Goal: Task Accomplishment & Management: Manage account settings

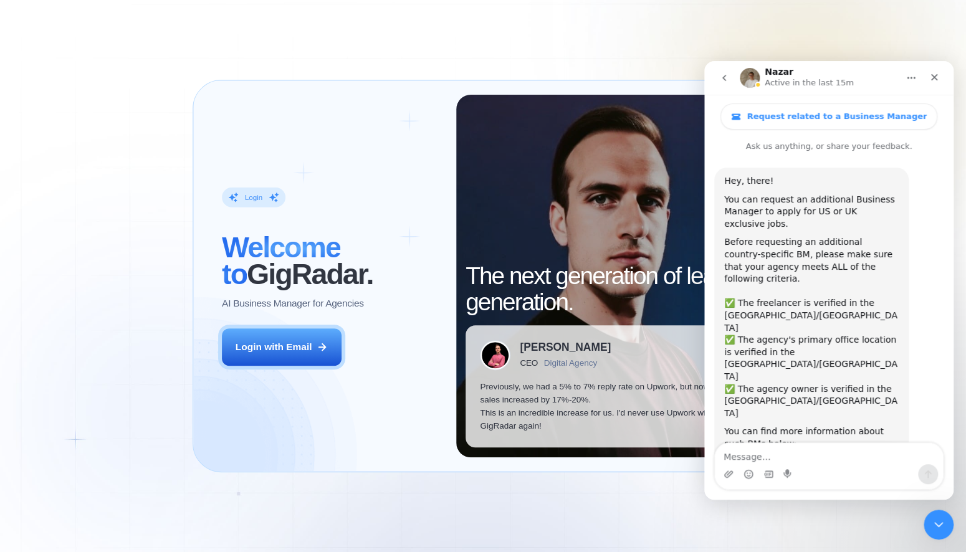
scroll to position [3637, 0]
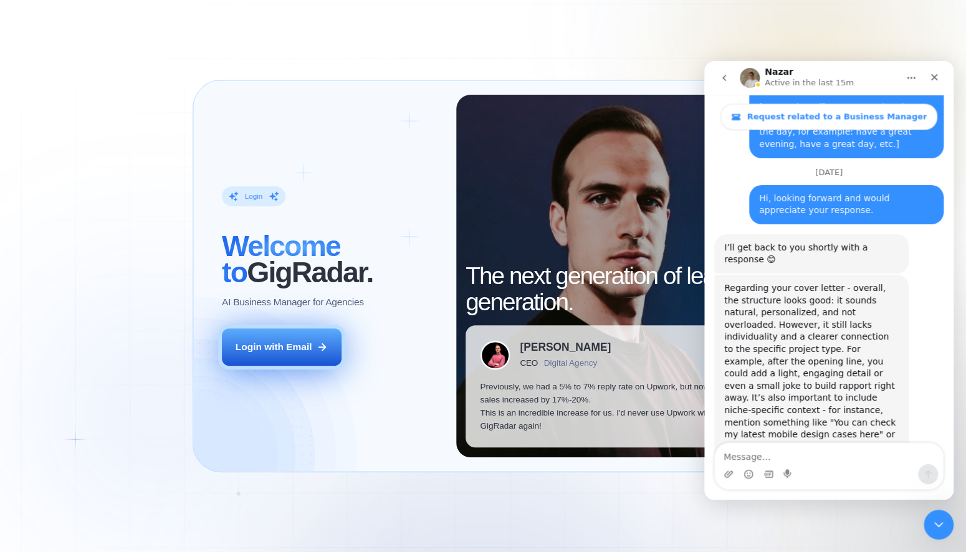
click at [280, 344] on div "Login with Email" at bounding box center [274, 346] width 77 height 13
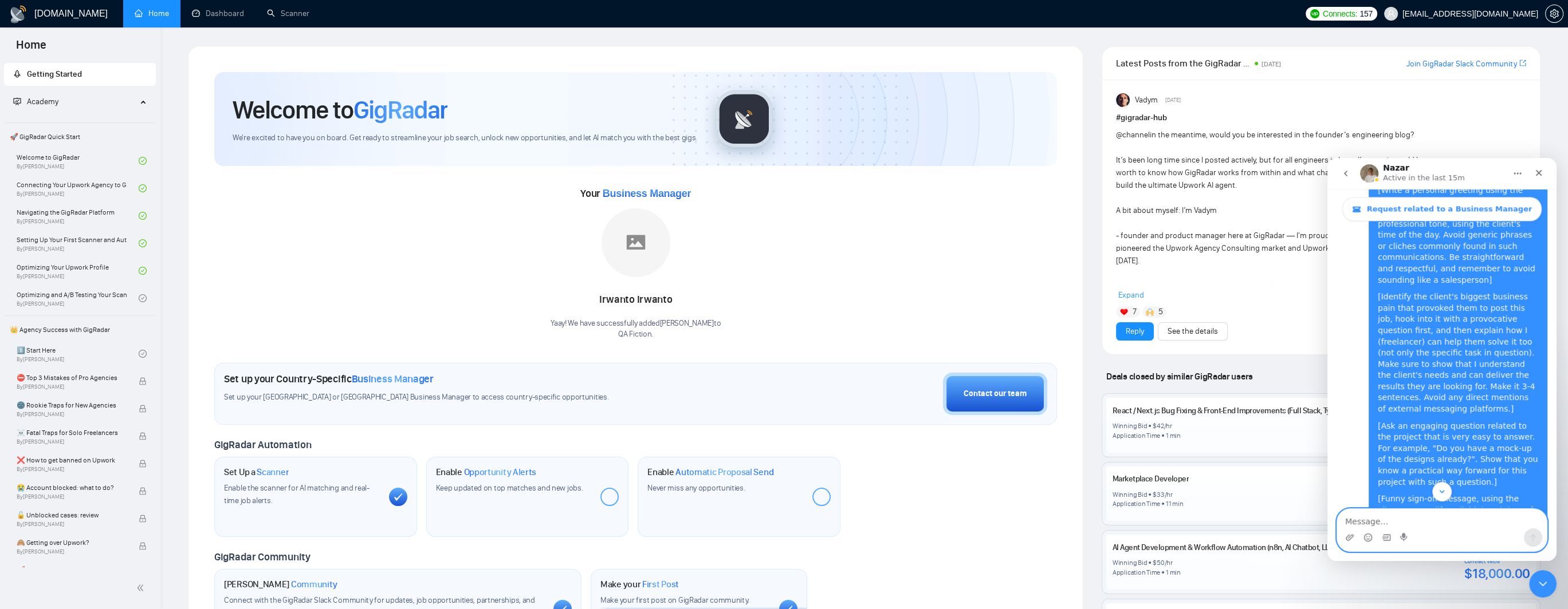
scroll to position [3341, 0]
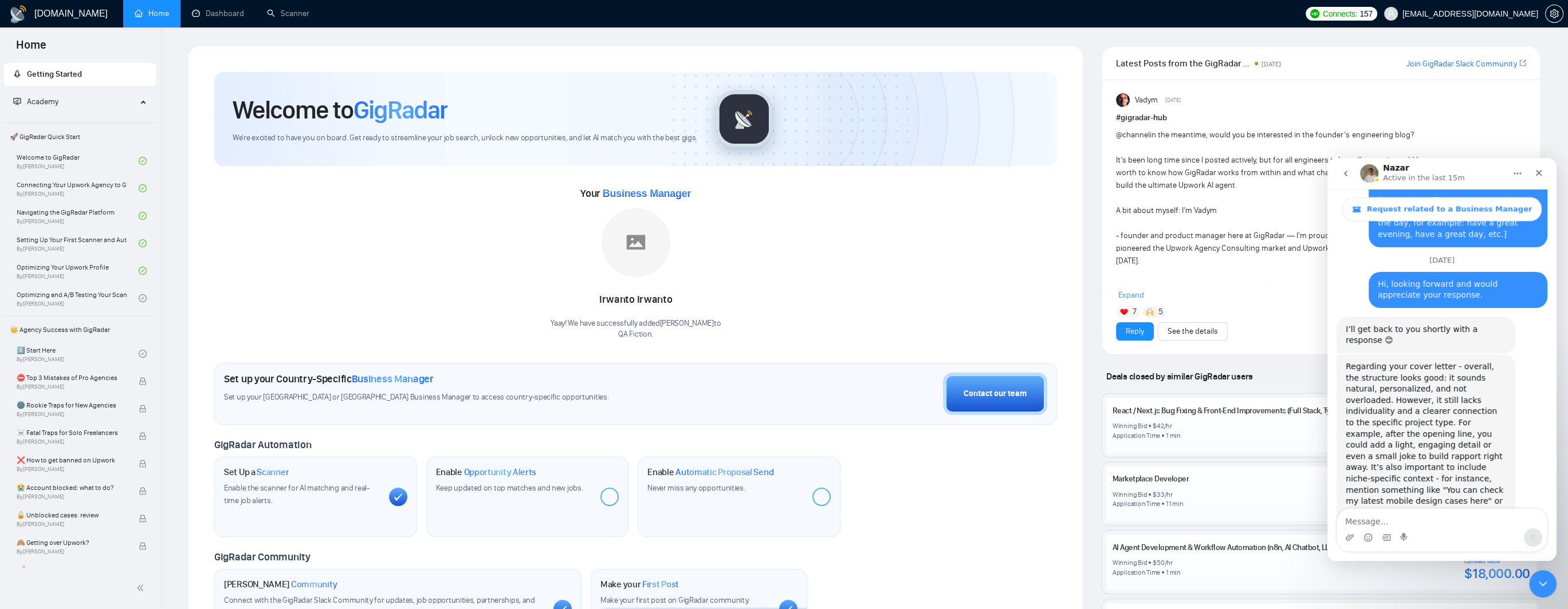
click at [302, 331] on div "Your Business Manager [PERSON_NAME]! We have successfully added [PERSON_NAME] t…" at bounding box center [635, 263] width 843 height 156
click at [888, 507] on icon "Close Intercom Messenger" at bounding box center [1541, 582] width 14 height 14
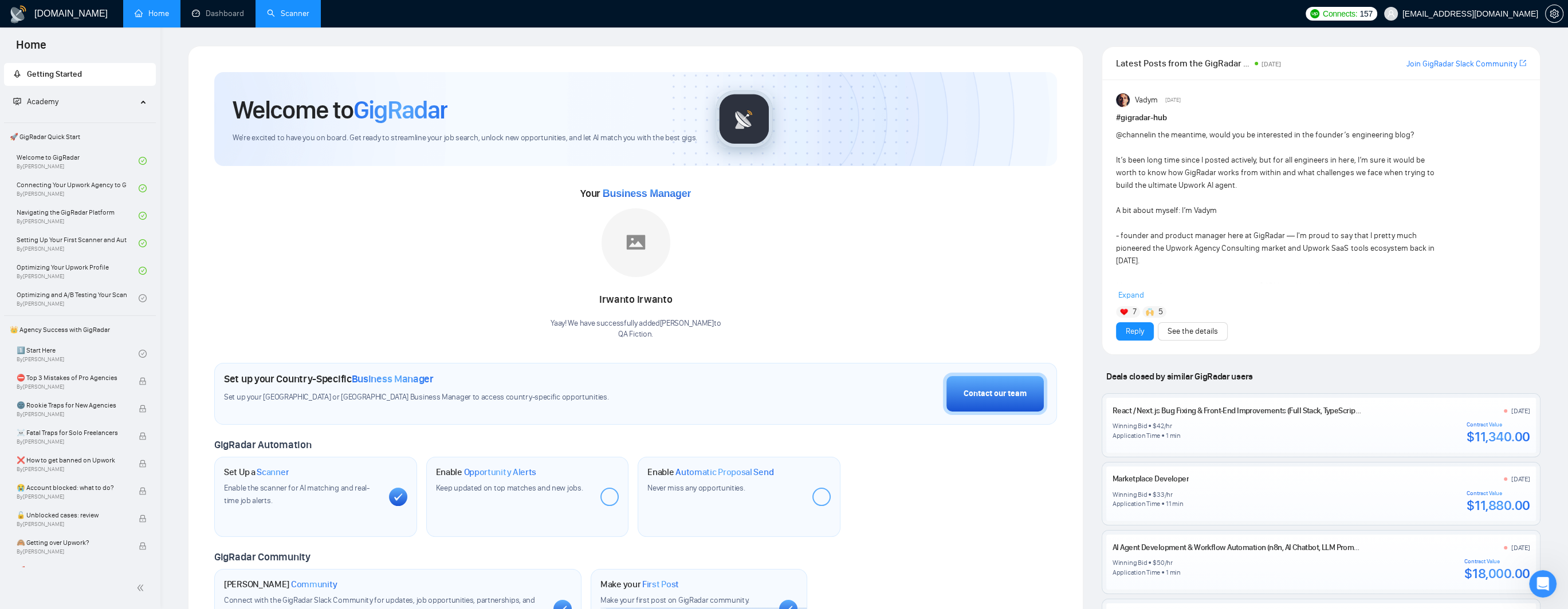
click at [296, 15] on link "Scanner" at bounding box center [289, 13] width 42 height 10
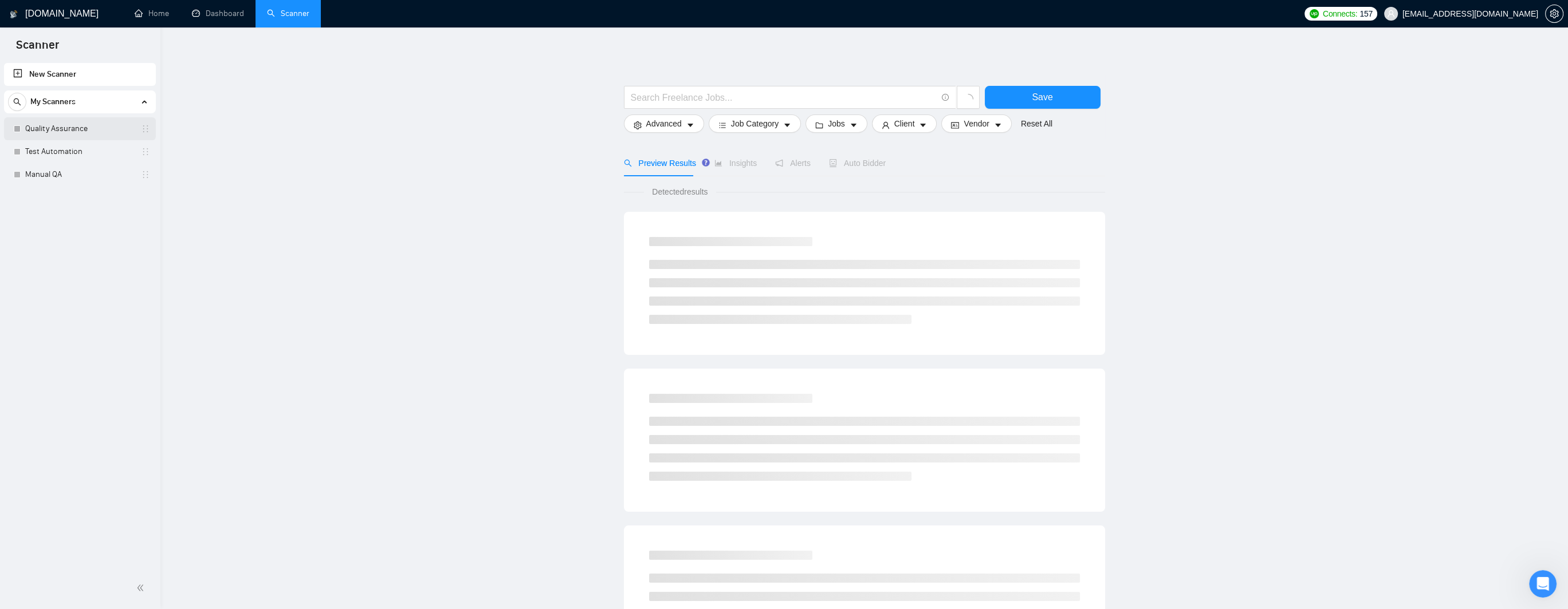
click at [53, 129] on link "Quality Assurance" at bounding box center [79, 129] width 108 height 23
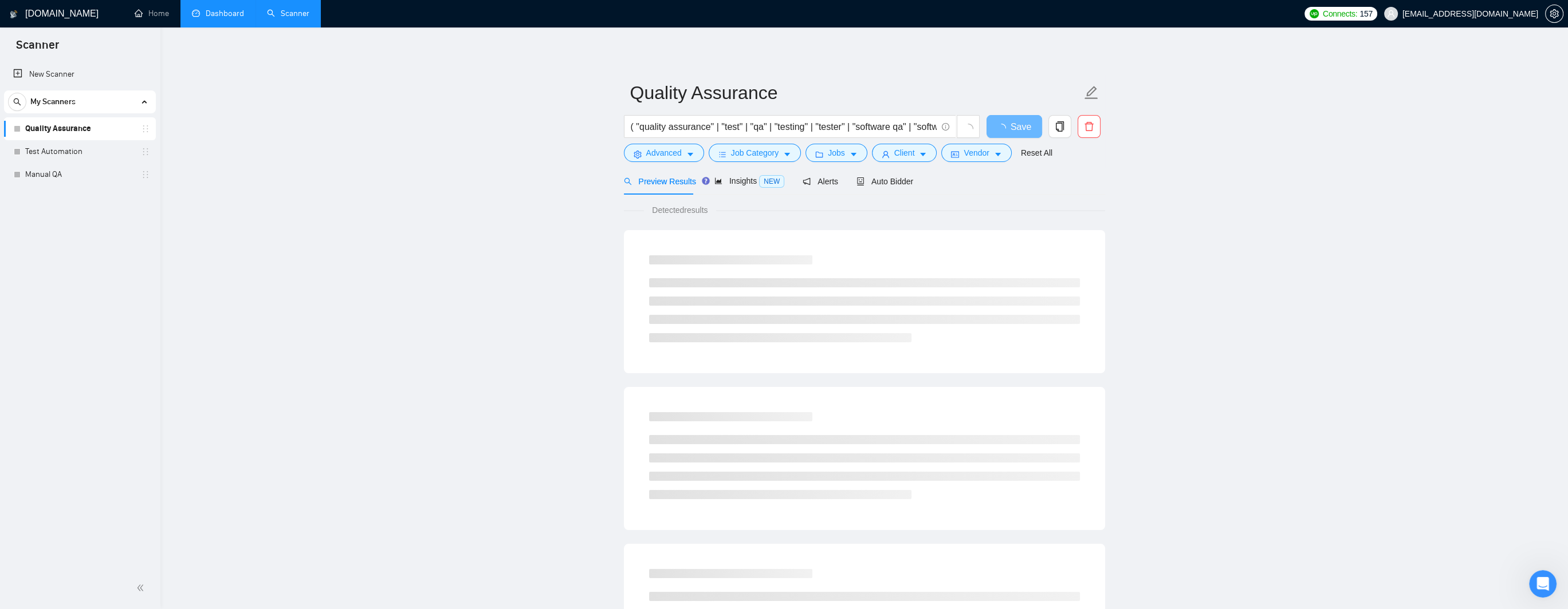
click at [222, 17] on link "Dashboard" at bounding box center [218, 13] width 52 height 10
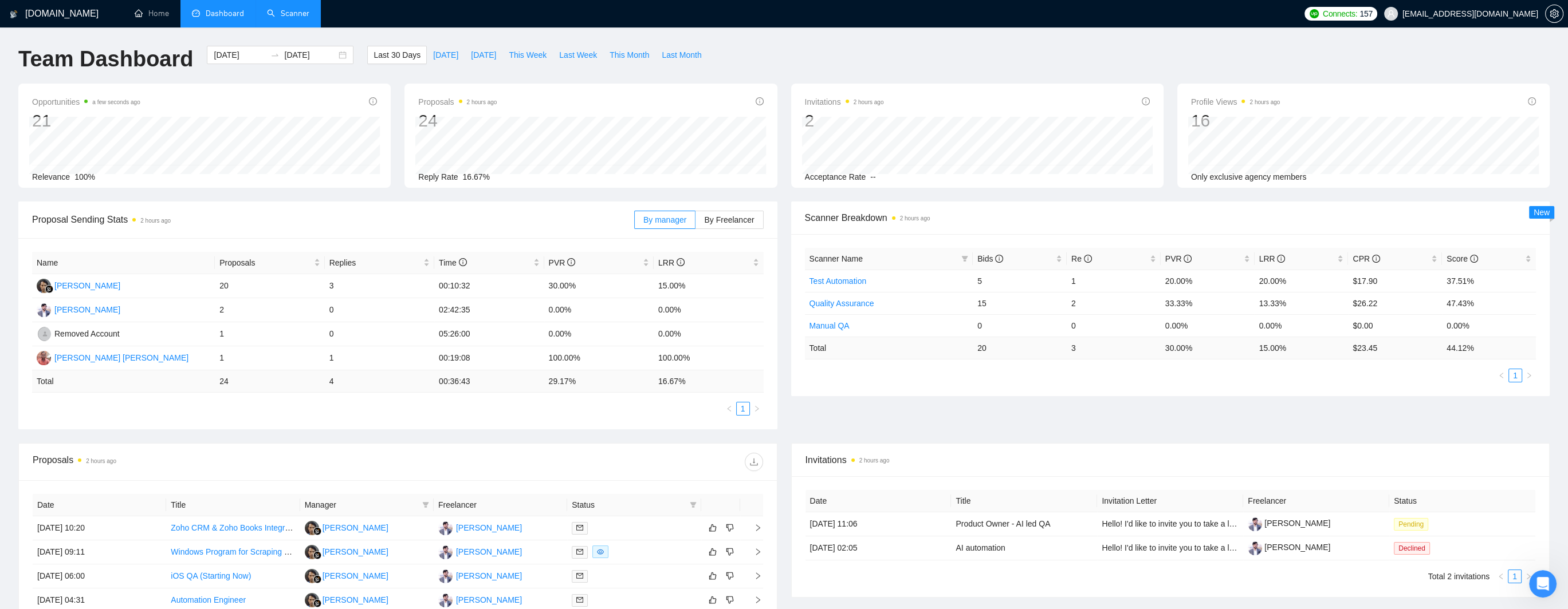
click at [301, 13] on link "Scanner" at bounding box center [289, 13] width 42 height 10
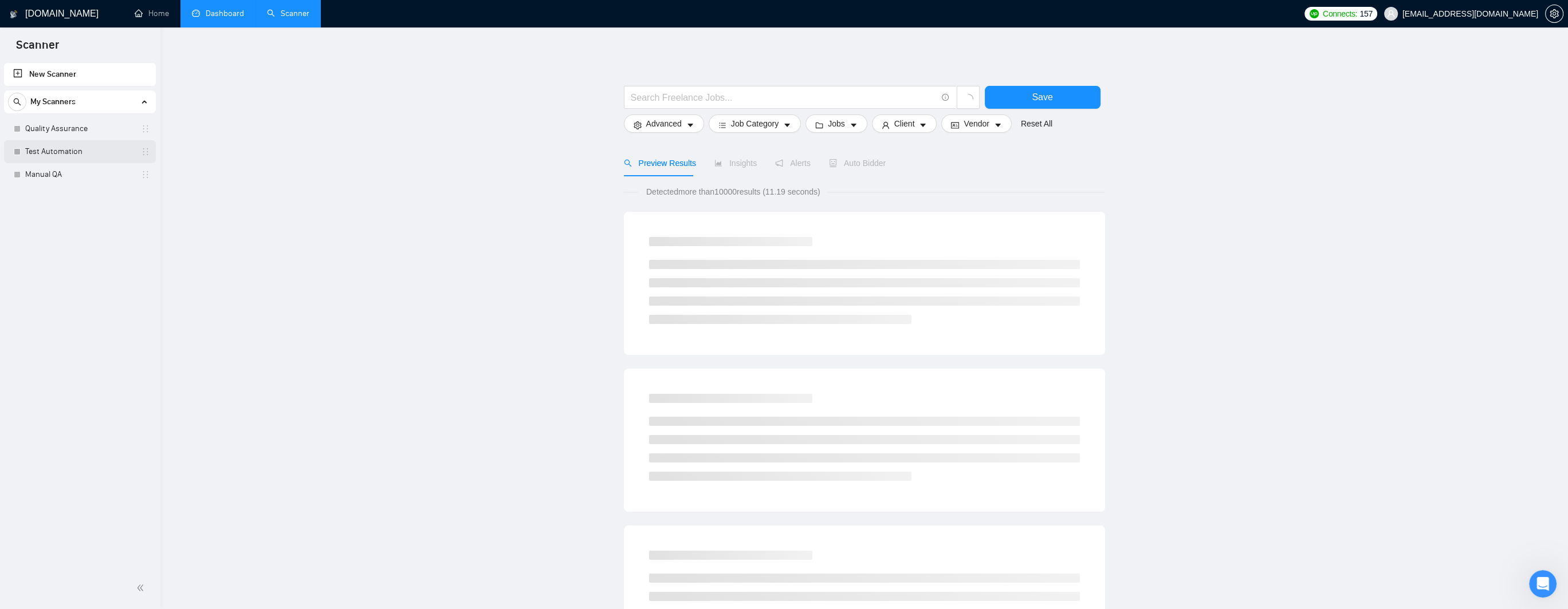
click at [60, 150] on link "Test Automation" at bounding box center [79, 152] width 108 height 23
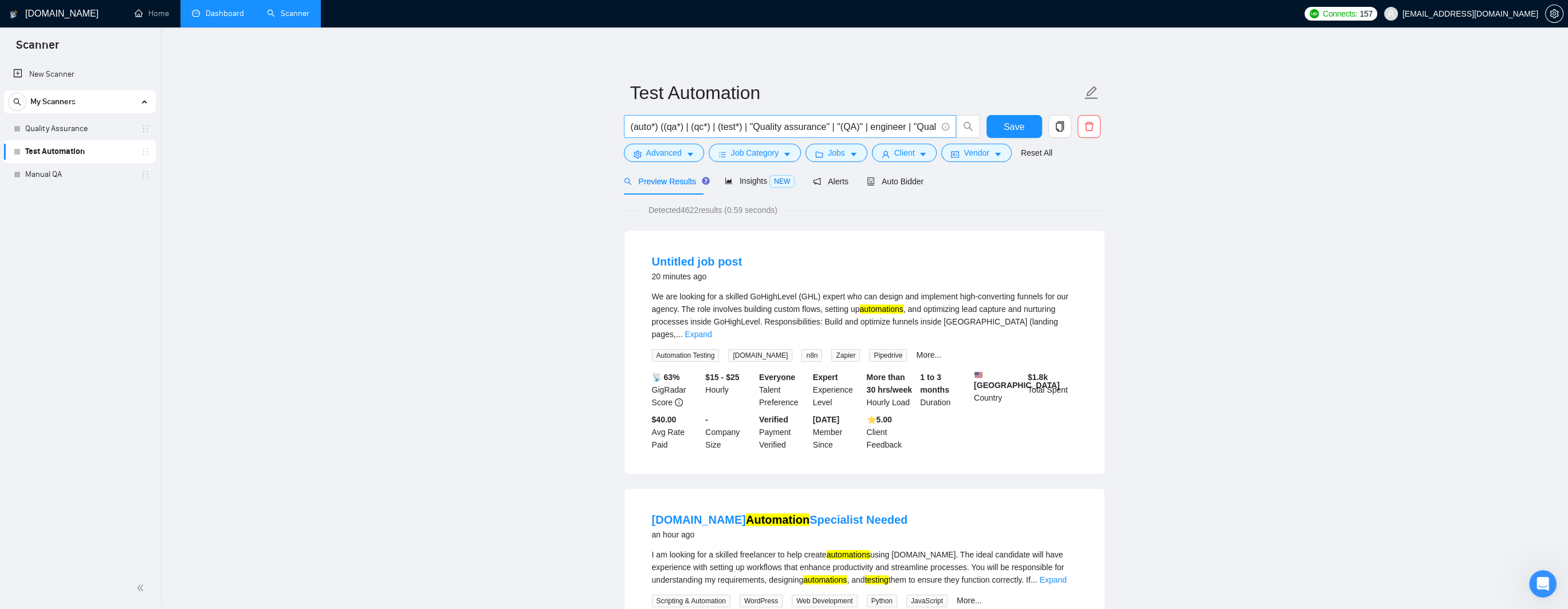
scroll to position [0, 243]
click at [848, 126] on input "(auto*) ((qa*) | (qc*) | (test*) | "Quality assurance" | "(QA)" | engineer | "Q…" at bounding box center [783, 127] width 306 height 15
click at [761, 124] on input "(auto*) ((qa*) | (qc*) | (test*) | "Quality assurance" | "(QA)" | engineer | "Q…" at bounding box center [783, 127] width 306 height 15
click at [888, 129] on input "(auto*) ((qa*) | (qc*) | (test*) | "Quality assurance" | "(QA)" | engineer | "Q…" at bounding box center [783, 127] width 306 height 15
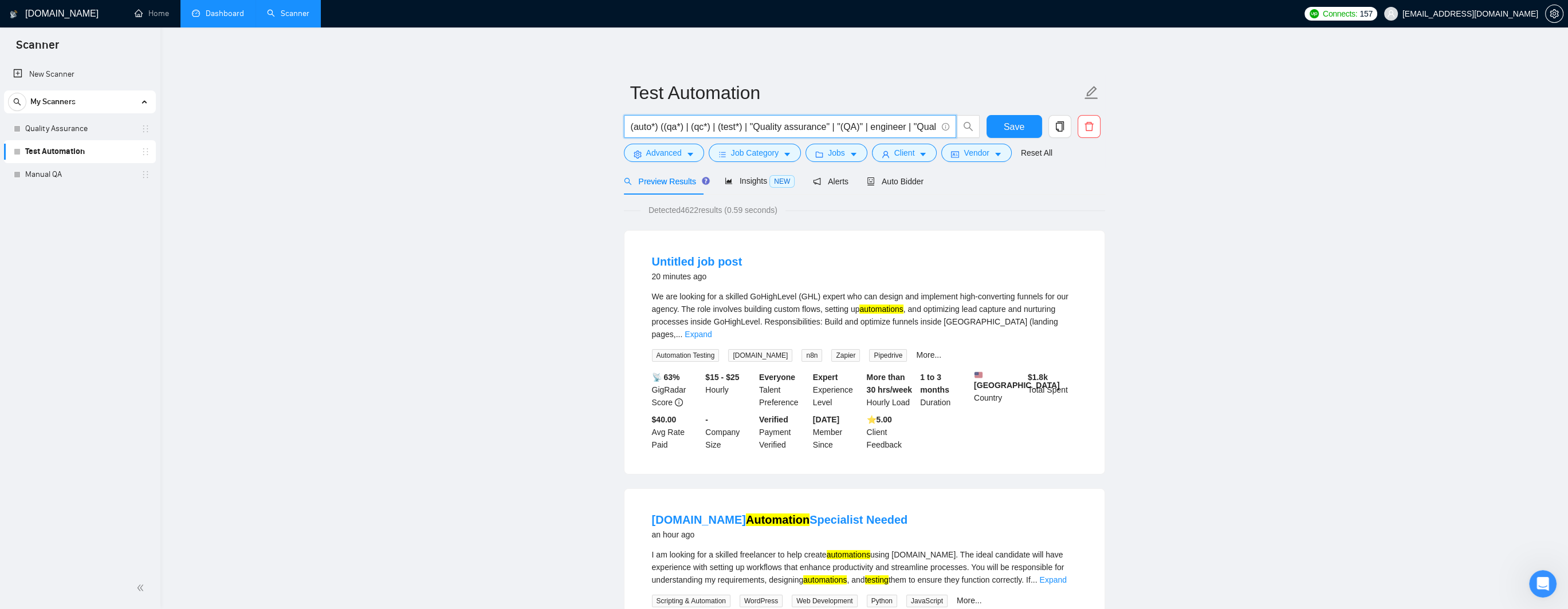
click at [649, 127] on input "(auto*) ((qa*) | (qc*) | (test*) | "Quality assurance" | "(QA)" | engineer | "Q…" at bounding box center [783, 127] width 306 height 15
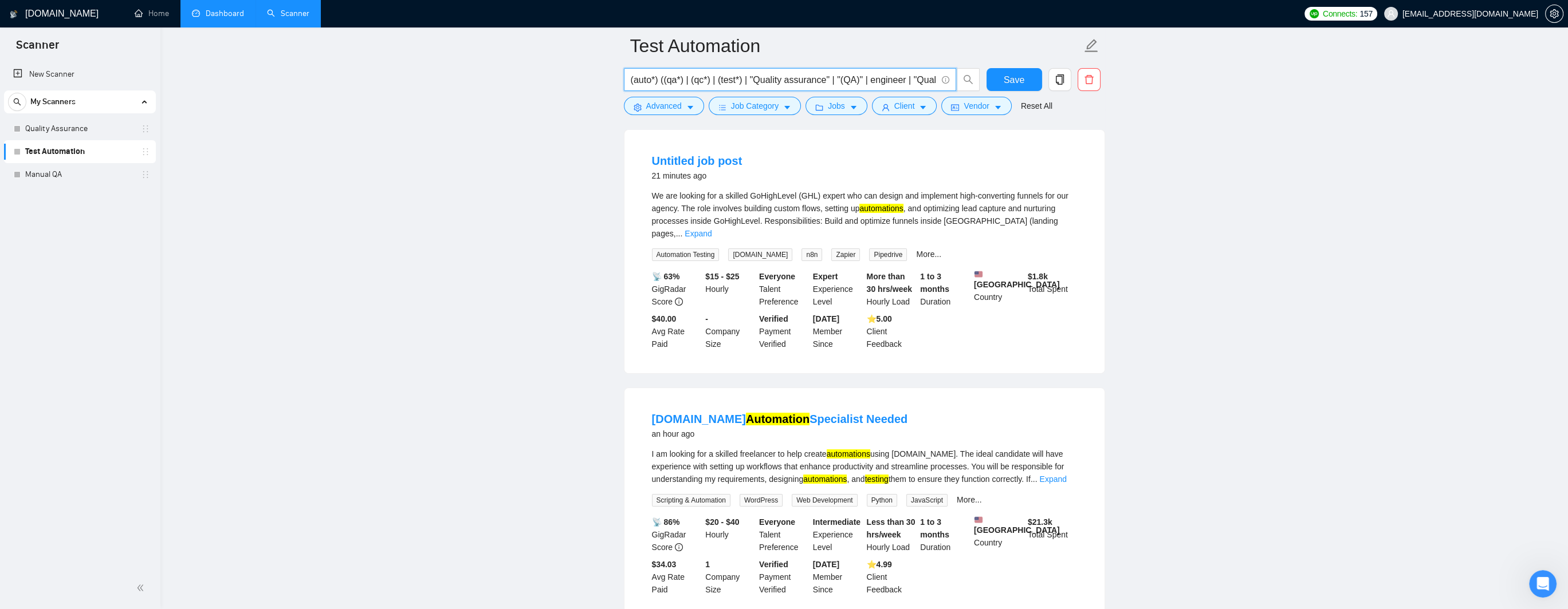
scroll to position [115, 0]
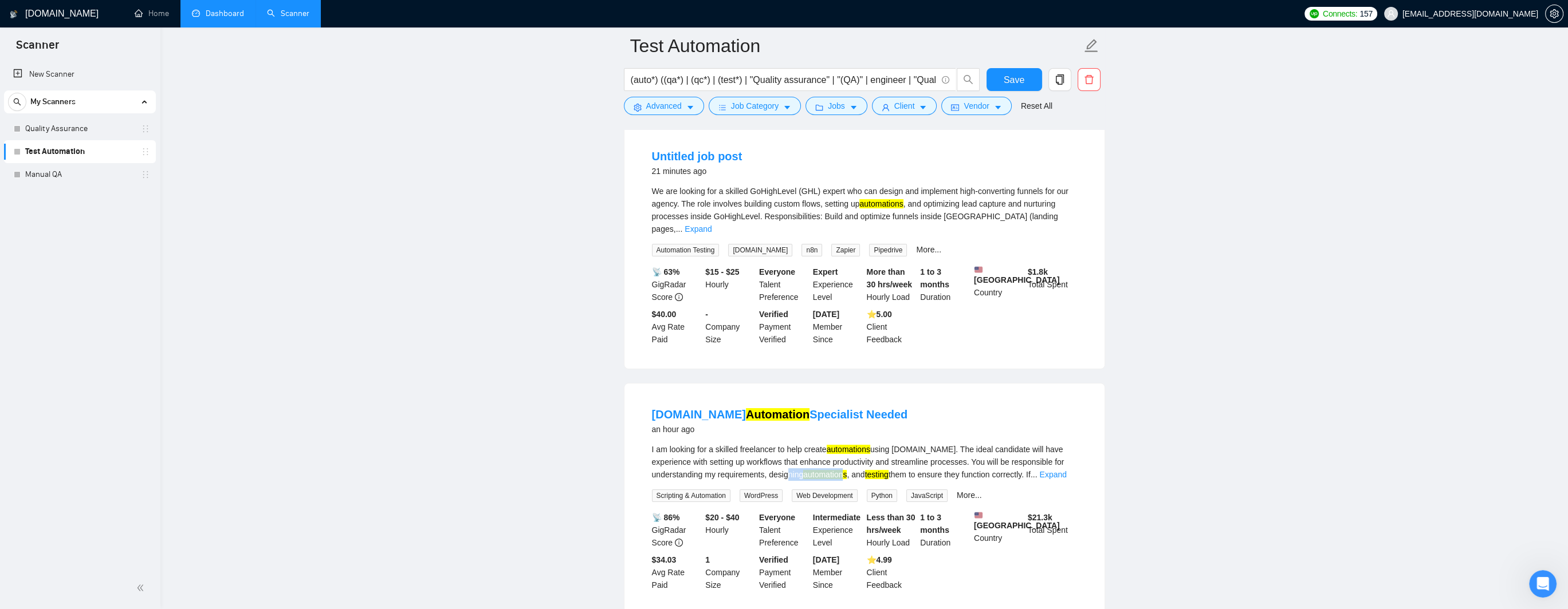
drag, startPoint x: 804, startPoint y: 471, endPoint x: 847, endPoint y: 472, distance: 43.0
click at [847, 472] on div "I am looking for a skilled freelancer to help create automations using [DOMAIN_…" at bounding box center [865, 462] width 426 height 38
click at [844, 447] on mark "automations" at bounding box center [848, 449] width 43 height 9
click at [888, 476] on li "[DOMAIN_NAME] Automation Specialist Needed an hour ago I am looking for a skill…" at bounding box center [865, 499] width 453 height 203
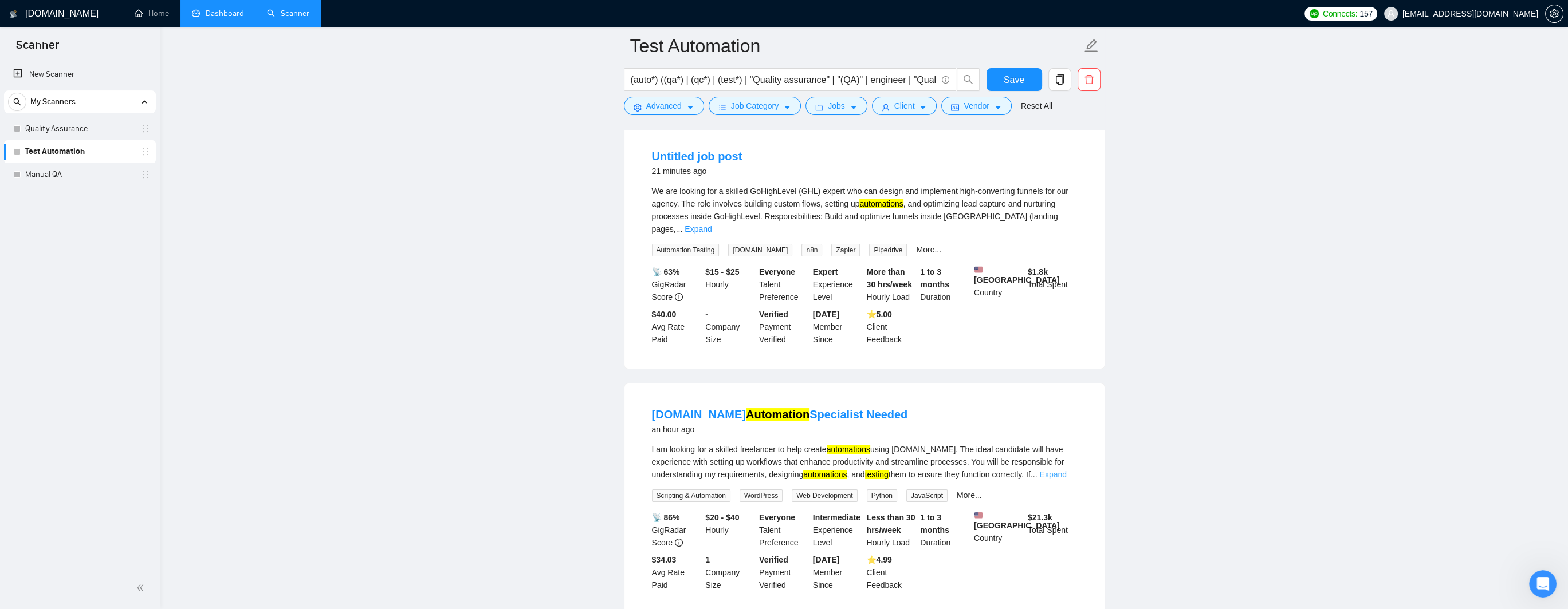
click at [888, 472] on link "Expand" at bounding box center [1052, 475] width 27 height 9
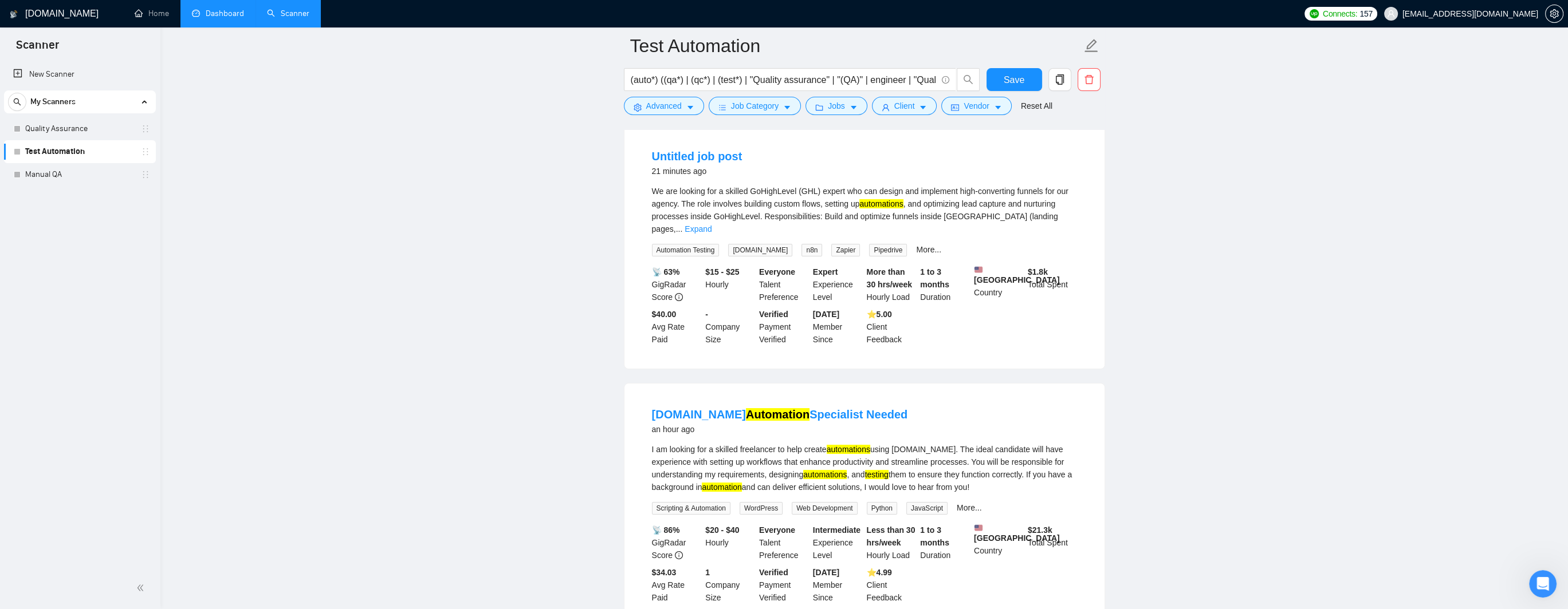
click at [730, 483] on mark "automation" at bounding box center [722, 488] width 40 height 9
click at [832, 470] on mark "automations" at bounding box center [824, 475] width 43 height 9
click at [888, 472] on div "I am looking for a skilled freelancer to help create automations using [DOMAIN_…" at bounding box center [865, 468] width 426 height 51
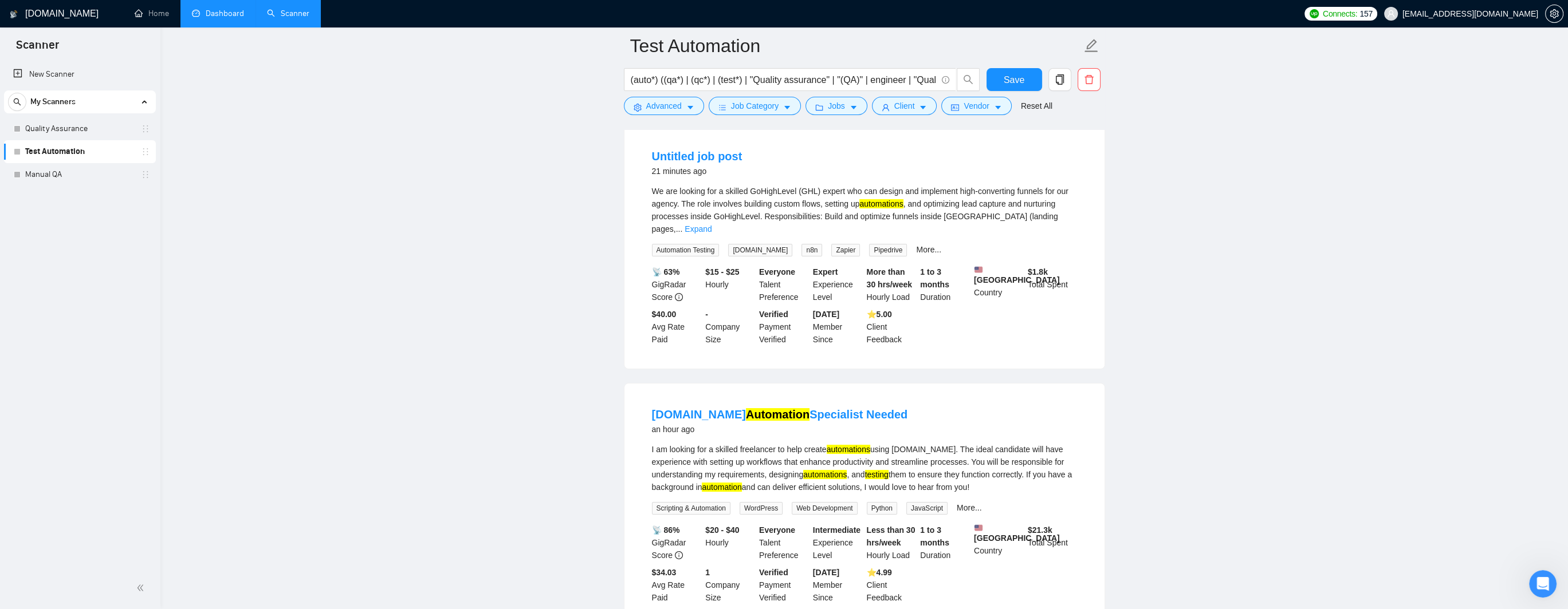
click at [843, 448] on mark "automations" at bounding box center [848, 449] width 43 height 9
drag, startPoint x: 830, startPoint y: 445, endPoint x: 883, endPoint y: 448, distance: 53.1
click at [883, 448] on div "I am looking for a skilled freelancer to help create automations using [DOMAIN_…" at bounding box center [865, 468] width 426 height 51
click at [811, 471] on mark "automations" at bounding box center [824, 475] width 43 height 9
click at [722, 483] on mark "automation" at bounding box center [722, 488] width 40 height 9
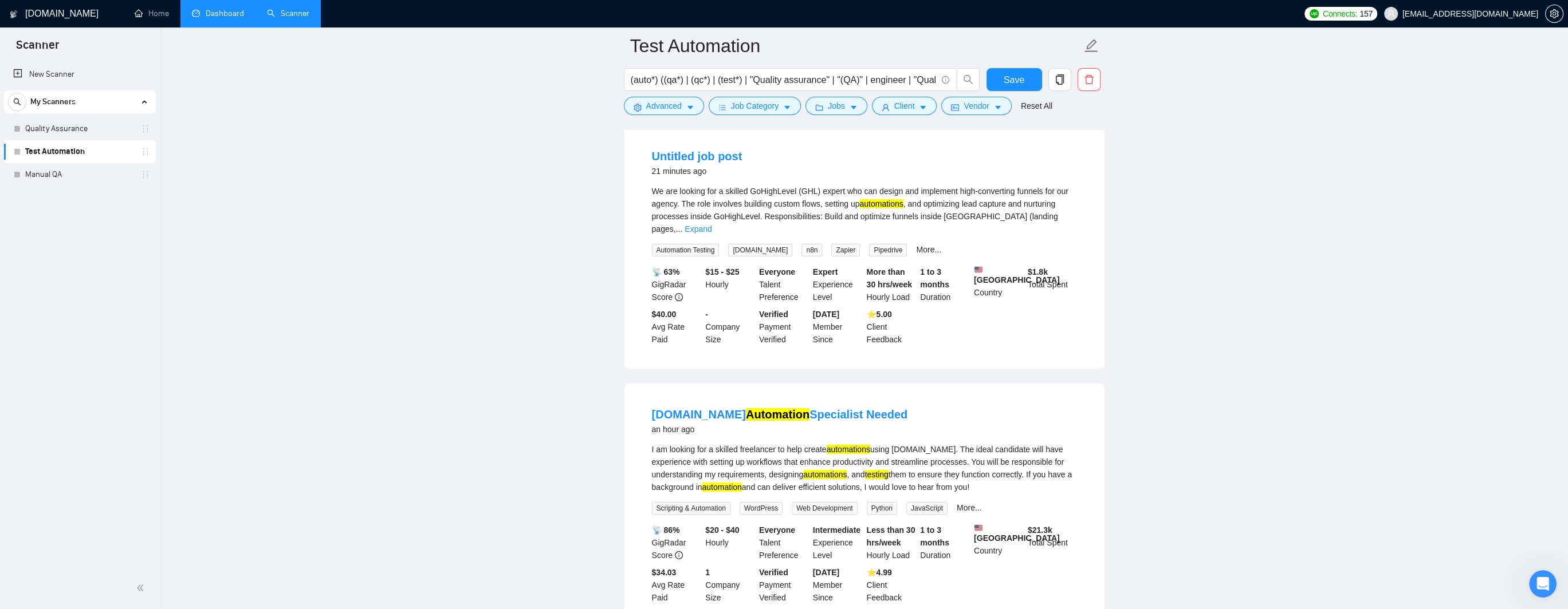
click at [873, 472] on mark "testing" at bounding box center [877, 475] width 24 height 9
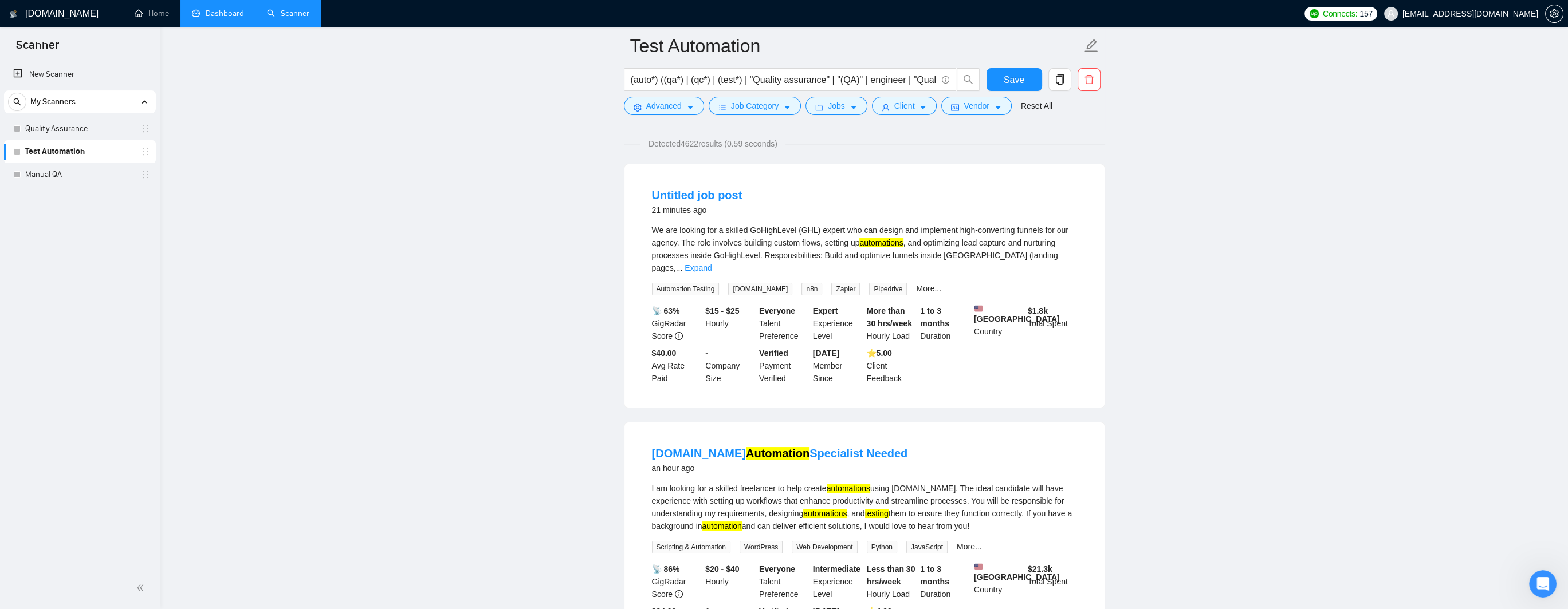
scroll to position [57, 0]
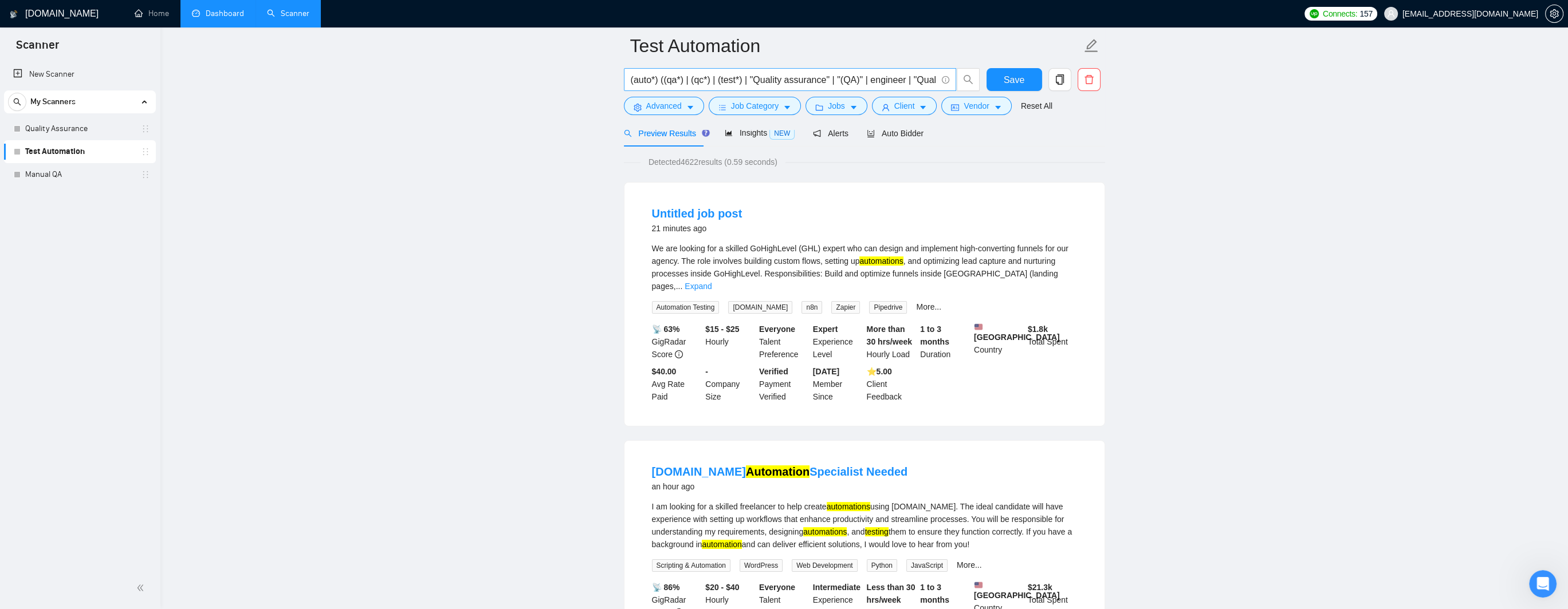
click at [635, 83] on input "(auto*) ((qa*) | (qc*) | (test*) | "Quality assurance" | "(QA)" | engineer | "Q…" at bounding box center [783, 80] width 306 height 15
click at [654, 81] on input "(auto*) ((qa*) | (qc*) | (test*) | "Quality assurance" | "(QA)" | engineer | "Q…" at bounding box center [783, 80] width 306 height 15
click at [651, 83] on input "(auto*) ((qa*) | (qc*) | (test*) | "Quality assurance" | "(QA)" | engineer | "Q…" at bounding box center [783, 80] width 306 height 15
click at [632, 83] on input "(auto*) ((qa*) | (qc*) | (test*) | "Quality assurance" | "(QA)" | engineer | "Q…" at bounding box center [783, 80] width 306 height 15
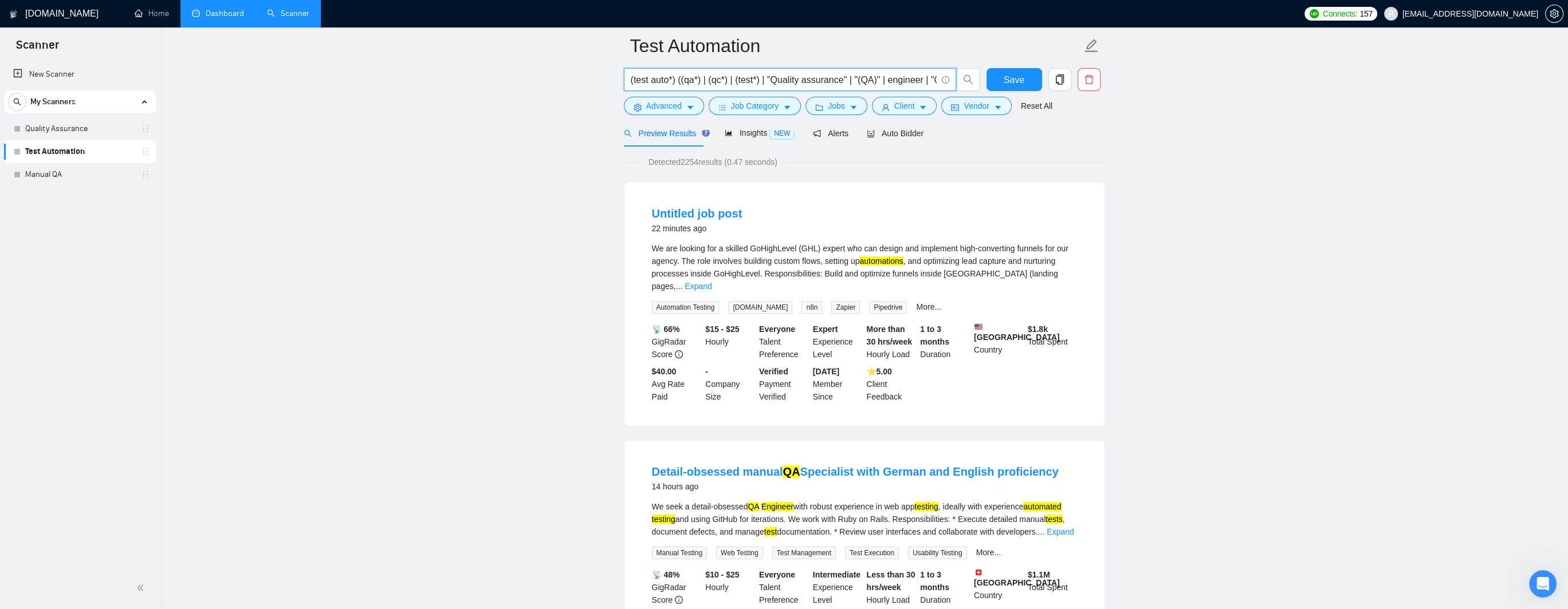
click at [686, 83] on input "(test auto*) ((qa*) | (qc*) | (test*) | "Quality assurance" | "(QA)" | engineer…" at bounding box center [783, 80] width 306 height 15
click at [762, 82] on input "(auto*) ((qa*) | (qc*) | (test*) | "Quality assurance" | "(QA)" | engineer | "Q…" at bounding box center [783, 80] width 306 height 15
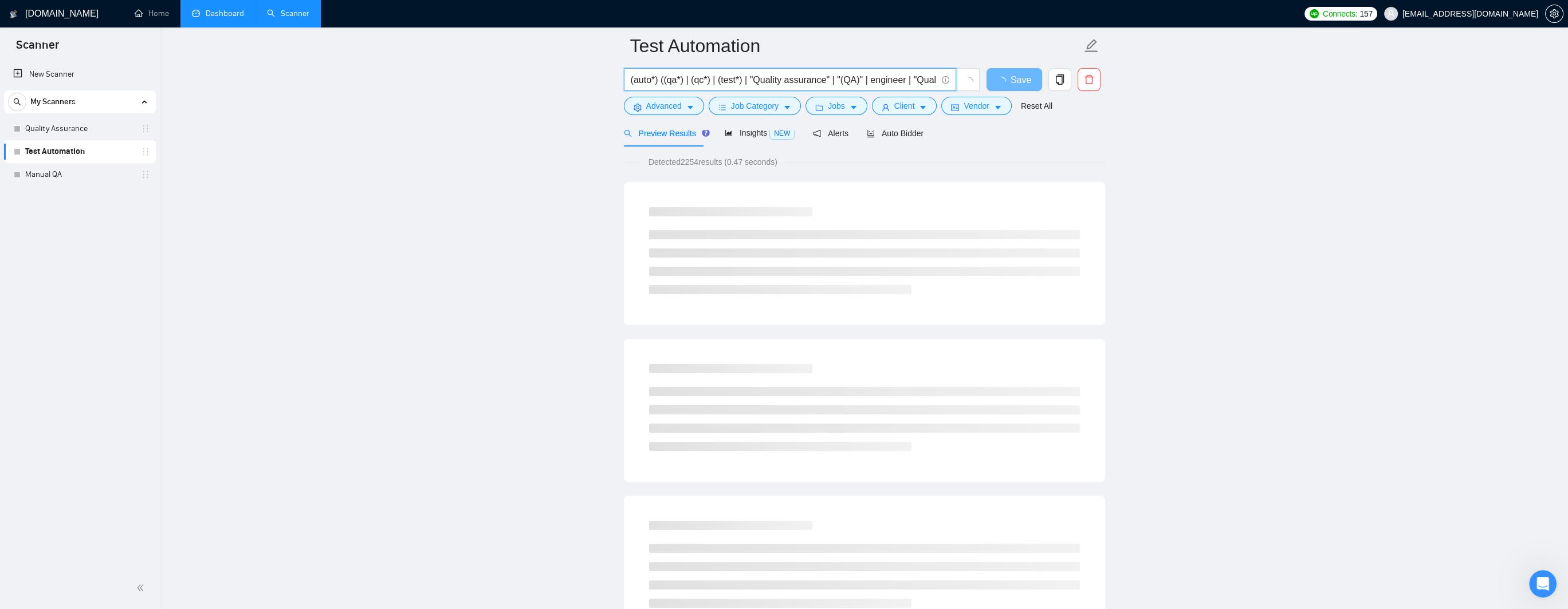
click at [653, 79] on input "(auto*) ((qa*) | (qc*) | (test*) | "Quality assurance" | "(QA)" | engineer | "Q…" at bounding box center [783, 80] width 306 height 15
click at [658, 81] on input "(auto*) ((qa*) | (qc*) | (test*) | "Quality assurance" | "(QA)" | engineer | "Q…" at bounding box center [783, 80] width 306 height 15
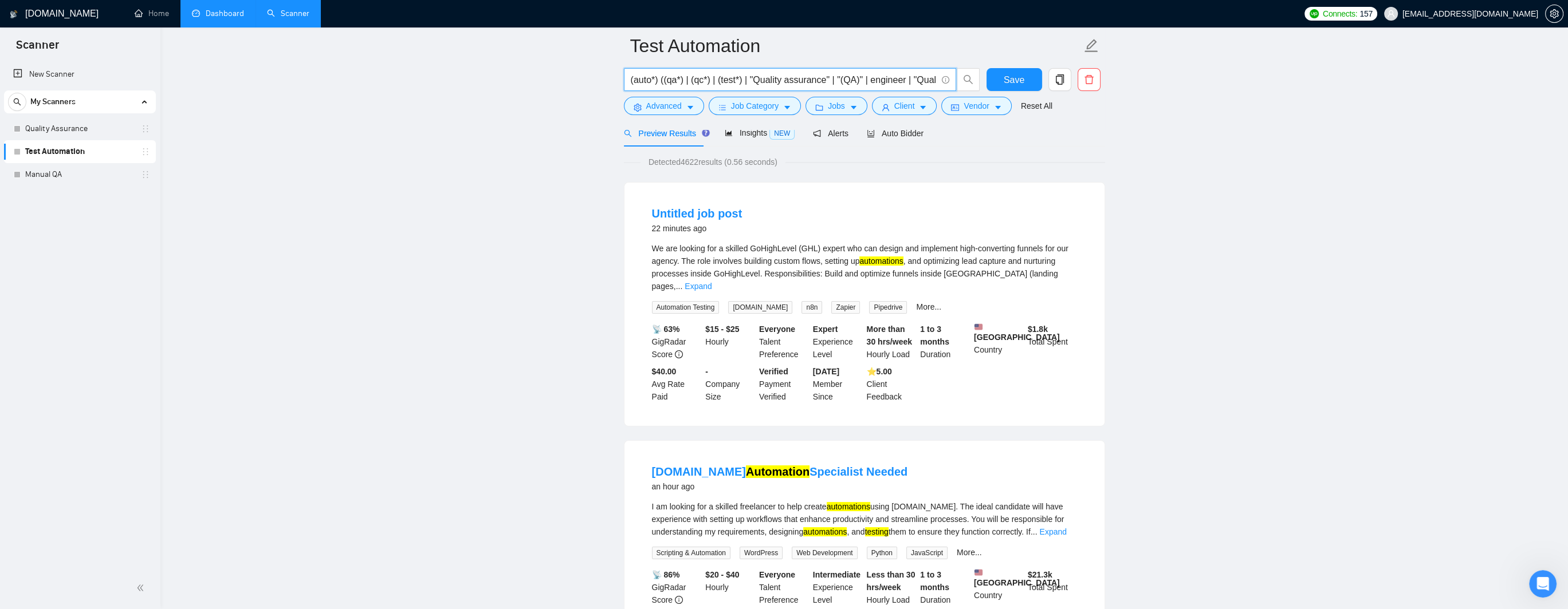
click at [687, 80] on input "(auto*) ((qa*) | (qc*) | (test*) | "Quality assurance" | "(QA)" | engineer | "Q…" at bounding box center [783, 80] width 306 height 15
click at [655, 79] on input "(auto*) ((qa*) | (qc*) | (test*) | "Quality assurance" | "(QA)" | engineer | "Q…" at bounding box center [783, 80] width 306 height 15
click at [658, 80] on input "(auto*) ((qa*) | (qc*) | (test*) | "Quality assurance" | "(QA)" | engineer | "Q…" at bounding box center [783, 80] width 306 height 15
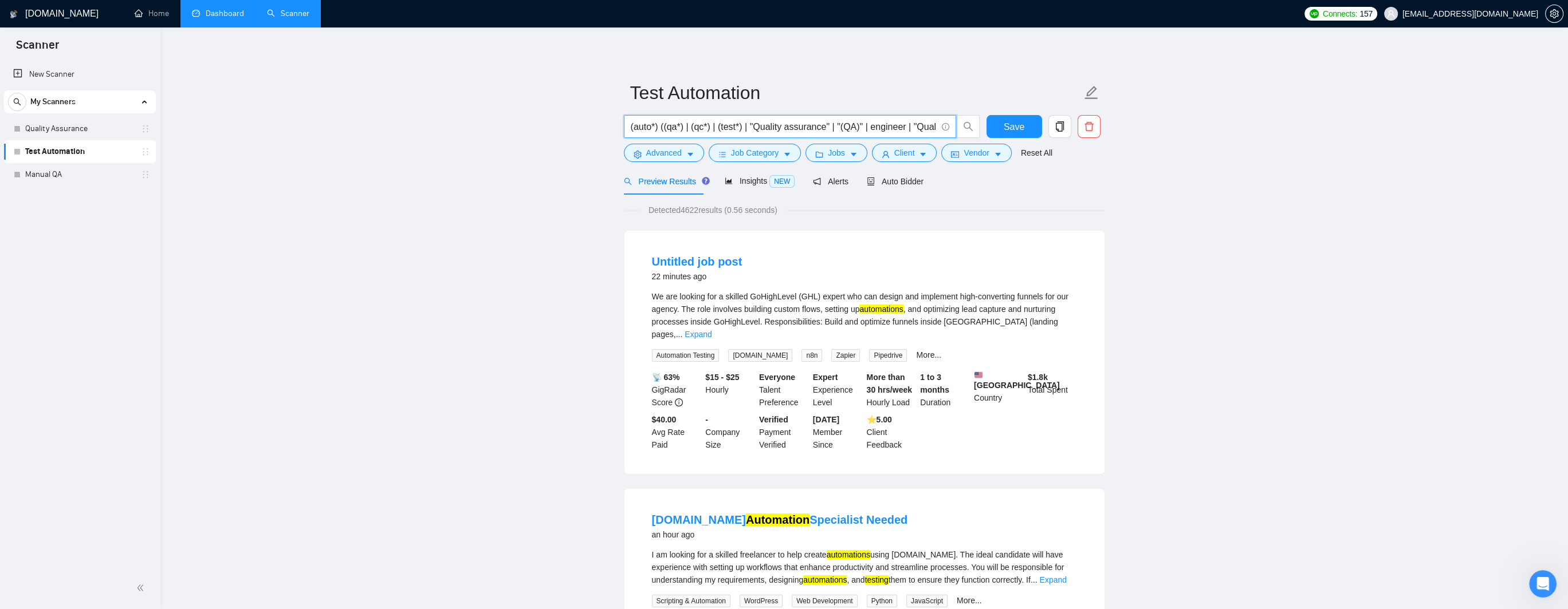
drag, startPoint x: 635, startPoint y: 130, endPoint x: 685, endPoint y: 129, distance: 50.0
click at [635, 130] on input "(auto*) ((qa*) | (qc*) | (test*) | "Quality assurance" | "(QA)" | engineer | "Q…" at bounding box center [783, 127] width 306 height 15
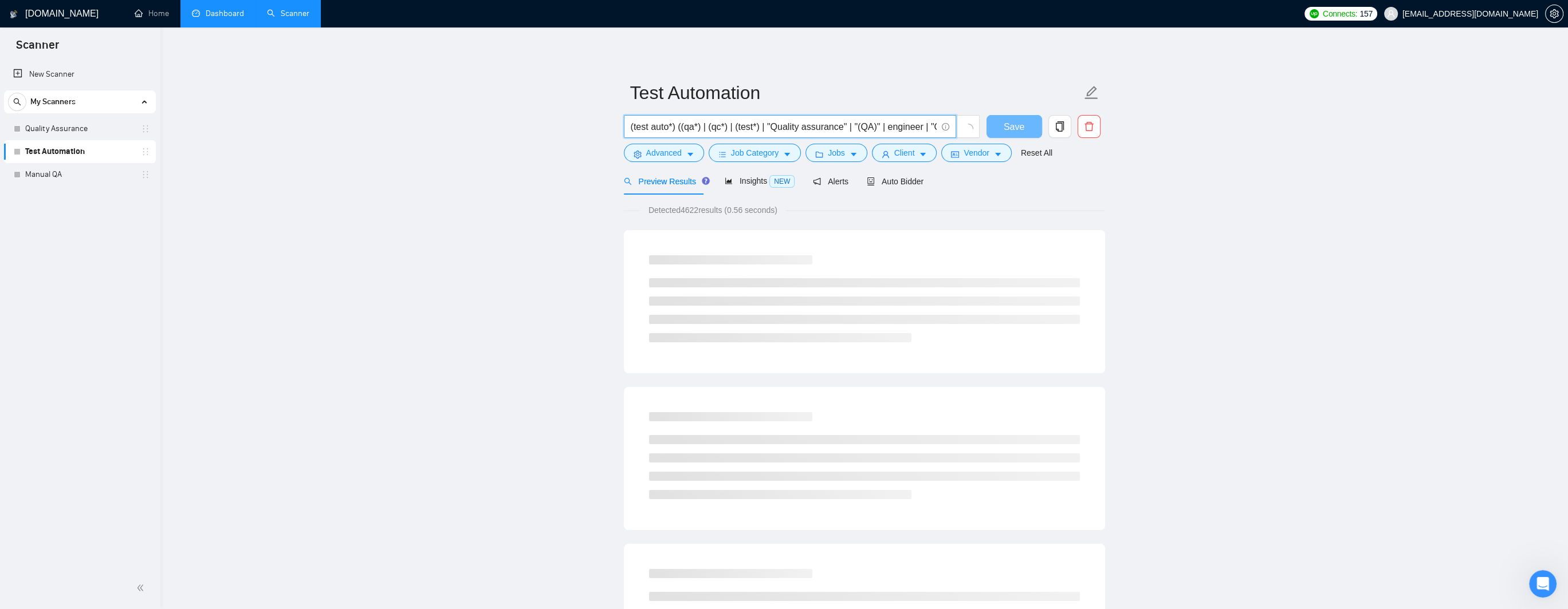
click at [631, 127] on input "(test auto*) ((qa*) | (qc*) | (test*) | "Quality assurance" | "(QA)" | engineer…" at bounding box center [783, 127] width 306 height 15
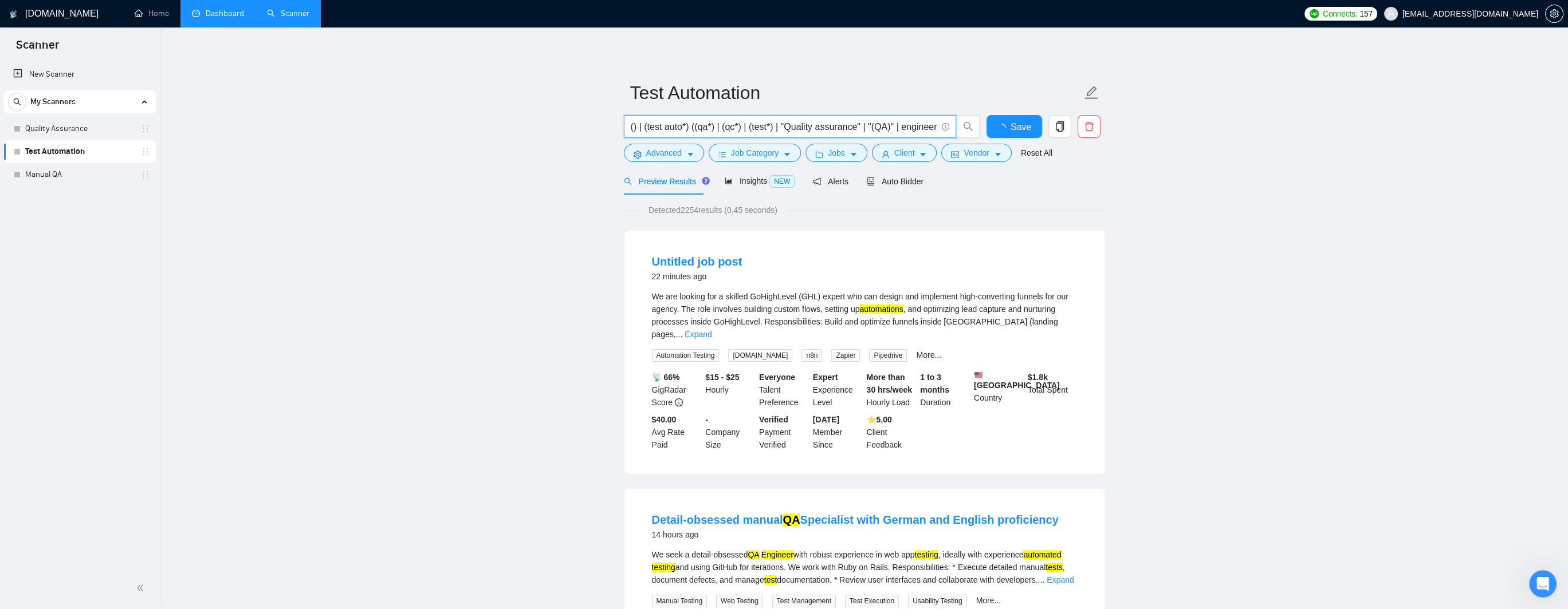
click at [634, 125] on input "() | (test auto*) ((qa*) | (qc*) | (test*) | "Quality assurance" | "(QA)" | eng…" at bounding box center [783, 127] width 306 height 15
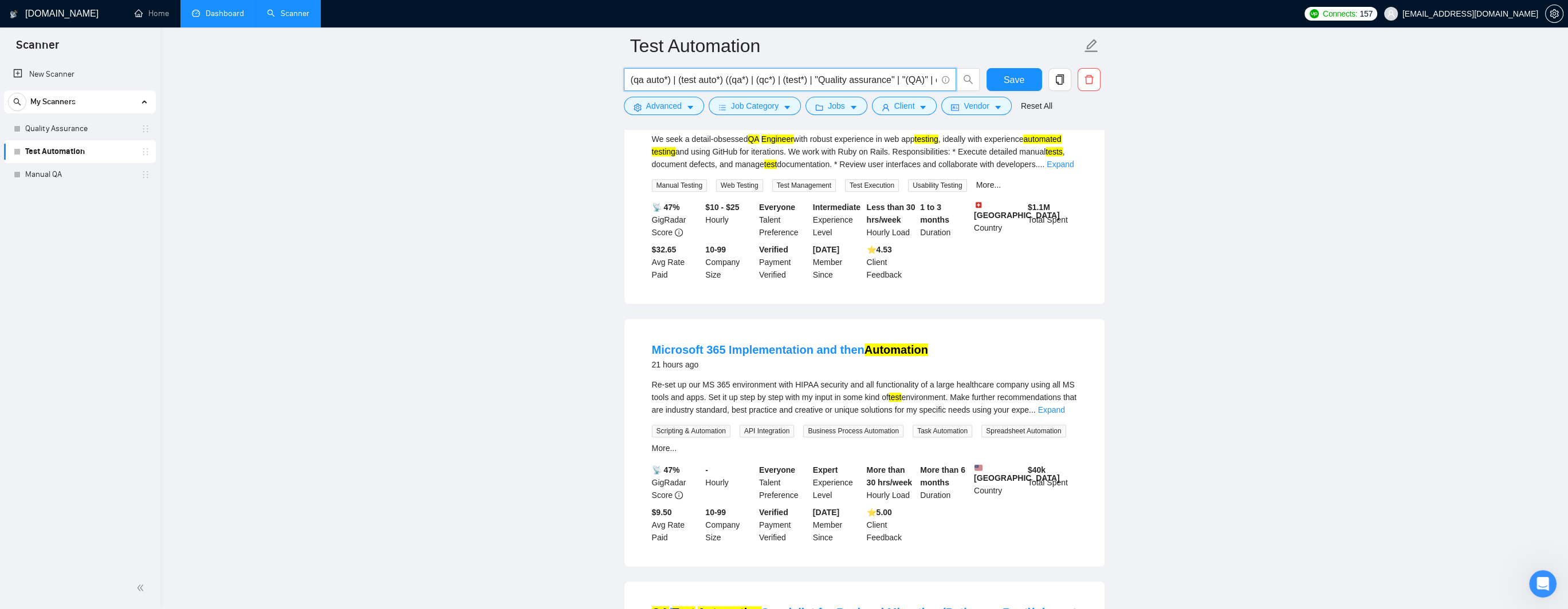
scroll to position [974, 0]
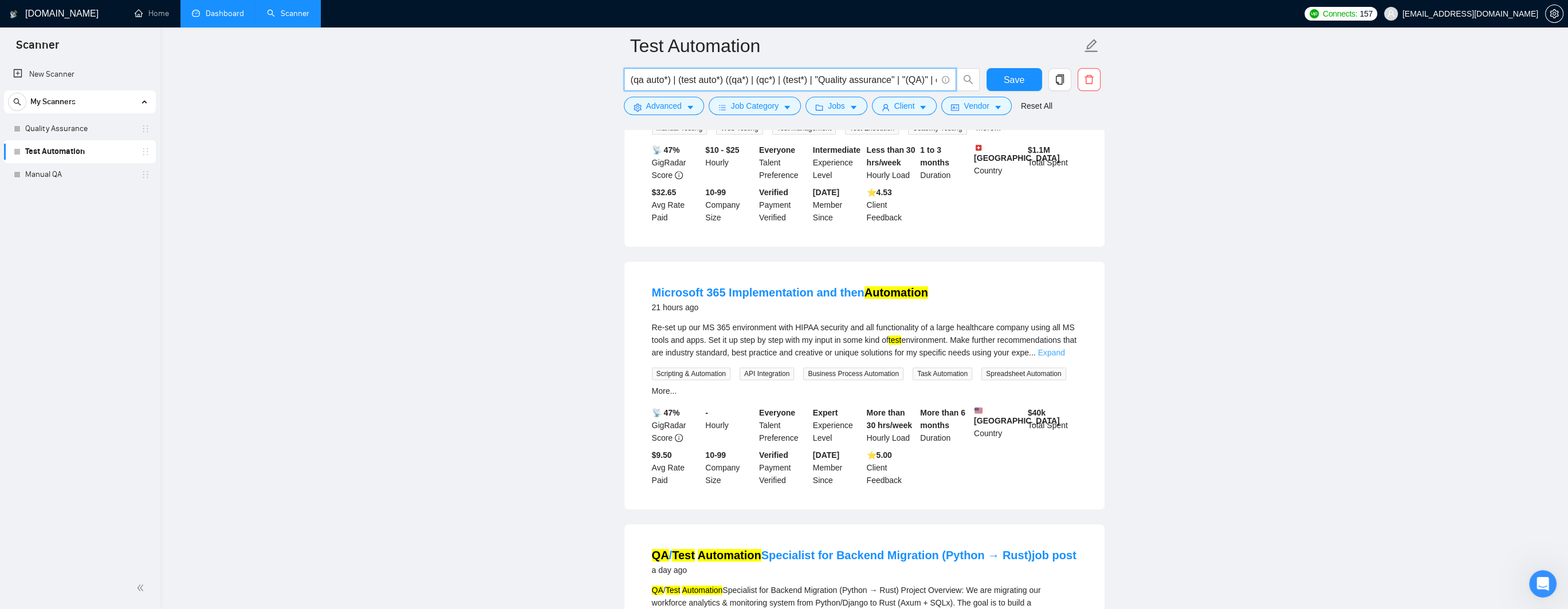
type input "(qa auto*) | (test auto*) ((qa*) | (qc*) | (test*) | "Quality assurance" | "(QA…"
click at [888, 348] on link "Expand" at bounding box center [1051, 353] width 27 height 9
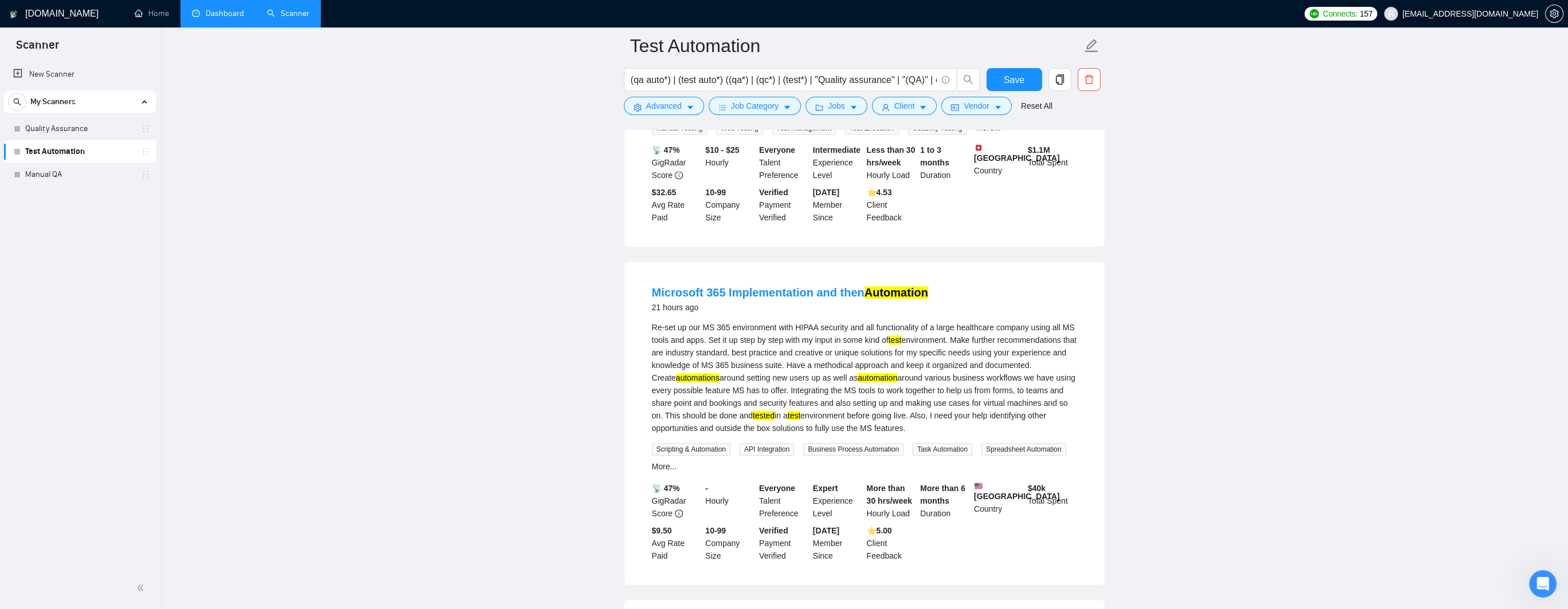
click at [888, 335] on mark "test" at bounding box center [895, 340] width 13 height 9
drag, startPoint x: 790, startPoint y: 367, endPoint x: 892, endPoint y: 363, distance: 102.1
click at [888, 363] on div "Re-set up our MS 365 environment with HIPAA security and all functionality of a…" at bounding box center [865, 378] width 426 height 113
click at [888, 367] on div "Re-set up our MS 365 environment with HIPAA security and all functionality of a…" at bounding box center [865, 378] width 426 height 113
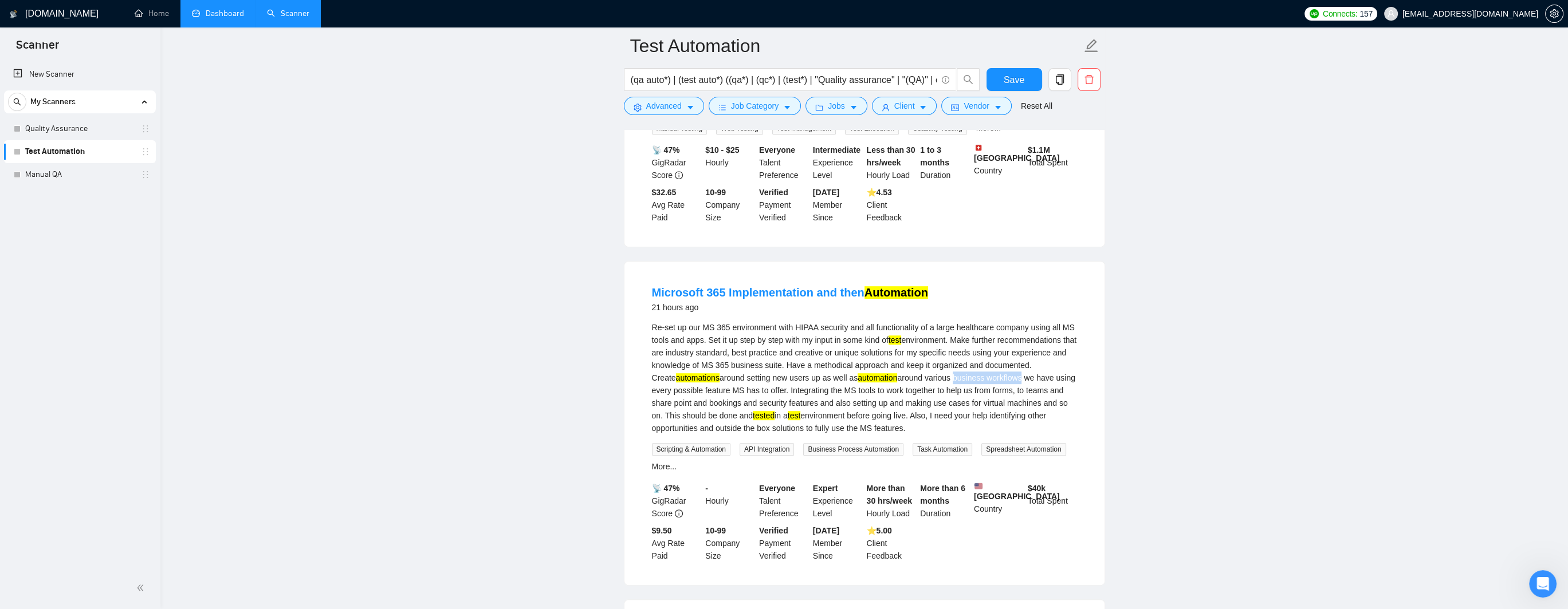
drag, startPoint x: 932, startPoint y: 367, endPoint x: 999, endPoint y: 368, distance: 67.0
click at [888, 368] on div "Re-set up our MS 365 environment with HIPAA security and all functionality of a…" at bounding box center [865, 378] width 426 height 113
drag, startPoint x: 747, startPoint y: 355, endPoint x: 795, endPoint y: 355, distance: 48.0
click at [795, 355] on div "Re-set up our MS 365 environment with HIPAA security and all functionality of a…" at bounding box center [865, 378] width 426 height 113
click at [888, 350] on div "Re-set up our MS 365 environment with HIPAA security and all functionality of a…" at bounding box center [865, 378] width 426 height 113
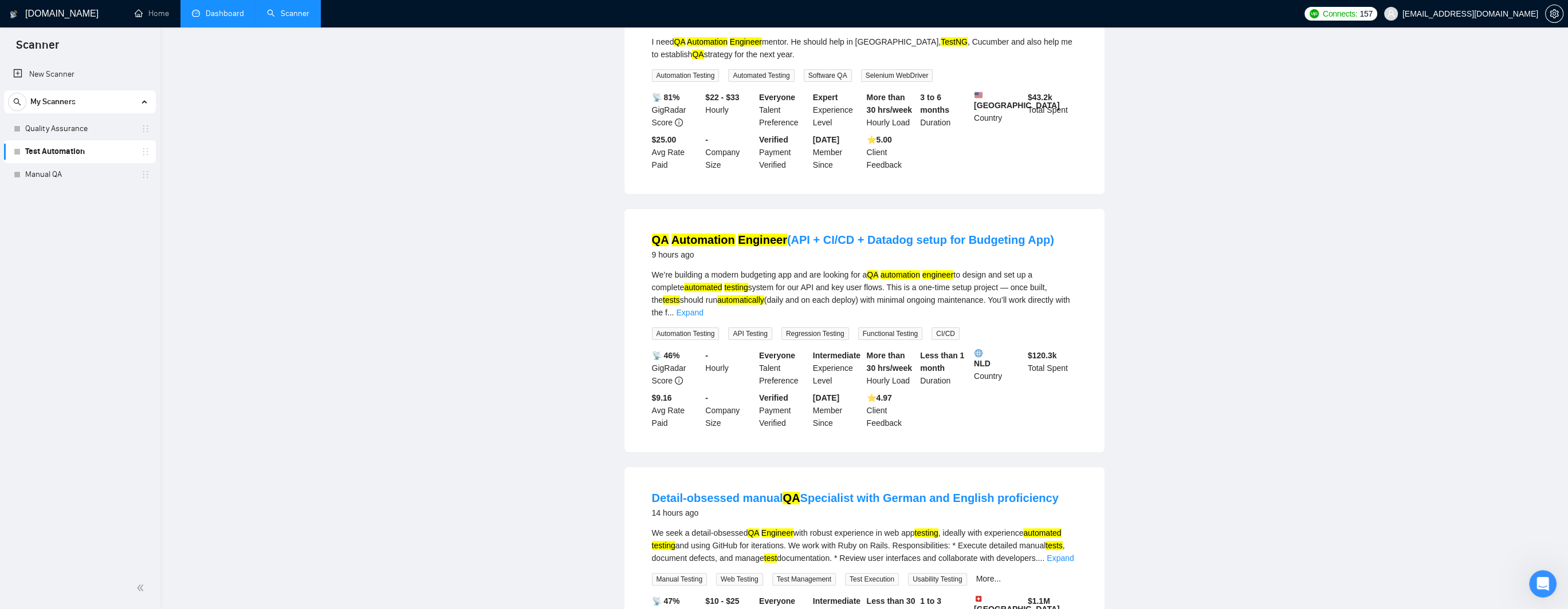
scroll to position [0, 0]
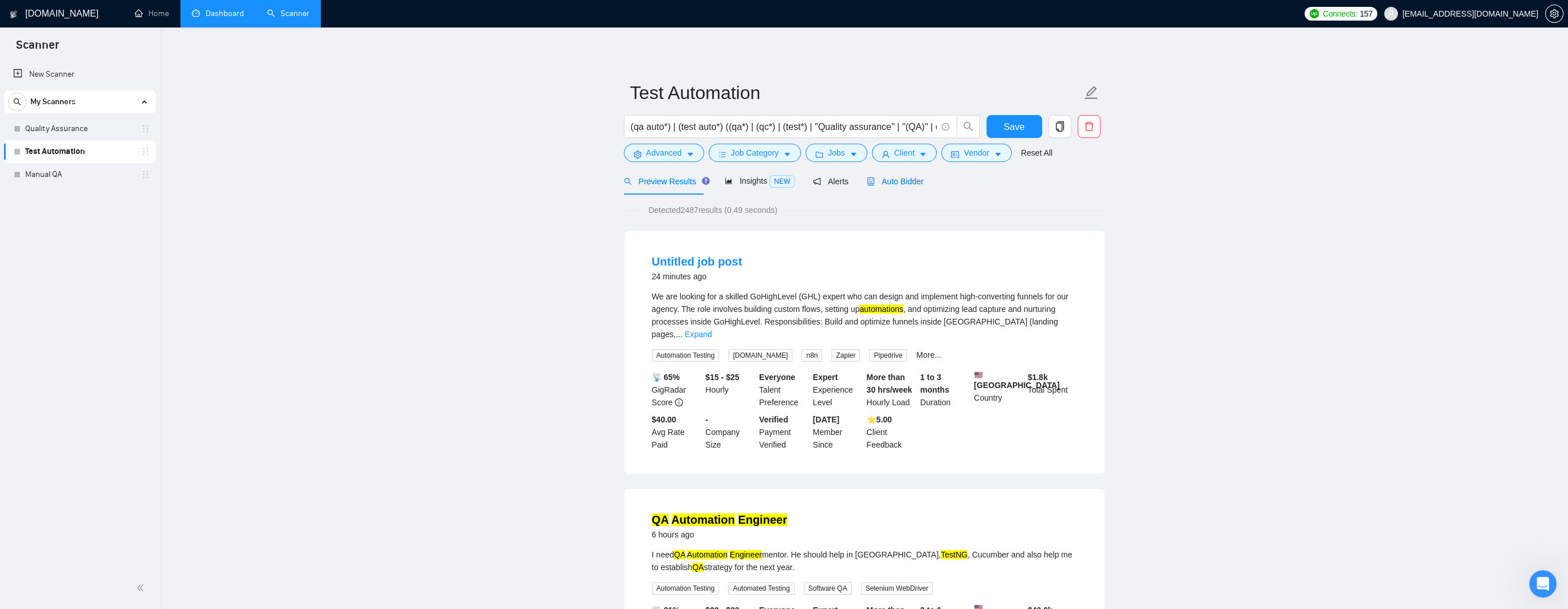
click at [888, 185] on span "Auto Bidder" at bounding box center [895, 182] width 57 height 9
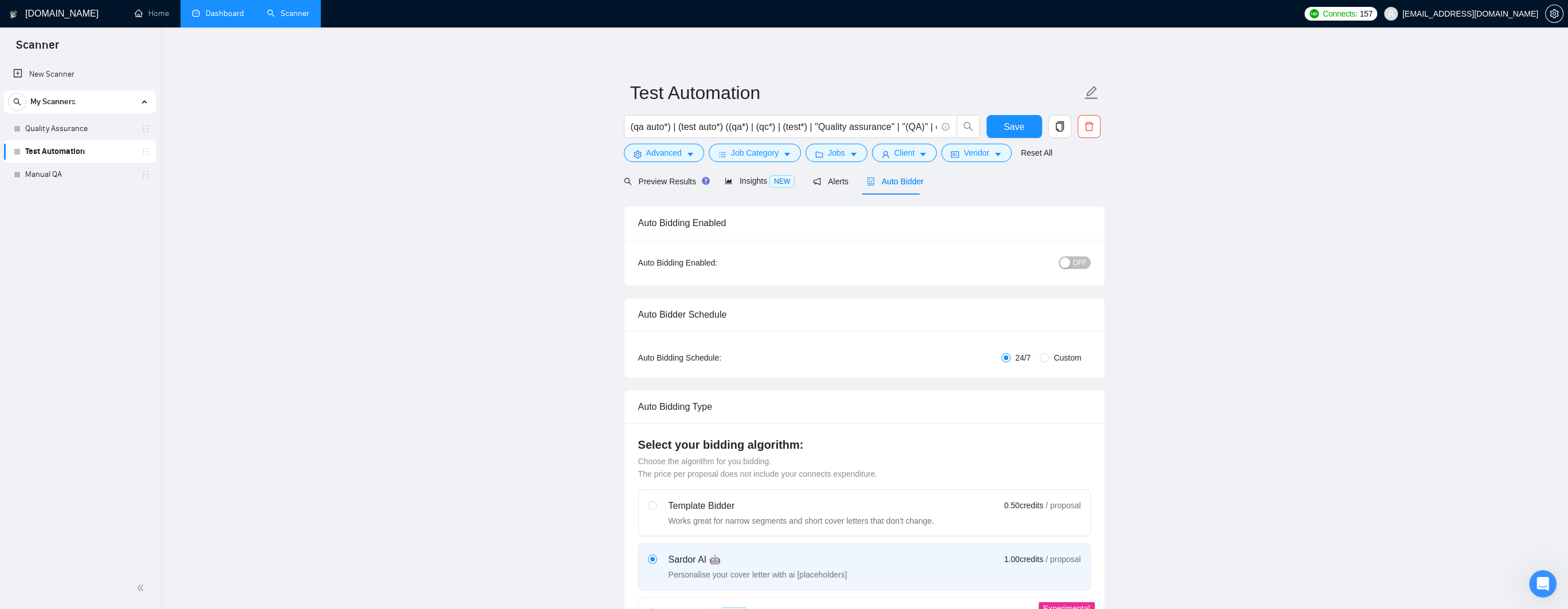
click at [888, 264] on span "OFF" at bounding box center [1080, 263] width 14 height 13
click at [888, 126] on button "Save" at bounding box center [1015, 126] width 55 height 23
click at [888, 129] on span "Save" at bounding box center [1014, 127] width 20 height 15
click at [54, 177] on link "Manual QA" at bounding box center [79, 175] width 108 height 23
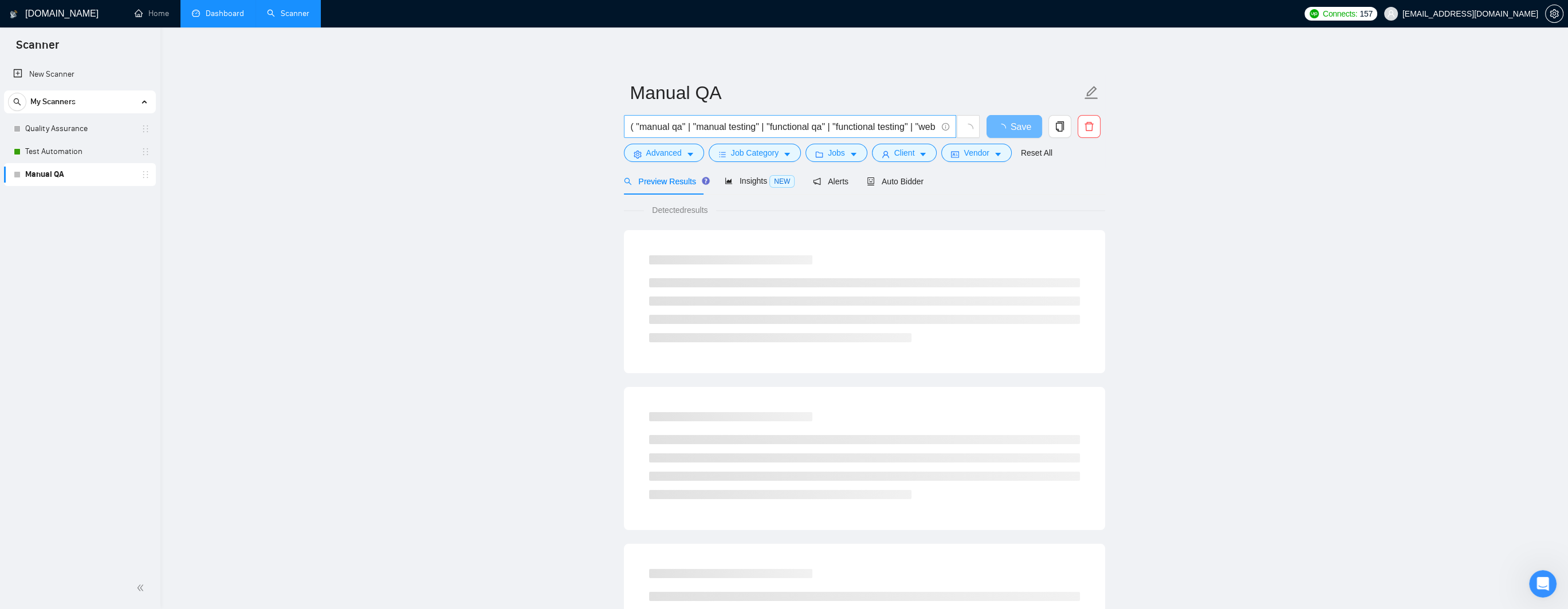
click at [676, 131] on input "( "manual qa" | "manual testing" | "functional qa" | "functional testing" | "we…" at bounding box center [783, 127] width 306 height 15
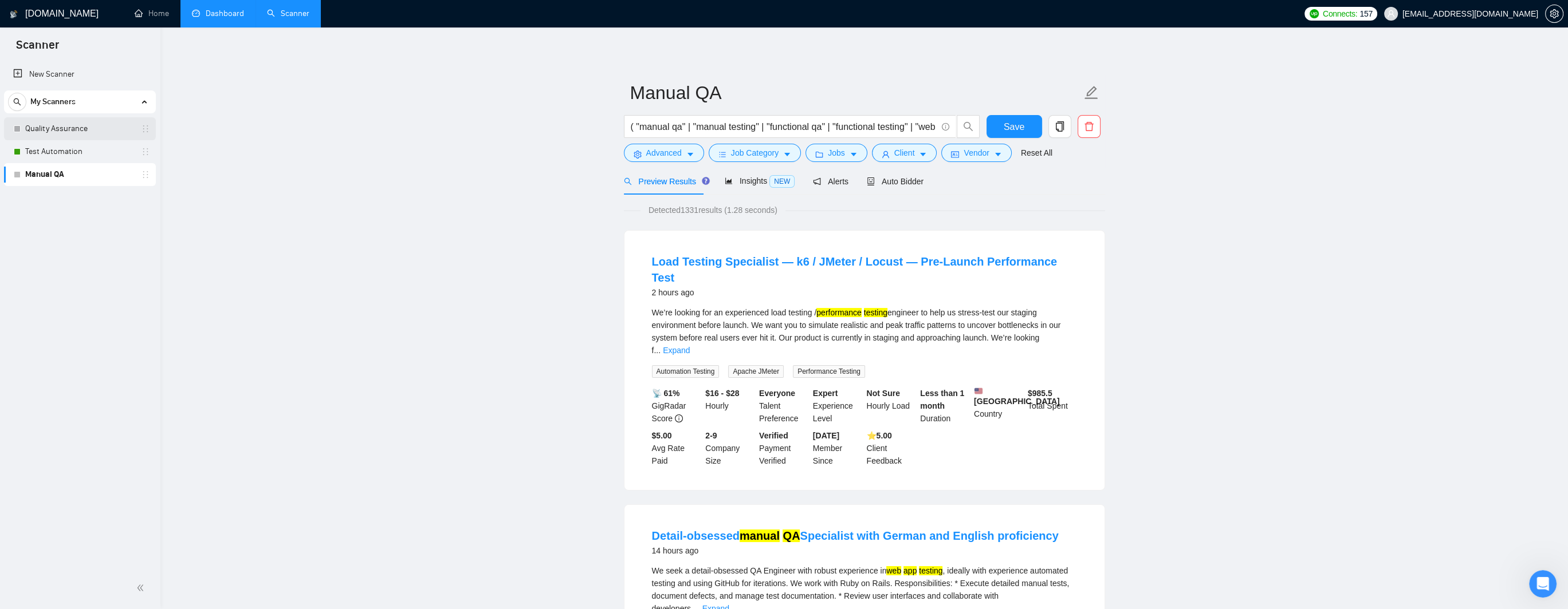
click at [76, 131] on link "Quality Assurance" at bounding box center [79, 129] width 108 height 23
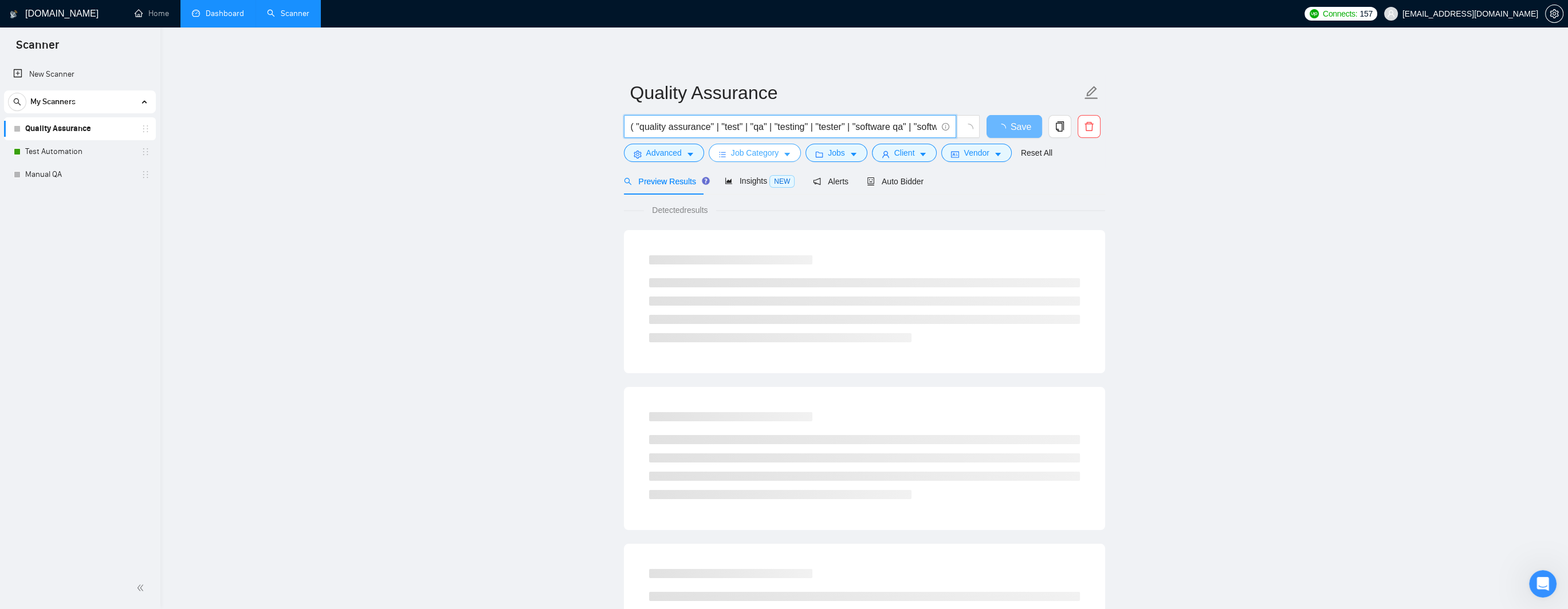
click at [785, 127] on input "( "quality assurance" | "test" | "qa" | "testing" | "tester" | "software qa" | …" at bounding box center [783, 127] width 306 height 15
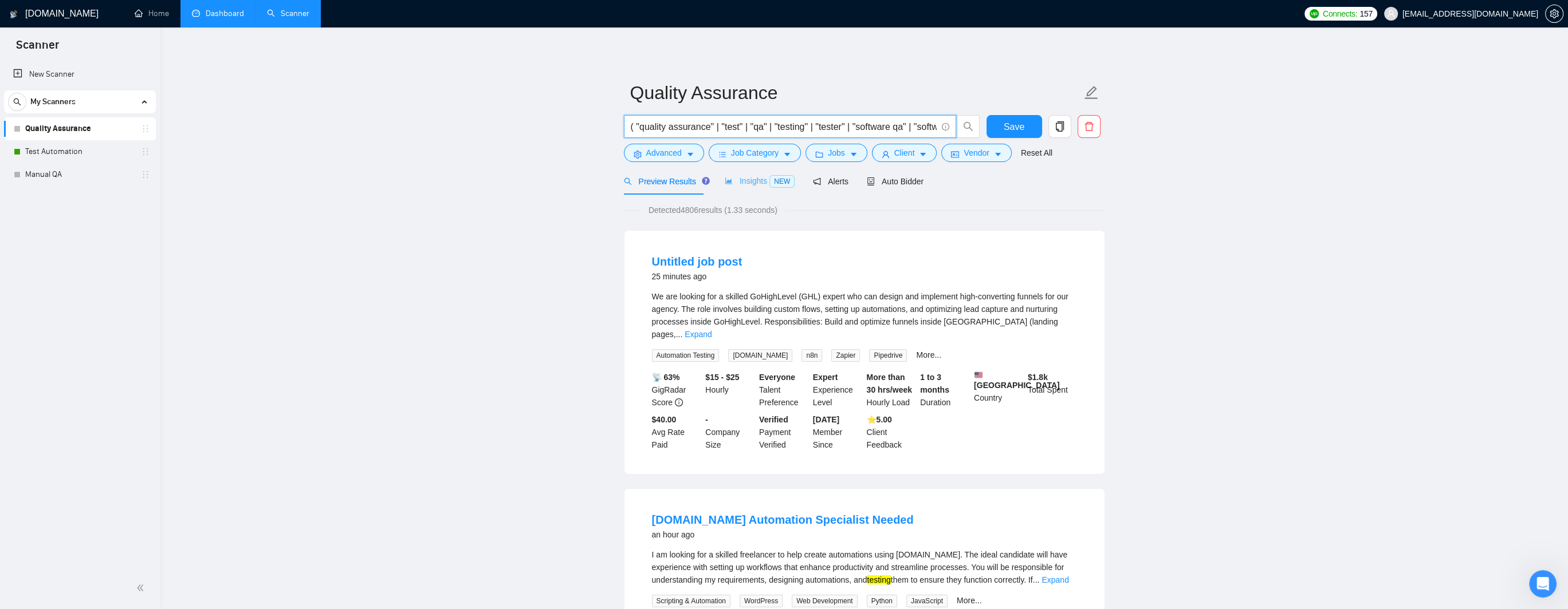
paste input "| "manual qa" | "manual testing" | "functional qa" | "functional testing" | "we…"
type input "( "quality assurance" | "test" | "qa" | "testing" | "tester" | "software qa" | …"
click at [888, 184] on span "Auto Bidder" at bounding box center [895, 182] width 57 height 9
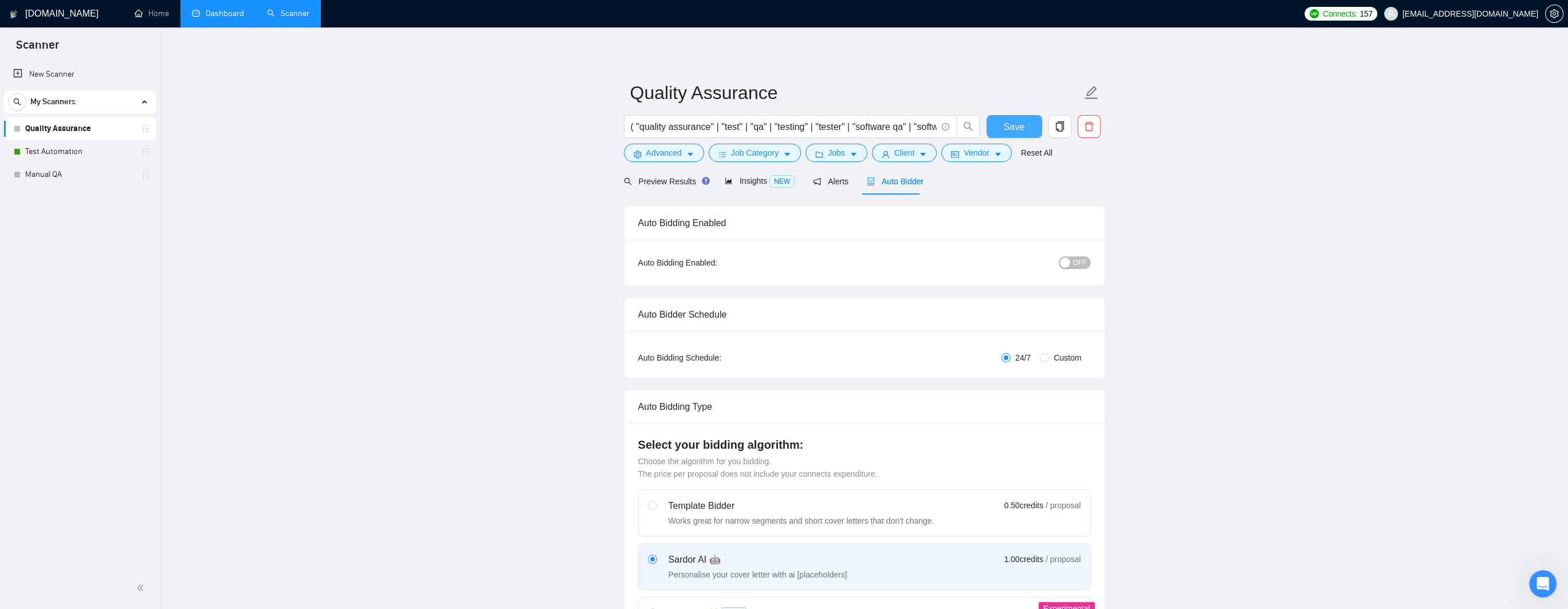
click at [888, 129] on span "Save" at bounding box center [1014, 127] width 20 height 15
click at [888, 264] on span "OFF" at bounding box center [1080, 263] width 14 height 13
click at [45, 175] on link "Manual QA" at bounding box center [79, 175] width 108 height 23
click at [888, 129] on div "Reset all filters" at bounding box center [1031, 130] width 62 height 19
click at [888, 125] on button "Save" at bounding box center [1015, 126] width 55 height 23
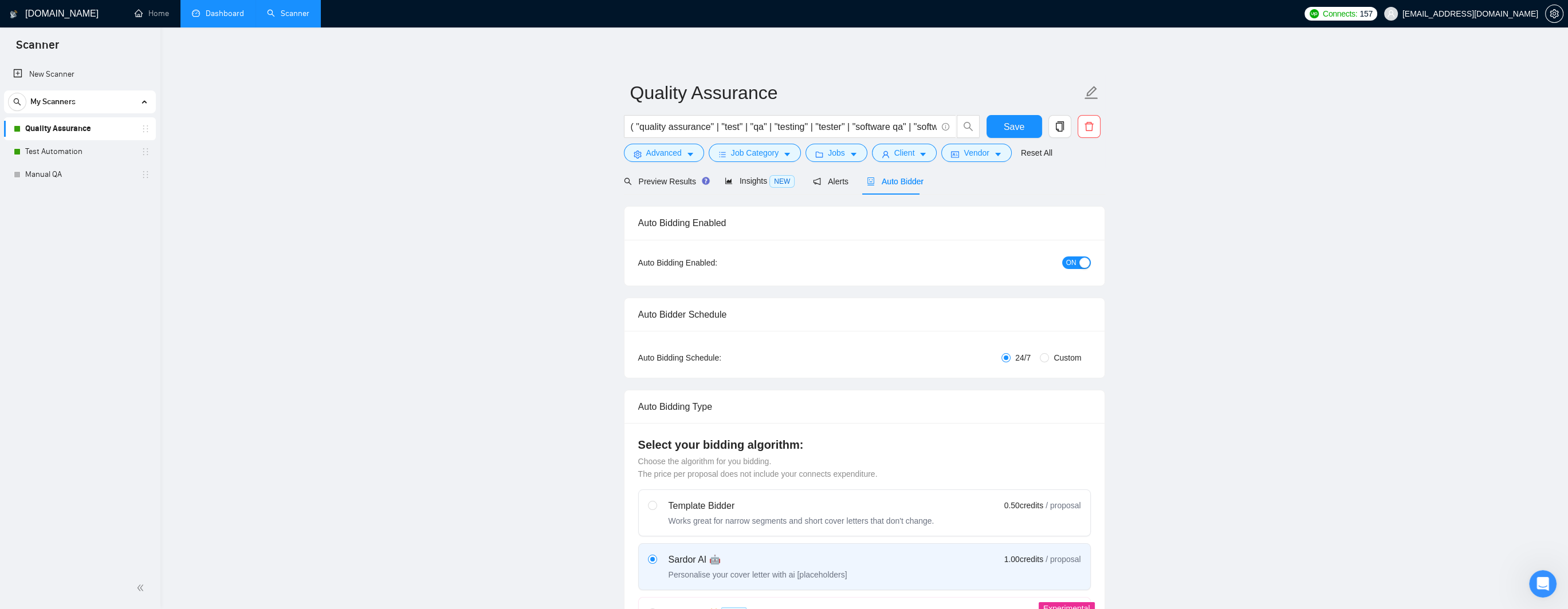
drag, startPoint x: 52, startPoint y: 175, endPoint x: 327, endPoint y: 223, distance: 279.2
click at [52, 175] on link "Manual QA" at bounding box center [79, 175] width 108 height 23
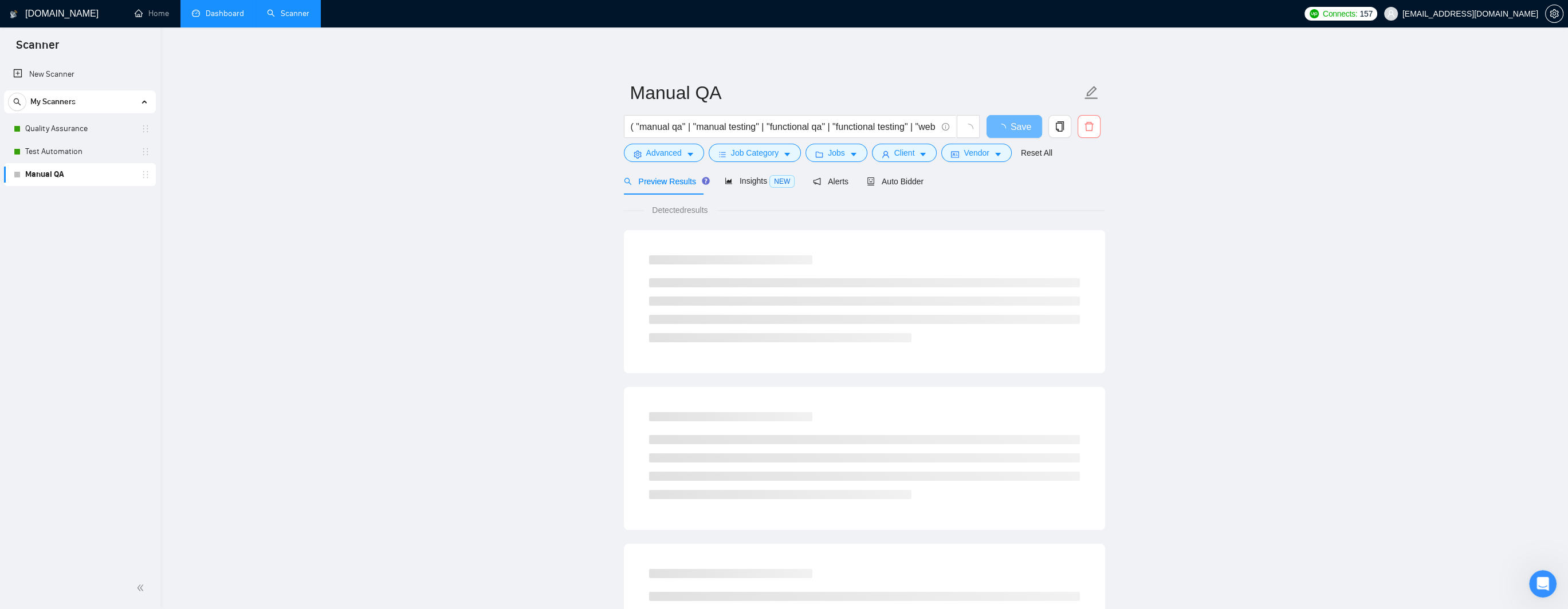
click at [888, 130] on icon "delete" at bounding box center [1089, 126] width 10 height 10
click at [888, 186] on span "Yes" at bounding box center [1082, 185] width 13 height 13
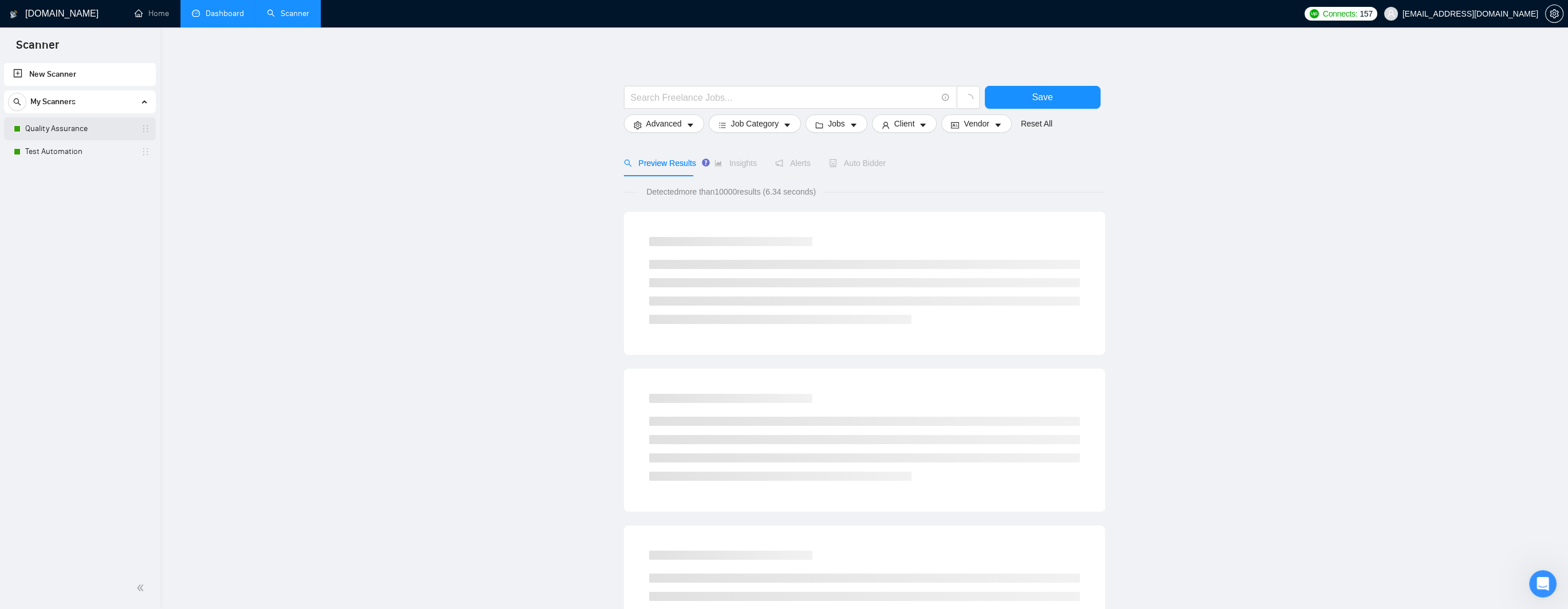
click at [52, 131] on link "Quality Assurance" at bounding box center [79, 129] width 108 height 23
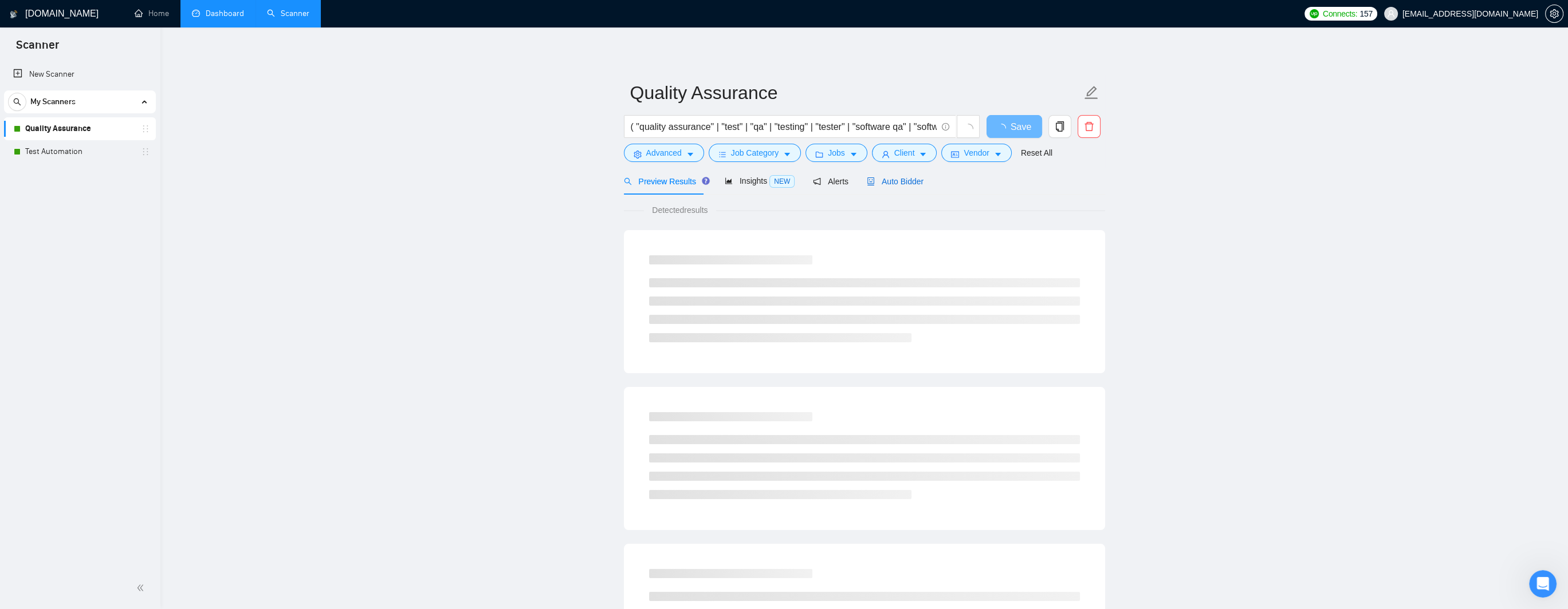
click at [886, 183] on span "Auto Bidder" at bounding box center [895, 182] width 57 height 9
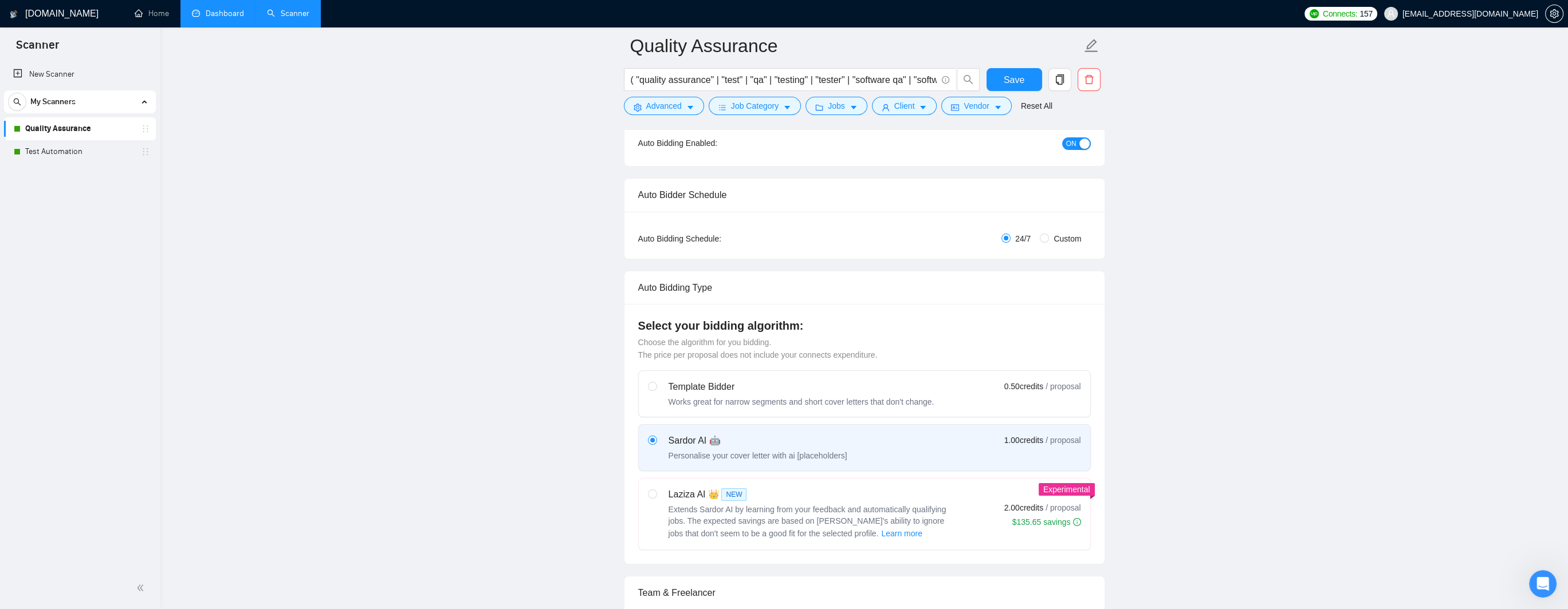
scroll to position [572, 0]
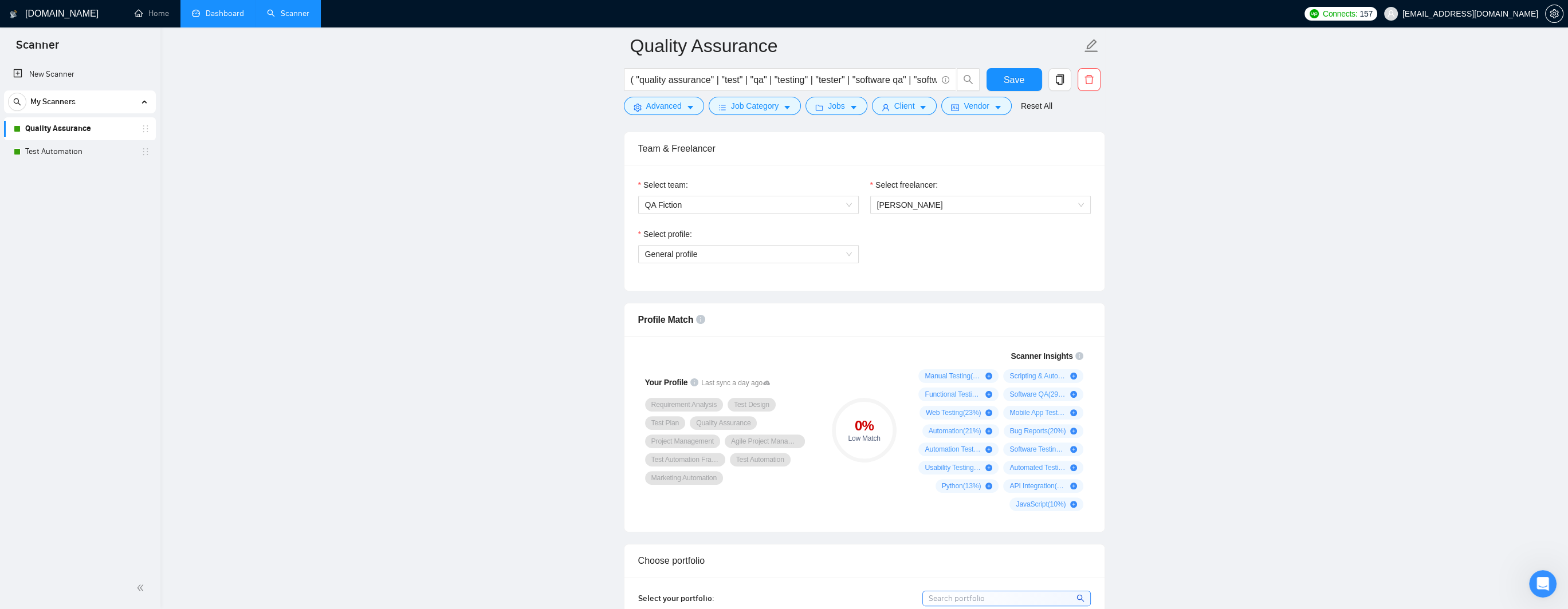
drag, startPoint x: 78, startPoint y: 133, endPoint x: 30, endPoint y: 203, distance: 84.9
click at [30, 203] on div "New Scanner My Scanners Quality Assurance Test Automation" at bounding box center [80, 314] width 161 height 507
click at [888, 80] on icon "copy" at bounding box center [1060, 79] width 10 height 10
click at [888, 141] on span "Yes" at bounding box center [1052, 138] width 13 height 13
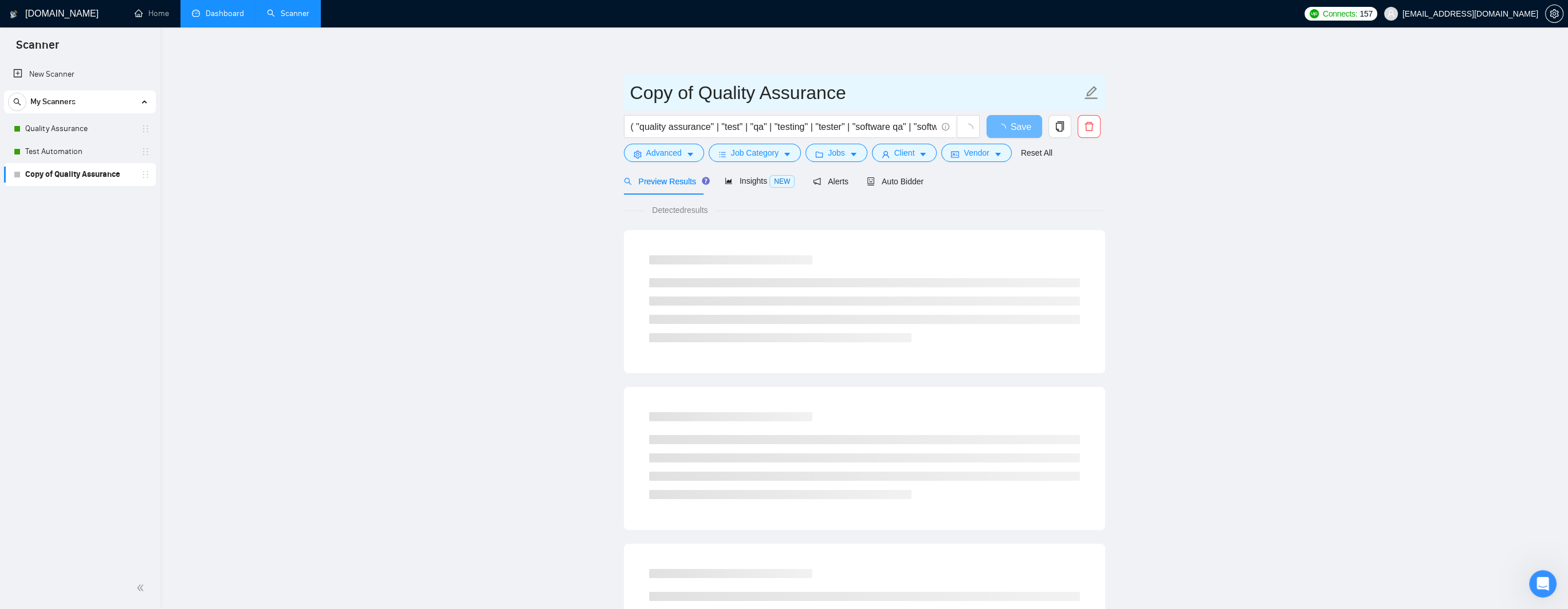
click at [888, 92] on icon "edit" at bounding box center [1092, 93] width 15 height 15
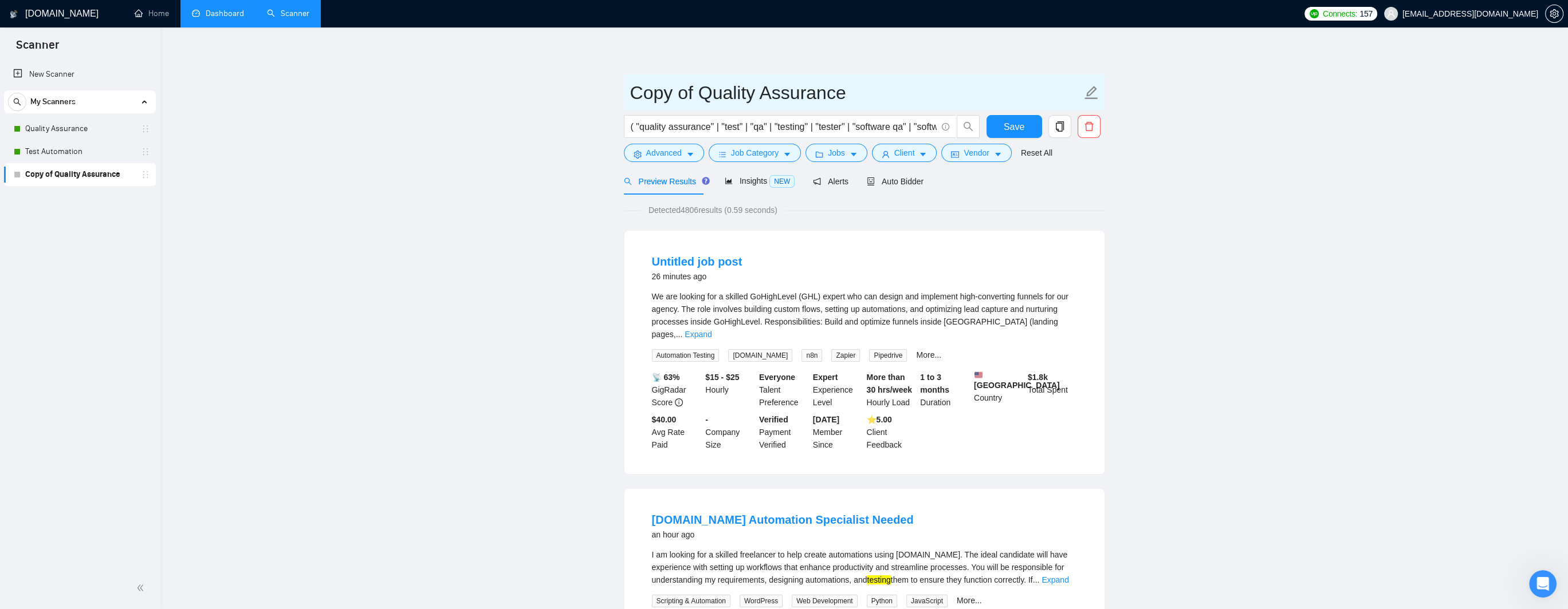
drag, startPoint x: 704, startPoint y: 94, endPoint x: 582, endPoint y: 90, distance: 122.1
click at [793, 96] on input "Quality Assurance" at bounding box center [856, 92] width 451 height 28
type input "Quality Assurance ([PERSON_NAME] B)"
click at [888, 183] on span "Auto Bidder" at bounding box center [895, 182] width 57 height 9
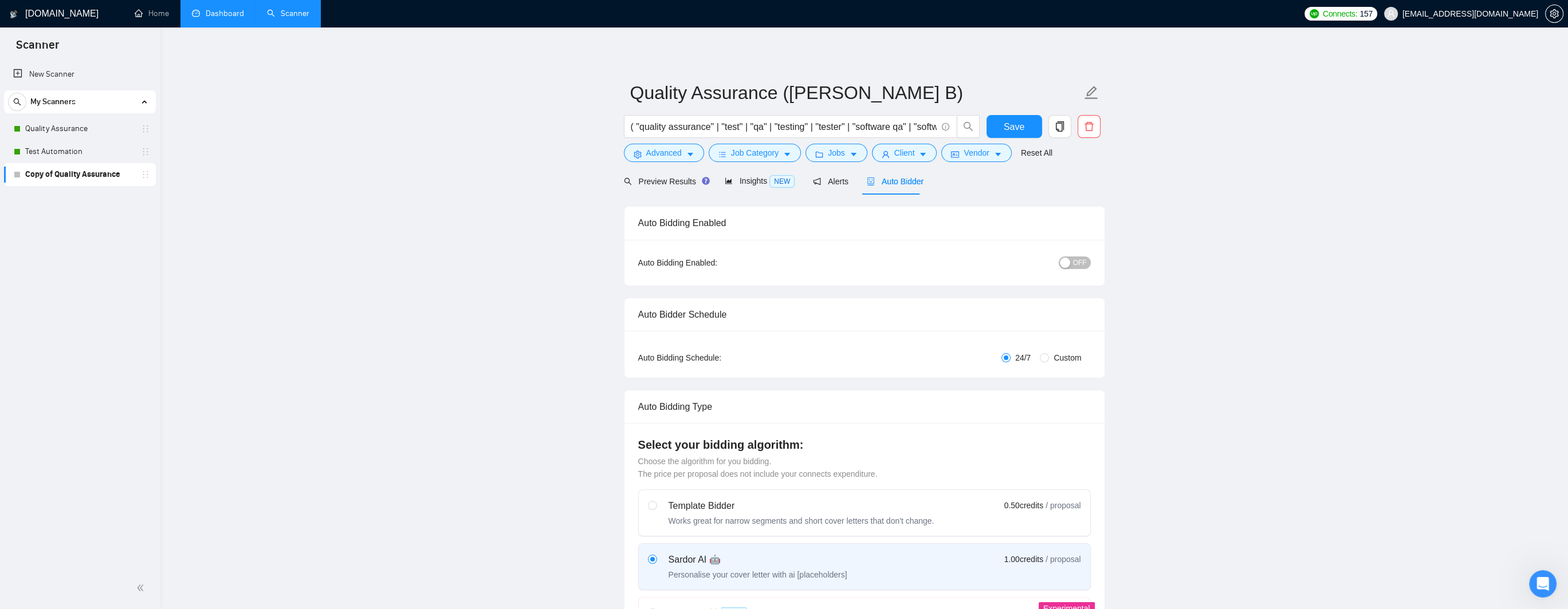
scroll to position [185, 0]
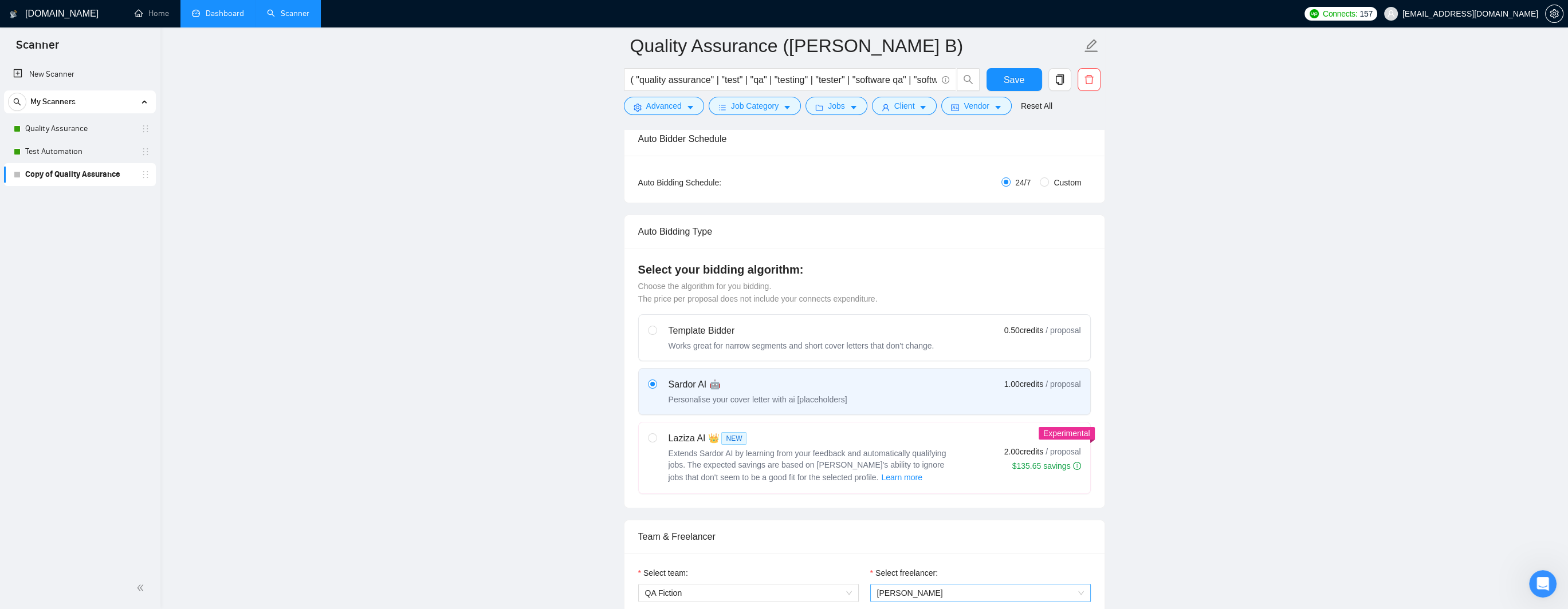
click at [888, 507] on span "[PERSON_NAME]" at bounding box center [981, 593] width 207 height 17
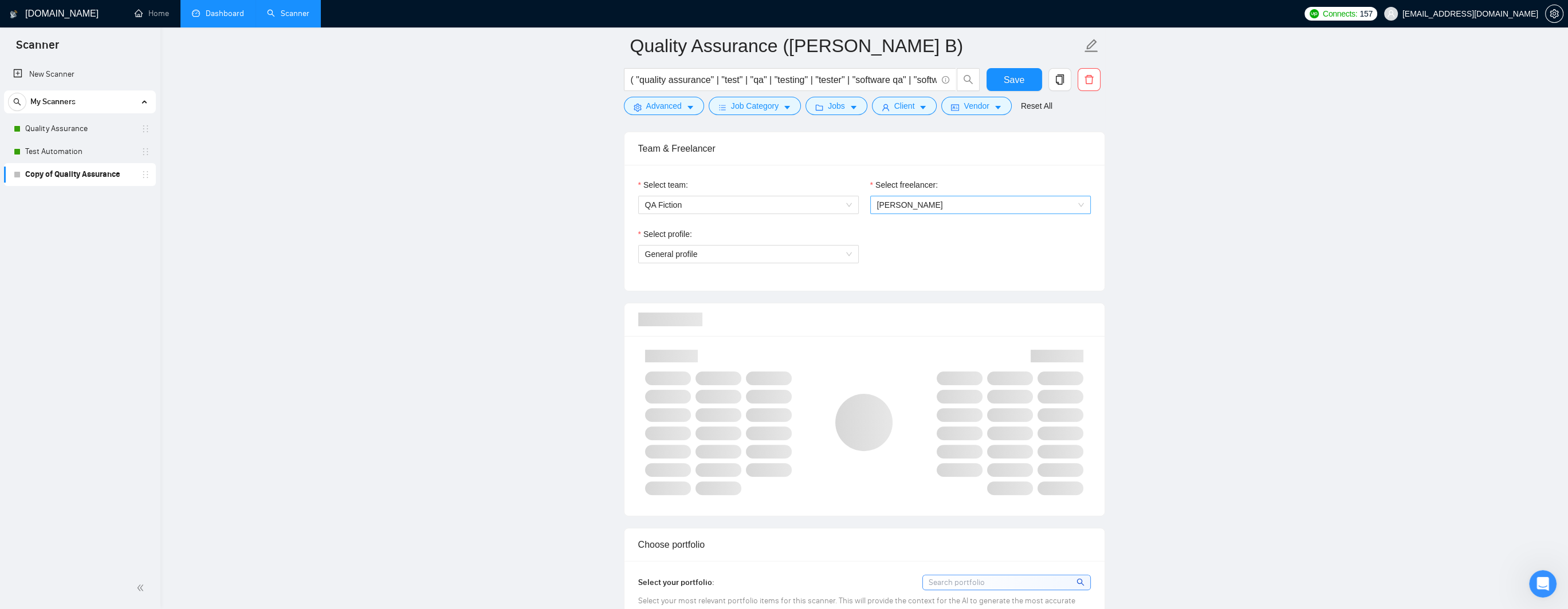
click at [888, 203] on span "[PERSON_NAME]" at bounding box center [981, 205] width 207 height 17
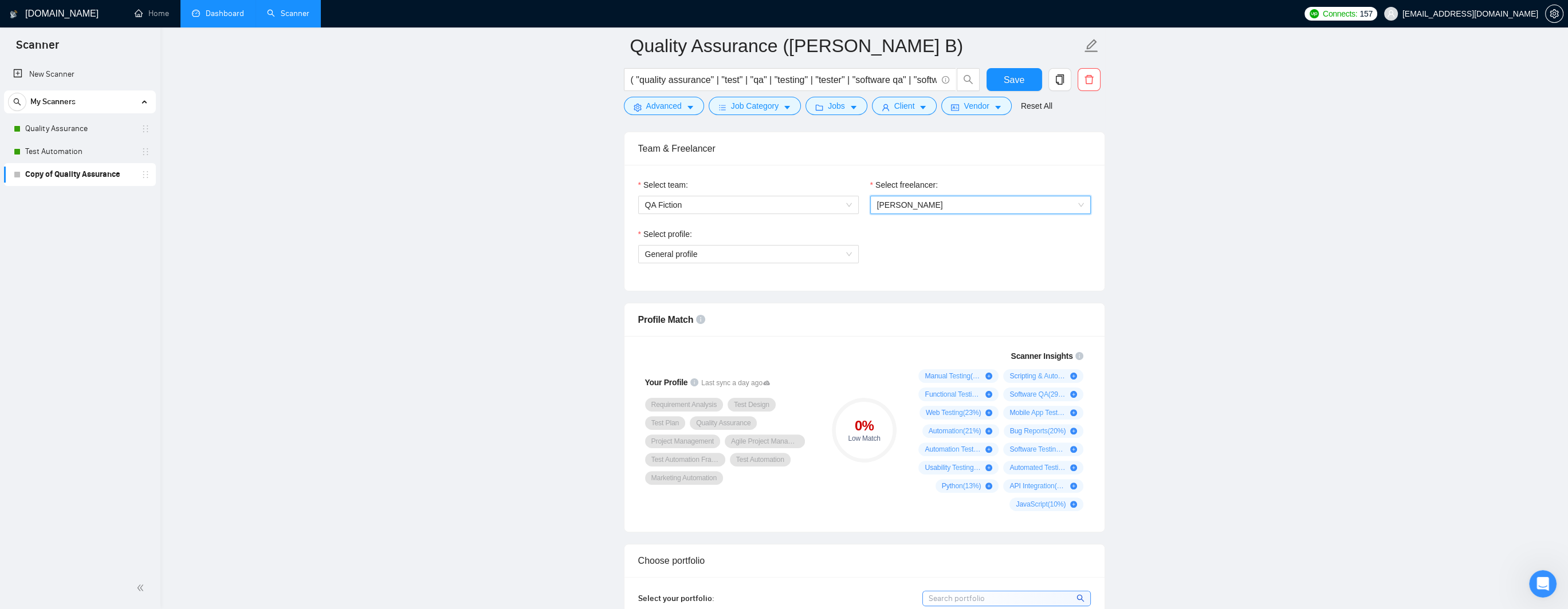
click at [888, 207] on span "[PERSON_NAME]" at bounding box center [981, 205] width 207 height 17
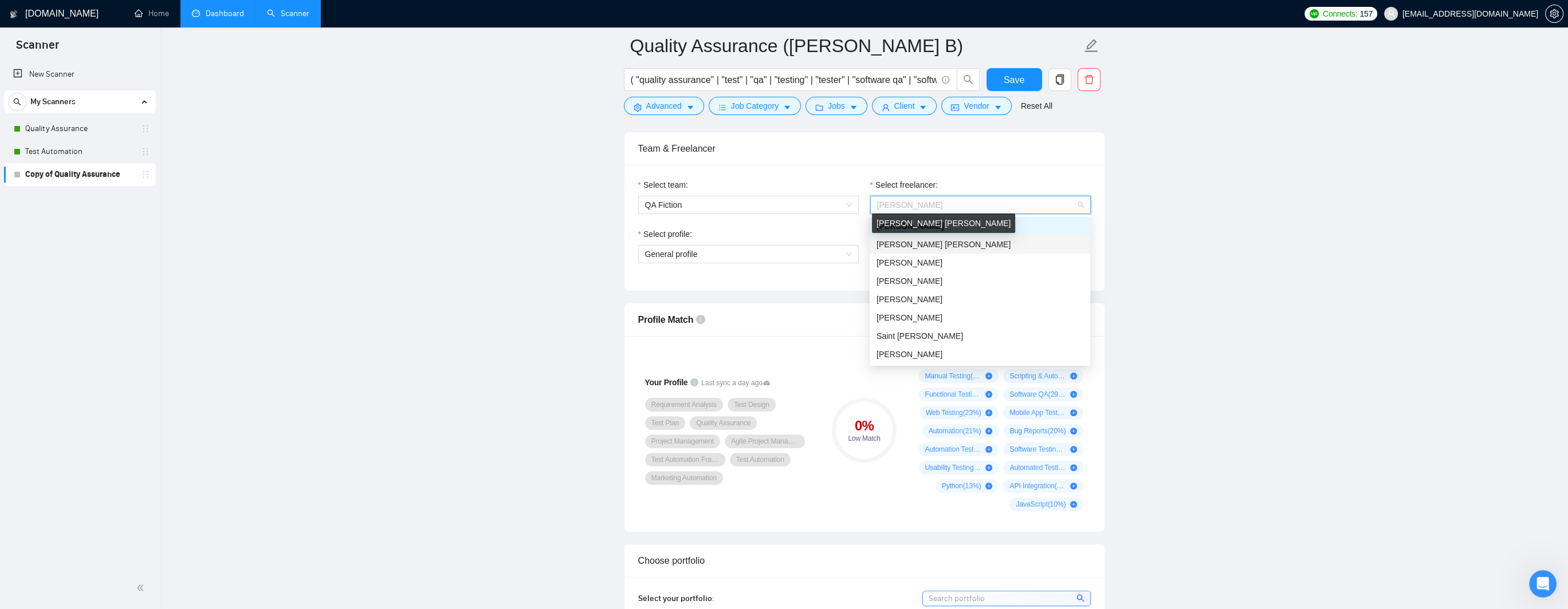
click at [888, 243] on span "[PERSON_NAME] [PERSON_NAME]" at bounding box center [944, 244] width 134 height 9
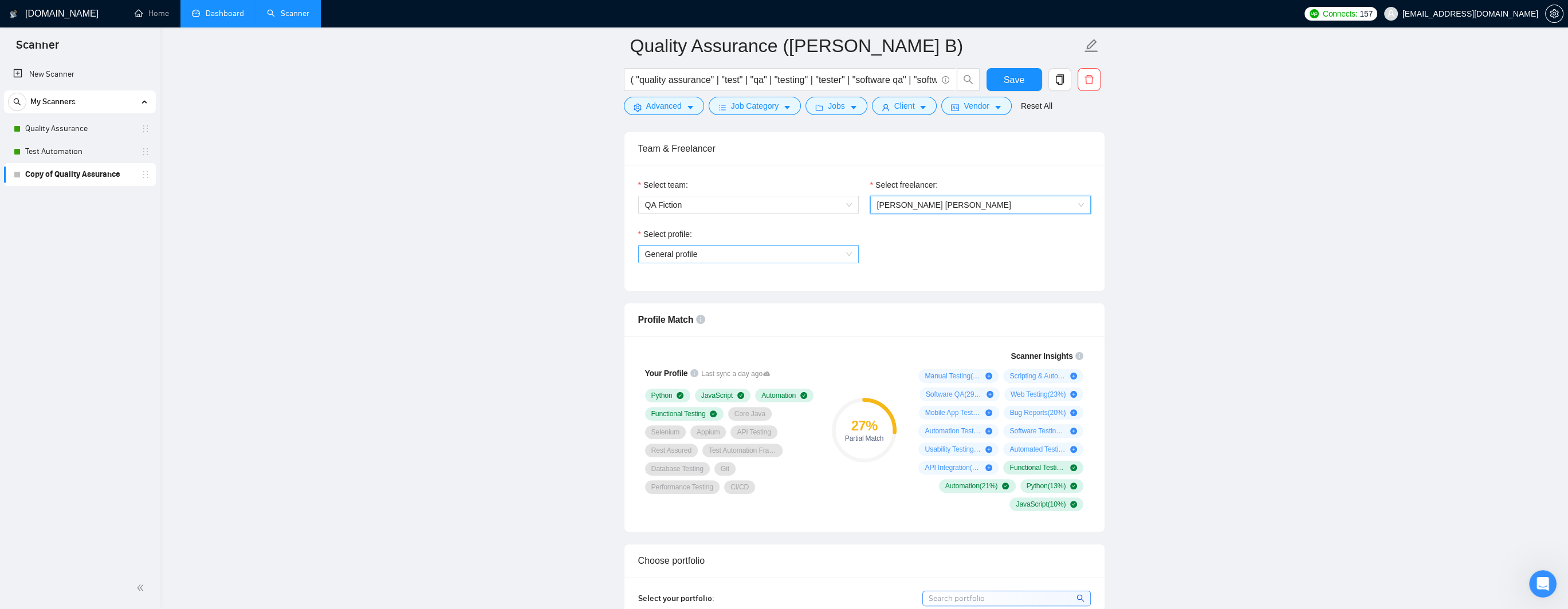
click at [707, 253] on span "General profile" at bounding box center [748, 254] width 207 height 17
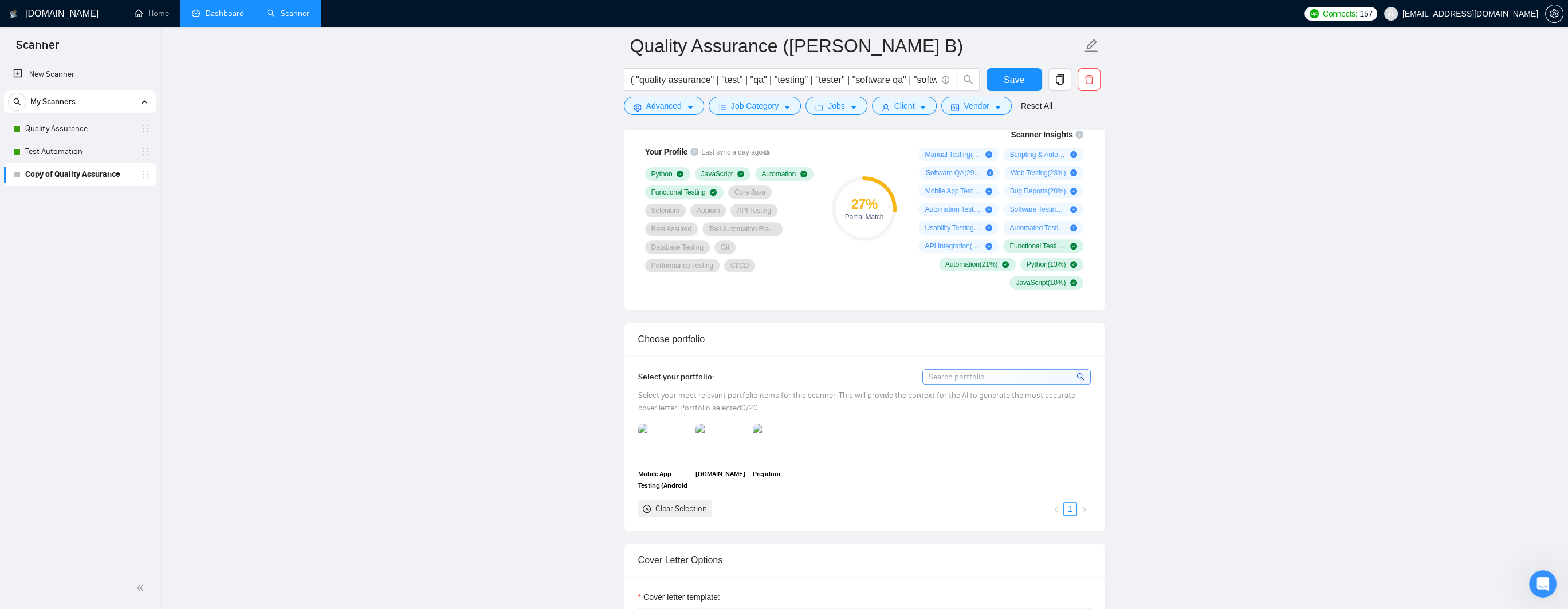
scroll to position [974, 0]
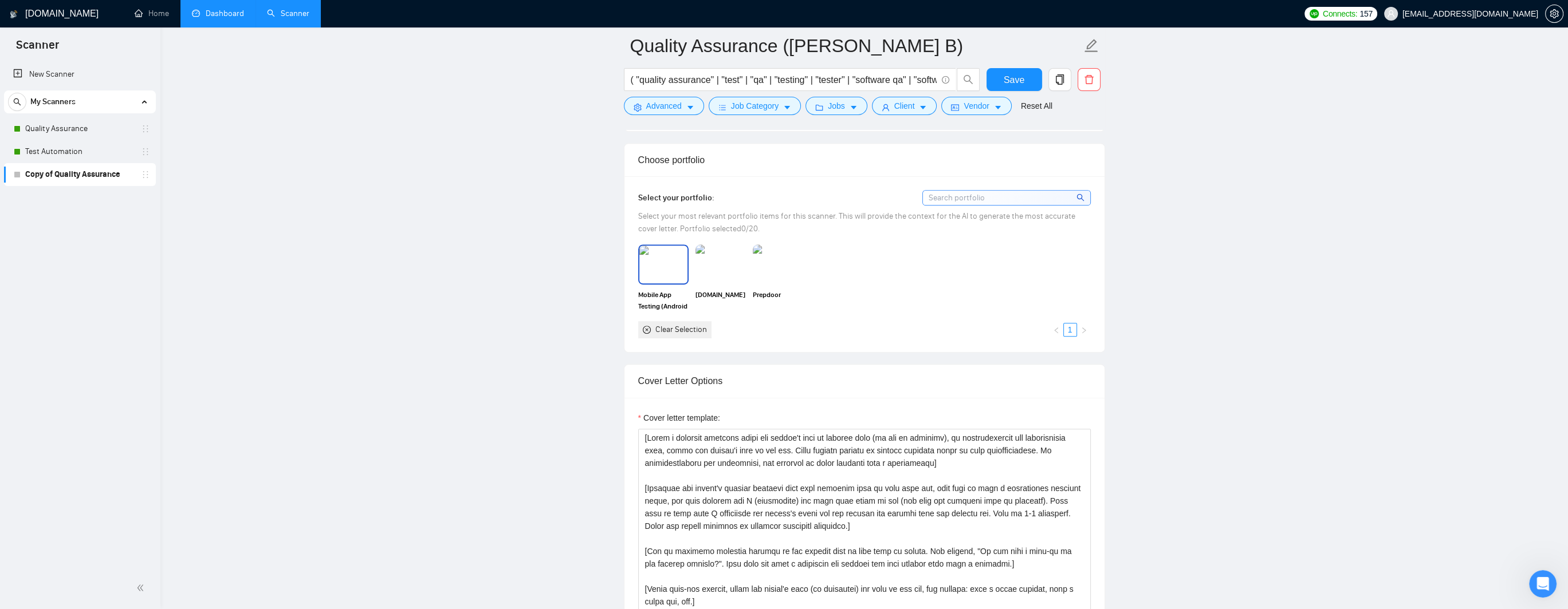
click at [667, 264] on img at bounding box center [664, 264] width 48 height 38
click at [717, 263] on img at bounding box center [721, 264] width 48 height 38
click at [770, 264] on img at bounding box center [778, 264] width 48 height 38
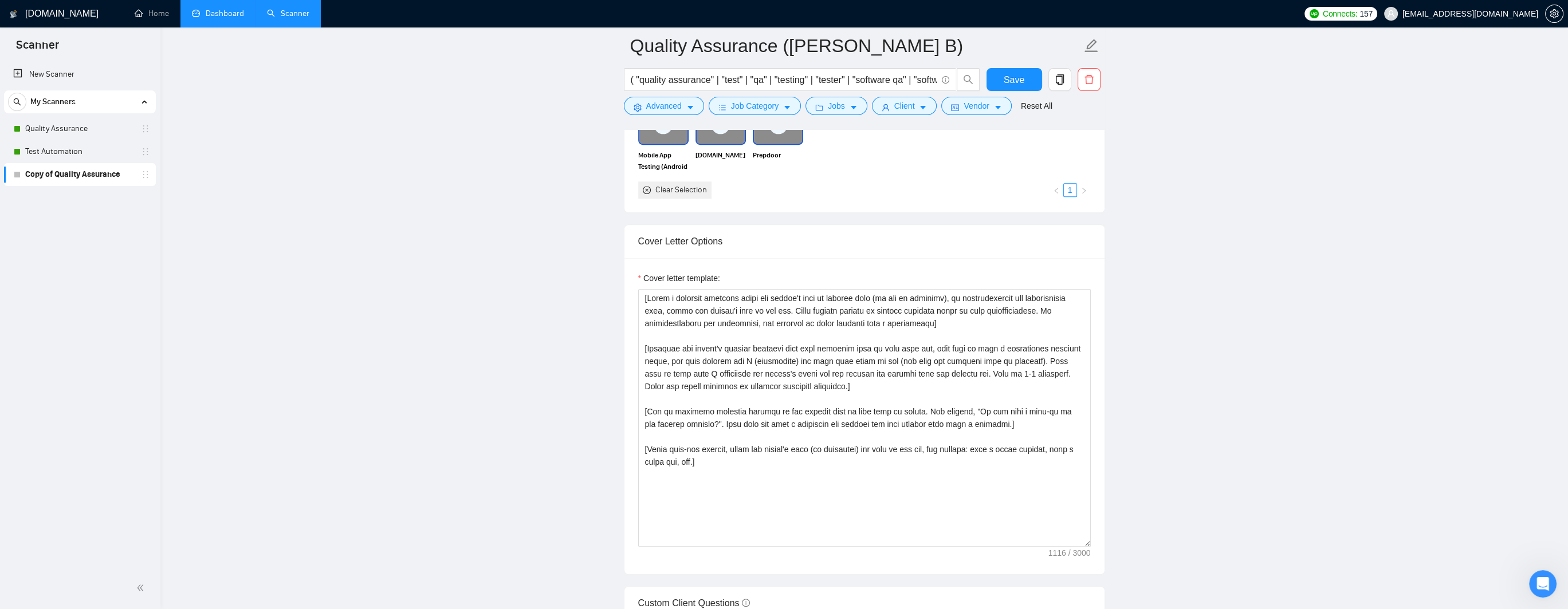
scroll to position [1145, 0]
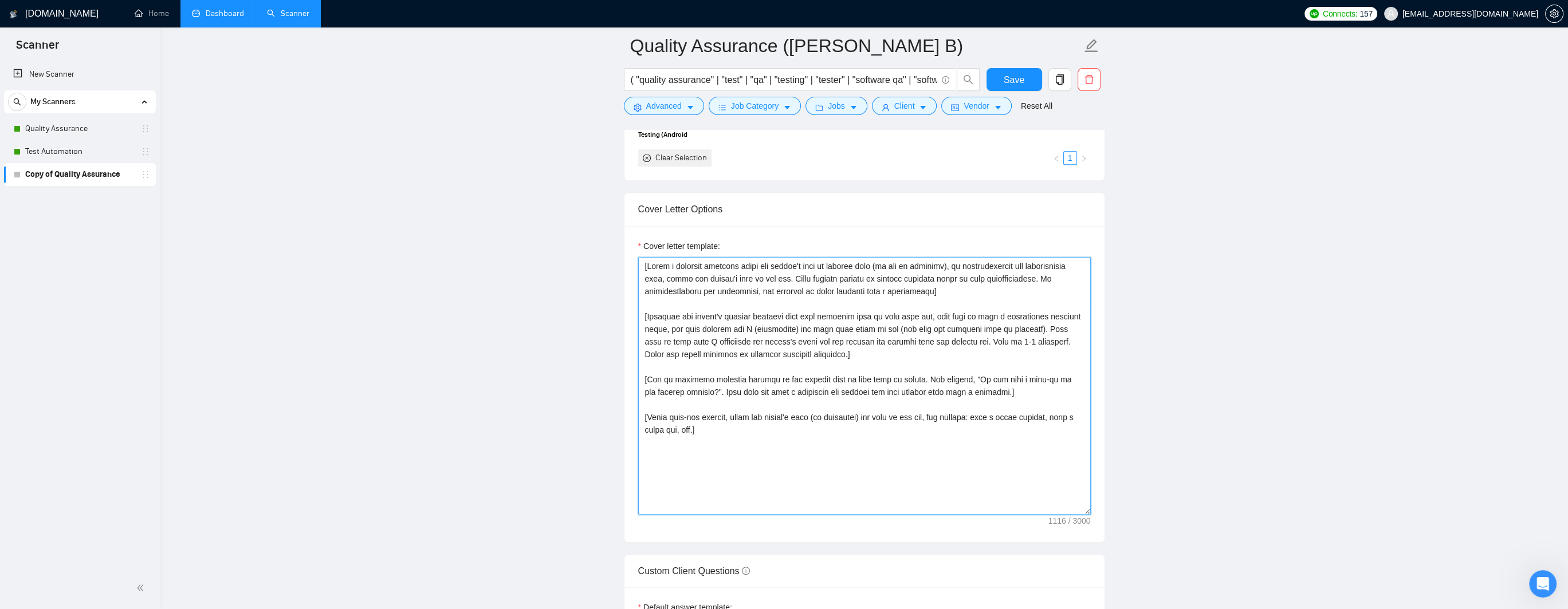
click at [763, 264] on textarea "Cover letter template:" at bounding box center [865, 386] width 453 height 258
click at [857, 264] on textarea "Cover letter template:" at bounding box center [865, 386] width 453 height 258
click at [888, 269] on textarea "Cover letter template:" at bounding box center [865, 386] width 453 height 258
click at [888, 265] on textarea "Cover letter template:" at bounding box center [865, 386] width 453 height 258
click at [713, 275] on textarea "Cover letter template:" at bounding box center [865, 386] width 453 height 258
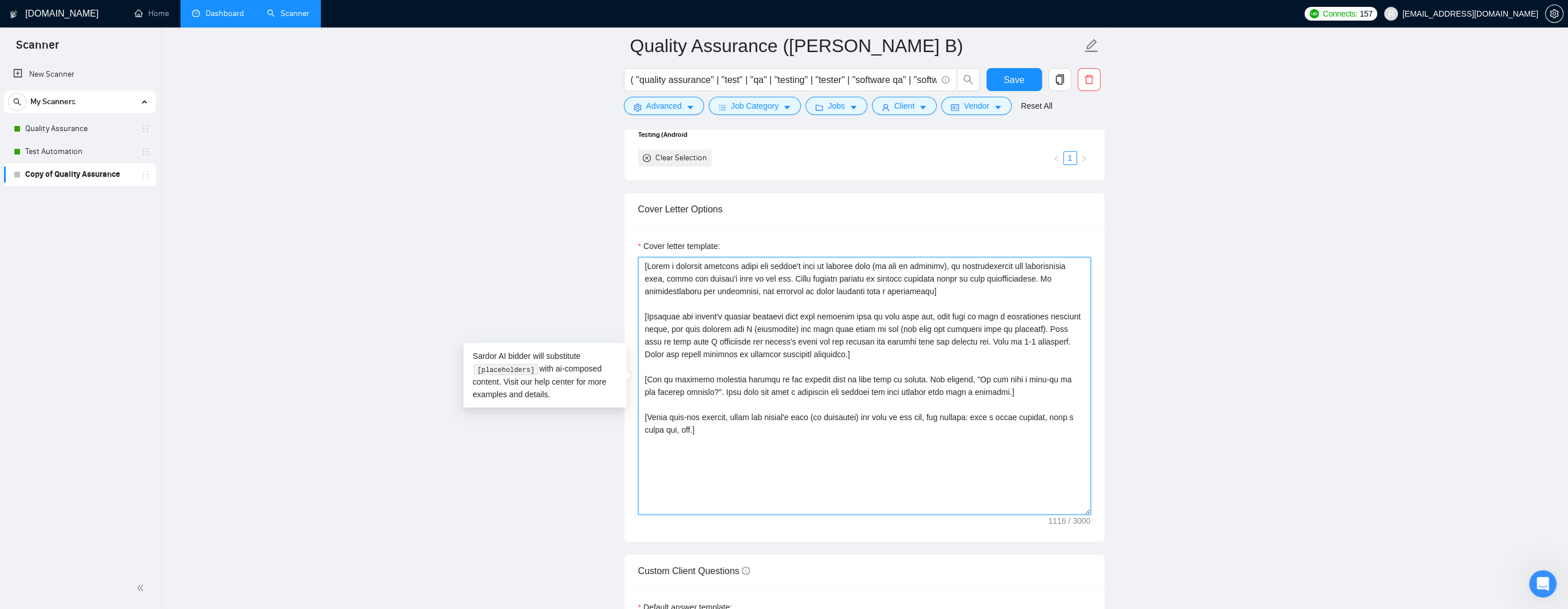
click at [807, 276] on textarea "Cover letter template:" at bounding box center [865, 386] width 453 height 258
click at [888, 275] on textarea "Cover letter template:" at bounding box center [865, 386] width 453 height 258
click at [888, 277] on textarea "Cover letter template:" at bounding box center [865, 386] width 453 height 258
click at [830, 276] on textarea "Cover letter template:" at bounding box center [865, 386] width 453 height 258
click at [888, 276] on textarea "Cover letter template:" at bounding box center [865, 386] width 453 height 258
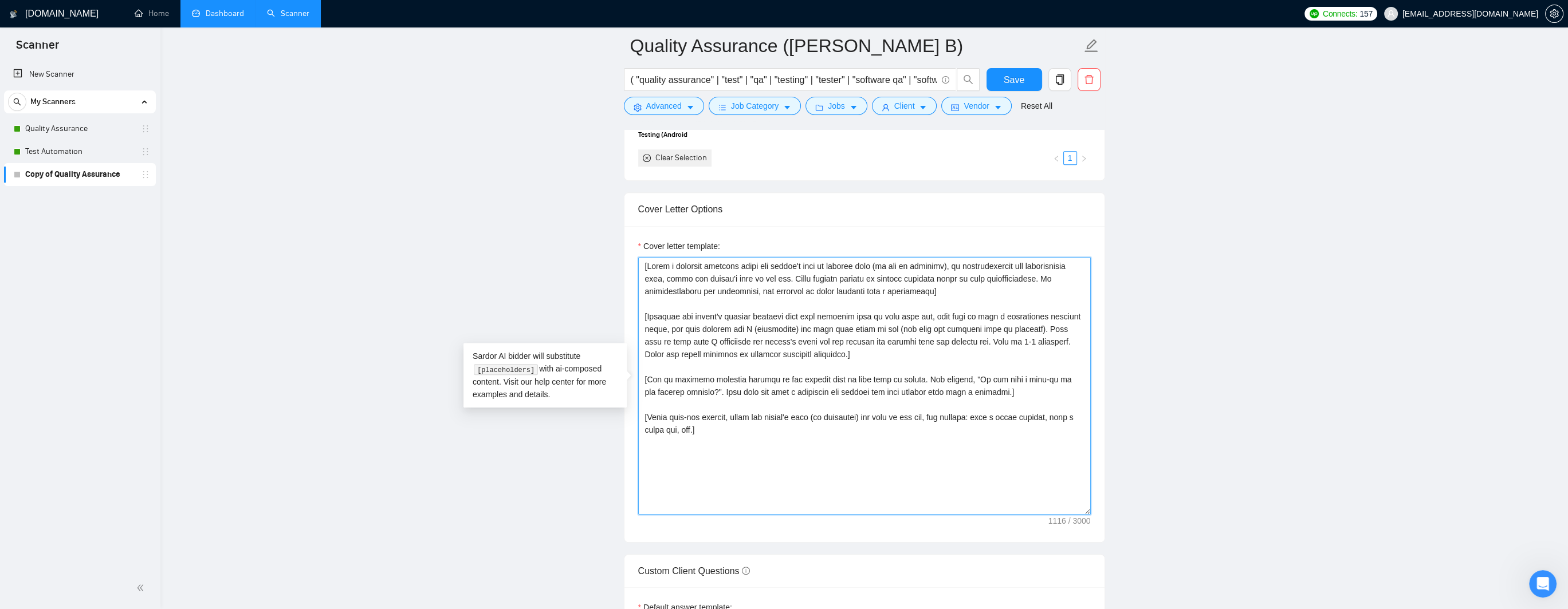
click at [888, 277] on textarea "Cover letter template:" at bounding box center [865, 386] width 453 height 258
click at [754, 419] on textarea "Cover letter template:" at bounding box center [865, 386] width 453 height 258
click at [859, 411] on textarea "Cover letter template:" at bounding box center [865, 386] width 453 height 258
click at [888, 421] on textarea "Cover letter template:" at bounding box center [865, 386] width 453 height 258
click at [888, 415] on textarea "Cover letter template:" at bounding box center [865, 386] width 453 height 258
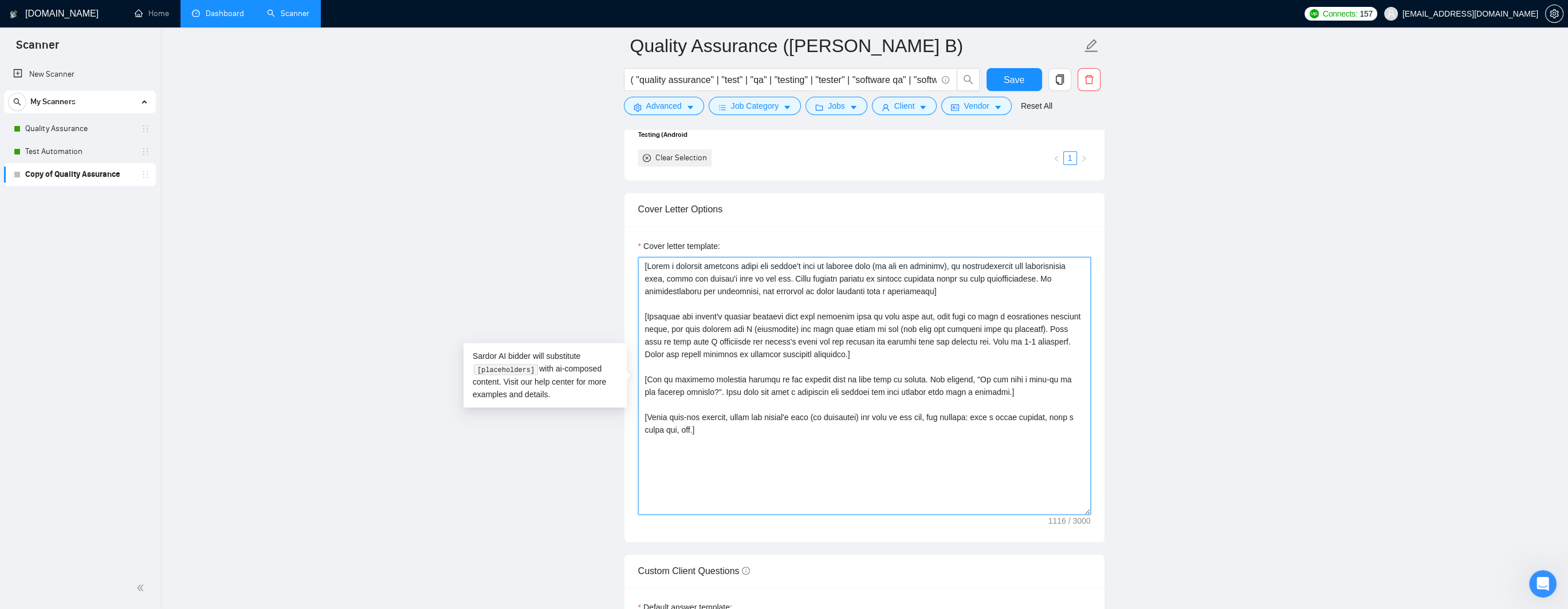
click at [760, 381] on textarea "Cover letter template:" at bounding box center [865, 386] width 453 height 258
click at [738, 389] on textarea "Cover letter template:" at bounding box center [865, 386] width 453 height 258
click at [888, 331] on textarea "Cover letter template:" at bounding box center [865, 386] width 453 height 258
click at [888, 335] on textarea "Cover letter template:" at bounding box center [865, 386] width 453 height 258
click at [888, 325] on textarea "Cover letter template:" at bounding box center [865, 386] width 453 height 258
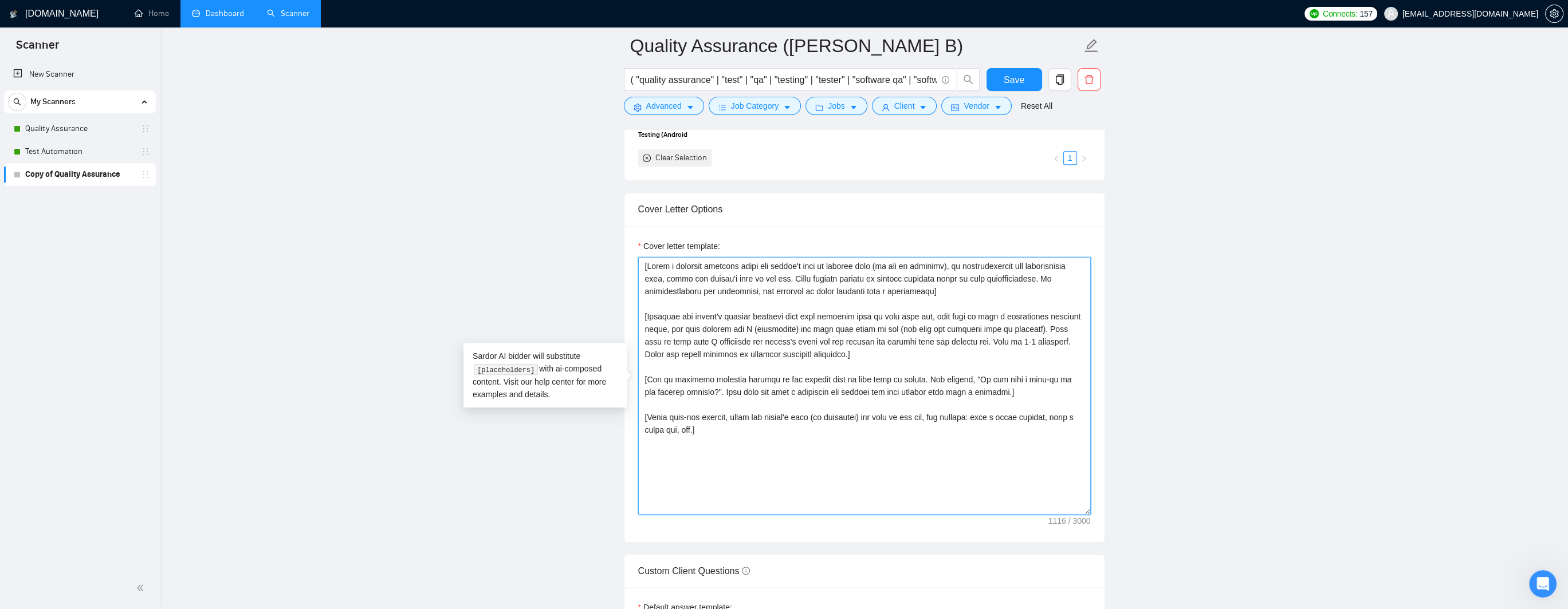
click at [888, 323] on textarea "Cover letter template:" at bounding box center [865, 386] width 453 height 258
click at [738, 342] on textarea "Cover letter template:" at bounding box center [865, 386] width 453 height 258
click at [736, 355] on textarea "Cover letter template:" at bounding box center [865, 386] width 453 height 258
click at [710, 351] on textarea "Cover letter template:" at bounding box center [865, 386] width 453 height 258
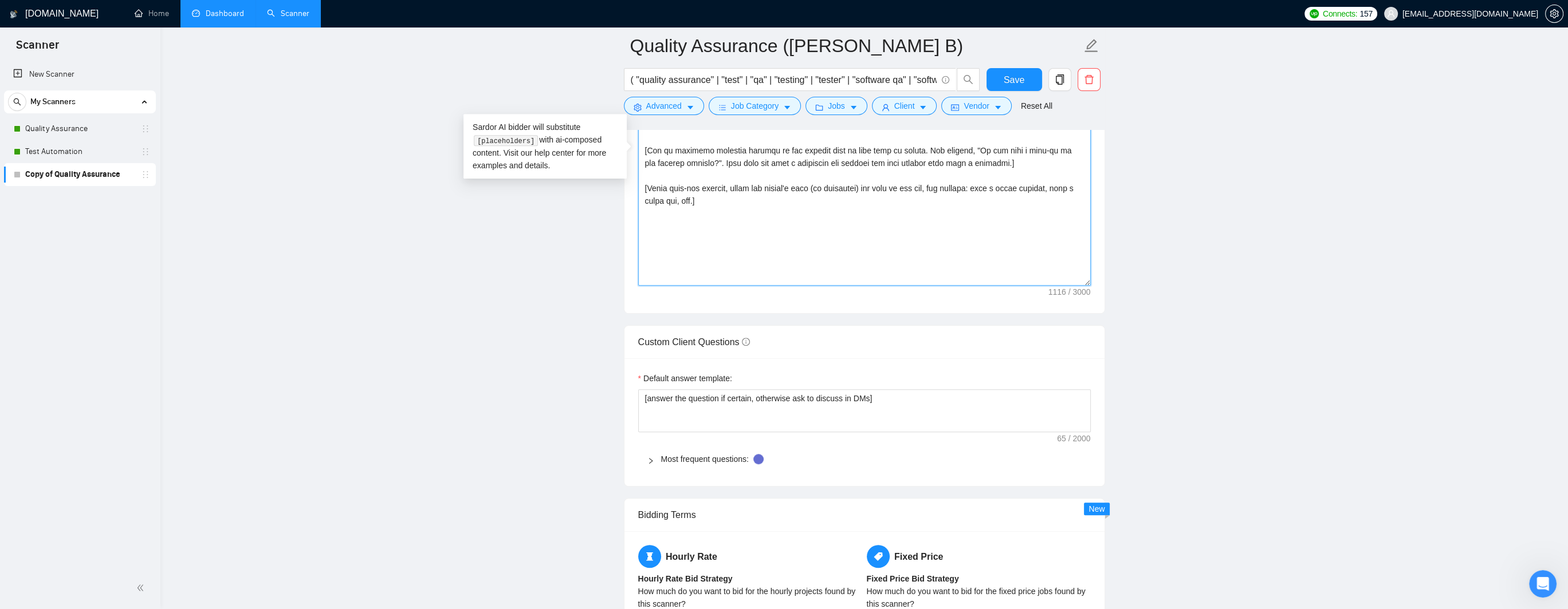
scroll to position [1489, 0]
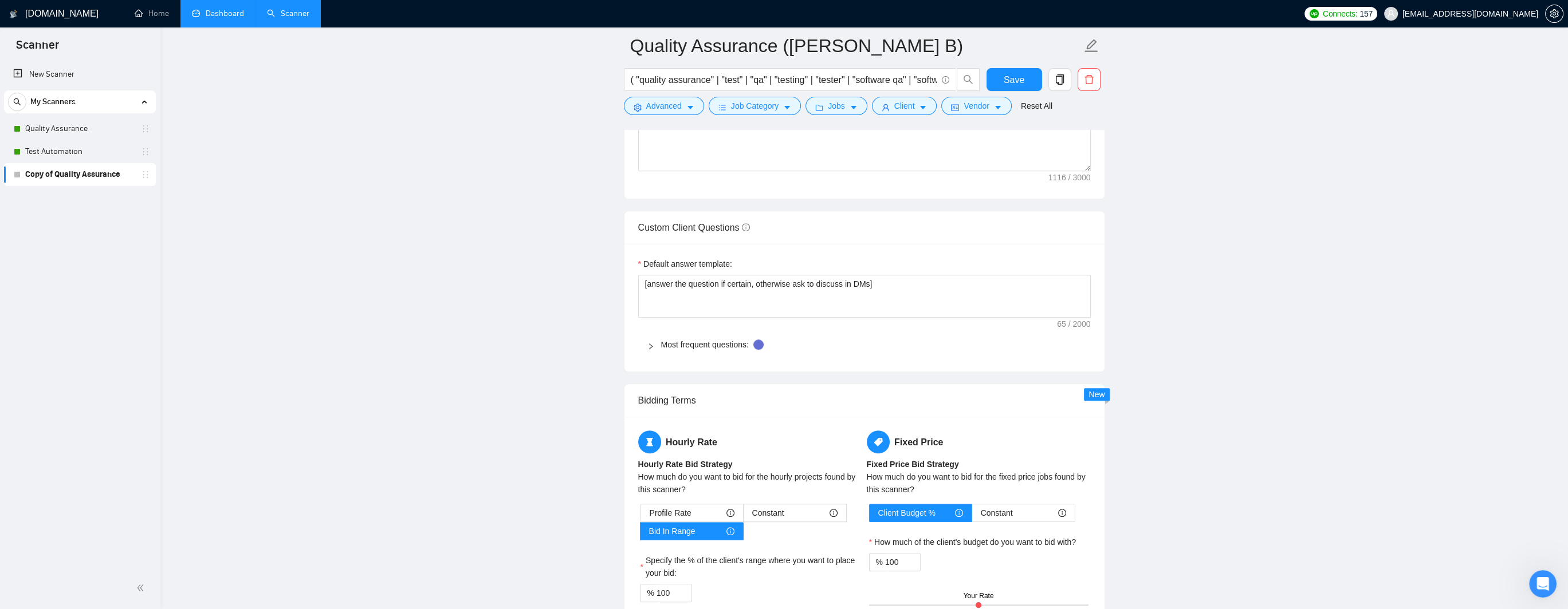
click at [653, 346] on icon "right" at bounding box center [651, 345] width 6 height 6
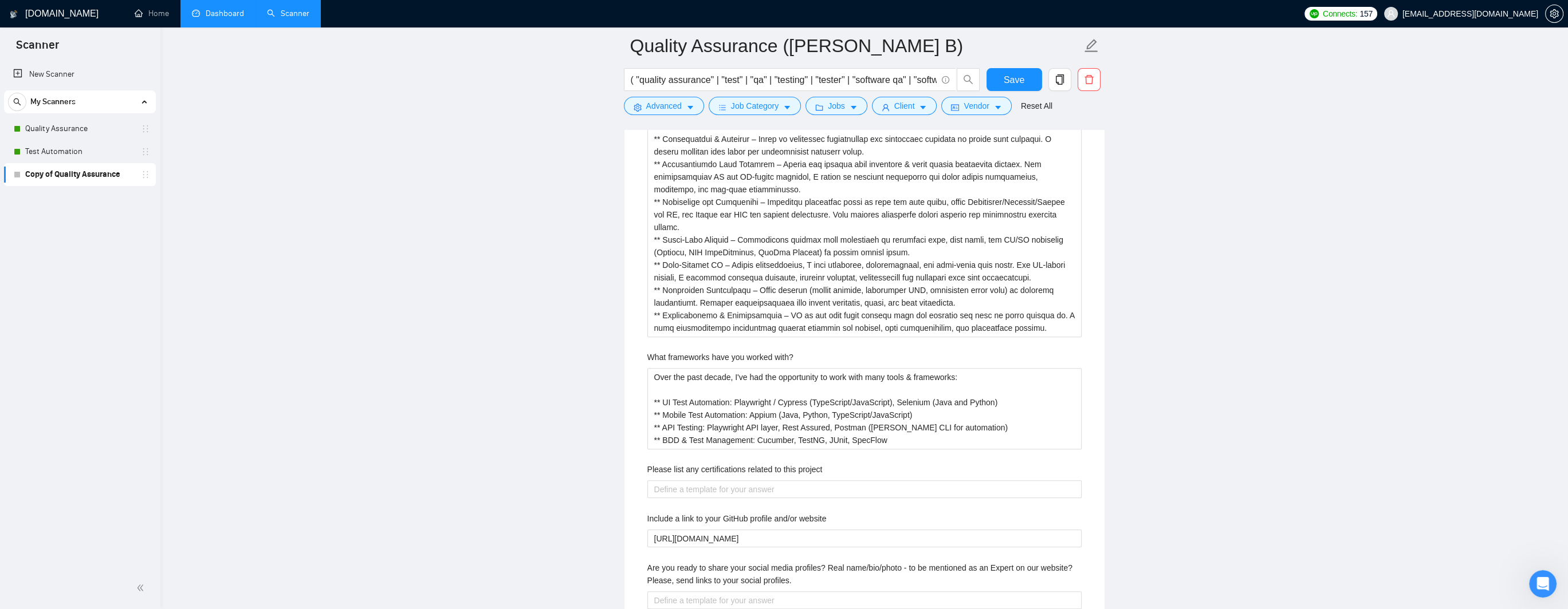
scroll to position [1947, 0]
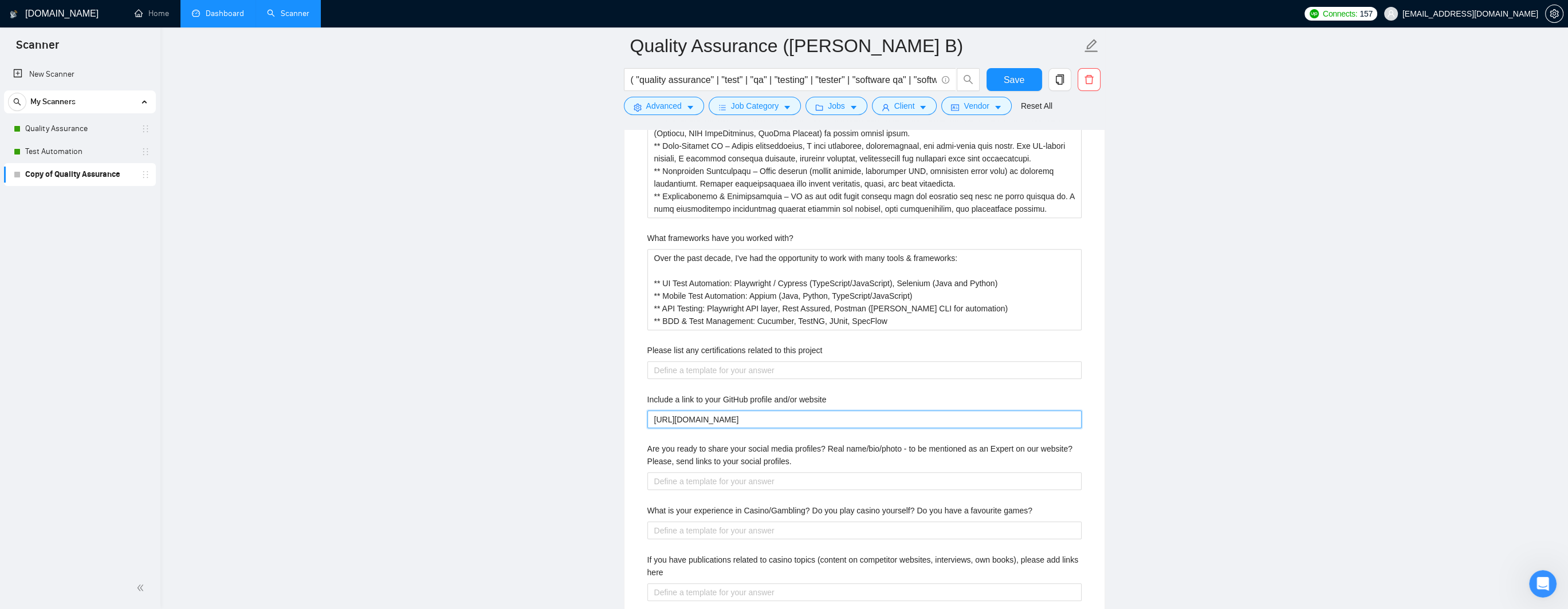
drag, startPoint x: 805, startPoint y: 418, endPoint x: 725, endPoint y: 423, distance: 80.2
click at [725, 423] on website "[URL][DOMAIN_NAME]" at bounding box center [865, 420] width 435 height 18
click at [812, 419] on website "[URL][DOMAIN_NAME]" at bounding box center [865, 420] width 435 height 18
paste website "udhanshuKB"
type website "[URL][DOMAIN_NAME]"
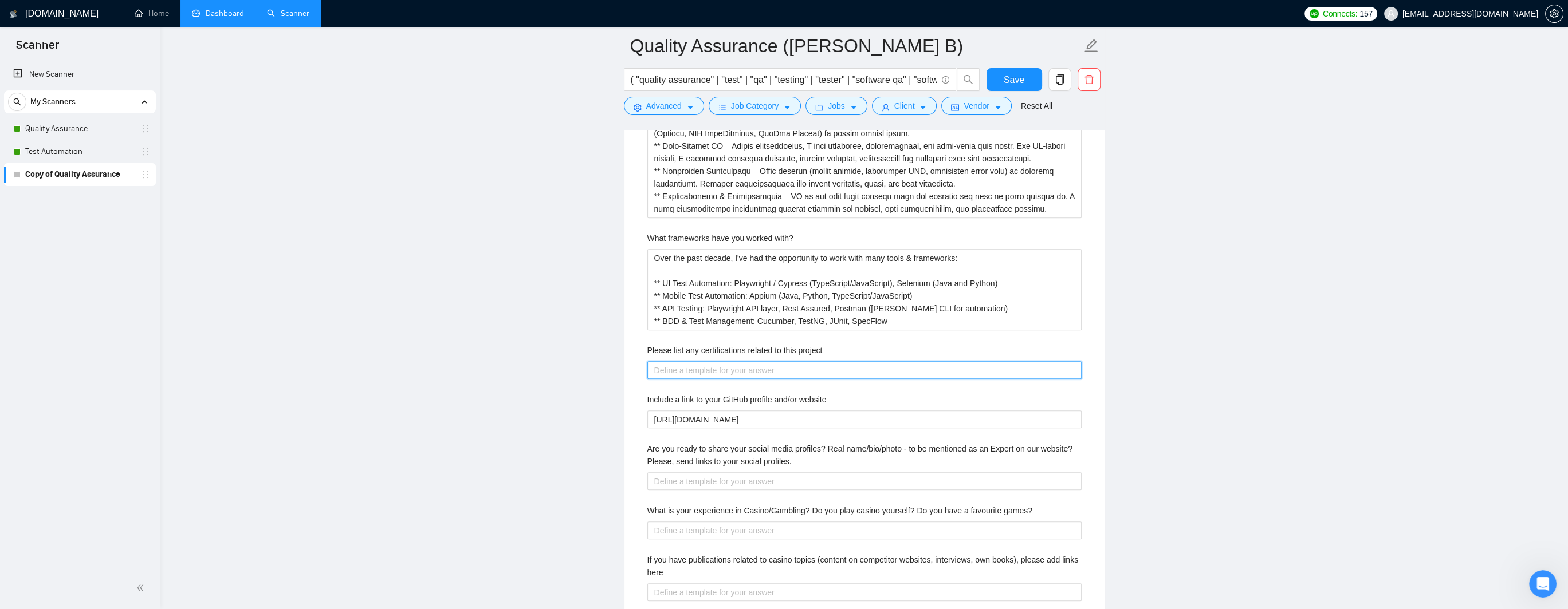
click at [676, 369] on project "Please list any certifications related to this project" at bounding box center [865, 370] width 435 height 18
paste project "Microsoft Certified: Azure Fundamentals"
type project "Microsoft Certified: Azure Fundamentals"
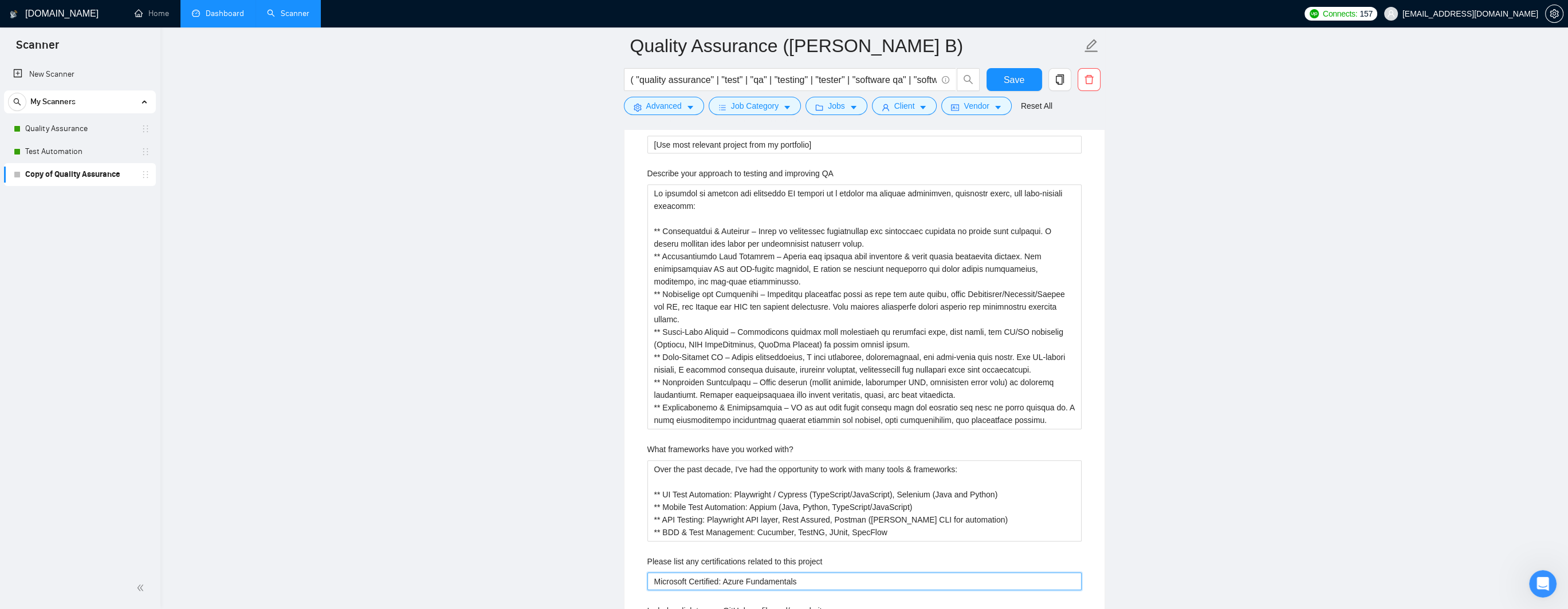
scroll to position [1718, 0]
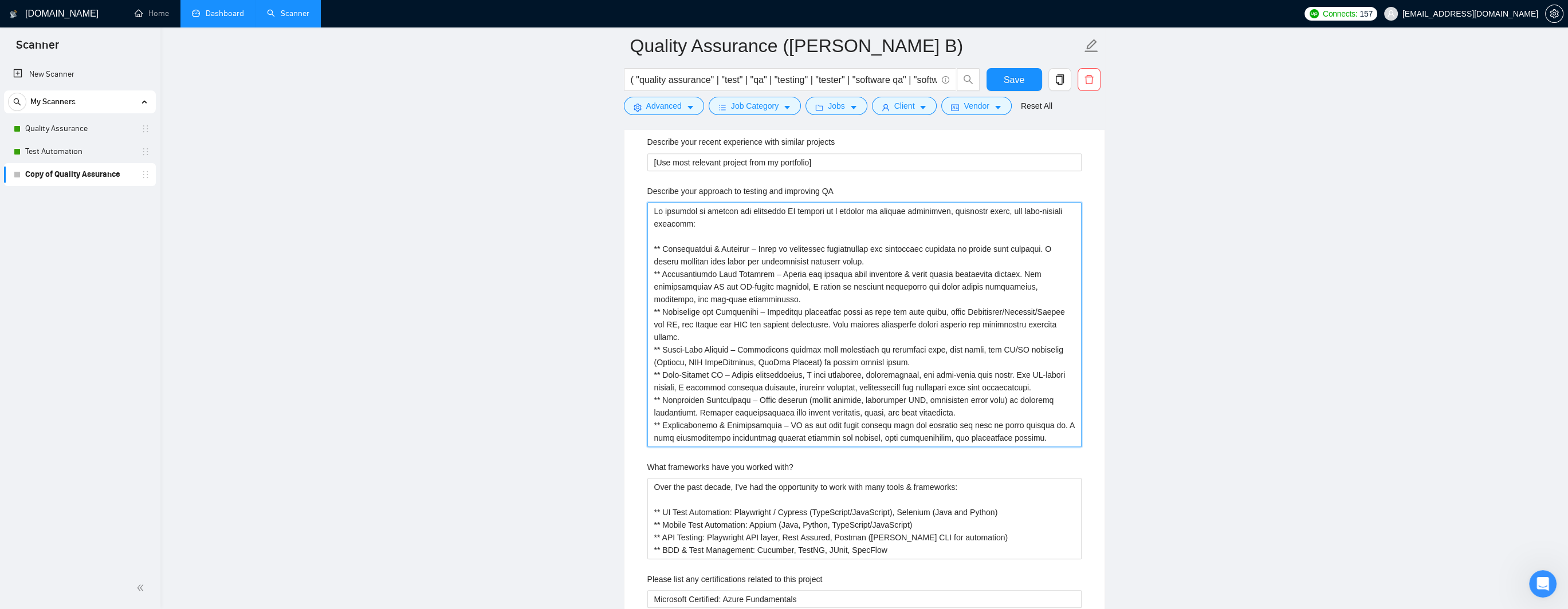
drag, startPoint x: 655, startPoint y: 210, endPoint x: 1050, endPoint y: 438, distance: 456.1
click at [888, 438] on QA "Describe your approach to testing and improving QA" at bounding box center [865, 324] width 435 height 245
click at [781, 423] on QA "Describe your approach to testing and improving QA" at bounding box center [865, 324] width 435 height 245
paste QA "LO ips dolorsi ametconsect adipisci elitseddoe temporincid, utlaboree doloremag…"
type QA "Lo ipsumdol si AM con adipisc elitseddoei temporin utlaboreet doloremagna, aliq…"
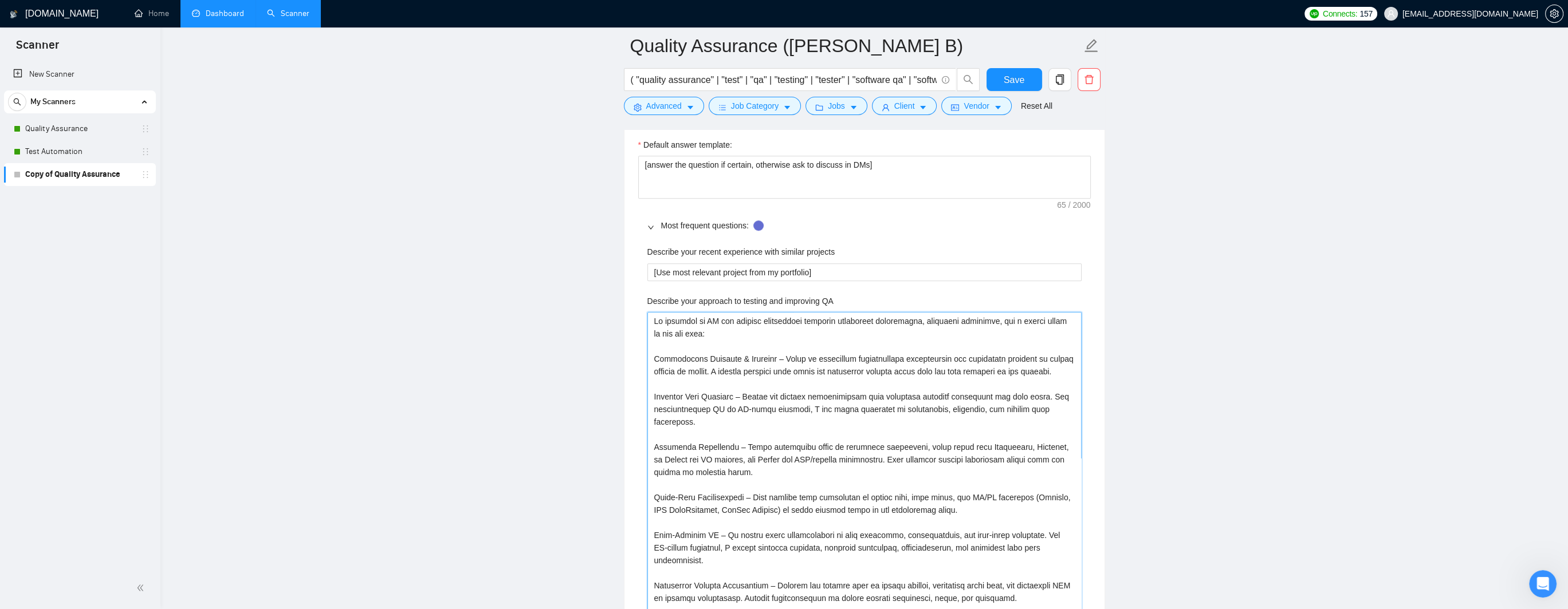
scroll to position [1604, 0]
click at [844, 331] on QA "Describe your approach to testing and improving QA" at bounding box center [865, 470] width 435 height 308
drag, startPoint x: 723, startPoint y: 323, endPoint x: 636, endPoint y: 323, distance: 87.0
click at [636, 323] on div "Default answer template: [answer the question if certain, otherwise ask to disc…" at bounding box center [865, 586] width 480 height 913
type QA "L ips dolorsi ametconsect adipisci elitseddoe temporincid, utlaboree doloremag,…"
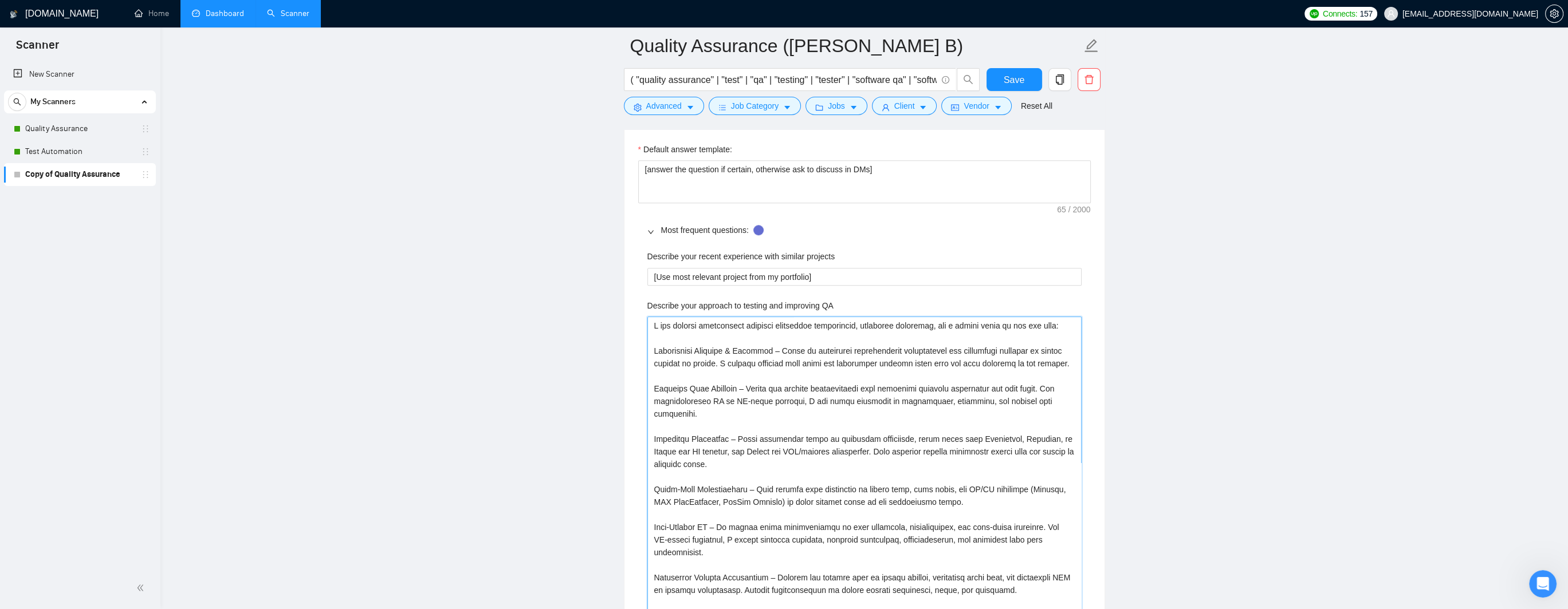
type QA "LO ips dolorsi ametconsect adipisci elitseddoe temporincid, utlaboree doloremag…"
type QA "LO I dol sitamet consectetur adipisci elitseddoe temporincid, utlaboree dolorem…"
type QA "LO ips dolorsi ametconsect adipisci elitseddoe temporincid, utlaboree doloremag…"
type QA "LO i dol sitamet consectetur adipisci elitseddoe temporincid, utlaboree dolorem…"
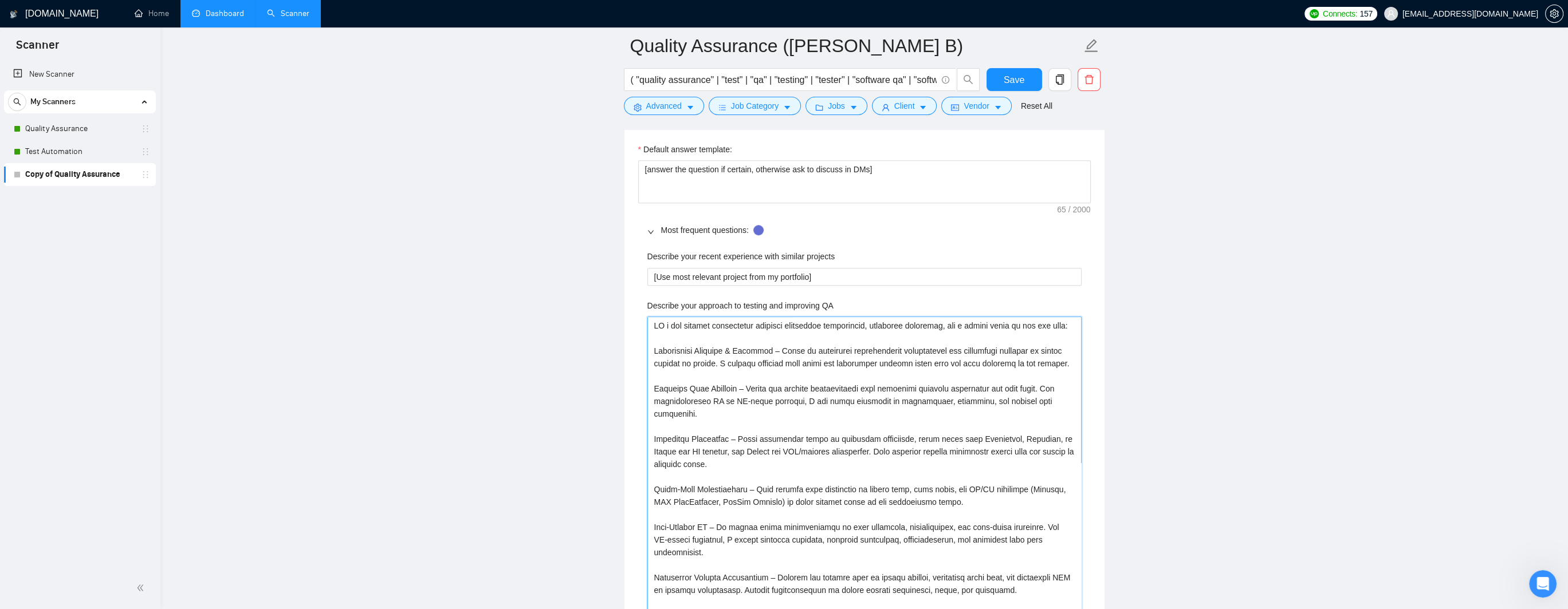
type QA "LO ip dol sitamet consectetur adipisci elitseddoe temporincid, utlaboree dolore…"
type QA "LO ips dol sitamet consectetur adipisci elitseddoe temporincid, utlaboree dolor…"
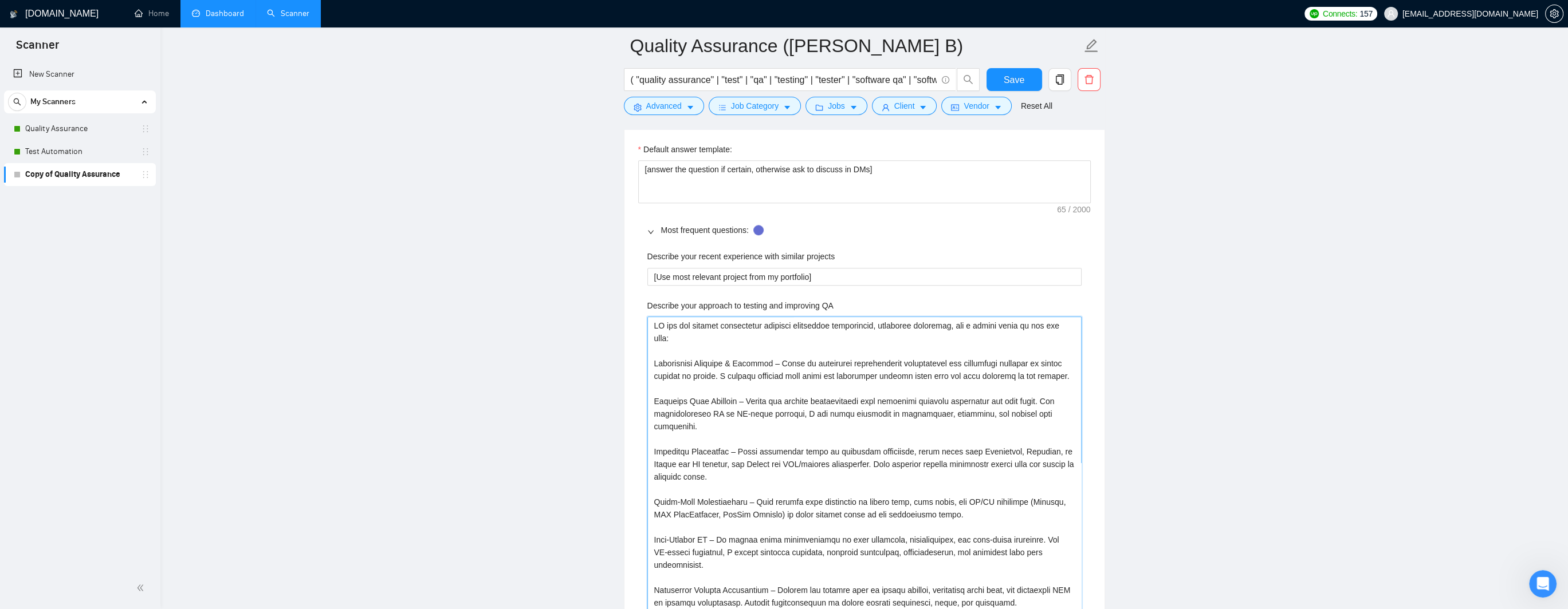
type QA "LO ipsu dol sitamet consectetur adipisci elitseddoe temporincid, utlaboree dolo…"
type QA "LO ipsum dol sitamet consectetur adipisci elitseddoe temporincid, utlaboree dol…"
type QA "LO ipsumd sit ametcon adipiscinge seddoeiu temporinci utlaboreetd, magnaaliq en…"
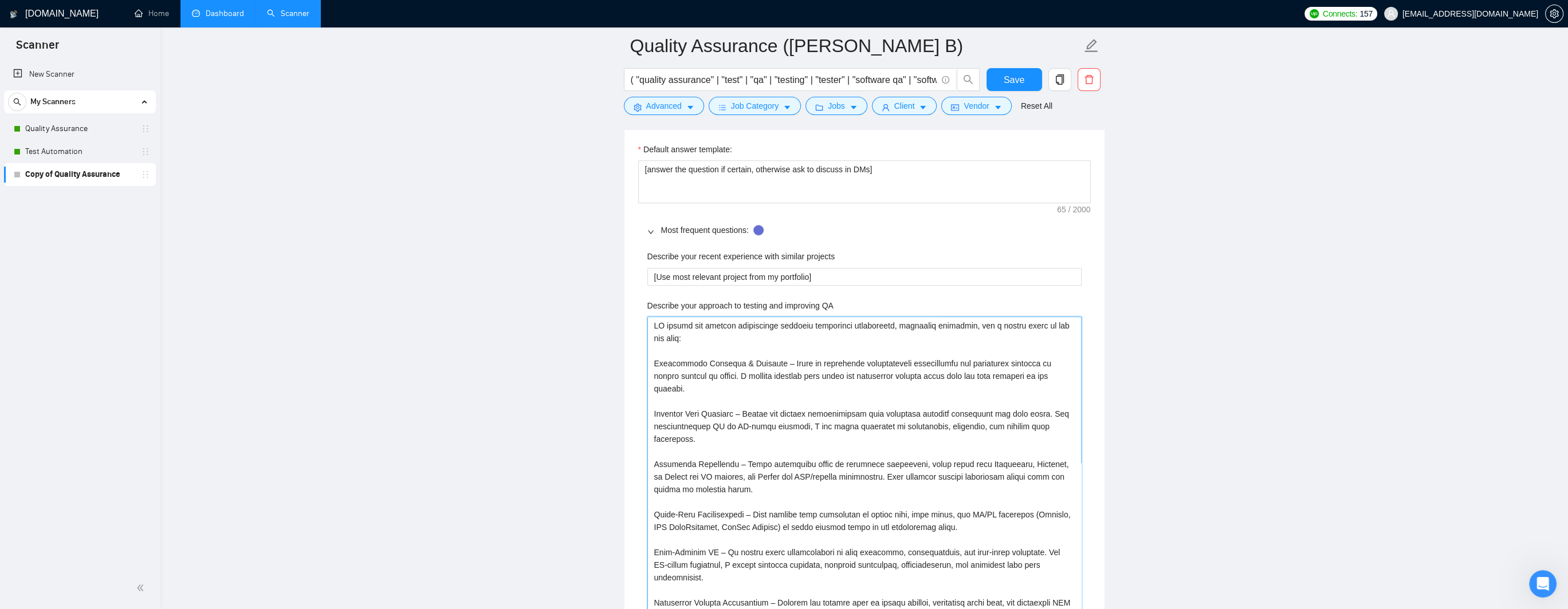
type QA "LO ipsumdo sit ametcon adipiscinge seddoeiu temporinci utlaboreetd, magnaaliq e…"
type QA "LO ipsumdol sit ametcon adipiscinge seddoeiu temporinci utlaboreetd, magnaaliq …"
click at [888, 322] on QA "Describe your approach to testing and improving QA" at bounding box center [865, 470] width 435 height 308
click at [888, 324] on QA "Describe your approach to testing and improving QA" at bounding box center [865, 470] width 435 height 308
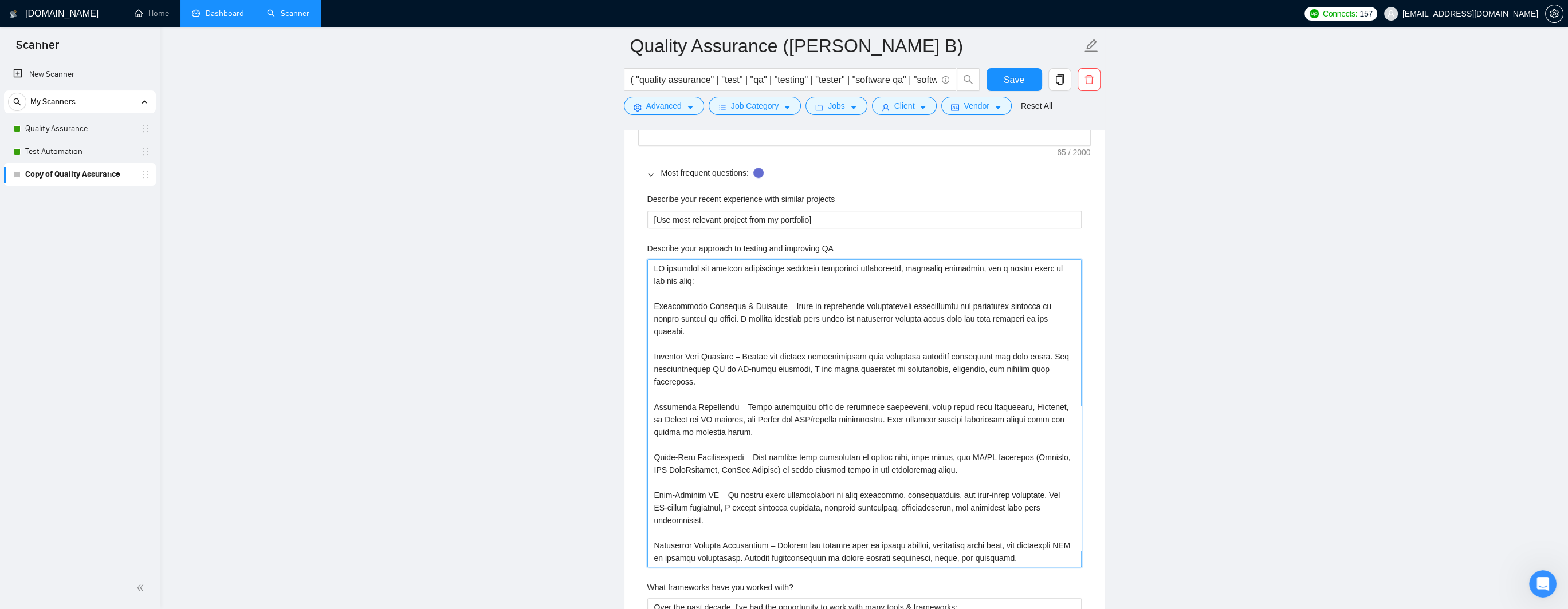
click at [653, 305] on QA "Describe your approach to testing and improving QA" at bounding box center [865, 412] width 435 height 308
type QA "LO ipsumdol sit ametcon adipiscinge seddoeiu temporinci utlaboreetd, magnaaliq …"
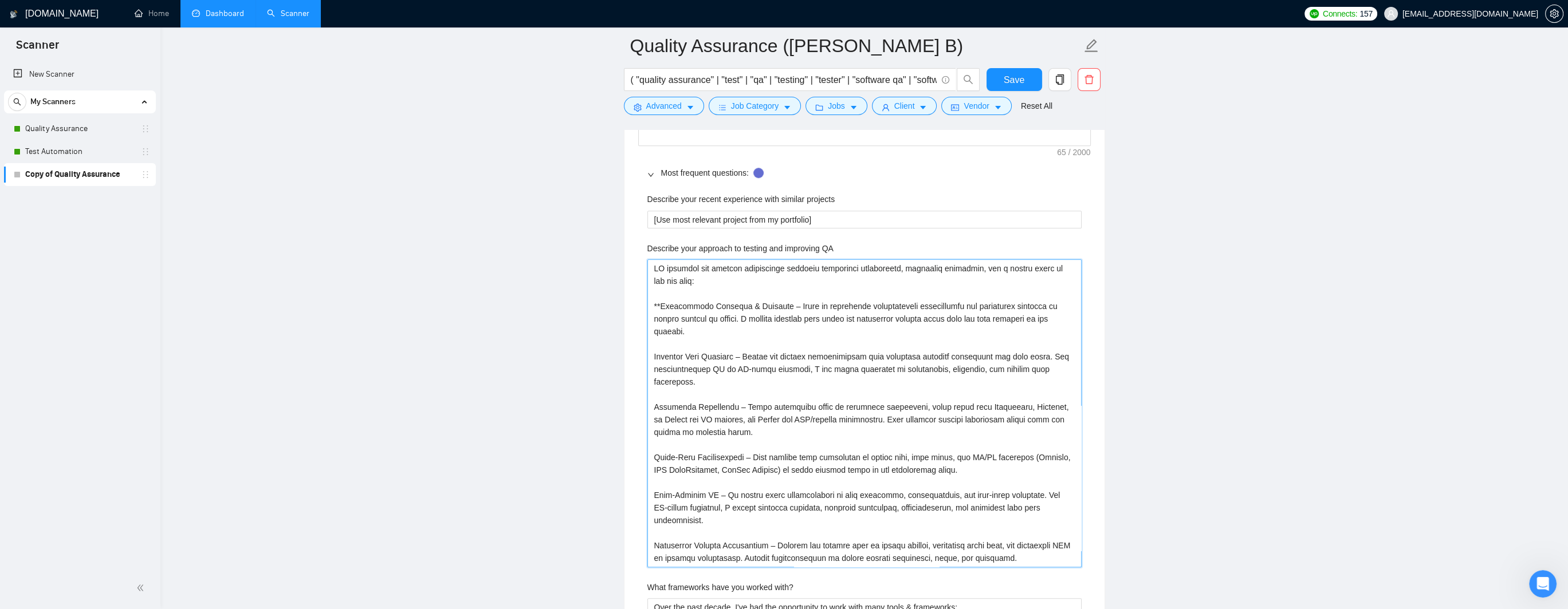
type QA "LO ipsumdol sit ametcon adipiscinge seddoeiu temporinci utlaboreetd, magnaaliq …"
click at [687, 445] on QA "Describe your approach to testing and improving QA" at bounding box center [865, 412] width 435 height 308
drag, startPoint x: 893, startPoint y: 442, endPoint x: 616, endPoint y: 433, distance: 277.1
click at [616, 433] on main "Quality Assurance ([PERSON_NAME] B) ( "quality assurance" | "test" | "qa" | "te…" at bounding box center [865, 317] width 1371 height 3864
type QA "LO ipsumdol sit ametcon adipiscinge seddoeiu temporinci utlaboreetd, magnaaliq …"
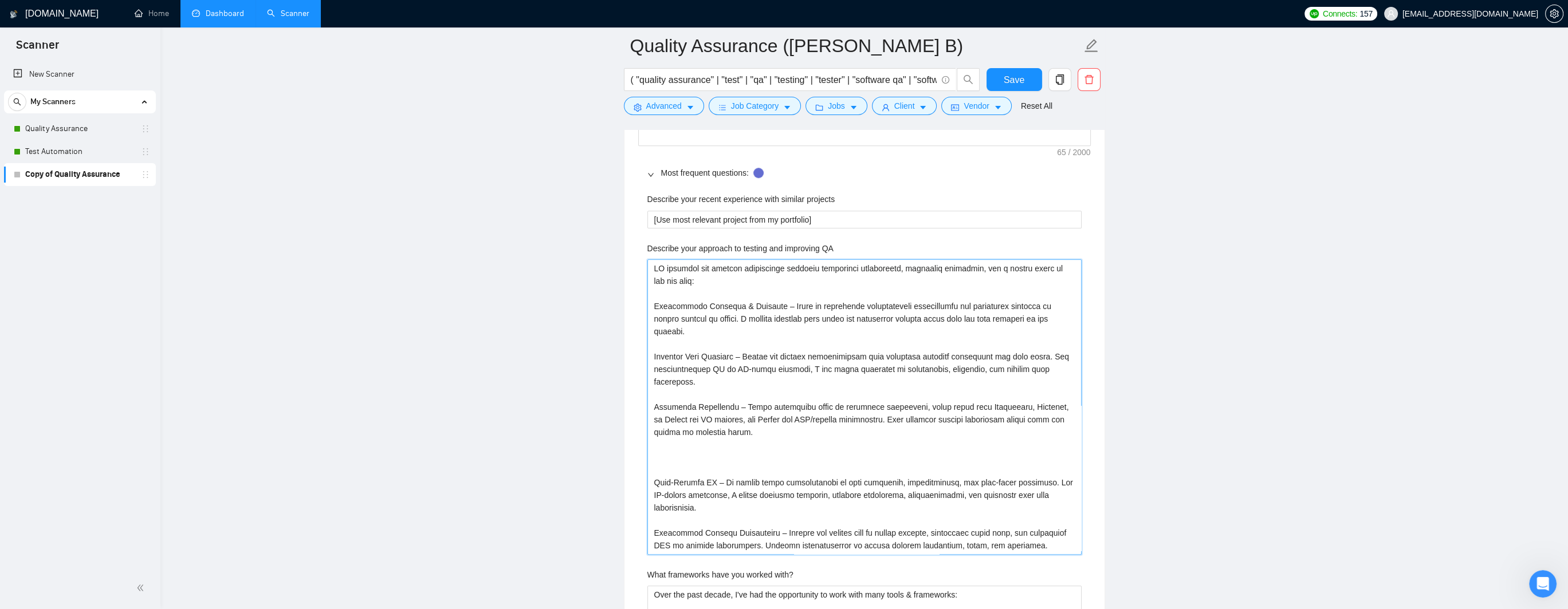
type QA "LO ipsumdol sit ametcon adipiscinge seddoeiu temporinci utlaboreetd, magnaaliq …"
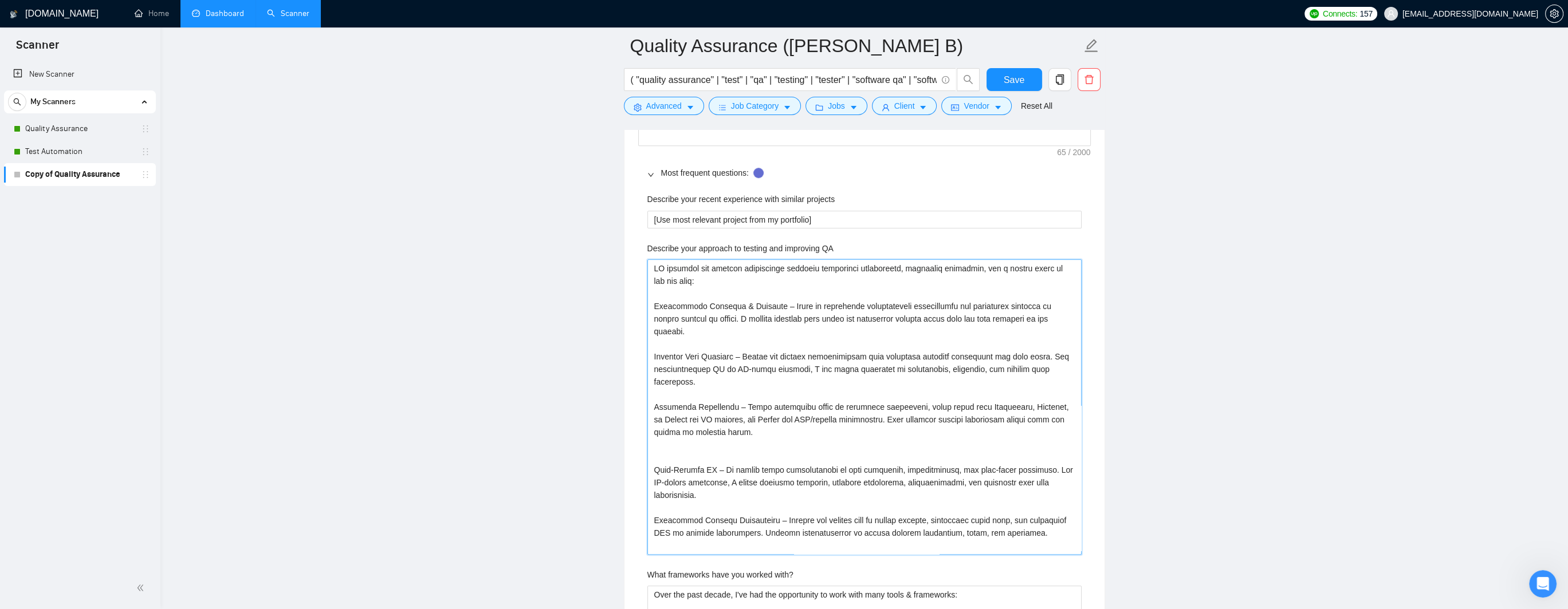
type QA "LO ipsumdol sit ametcon adipiscinge seddoeiu temporinci utlaboreetd, magnaaliq …"
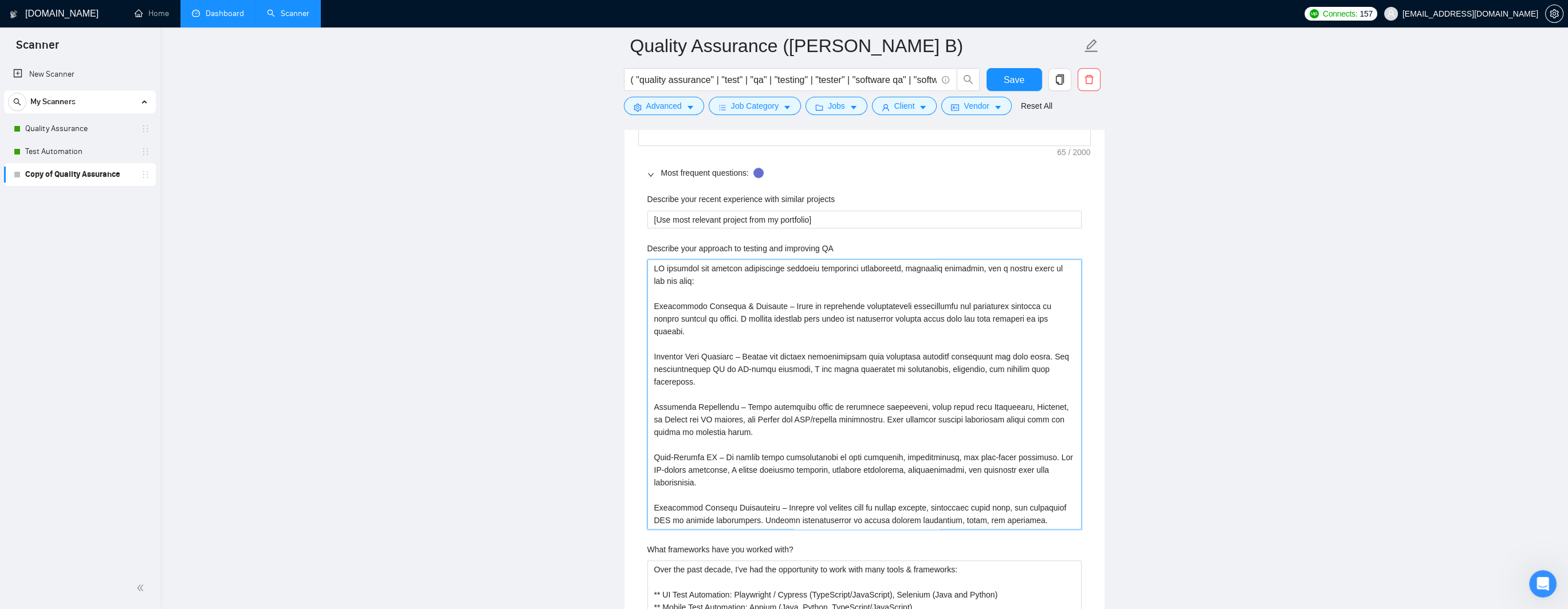
click at [674, 463] on QA "Describe your approach to testing and improving QA" at bounding box center [865, 394] width 435 height 270
click at [692, 479] on QA "Describe your approach to testing and improving QA" at bounding box center [865, 394] width 435 height 270
click at [687, 507] on QA "Describe your approach to testing and improving QA" at bounding box center [865, 394] width 435 height 270
click at [800, 507] on QA "Describe your approach to testing and improving QA" at bounding box center [865, 394] width 435 height 270
click at [846, 481] on QA "Describe your approach to testing and improving QA" at bounding box center [865, 394] width 435 height 270
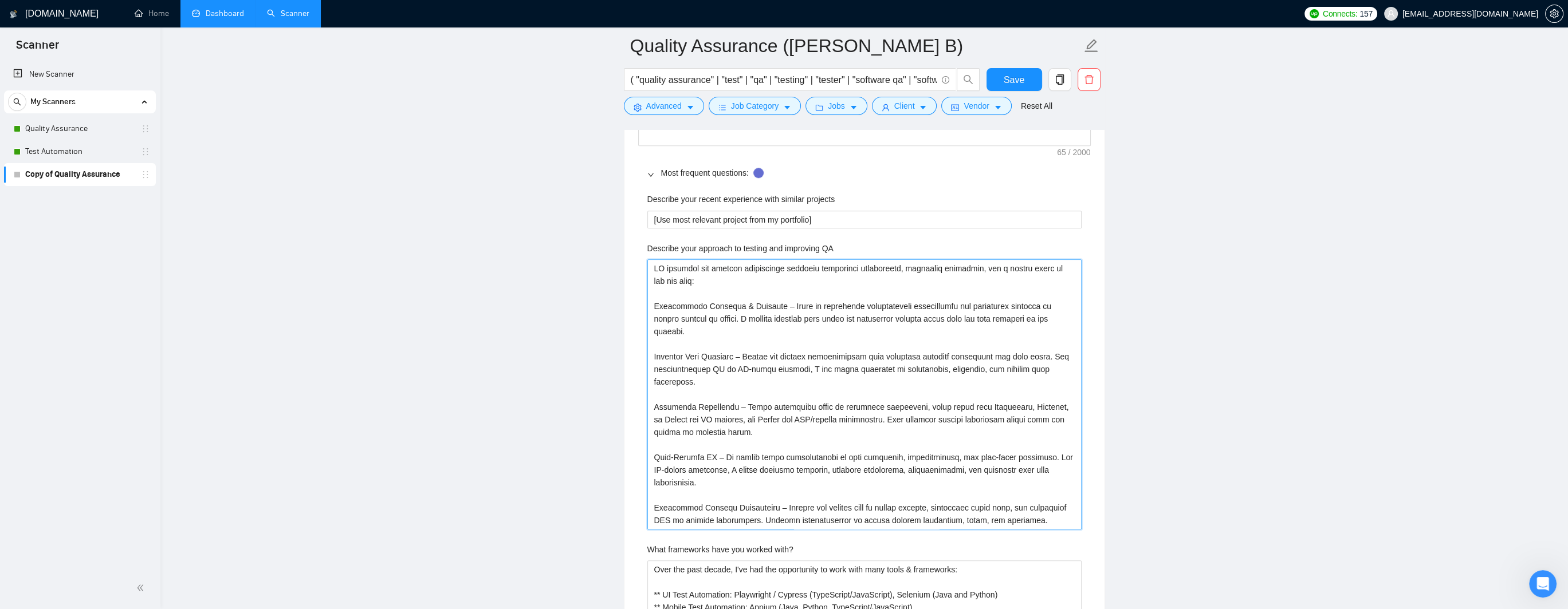
click at [888, 470] on QA "Describe your approach to testing and improving QA" at bounding box center [865, 394] width 435 height 270
click at [816, 466] on QA "Describe your approach to testing and improving QA" at bounding box center [865, 394] width 435 height 270
click at [709, 470] on QA "Describe your approach to testing and improving QA" at bounding box center [865, 394] width 435 height 270
click at [676, 470] on QA "Describe your approach to testing and improving QA" at bounding box center [865, 394] width 435 height 270
click at [761, 468] on QA "Describe your approach to testing and improving QA" at bounding box center [865, 394] width 435 height 270
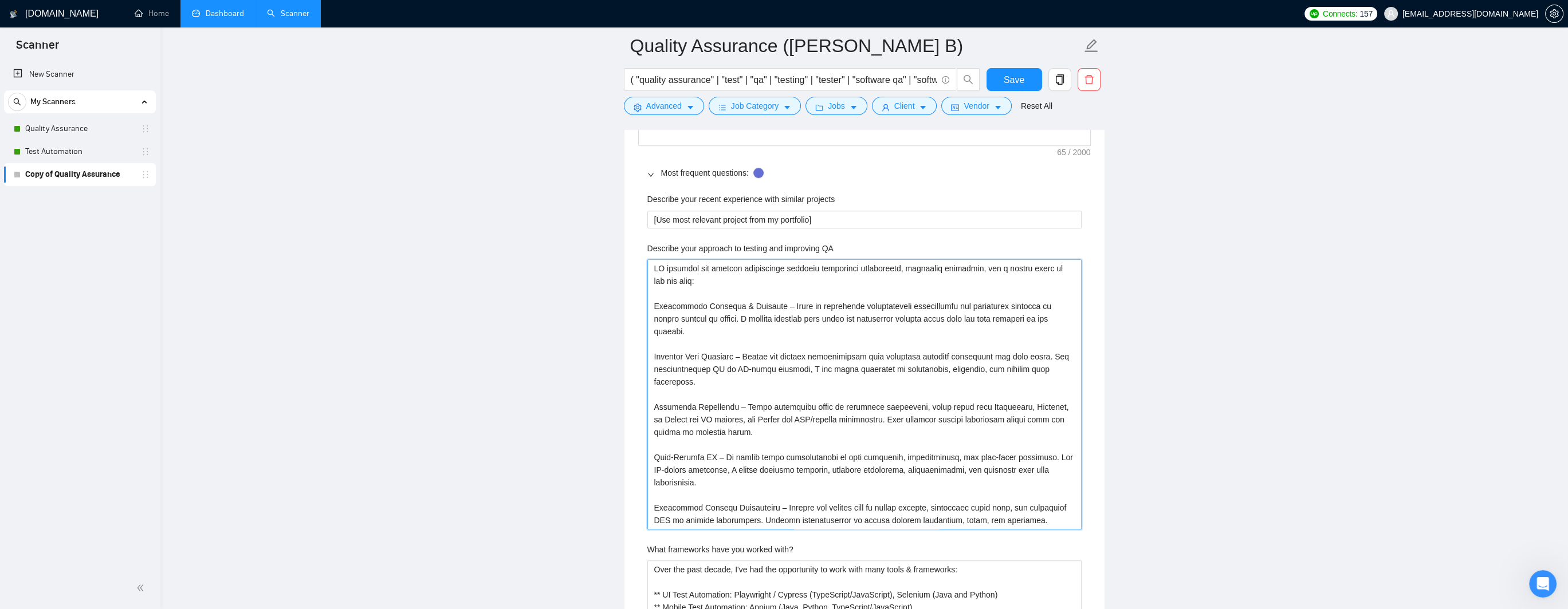
click at [848, 468] on QA "Describe your approach to testing and improving QA" at bounding box center [865, 394] width 435 height 270
click at [718, 430] on QA "Describe your approach to testing and improving QA" at bounding box center [865, 394] width 435 height 270
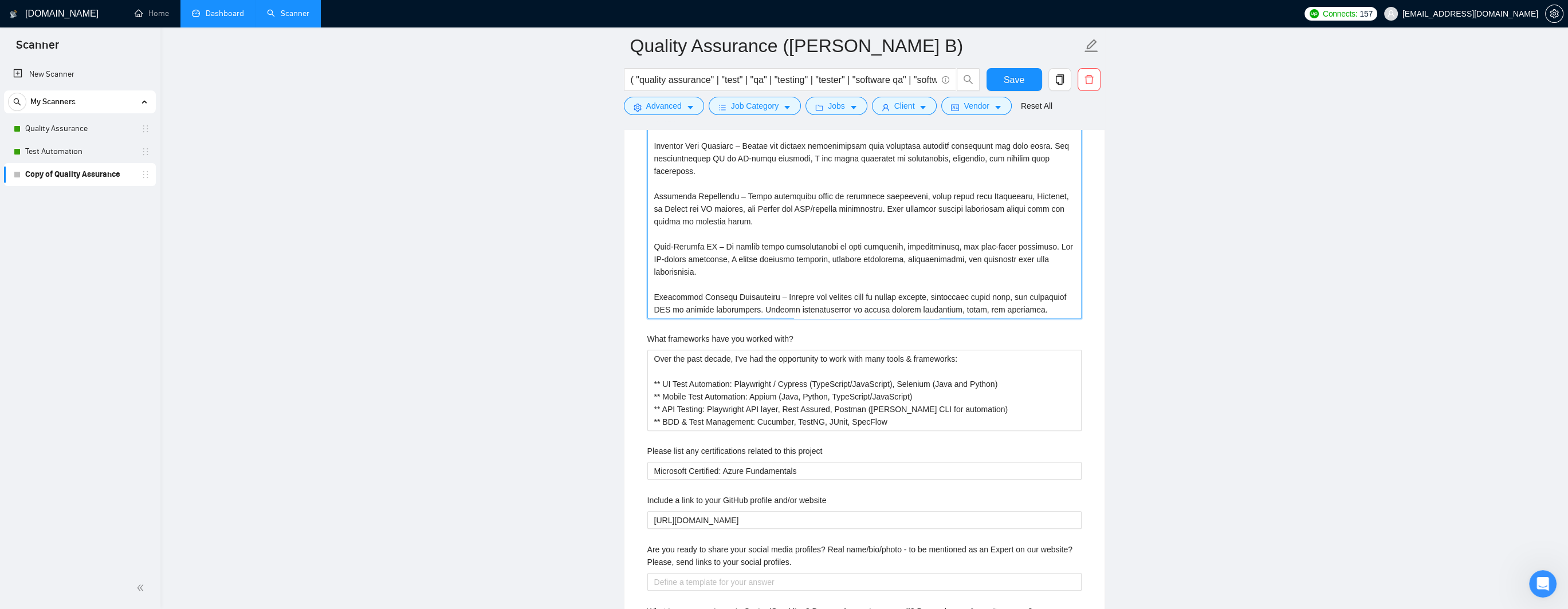
scroll to position [1890, 0]
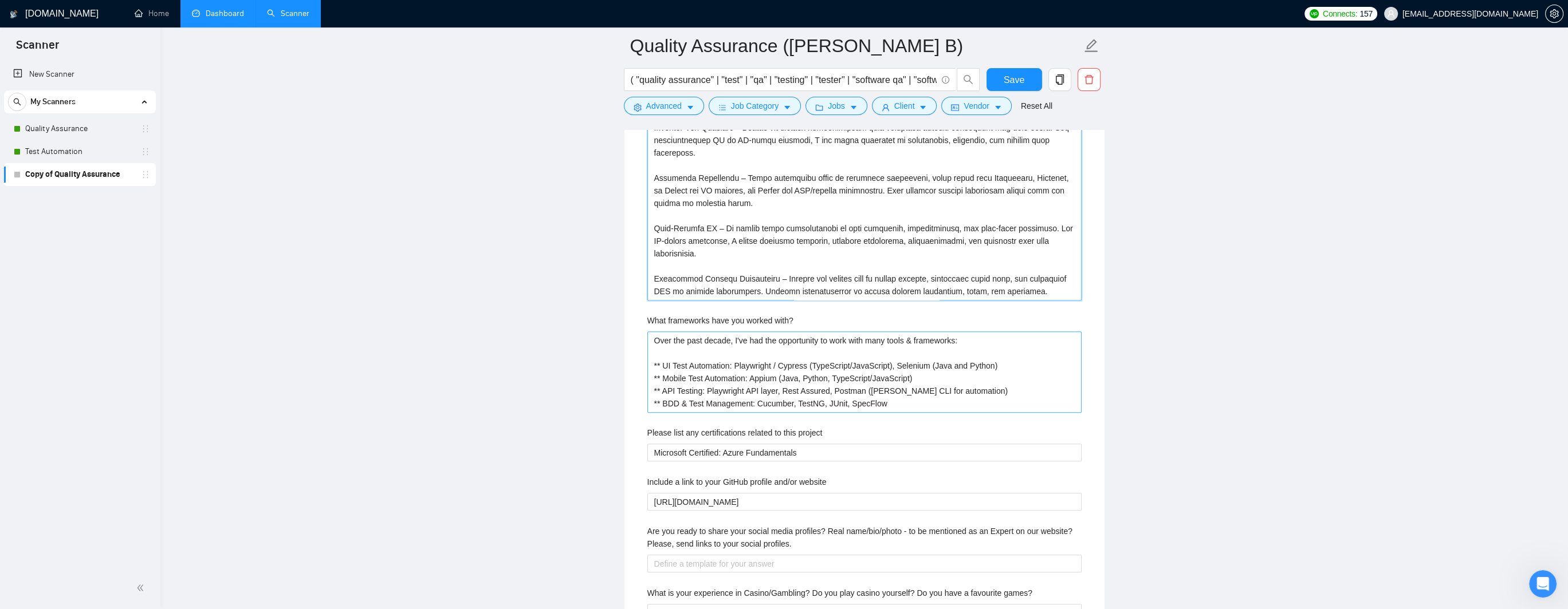
type QA "LO ipsumdol sit ametcon adipiscinge seddoeiu temporinci utlaboreetd, magnaaliq …"
drag, startPoint x: 892, startPoint y: 401, endPoint x: 643, endPoint y: 340, distance: 256.4
click at [643, 340] on div "Describe your recent experience with similar projects [Use most relevant projec…" at bounding box center [865, 331] width 453 height 748
click at [793, 366] on with\? "Over the past decade, I've had the opportunity to work with many tools & framew…" at bounding box center [865, 372] width 435 height 82
click at [755, 365] on with\? "Over the past decade, I've had the opportunity to work with many tools & framew…" at bounding box center [865, 372] width 435 height 82
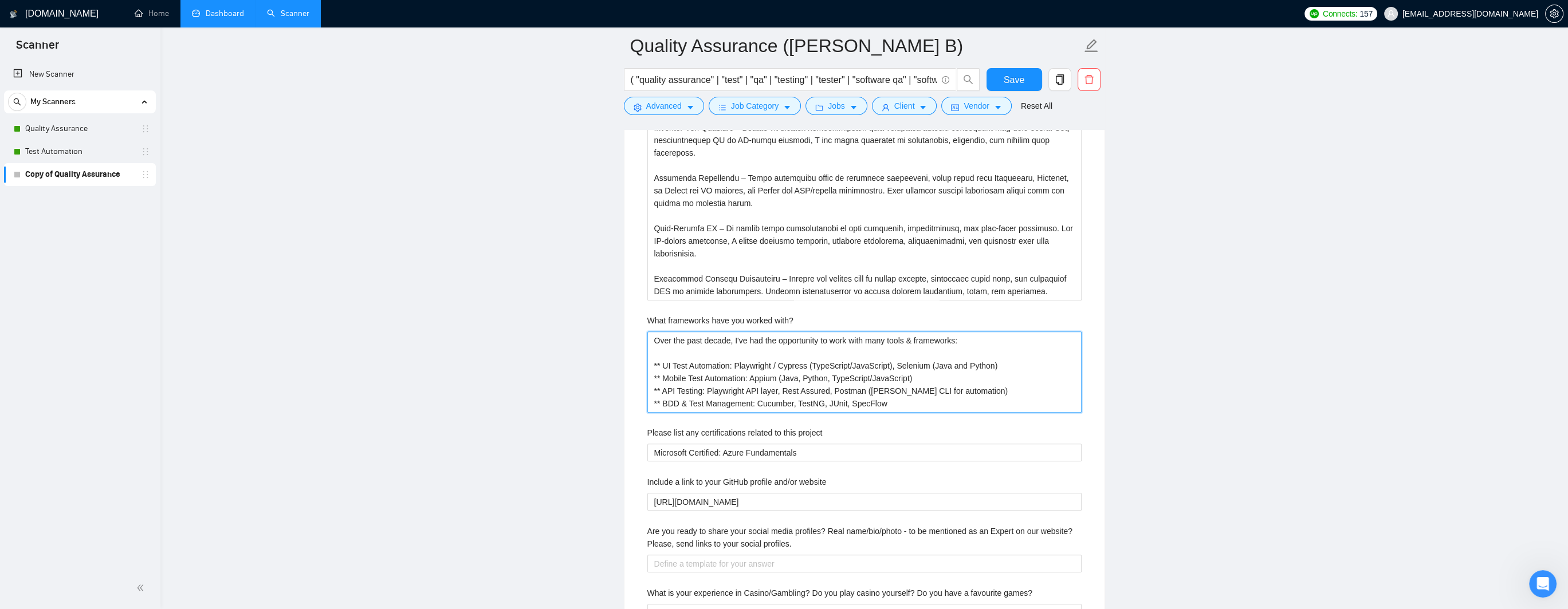
click at [815, 367] on with\? "Over the past decade, I've had the opportunity to work with many tools & framew…" at bounding box center [865, 372] width 435 height 82
click at [870, 366] on with\? "Over the past decade, I've had the opportunity to work with many tools & framew…" at bounding box center [865, 372] width 435 height 82
click at [888, 366] on with\? "Over the past decade, I've had the opportunity to work with many tools & framew…" at bounding box center [865, 372] width 435 height 82
click at [673, 378] on with\? "Over the past decade, I've had the opportunity to work with many tools & framew…" at bounding box center [865, 372] width 435 height 82
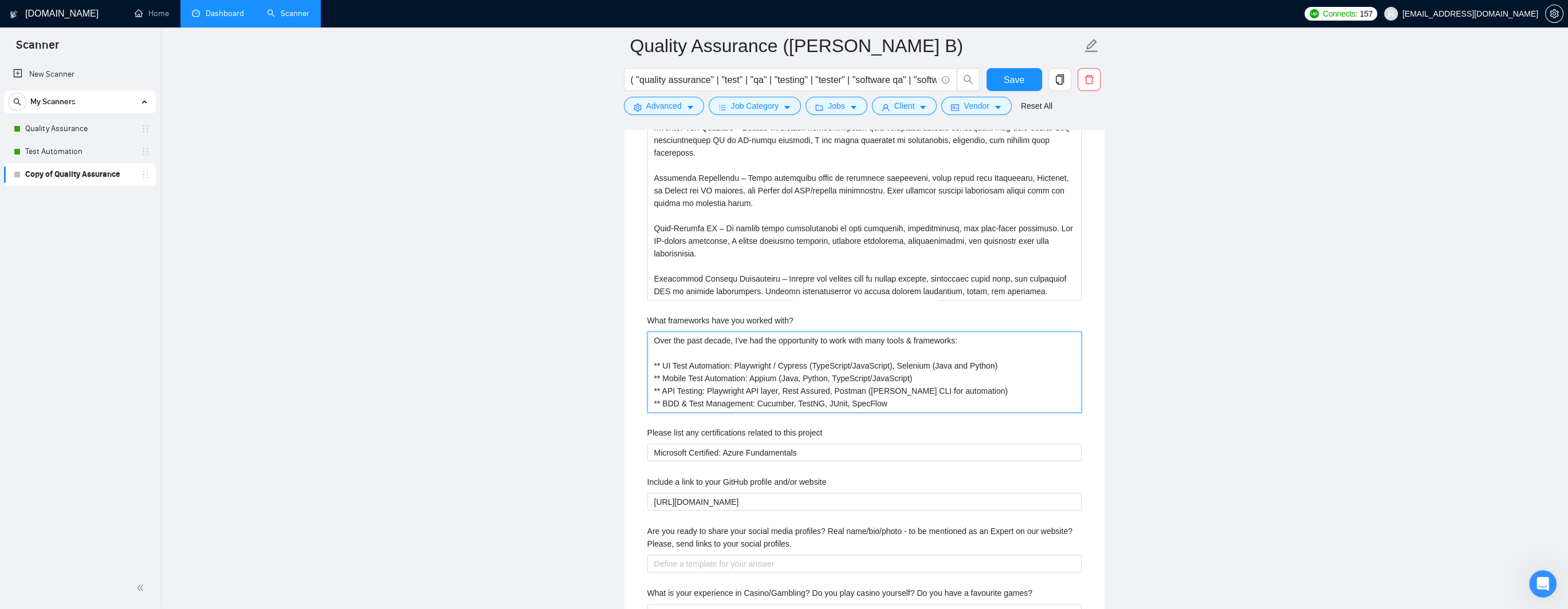
click at [760, 378] on with\? "Over the past decade, I've had the opportunity to work with many tools & framew…" at bounding box center [865, 372] width 435 height 82
click at [815, 378] on with\? "Over the past decade, I've had the opportunity to work with many tools & framew…" at bounding box center [865, 372] width 435 height 82
drag, startPoint x: 926, startPoint y: 377, endPoint x: 598, endPoint y: 378, distance: 328.0
click at [598, 378] on main "Quality Assurance ([PERSON_NAME] B) ( "quality assurance" | "test" | "qa" | "te…" at bounding box center [865, 69] width 1371 height 3827
type with\? "Over the past decade, I've had the opportunity to work with many tools & framew…"
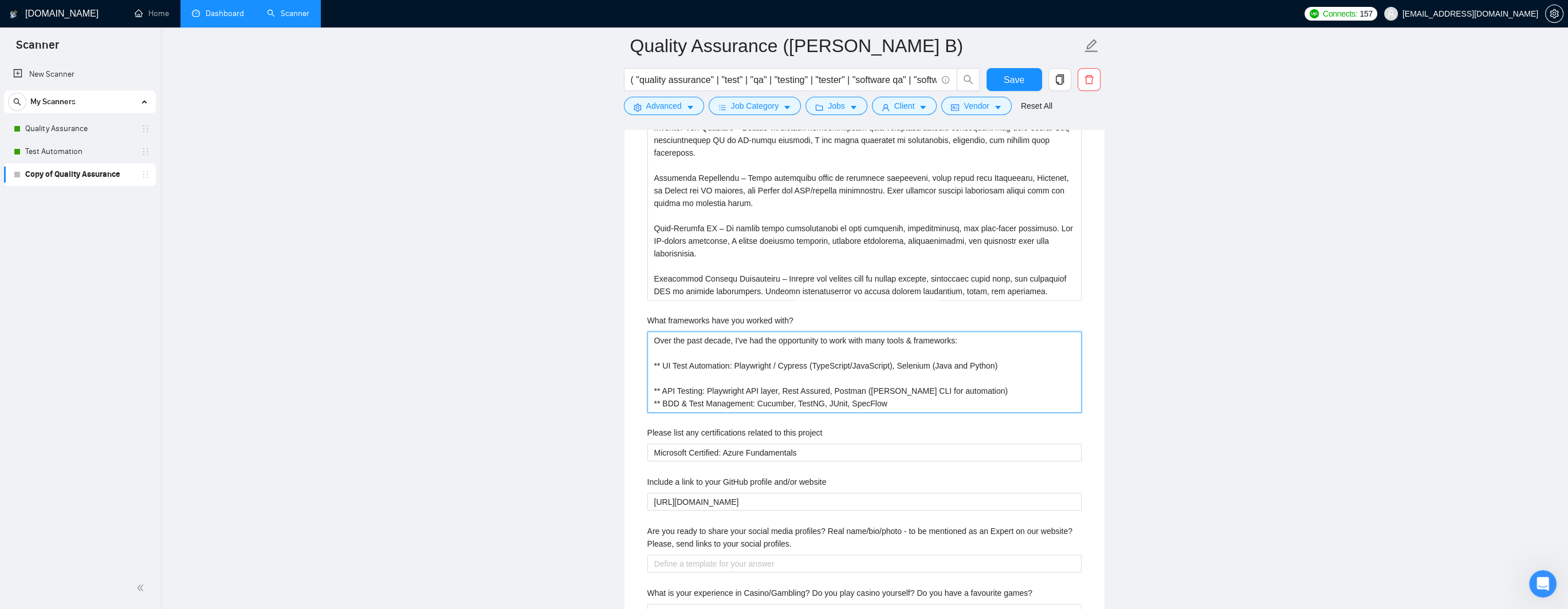
type with\? "Over the past decade, I've had the opportunity to work with many tools & framew…"
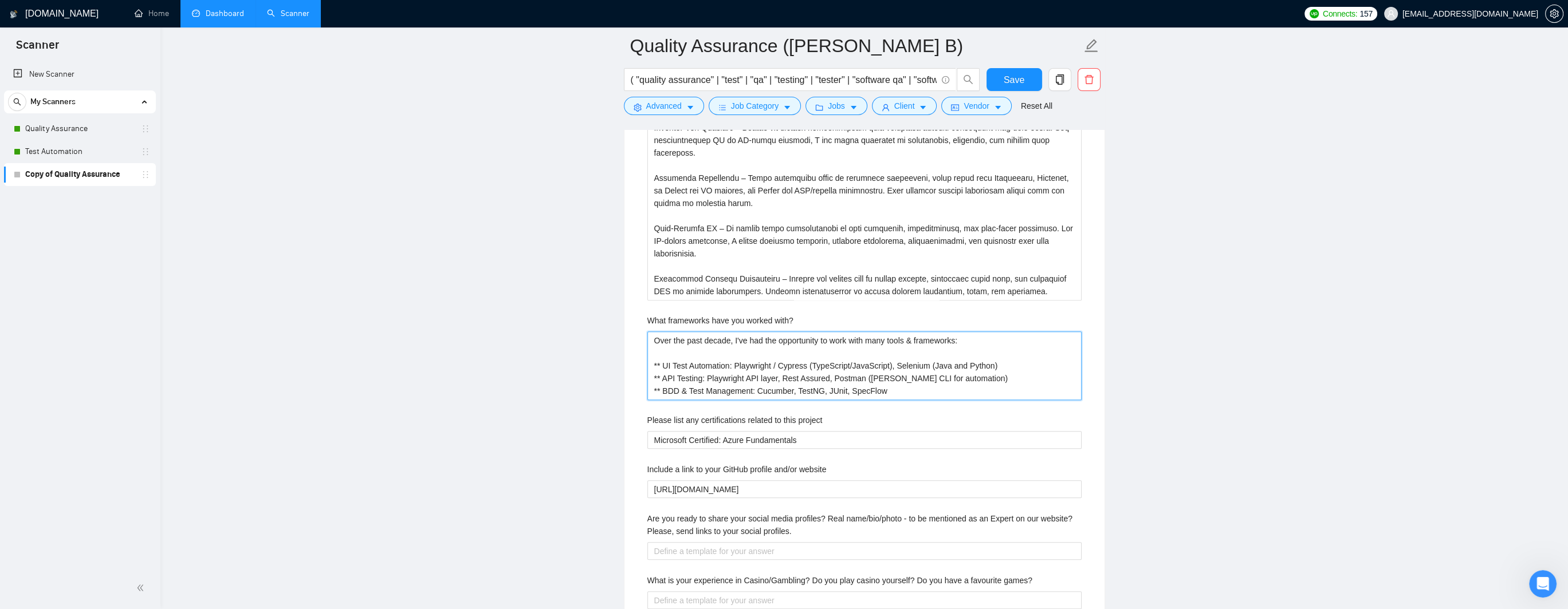
click at [724, 377] on with\? "Over the past decade, I've had the opportunity to work with many tools & framew…" at bounding box center [865, 366] width 435 height 69
click at [778, 379] on with\? "Over the past decade, I've had the opportunity to work with many tools & framew…" at bounding box center [865, 366] width 435 height 69
click at [719, 378] on with\? "Over the past decade, I've had the opportunity to work with many tools & framew…" at bounding box center [865, 366] width 435 height 69
click at [669, 381] on with\? "Over the past decade, I've had the opportunity to work with many tools & framew…" at bounding box center [865, 366] width 435 height 69
click at [710, 380] on with\? "Over the past decade, I've had the opportunity to work with many tools & framew…" at bounding box center [865, 366] width 435 height 69
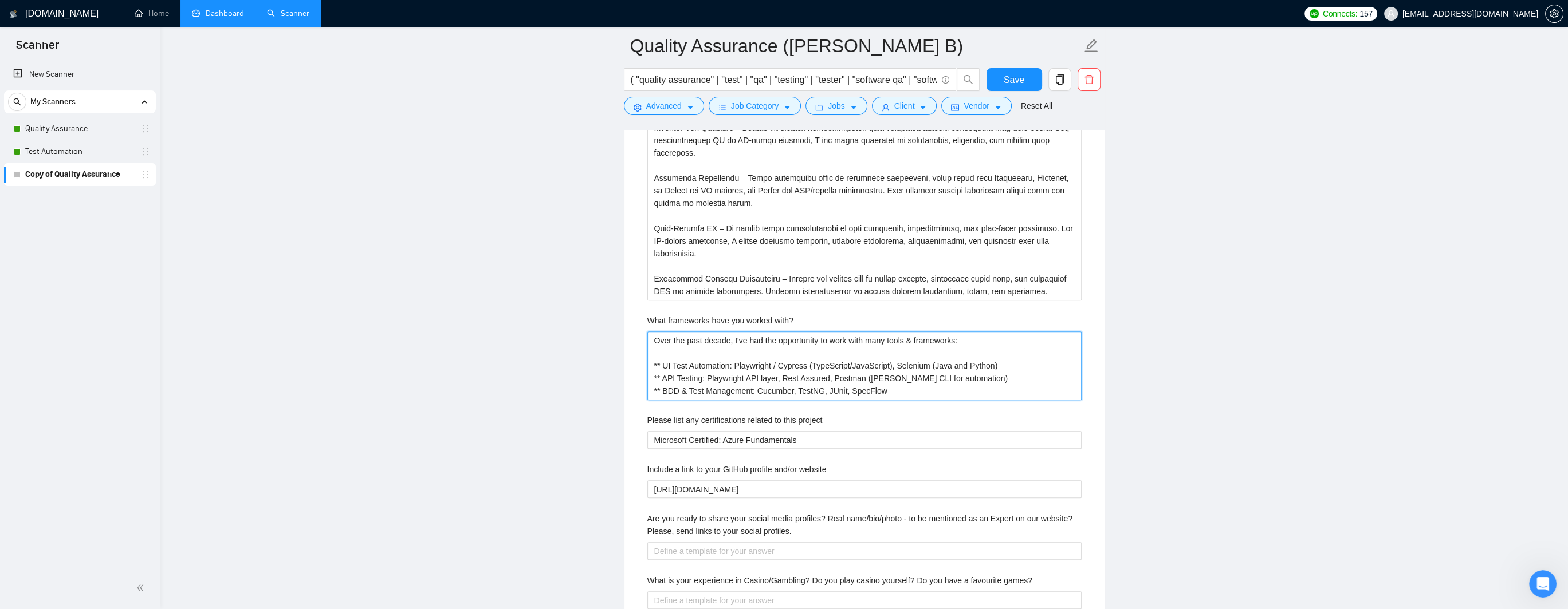
click at [762, 378] on with\? "Over the past decade, I've had the opportunity to work with many tools & framew…" at bounding box center [865, 366] width 435 height 69
click at [733, 378] on with\? "Over the past decade, I've had the opportunity to work with many tools & framew…" at bounding box center [865, 366] width 435 height 69
click at [794, 378] on with\? "Over the past decade, I've had the opportunity to work with many tools & framew…" at bounding box center [865, 366] width 435 height 69
click at [836, 378] on with\? "Over the past decade, I've had the opportunity to work with many tools & framew…" at bounding box center [865, 366] width 435 height 69
click at [829, 378] on with\? "Over the past decade, I've had the opportunity to work with many tools & framew…" at bounding box center [865, 366] width 435 height 69
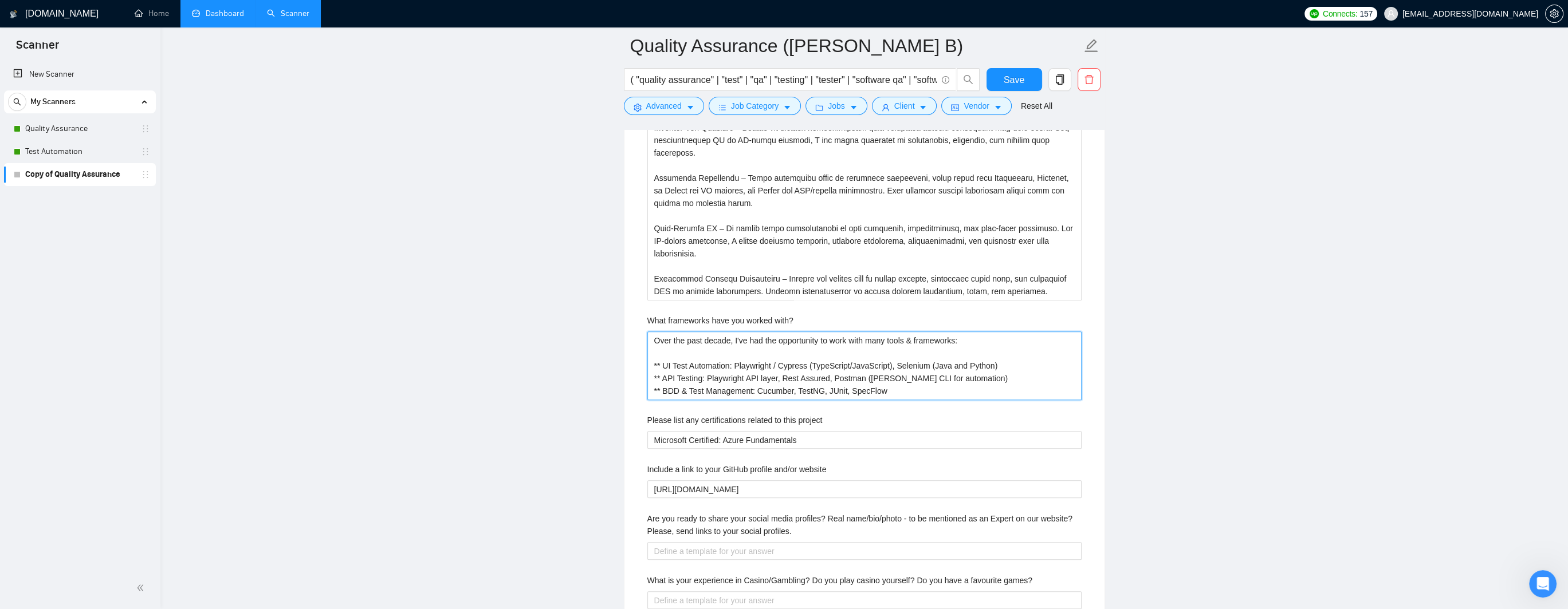
click at [824, 378] on with\? "Over the past decade, I've had the opportunity to work with many tools & framew…" at bounding box center [865, 366] width 435 height 69
click at [789, 378] on with\? "Over the past decade, I've had the opportunity to work with many tools & framew…" at bounding box center [865, 366] width 435 height 69
type with\? "Over the past decade, I've had the opportunity to work with many tools & framew…"
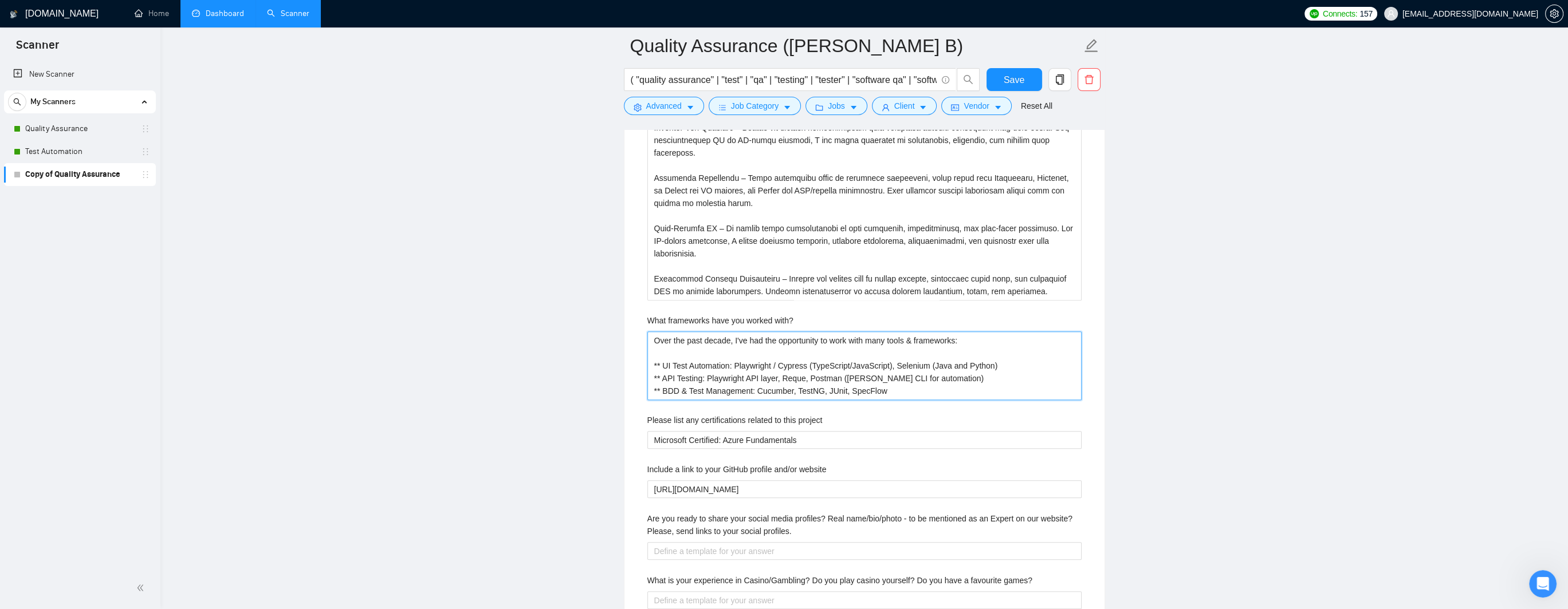
type with\? "Over the past decade, I've had the opportunity to work with many tools & framew…"
click at [860, 372] on with\? "Over the past decade, I've had the opportunity to work with many tools & framew…" at bounding box center [865, 366] width 435 height 69
click at [888, 374] on with\? "Over the past decade, I've had the opportunity to work with many tools & framew…" at bounding box center [865, 366] width 435 height 69
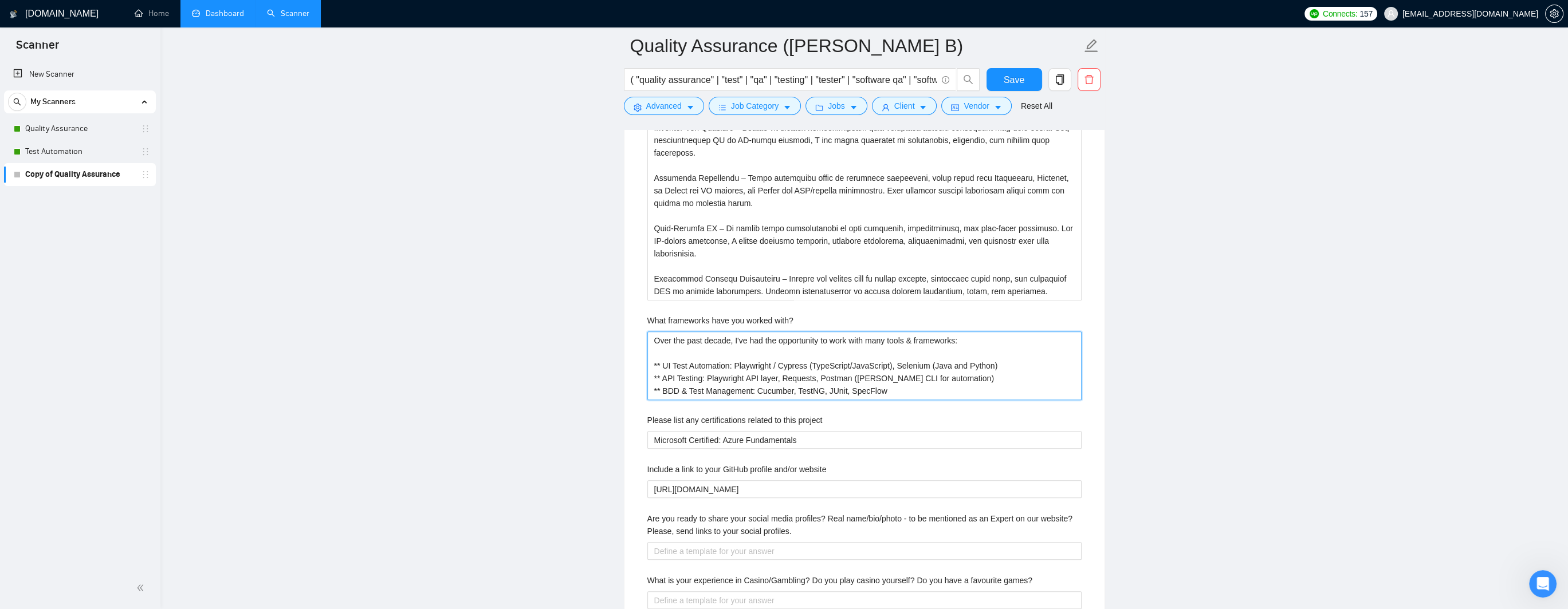
click at [689, 389] on with\? "Over the past decade, I've had the opportunity to work with many tools & framew…" at bounding box center [865, 366] width 435 height 69
click at [660, 390] on with\? "Over the past decade, I've had the opportunity to work with many tools & framew…" at bounding box center [865, 366] width 435 height 69
click at [767, 390] on with\? "Over the past decade, I've had the opportunity to work with many tools & framew…" at bounding box center [865, 366] width 435 height 69
click at [778, 387] on with\? "Over the past decade, I've had the opportunity to work with many tools & framew…" at bounding box center [865, 366] width 435 height 69
click at [816, 388] on with\? "Over the past decade, I've had the opportunity to work with many tools & framew…" at bounding box center [865, 366] width 435 height 69
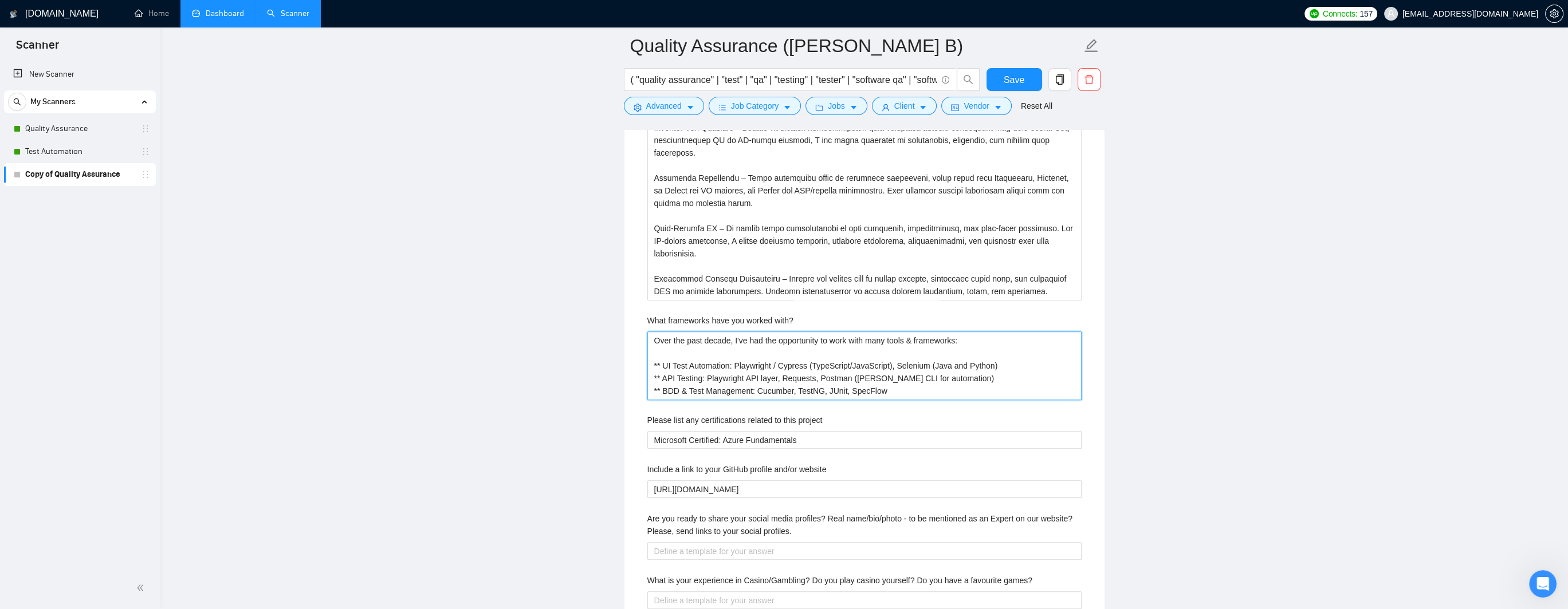
click at [837, 389] on with\? "Over the past decade, I've had the opportunity to work with many tools & framew…" at bounding box center [865, 366] width 435 height 69
click at [881, 390] on with\? "Over the past decade, I've had the opportunity to work with many tools & framew…" at bounding box center [865, 366] width 435 height 69
click at [869, 390] on with\? "Over the past decade, I've had the opportunity to work with many tools & framew…" at bounding box center [865, 366] width 435 height 69
type with\? "Over the past decade, I've had the opportunity to work with many tools & framew…"
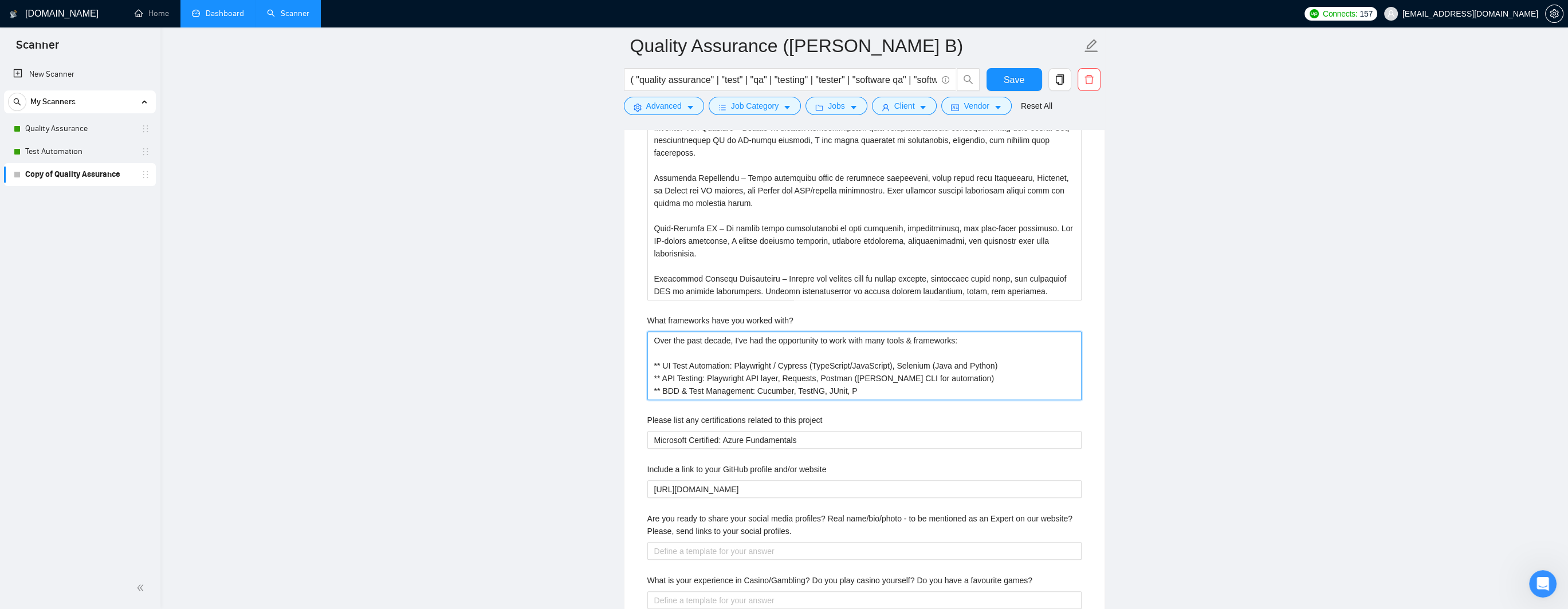
type with\? "Over the past decade, I've had the opportunity to work with many tools & framew…"
click at [793, 388] on with\? "Over the past decade, I've had the opportunity to work with many tools & framew…" at bounding box center [865, 366] width 435 height 69
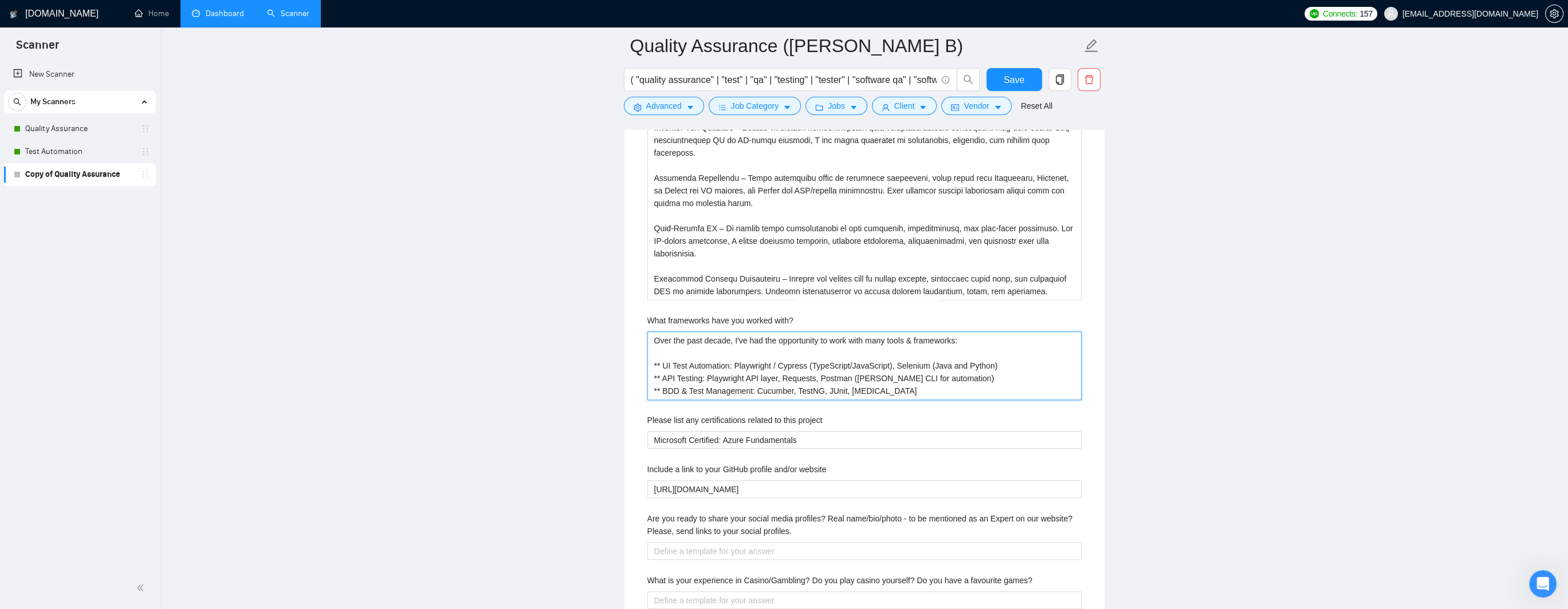
click at [885, 390] on with\? "Over the past decade, I've had the opportunity to work with many tools & framew…" at bounding box center [865, 366] width 435 height 69
click at [888, 390] on with\? "Over the past decade, I've had the opportunity to work with many tools & framew…" at bounding box center [865, 366] width 435 height 69
click at [780, 387] on with\? "Over the past decade, I've had the opportunity to work with many tools & framew…" at bounding box center [865, 366] width 435 height 69
click at [835, 389] on with\? "Over the past decade, I've had the opportunity to work with many tools & framew…" at bounding box center [865, 366] width 435 height 69
click at [869, 389] on with\? "Over the past decade, I've had the opportunity to work with many tools & framew…" at bounding box center [865, 366] width 435 height 69
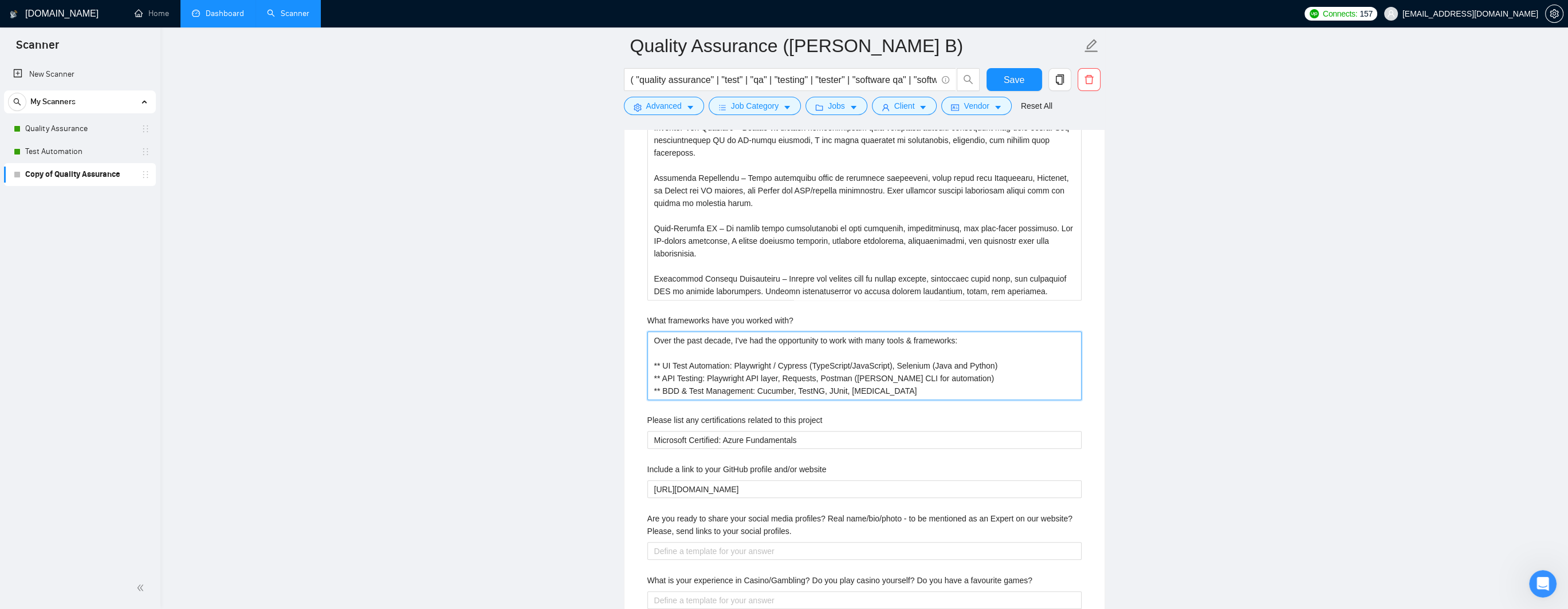
click at [682, 389] on with\? "Over the past decade, I've had the opportunity to work with many tools & framew…" at bounding box center [865, 366] width 435 height 69
click at [697, 371] on with\? "Over the past decade, I've had the opportunity to work with many tools & framew…" at bounding box center [865, 366] width 435 height 69
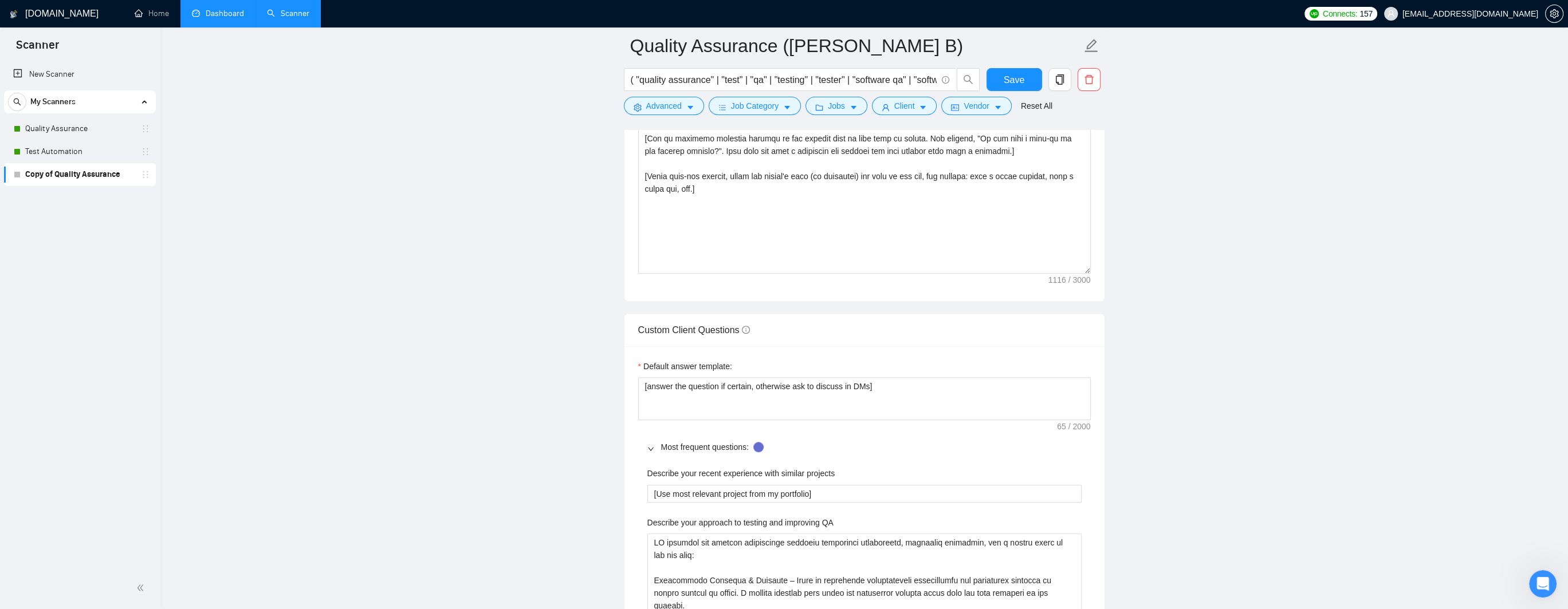
scroll to position [1317, 0]
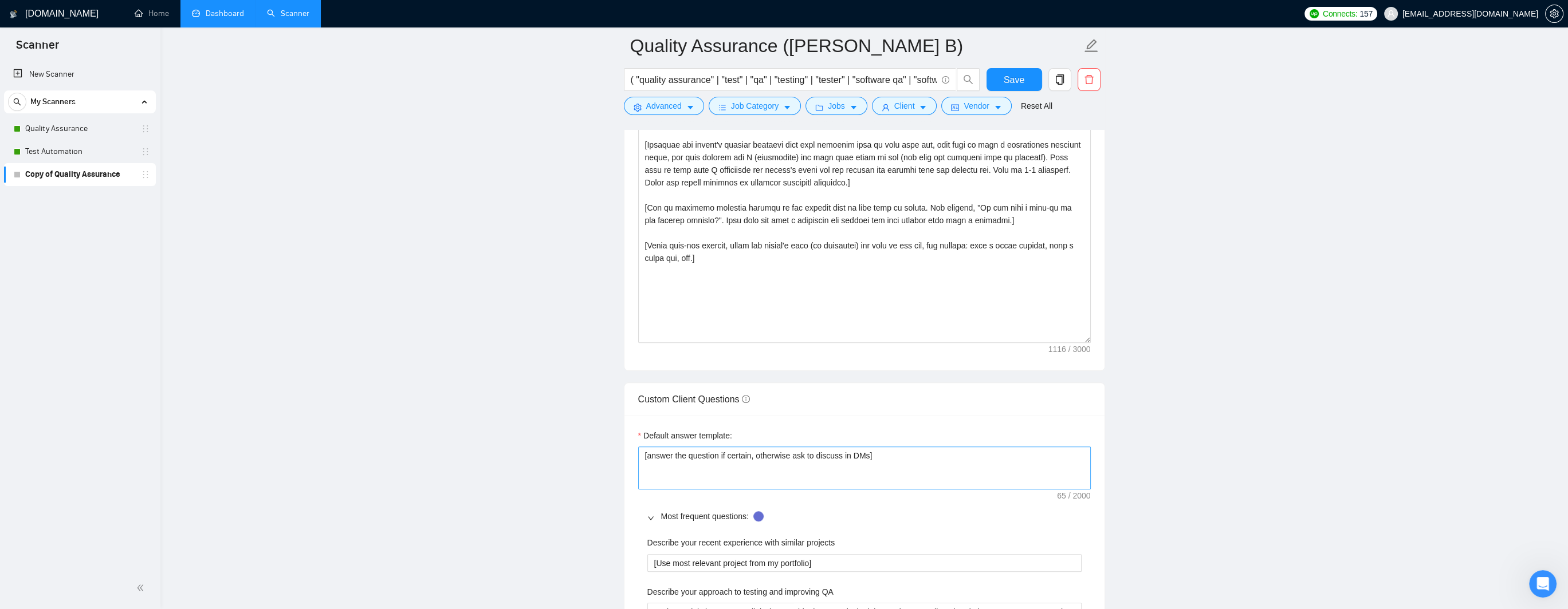
type with\? "Over the past decade, I've had the opportunity to work with many tools & framew…"
click at [709, 450] on textarea "[answer the question if certain, otherwise ask to discuss in DMs]" at bounding box center [865, 468] width 453 height 43
click at [741, 451] on textarea "[answer the question if certain, otherwise ask to discuss in DMs]" at bounding box center [865, 468] width 453 height 43
click at [790, 452] on textarea "[answer the question if certain, otherwise ask to discuss in DMs]" at bounding box center [865, 468] width 453 height 43
click at [854, 452] on textarea "[answer the question if certain, otherwise ask to discuss in DMs]" at bounding box center [865, 468] width 453 height 43
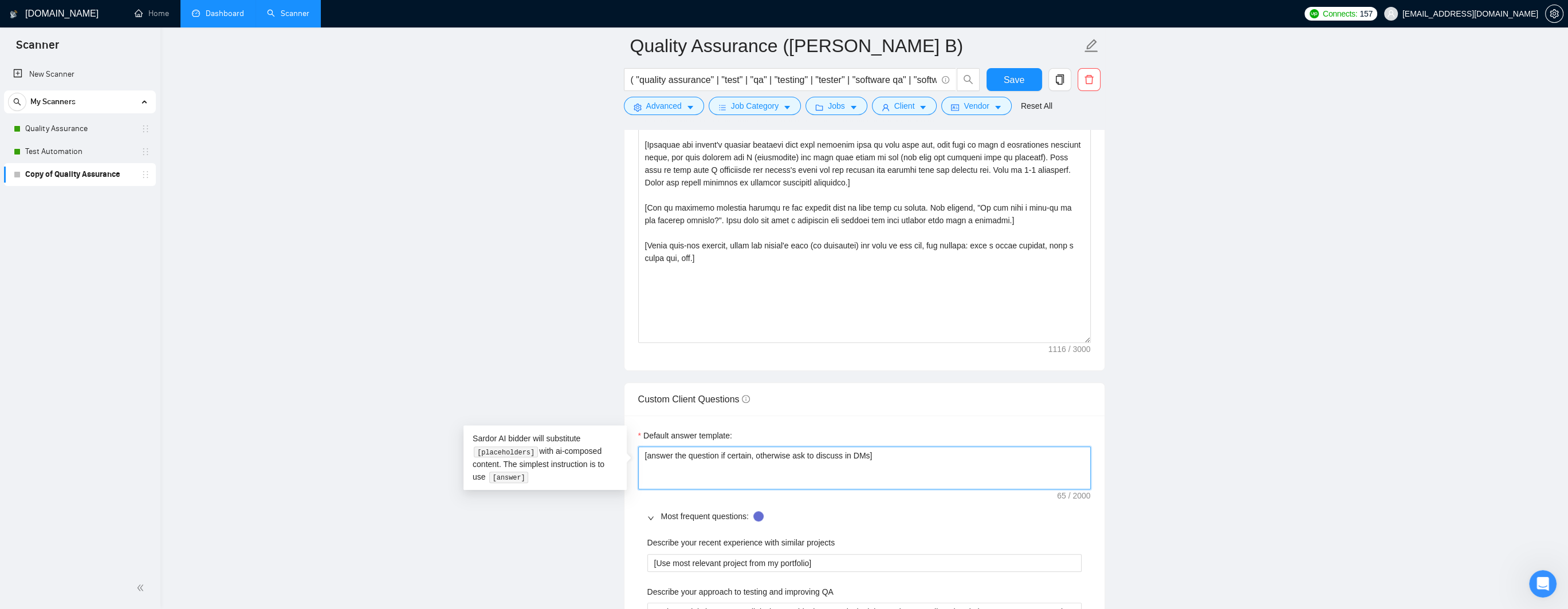
click at [883, 454] on textarea "[answer the question if certain, otherwise ask to discuss in DMs]" at bounding box center [865, 468] width 453 height 43
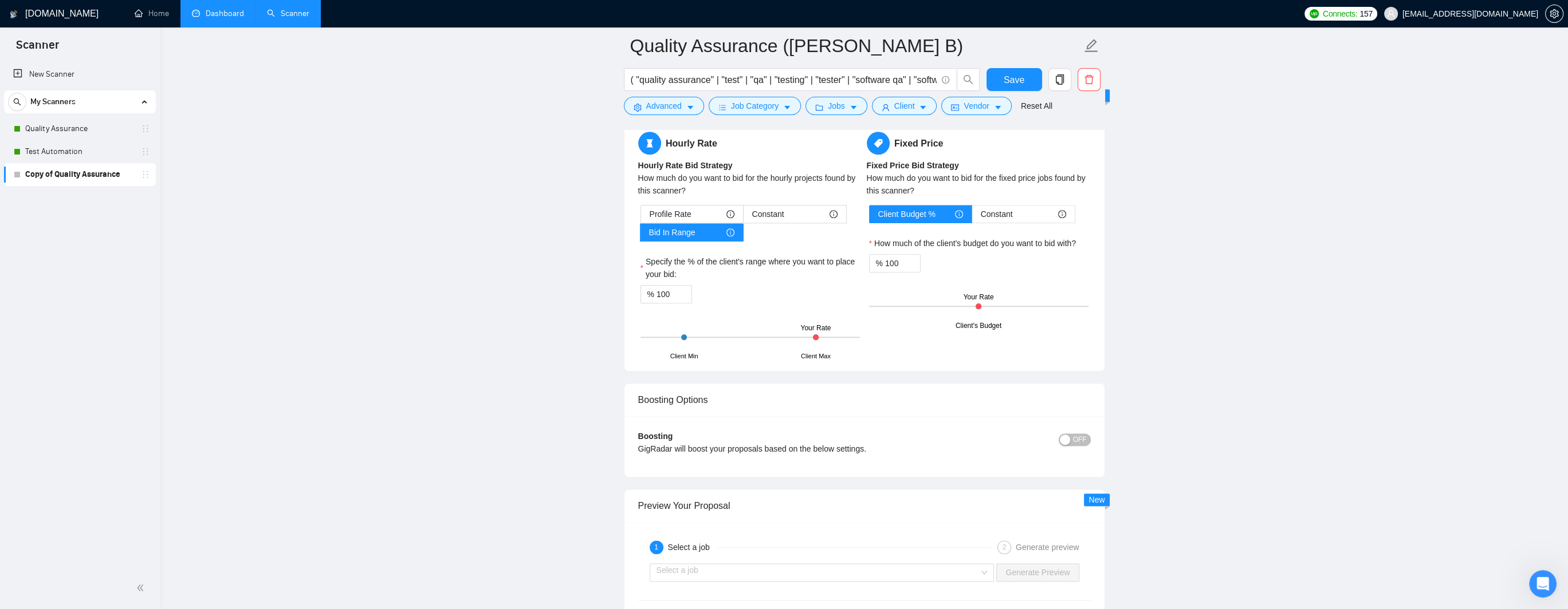
scroll to position [2463, 0]
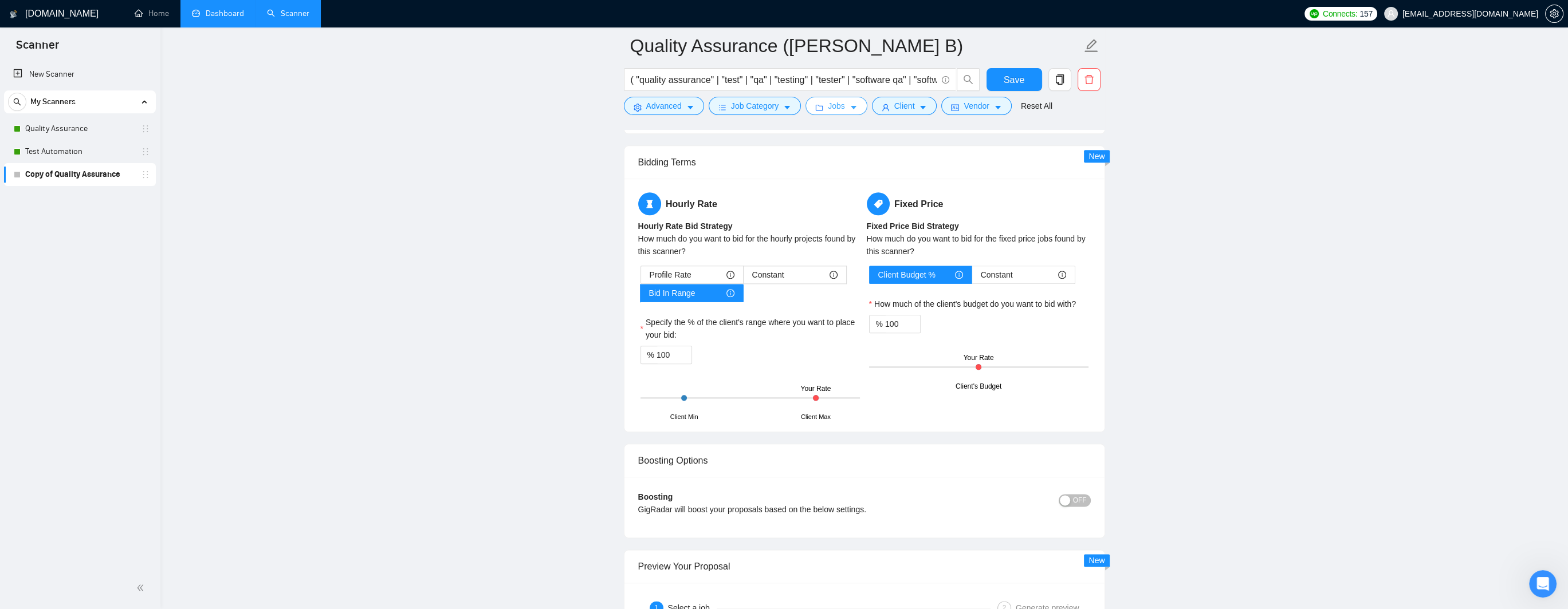
click at [836, 107] on span "Jobs" at bounding box center [836, 106] width 17 height 13
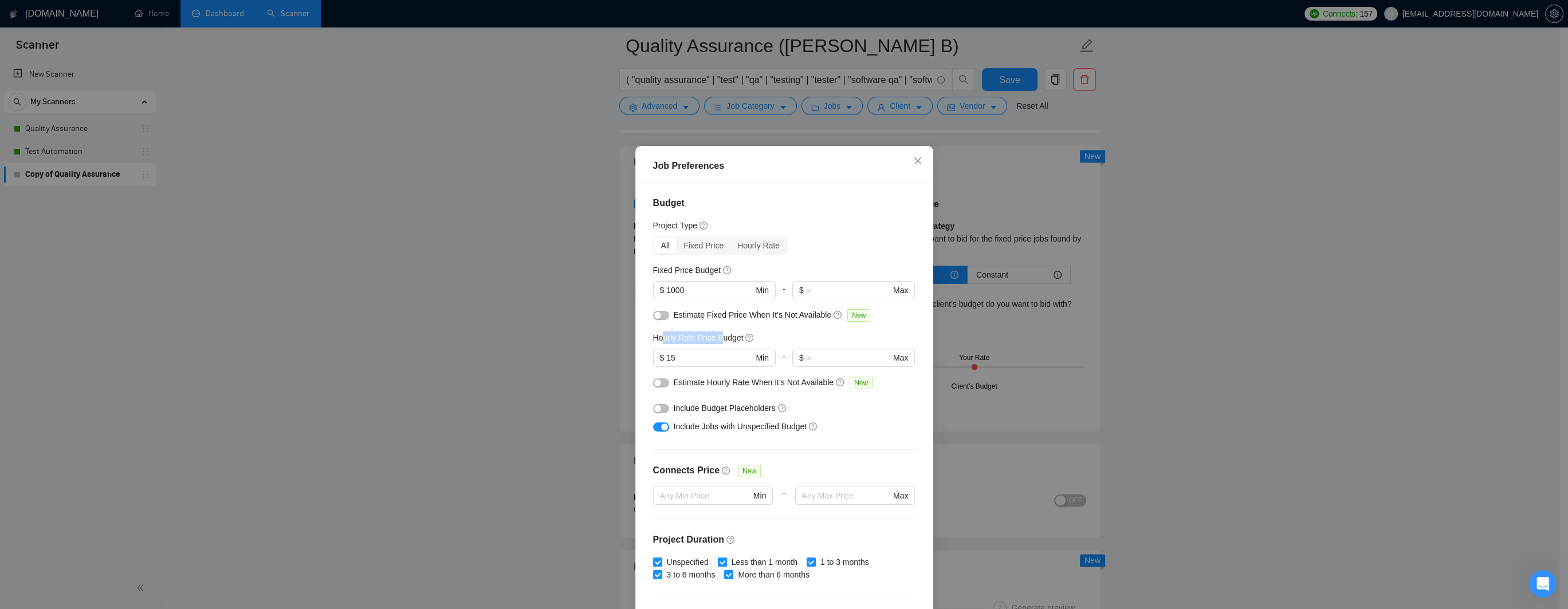
drag, startPoint x: 660, startPoint y: 337, endPoint x: 716, endPoint y: 338, distance: 56.0
click at [716, 338] on h5 "Hourly Rate Price Budget" at bounding box center [699, 338] width 91 height 13
click at [692, 342] on h5 "Hourly Rate Price Budget" at bounding box center [699, 338] width 91 height 13
click at [888, 163] on icon "close" at bounding box center [916, 160] width 6 height 6
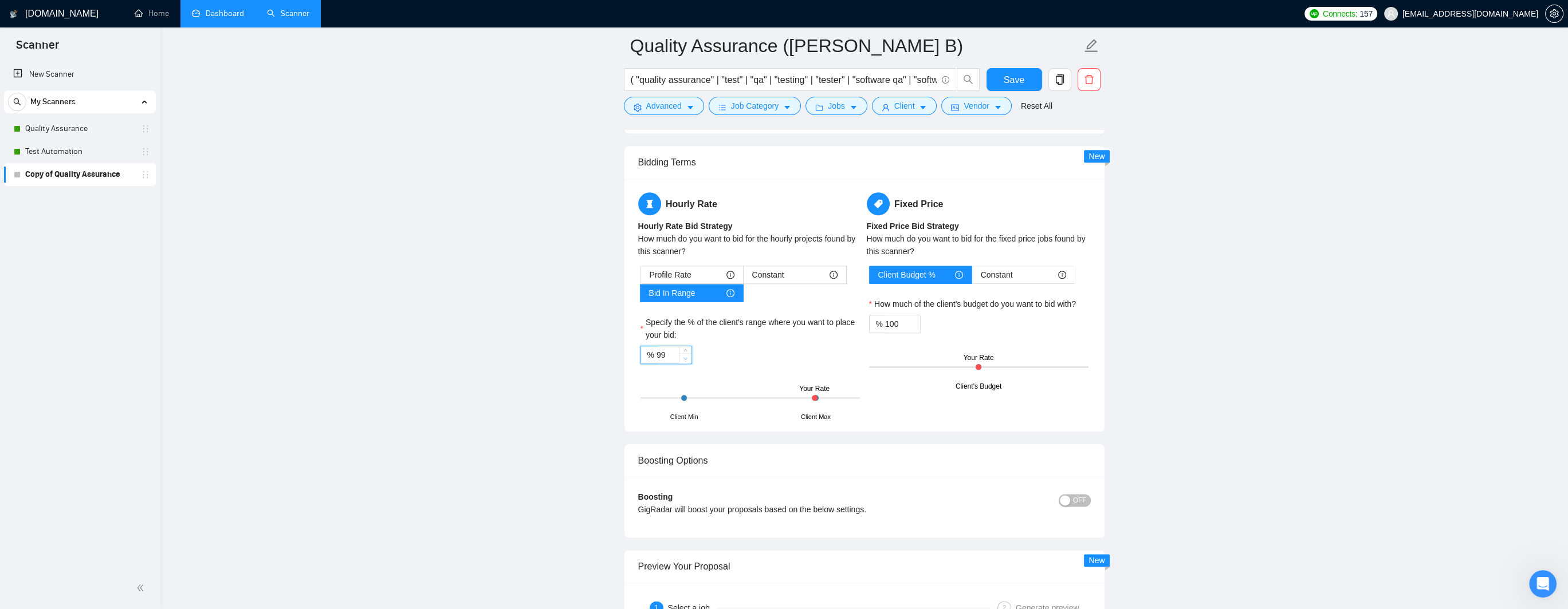
click at [686, 358] on icon "down" at bounding box center [686, 358] width 4 height 4
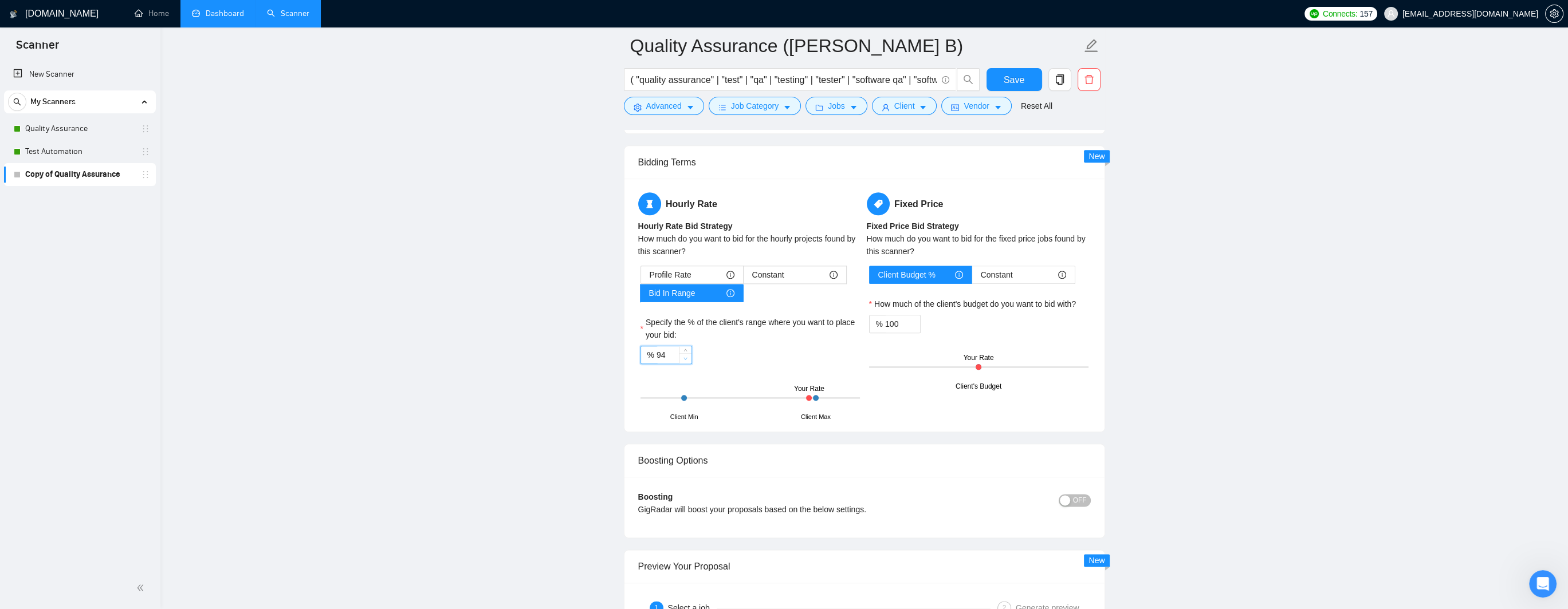
click at [686, 358] on icon "down" at bounding box center [686, 358] width 4 height 4
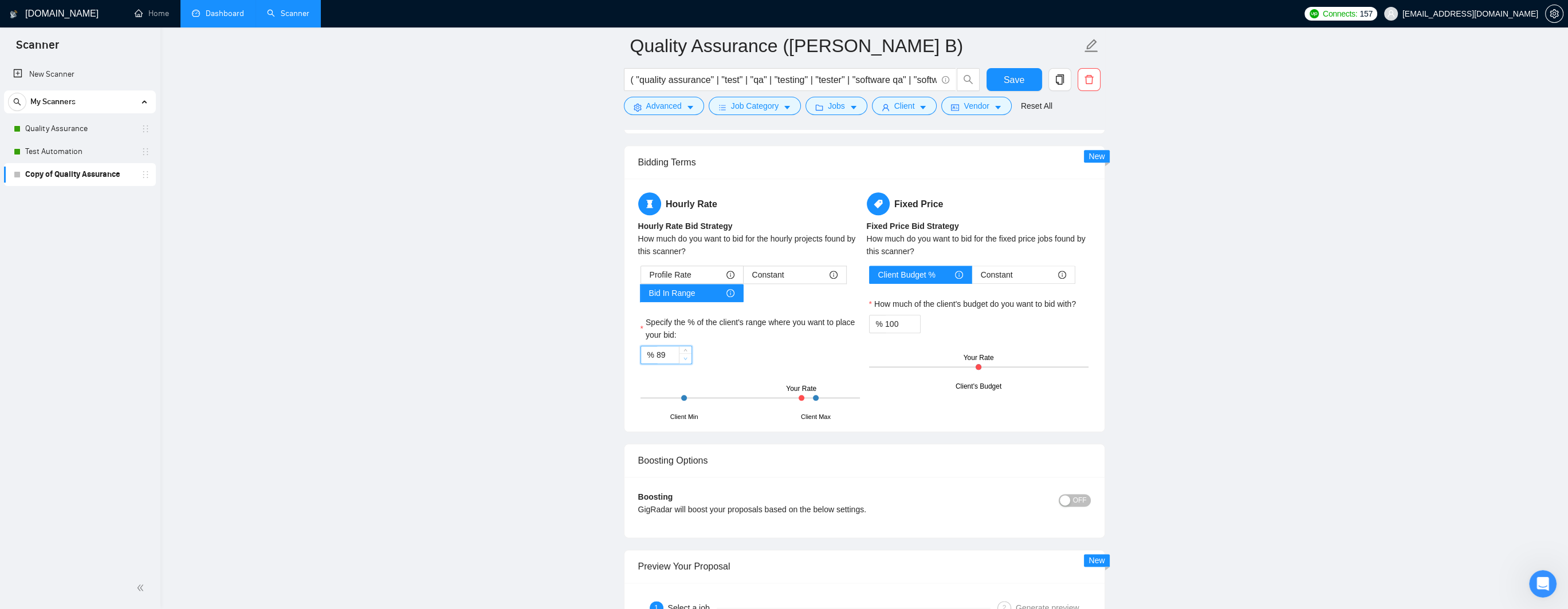
click at [686, 358] on icon "down" at bounding box center [686, 358] width 4 height 4
click at [686, 349] on span "up" at bounding box center [686, 352] width 6 height 6
type input "90"
click at [686, 349] on span "up" at bounding box center [686, 352] width 6 height 6
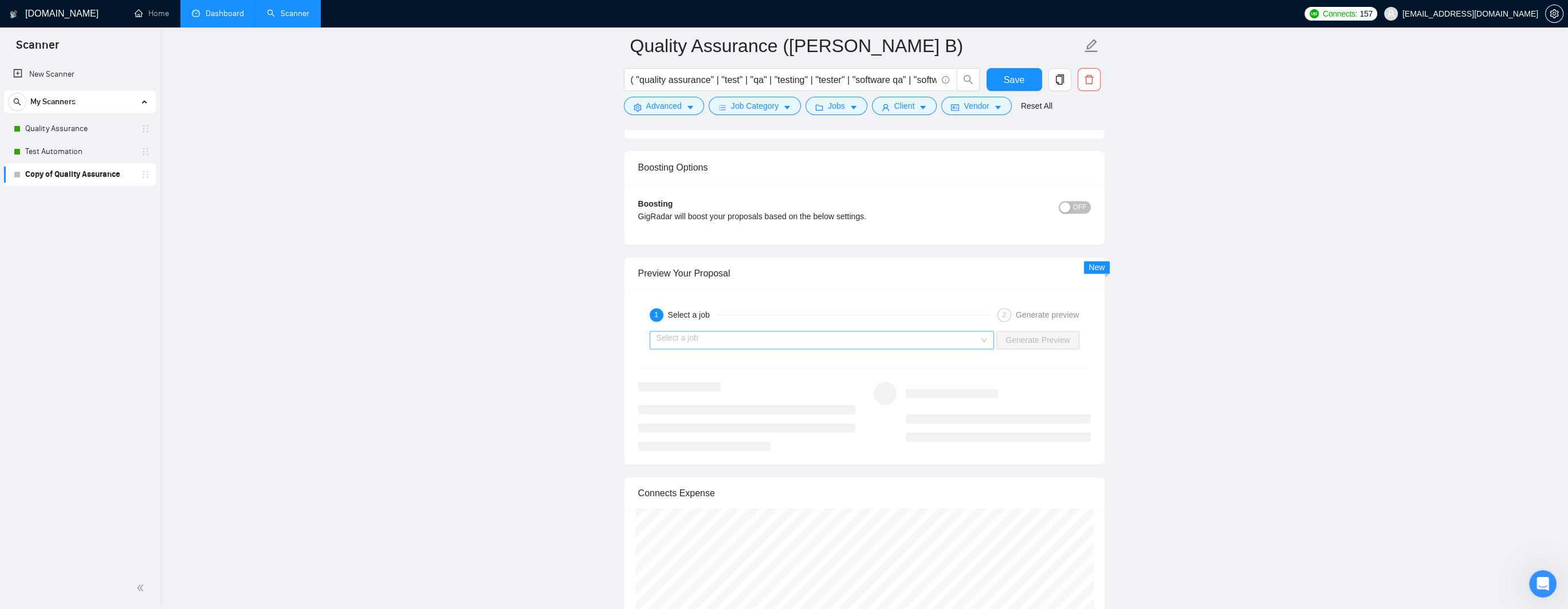
scroll to position [2749, 0]
click at [716, 342] on input "search" at bounding box center [819, 346] width 324 height 17
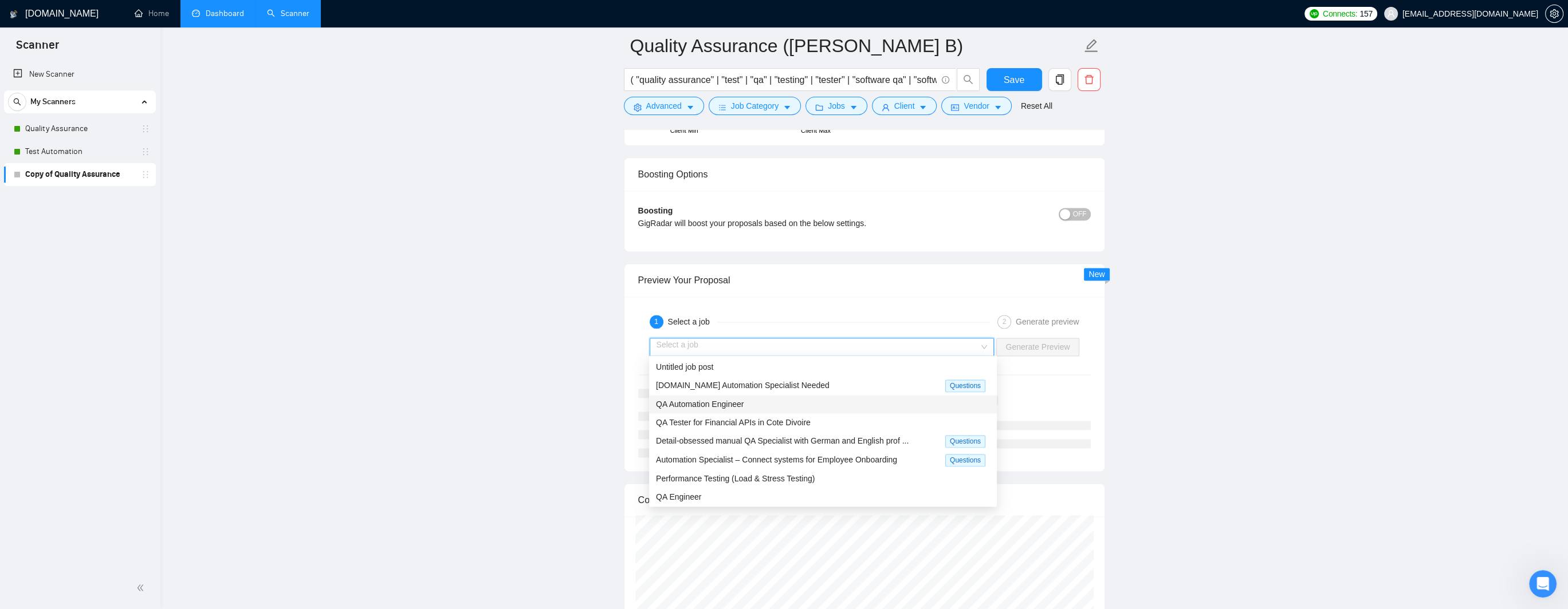
click at [711, 402] on span "QA Automation Engineer" at bounding box center [699, 404] width 87 height 9
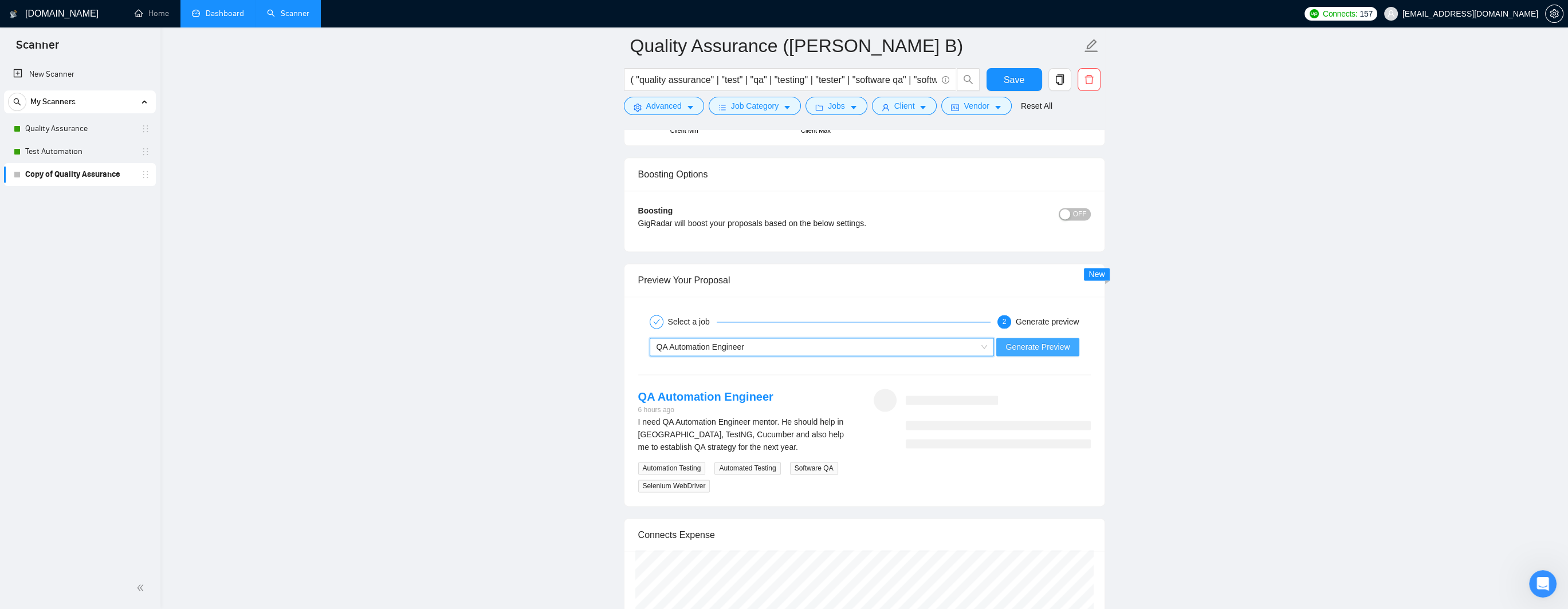
drag, startPoint x: 1018, startPoint y: 347, endPoint x: 1010, endPoint y: 347, distance: 8.0
click at [888, 347] on span "Generate Preview" at bounding box center [1038, 347] width 64 height 13
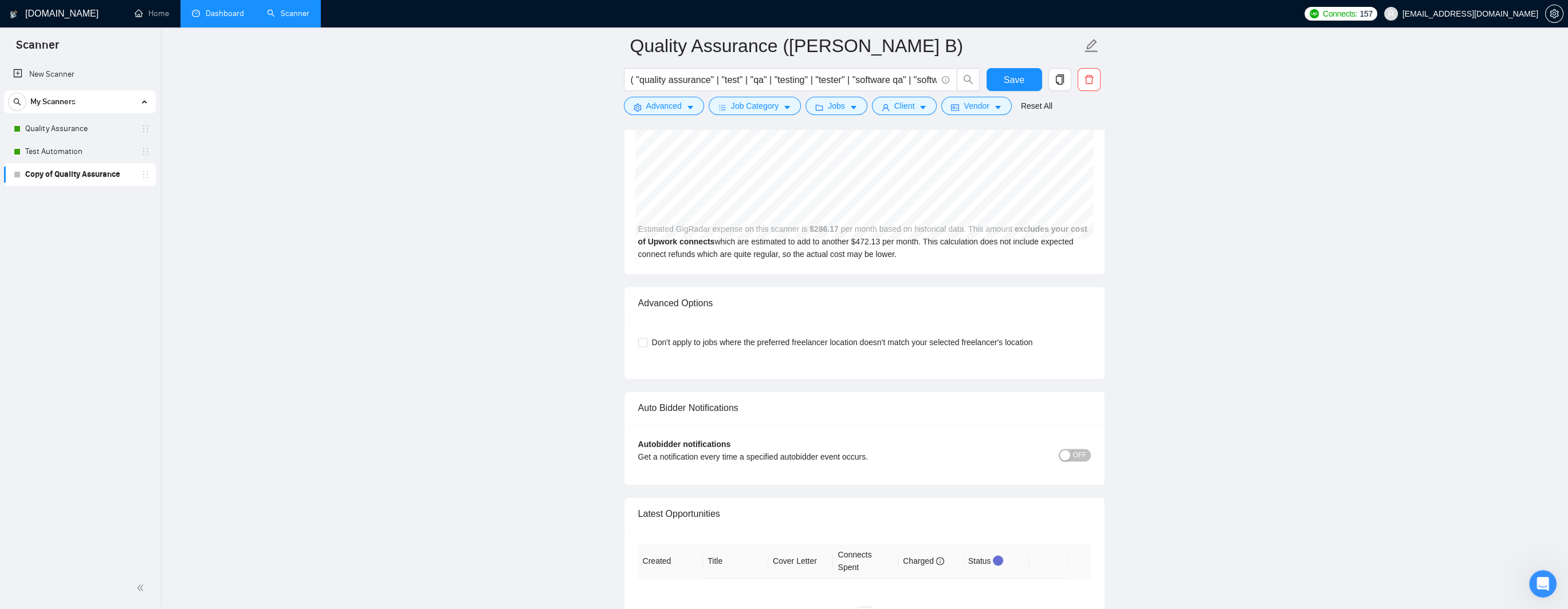
scroll to position [3208, 0]
click at [640, 340] on input "Don't apply to jobs where the preferred freelancer location doesn't match your …" at bounding box center [642, 341] width 8 height 8
checkbox input "true"
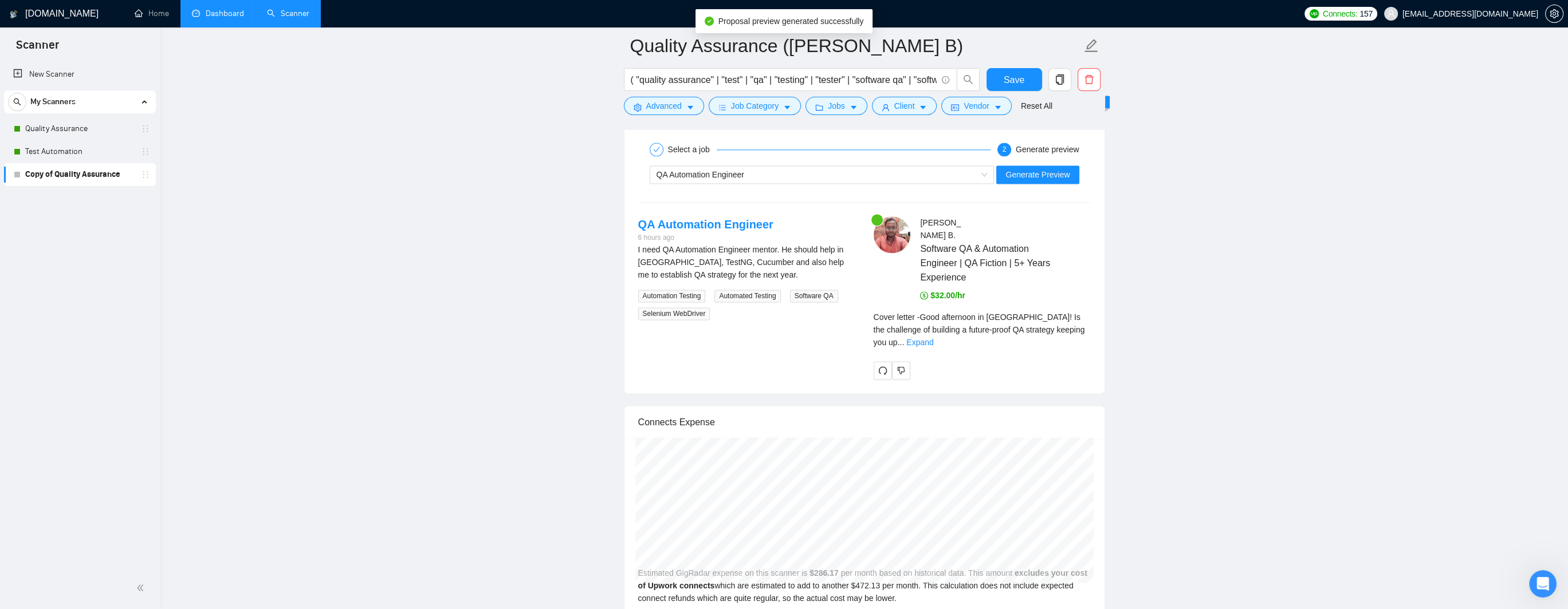
scroll to position [2912, 0]
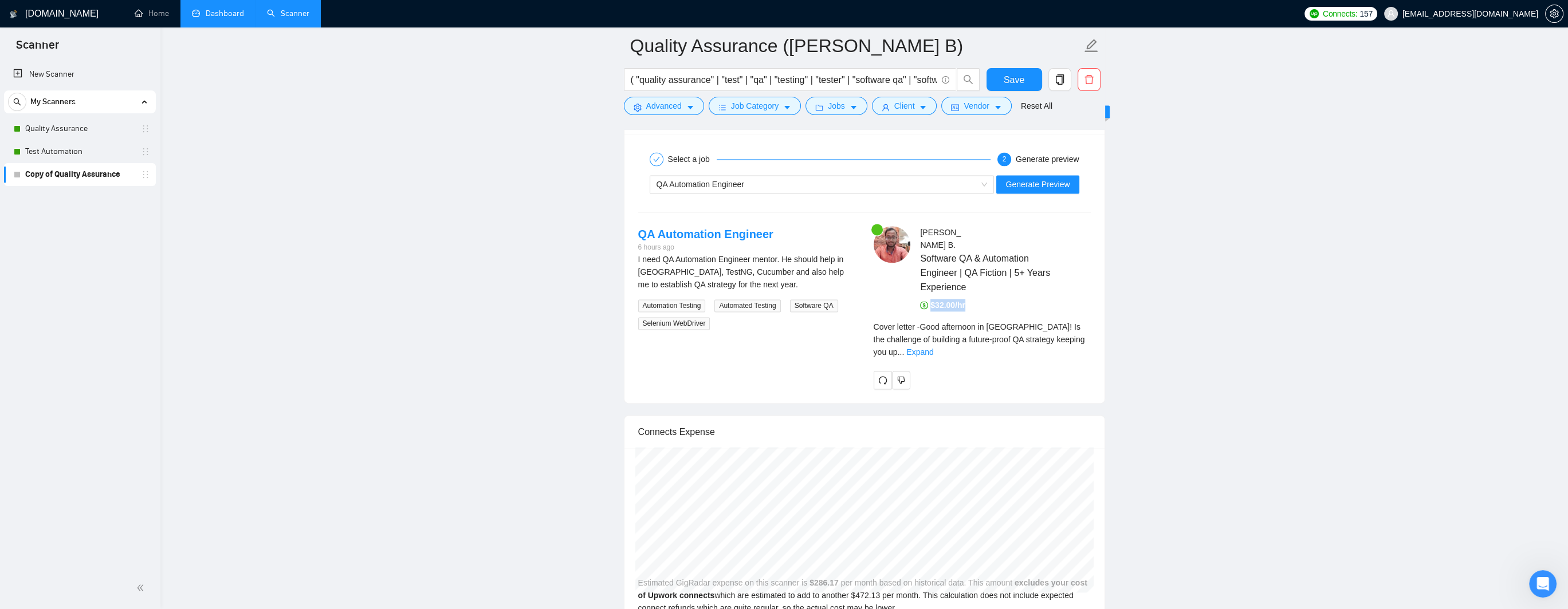
drag, startPoint x: 929, startPoint y: 306, endPoint x: 967, endPoint y: 307, distance: 38.0
click at [888, 307] on div "$32.00/hr" at bounding box center [1005, 305] width 170 height 13
click at [888, 308] on div "$32.00/hr" at bounding box center [1005, 305] width 170 height 13
drag, startPoint x: 932, startPoint y: 302, endPoint x: 970, endPoint y: 302, distance: 38.0
click at [888, 302] on div "$32.00/hr" at bounding box center [1005, 305] width 170 height 13
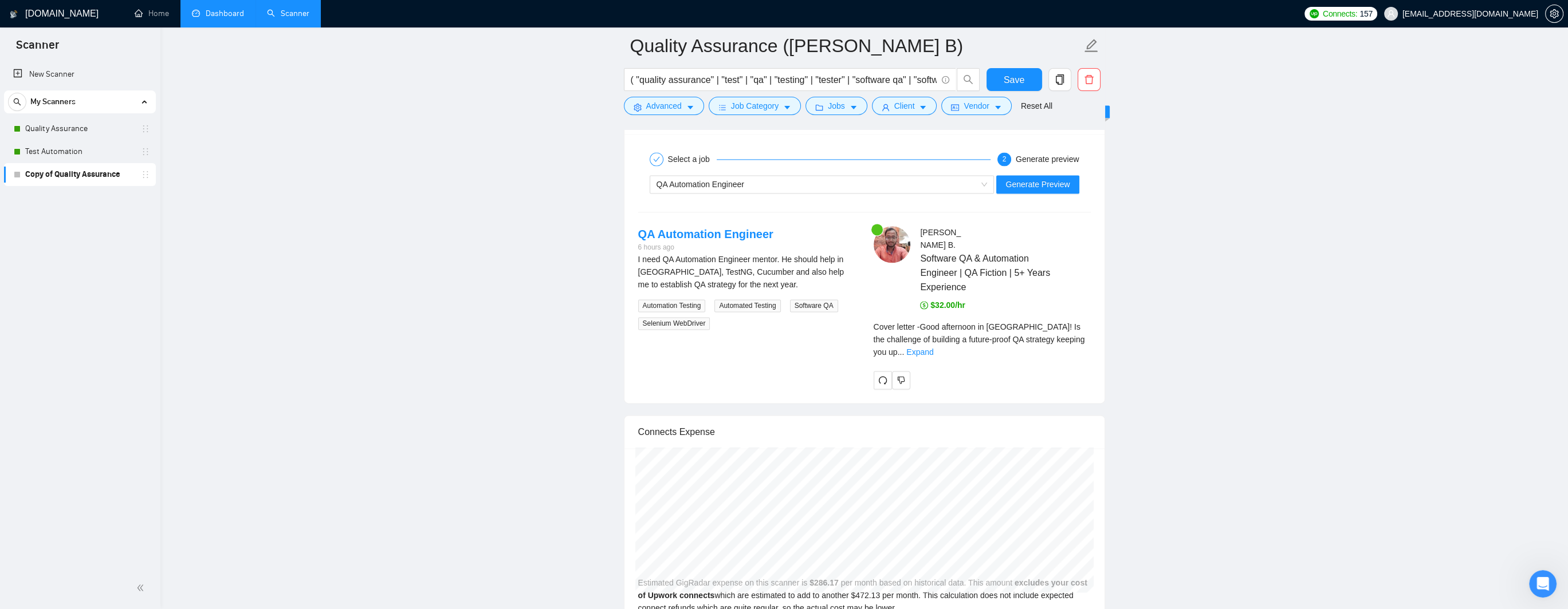
click at [888, 347] on link "Expand" at bounding box center [919, 352] width 27 height 9
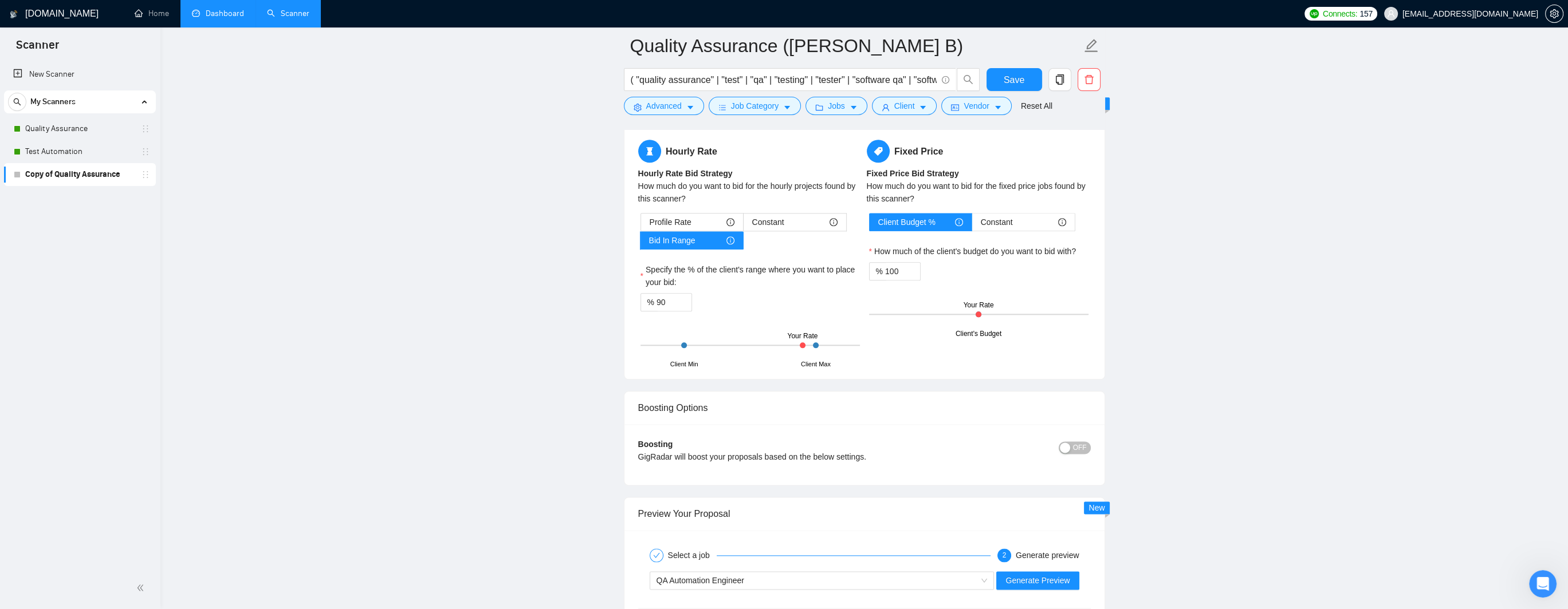
scroll to position [2510, 0]
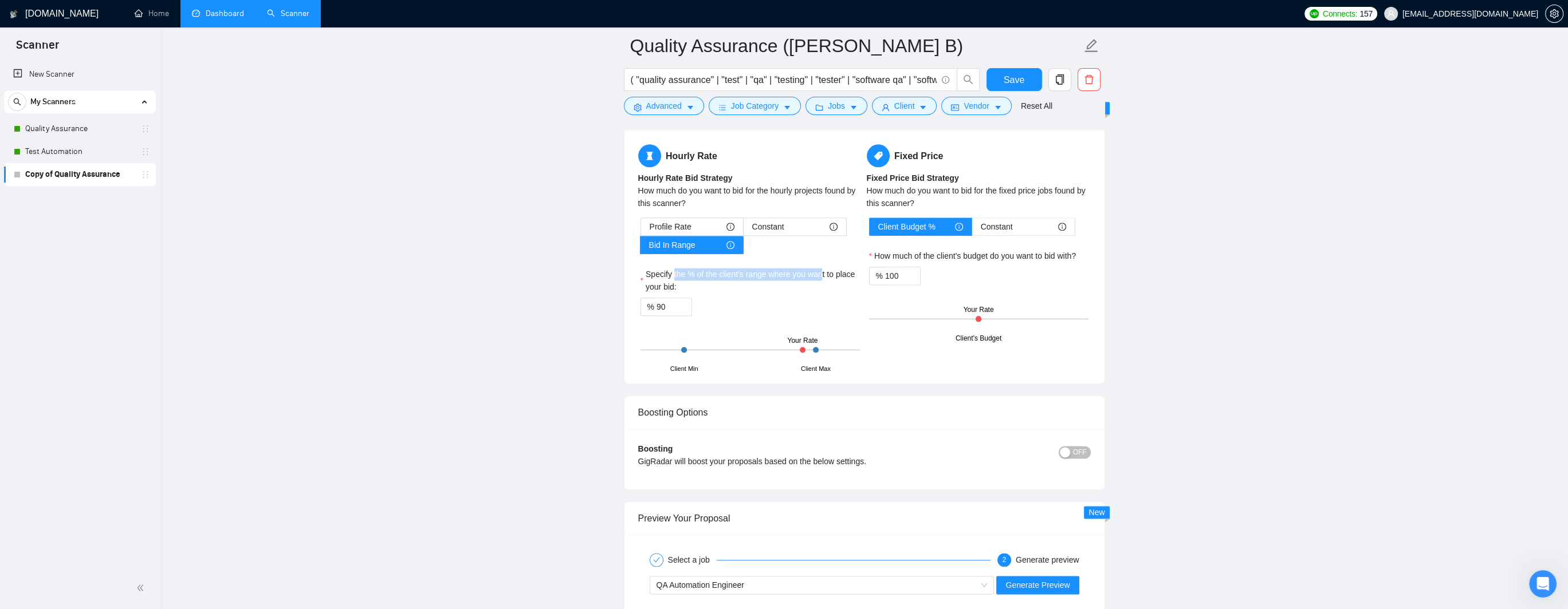
drag, startPoint x: 674, startPoint y: 271, endPoint x: 821, endPoint y: 270, distance: 147.0
click at [821, 270] on label "Specify the % of the client's range where you want to place your bid:" at bounding box center [750, 280] width 220 height 25
click at [675, 308] on input "90" at bounding box center [675, 307] width 35 height 17
click at [846, 110] on button "Jobs" at bounding box center [836, 106] width 62 height 18
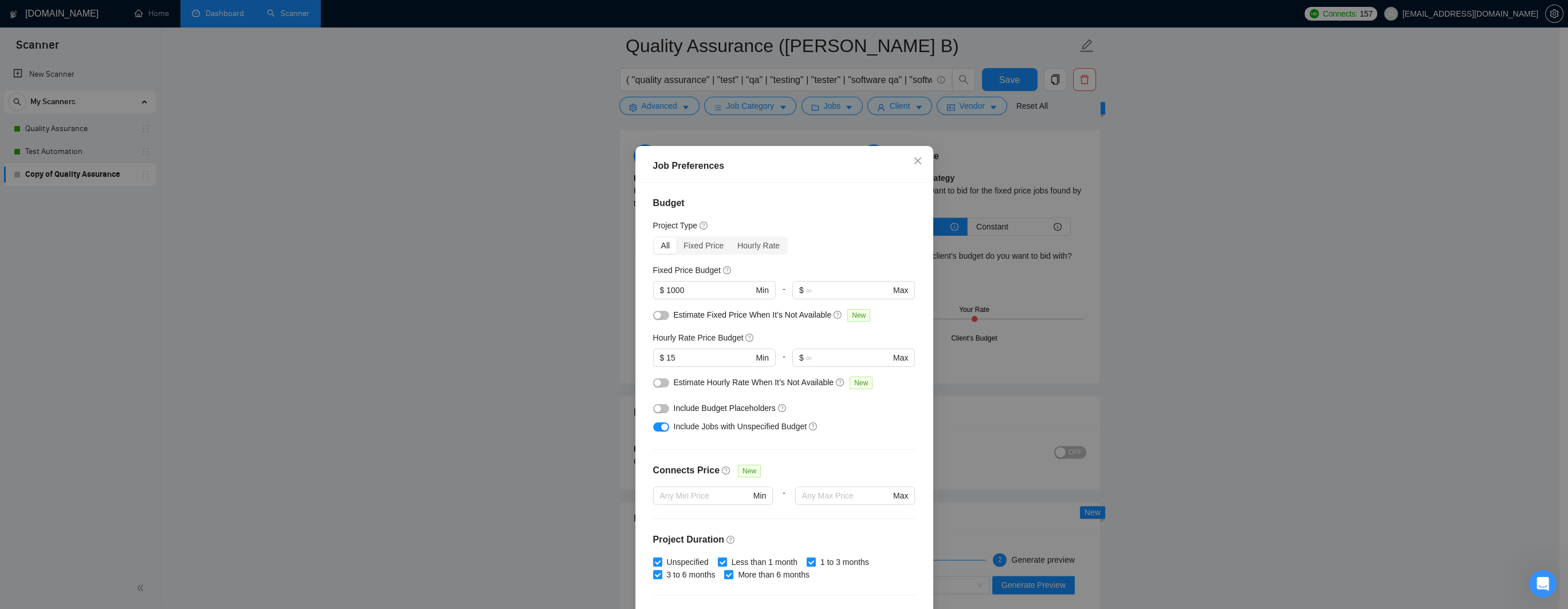
click at [846, 109] on div "Job Preferences Budget Project Type All Fixed Price Hourly Rate Fixed Price Bud…" at bounding box center [784, 304] width 1568 height 609
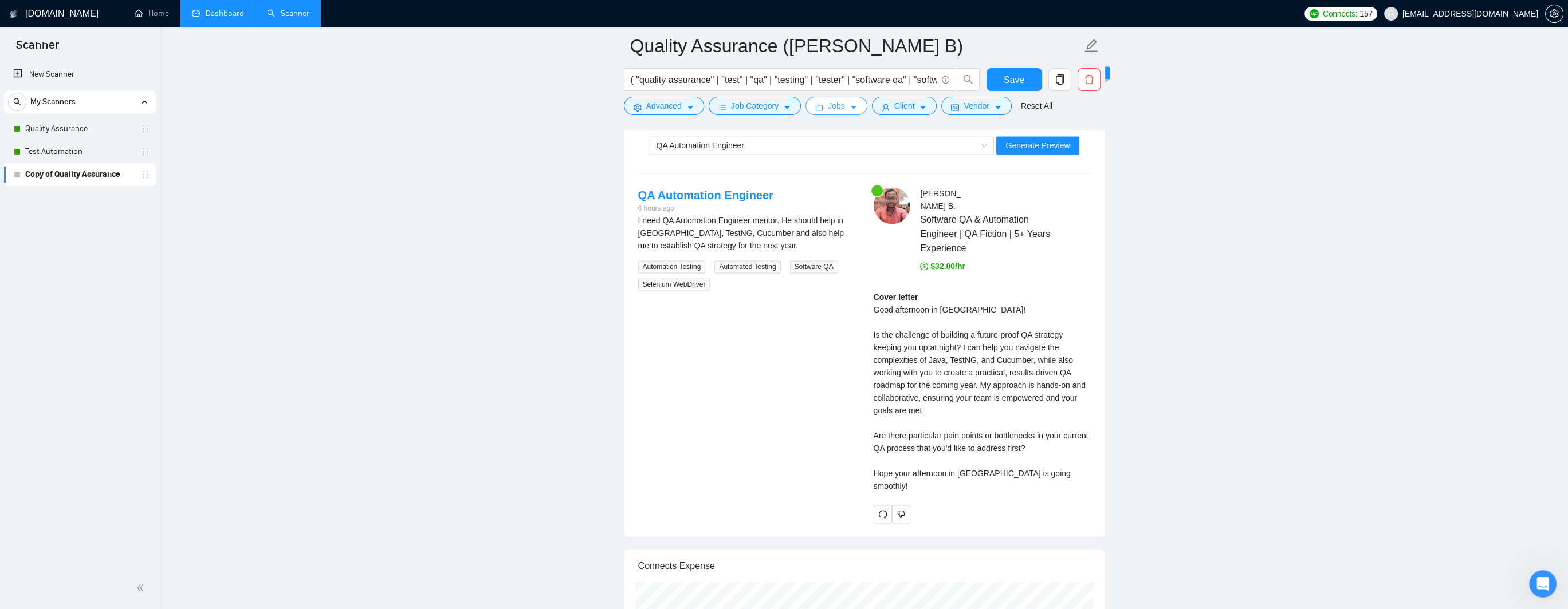
scroll to position [2969, 0]
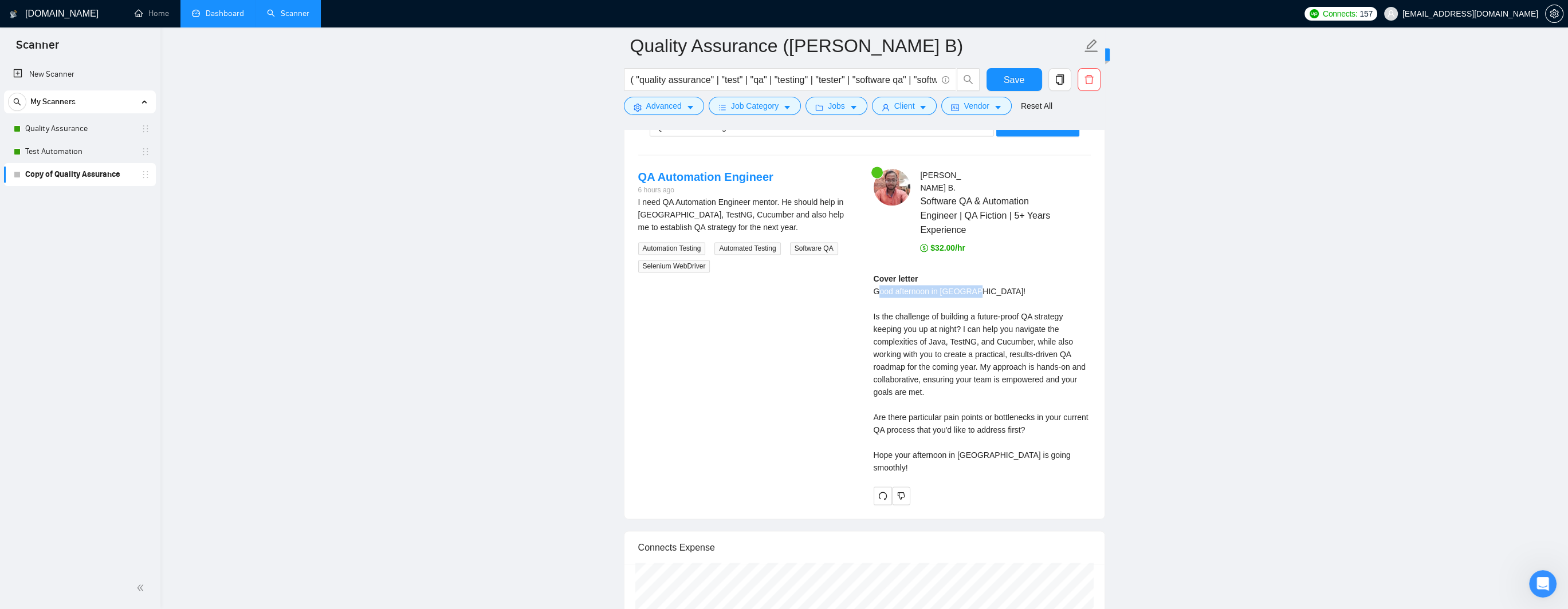
drag, startPoint x: 881, startPoint y: 291, endPoint x: 970, endPoint y: 296, distance: 89.1
click at [888, 295] on div "Cover letter Good afternoon in [GEOGRAPHIC_DATA]! Is the challenge of building …" at bounding box center [983, 373] width 217 height 201
drag, startPoint x: 888, startPoint y: 313, endPoint x: 1049, endPoint y: 317, distance: 161.0
click at [888, 317] on div "Cover letter Good afternoon in [GEOGRAPHIC_DATA]! Is the challenge of building …" at bounding box center [983, 373] width 217 height 201
drag, startPoint x: 896, startPoint y: 331, endPoint x: 1019, endPoint y: 328, distance: 123.0
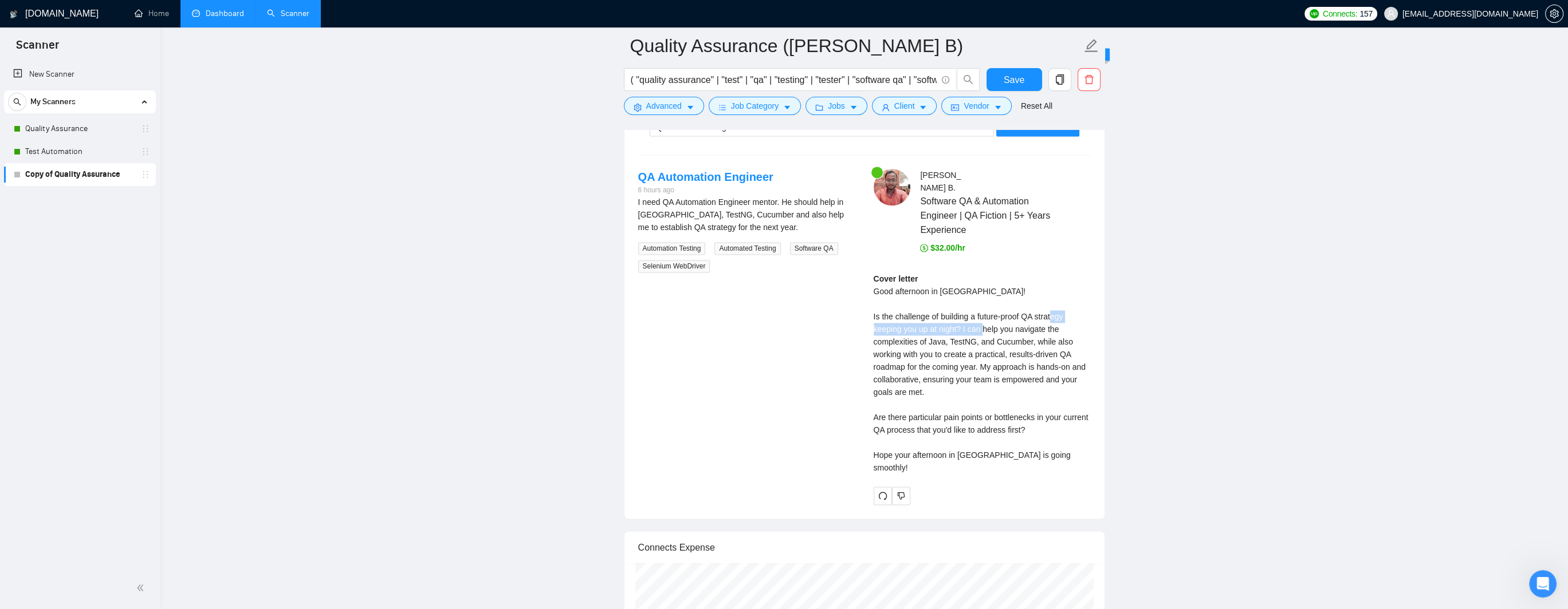
click at [888, 328] on div "Cover letter Good afternoon in [GEOGRAPHIC_DATA]! Is the challenge of building …" at bounding box center [983, 373] width 217 height 201
drag, startPoint x: 887, startPoint y: 337, endPoint x: 958, endPoint y: 343, distance: 71.3
click at [888, 343] on div "Cover letter Good afternoon in [GEOGRAPHIC_DATA]! Is the challenge of building …" at bounding box center [983, 373] width 217 height 201
click at [888, 412] on div "Cover letter Good afternoon in [GEOGRAPHIC_DATA]! Is the challenge of building …" at bounding box center [983, 373] width 217 height 201
drag, startPoint x: 884, startPoint y: 418, endPoint x: 984, endPoint y: 420, distance: 100.0
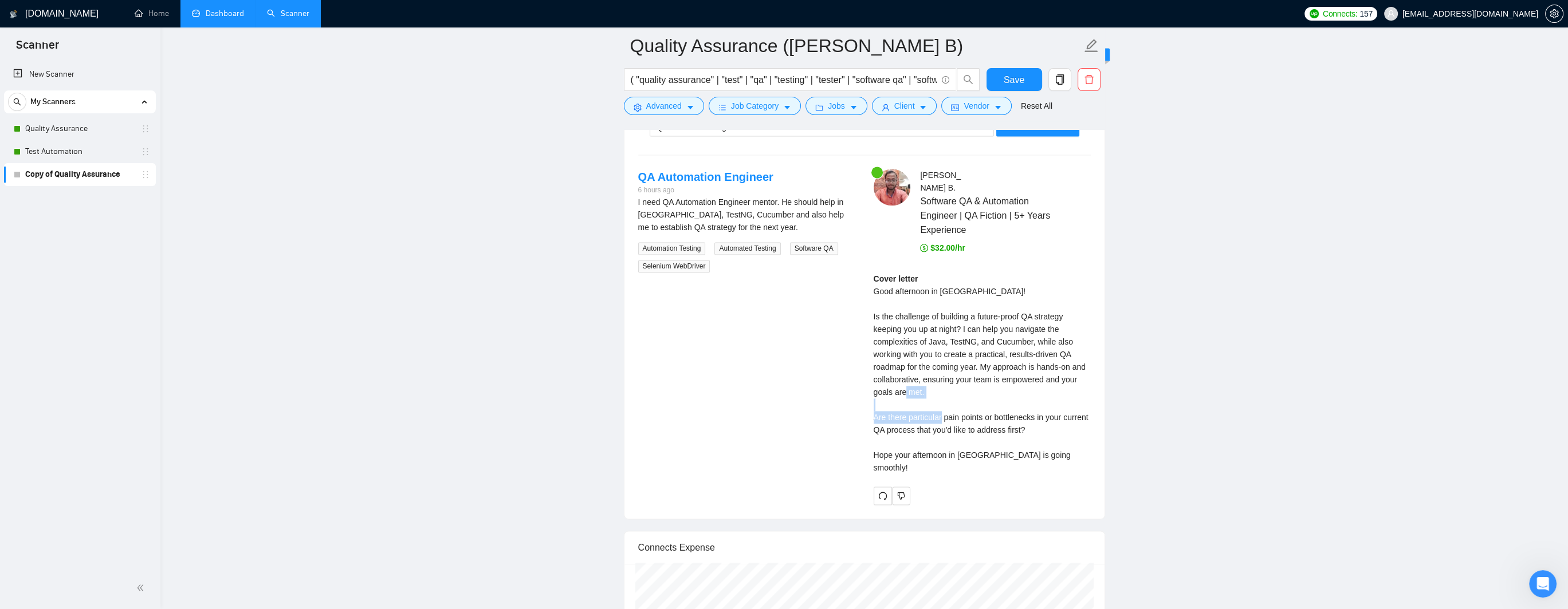
click at [888, 419] on div "Cover letter Good afternoon in [GEOGRAPHIC_DATA]! Is the challenge of building …" at bounding box center [983, 373] width 217 height 201
click at [888, 445] on div "Cover letter Good afternoon in [GEOGRAPHIC_DATA]! Is the challenge of building …" at bounding box center [983, 373] width 217 height 201
drag, startPoint x: 881, startPoint y: 452, endPoint x: 985, endPoint y: 454, distance: 104.0
click at [888, 454] on div "Cover letter Good afternoon in [GEOGRAPHIC_DATA]! Is the challenge of building …" at bounding box center [983, 373] width 217 height 201
click at [888, 453] on div "Cover letter Good afternoon in [GEOGRAPHIC_DATA]! Is the challenge of building …" at bounding box center [983, 373] width 217 height 201
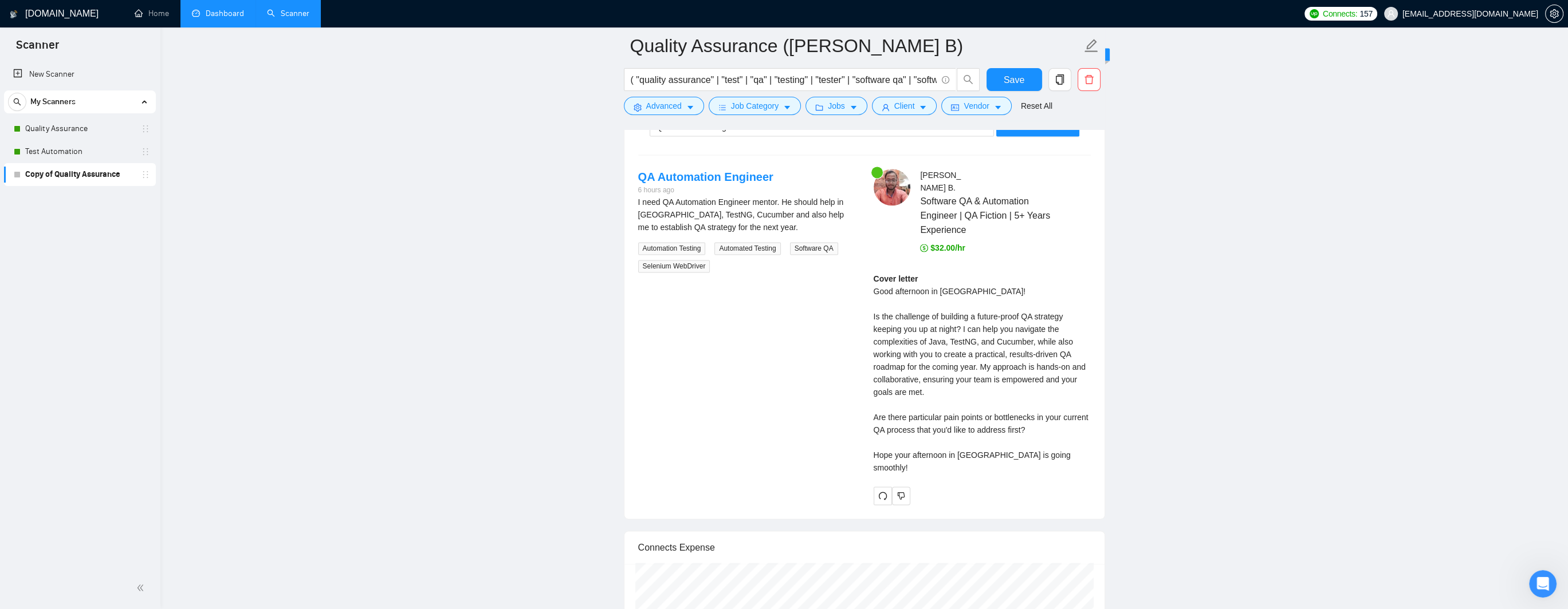
click at [888, 454] on div "Cover letter Good afternoon in [GEOGRAPHIC_DATA]! Is the challenge of building …" at bounding box center [983, 373] width 217 height 201
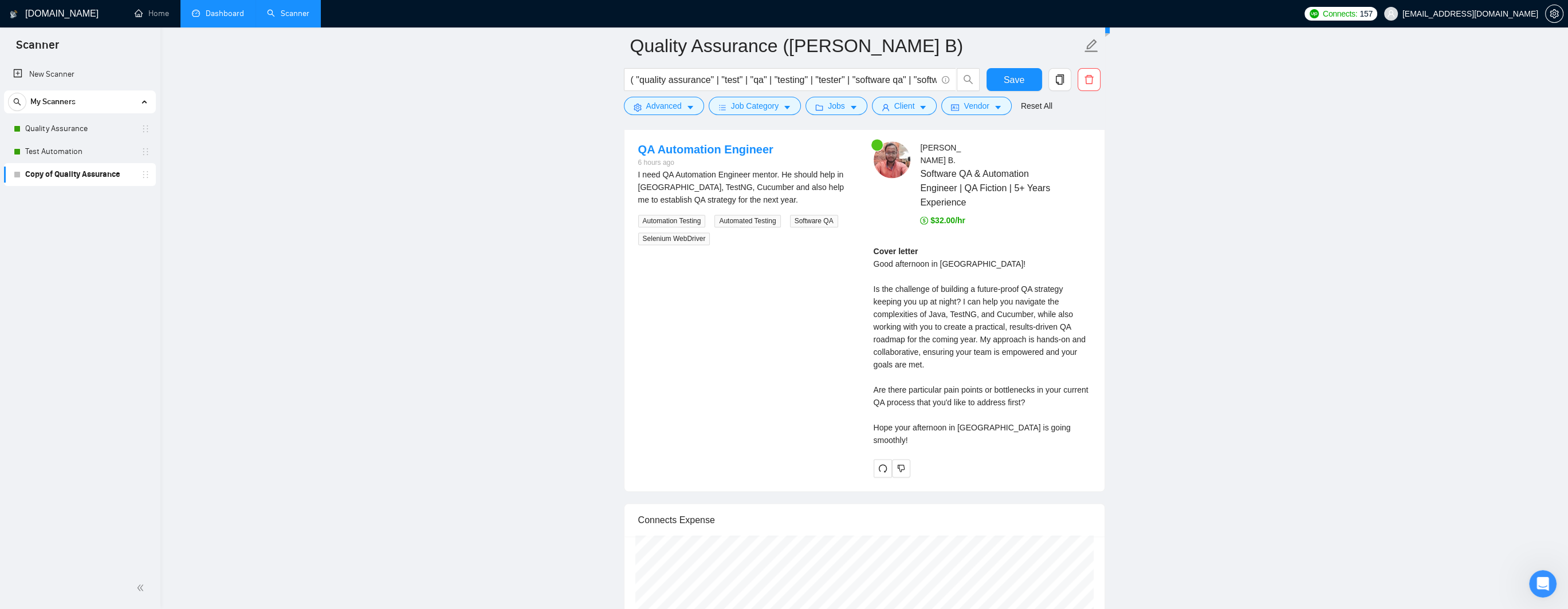
scroll to position [2960, 0]
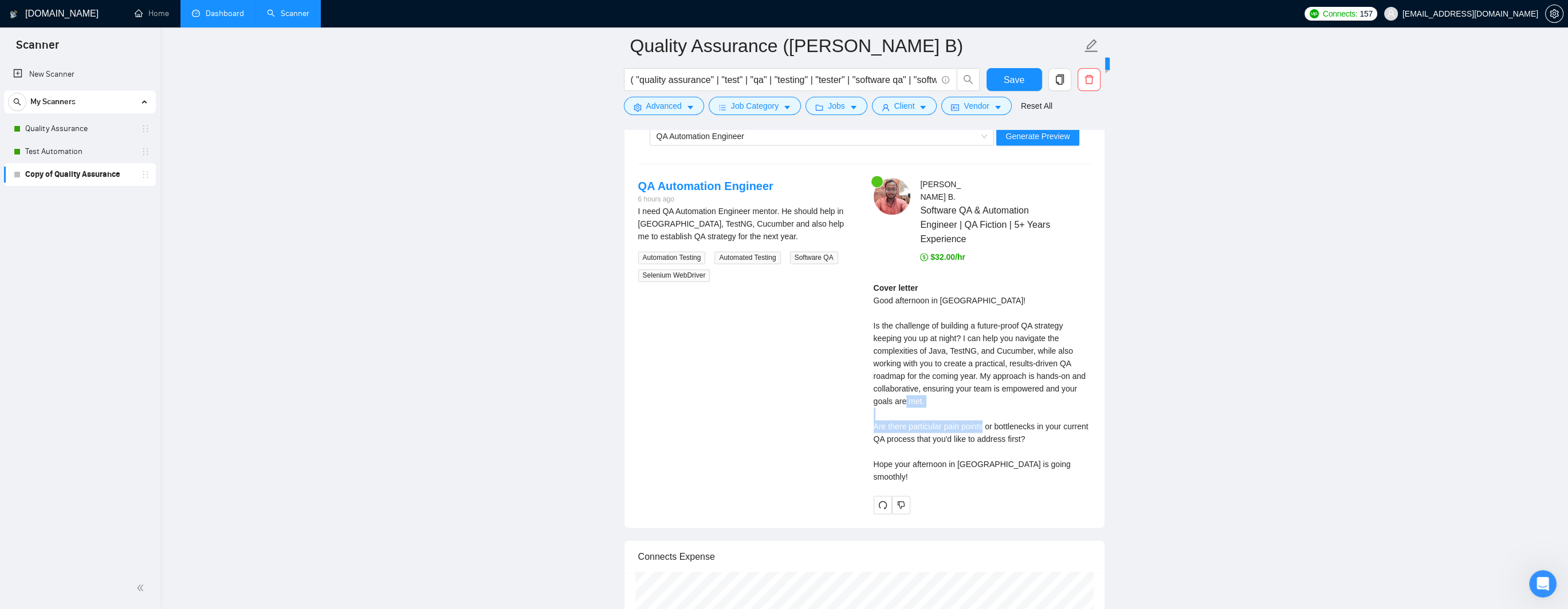
drag, startPoint x: 886, startPoint y: 425, endPoint x: 1017, endPoint y: 426, distance: 131.0
click at [888, 426] on div "Cover letter Good afternoon in [GEOGRAPHIC_DATA]! Is the challenge of building …" at bounding box center [983, 382] width 217 height 201
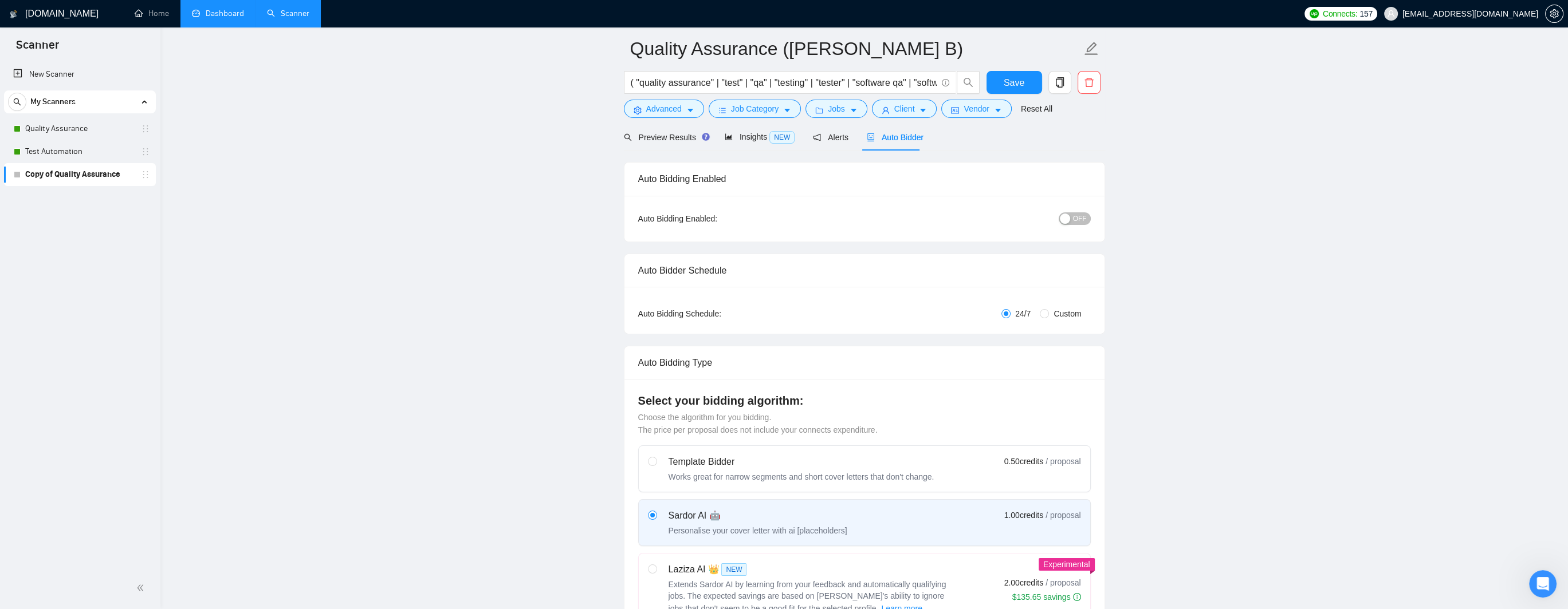
scroll to position [0, 0]
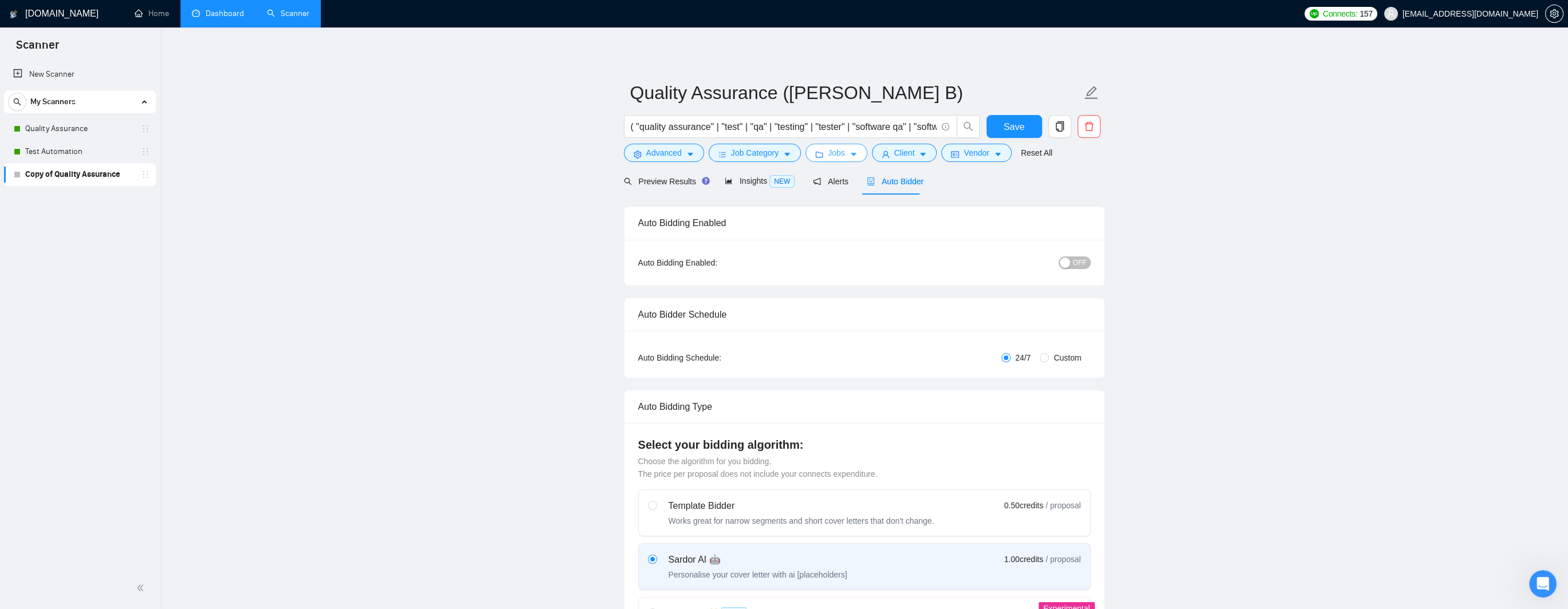
click at [850, 153] on icon "caret-down" at bounding box center [854, 154] width 8 height 8
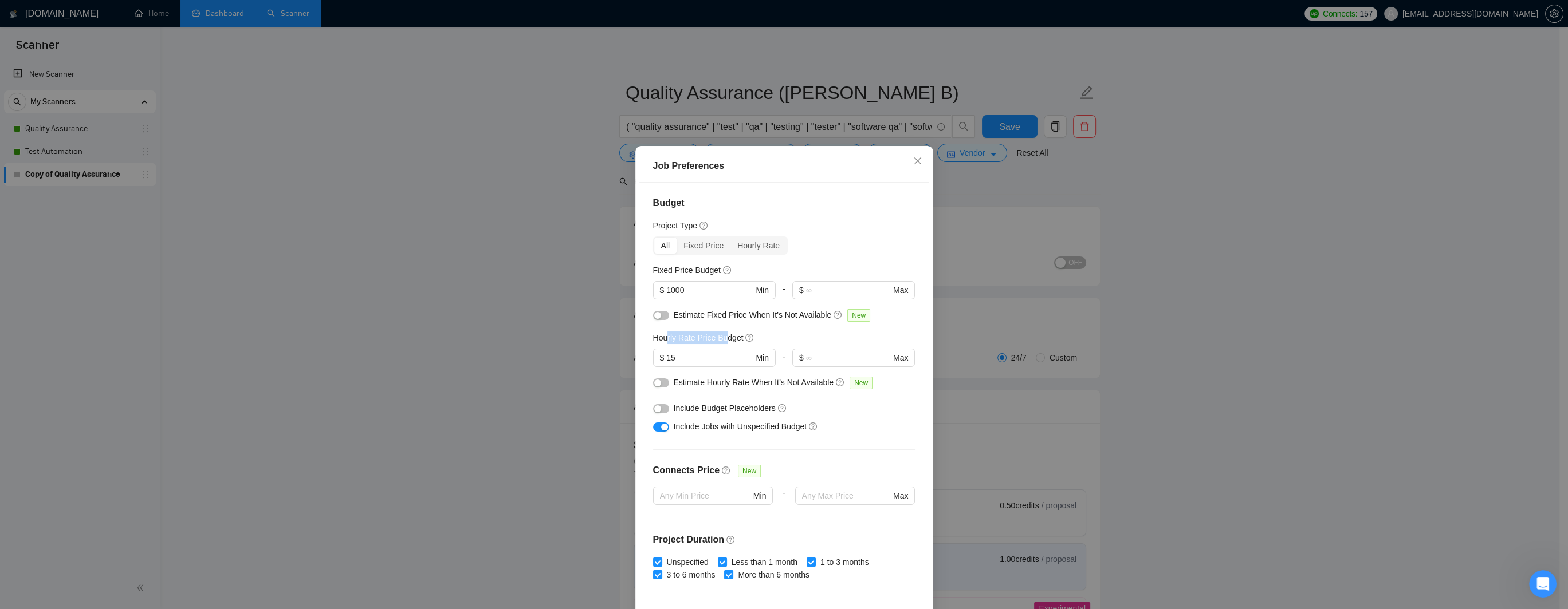
drag, startPoint x: 663, startPoint y: 340, endPoint x: 721, endPoint y: 341, distance: 58.0
click at [721, 341] on h5 "Hourly Rate Price Budget" at bounding box center [699, 338] width 91 height 13
click at [661, 340] on h5 "Hourly Rate Price Budget" at bounding box center [699, 338] width 91 height 13
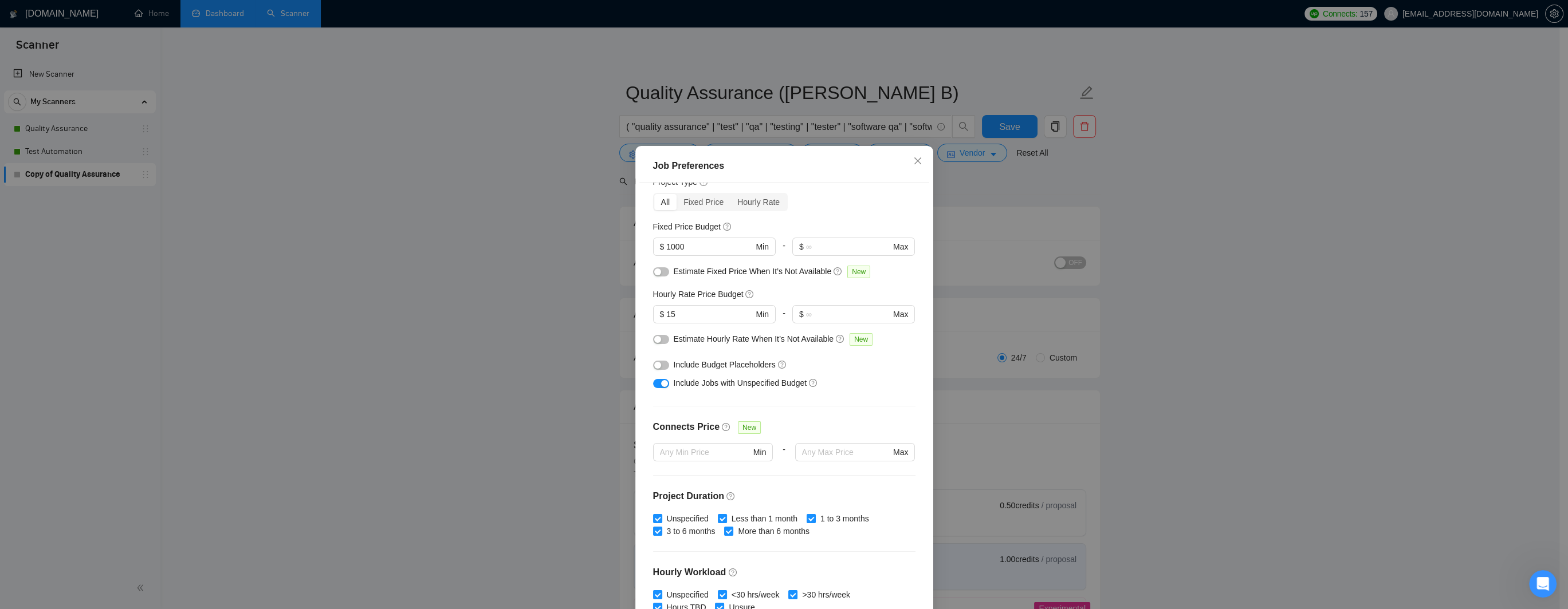
scroll to position [57, 0]
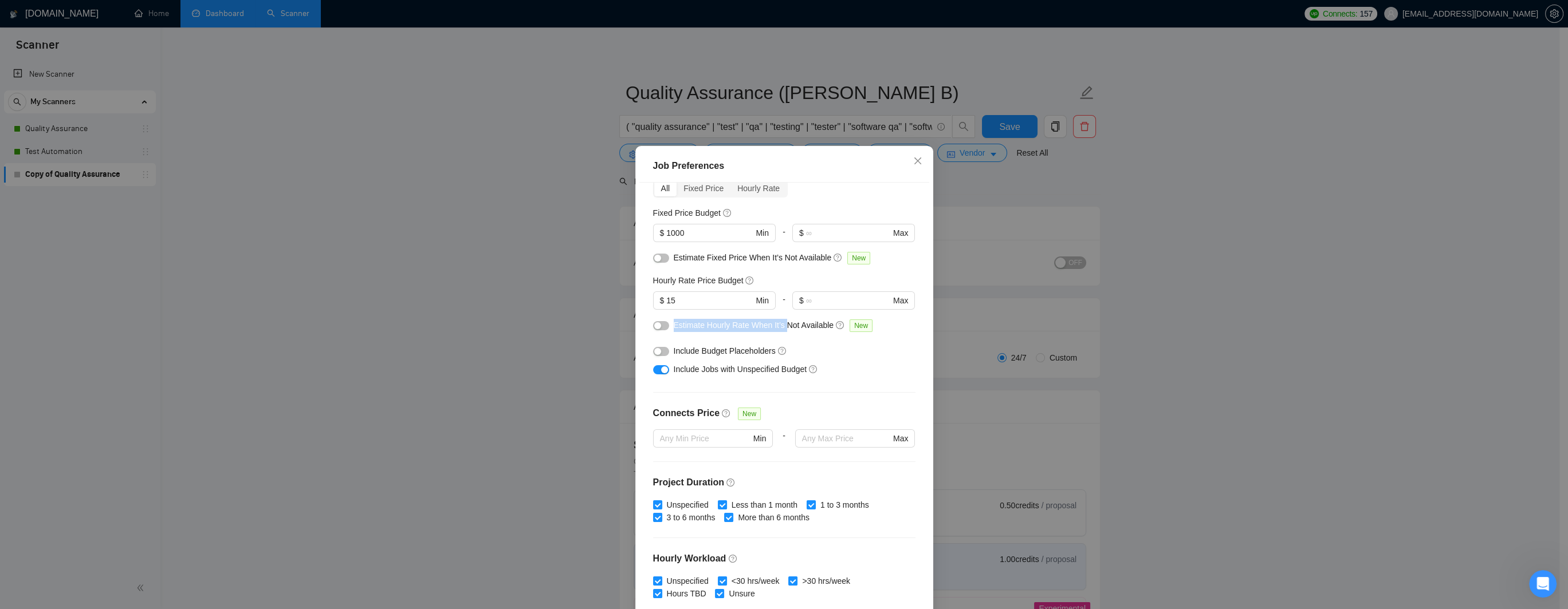
drag, startPoint x: 670, startPoint y: 326, endPoint x: 781, endPoint y: 325, distance: 111.0
click at [781, 325] on span "Estimate Hourly Rate When It’s Not Available" at bounding box center [754, 325] width 161 height 9
click at [790, 325] on span "Estimate Hourly Rate When It’s Not Available" at bounding box center [754, 325] width 161 height 9
click at [661, 326] on button "button" at bounding box center [661, 326] width 16 height 9
drag, startPoint x: 692, startPoint y: 369, endPoint x: 736, endPoint y: 370, distance: 44.0
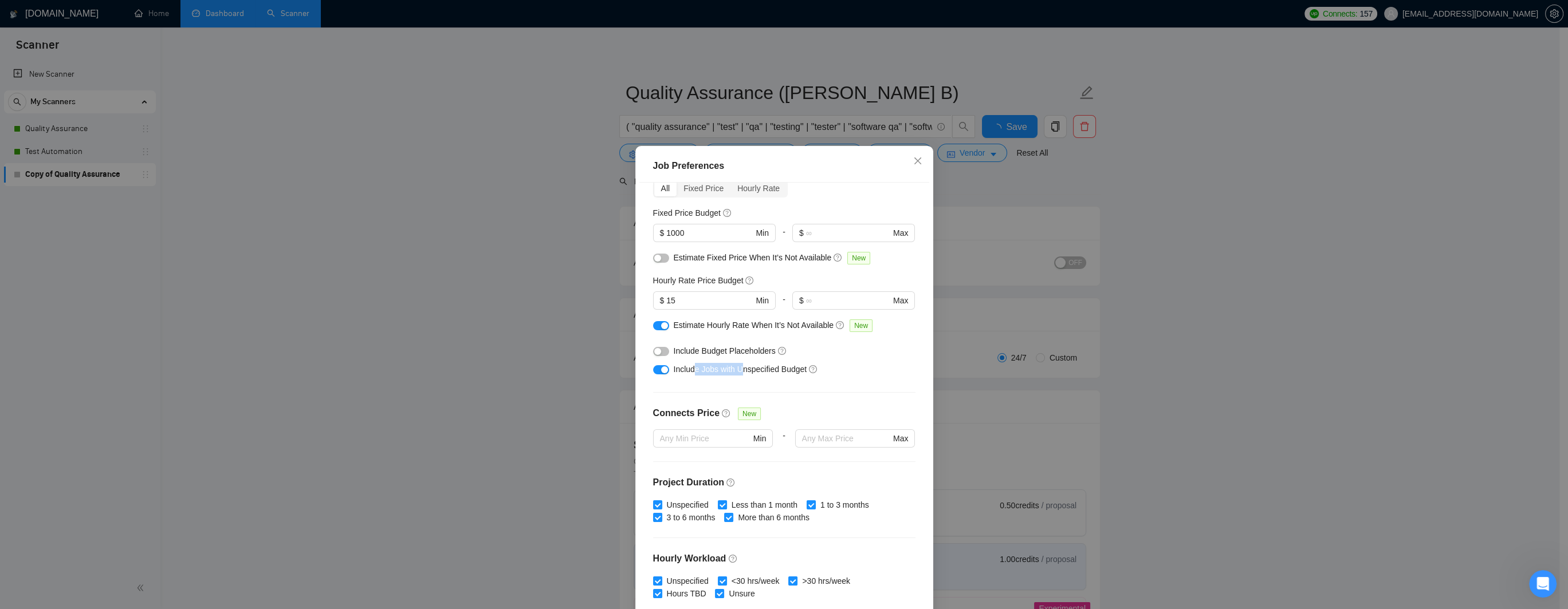
click at [736, 370] on span "Include Jobs with Unspecified Budget" at bounding box center [740, 369] width 133 height 9
click at [755, 369] on span "Include Jobs with Unspecified Budget" at bounding box center [740, 369] width 133 height 9
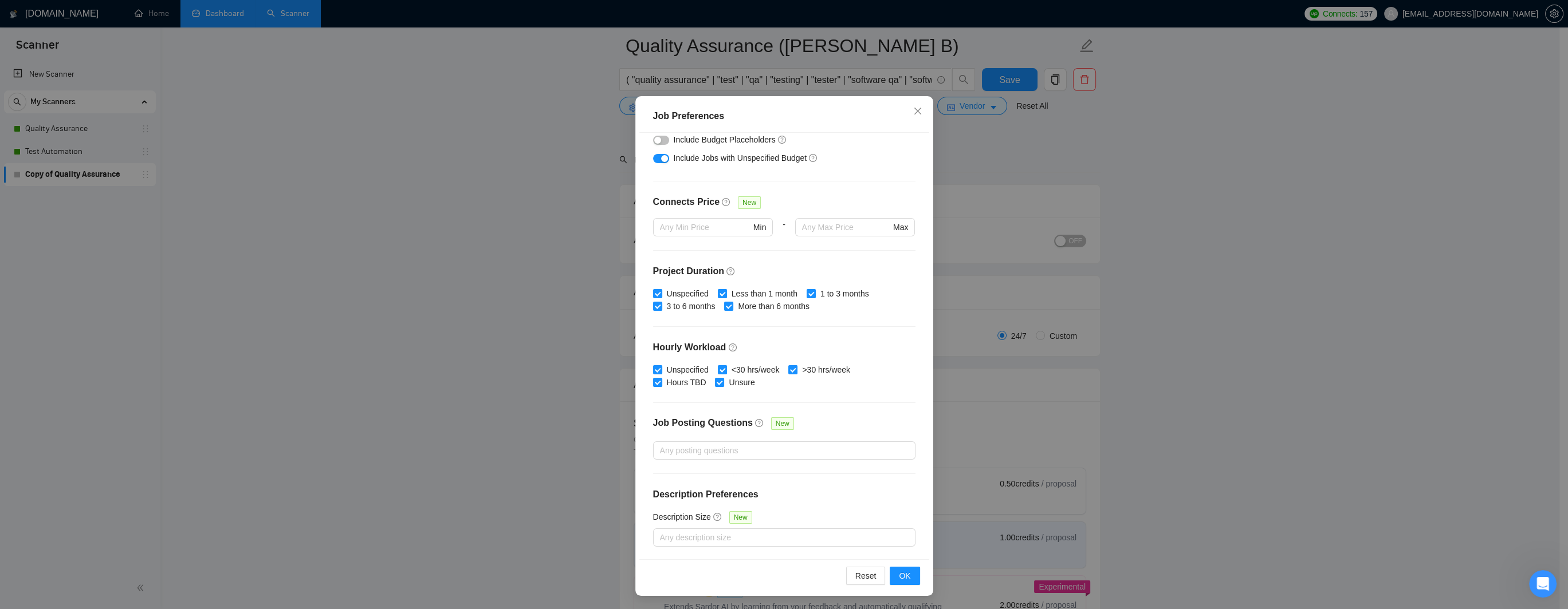
scroll to position [172, 0]
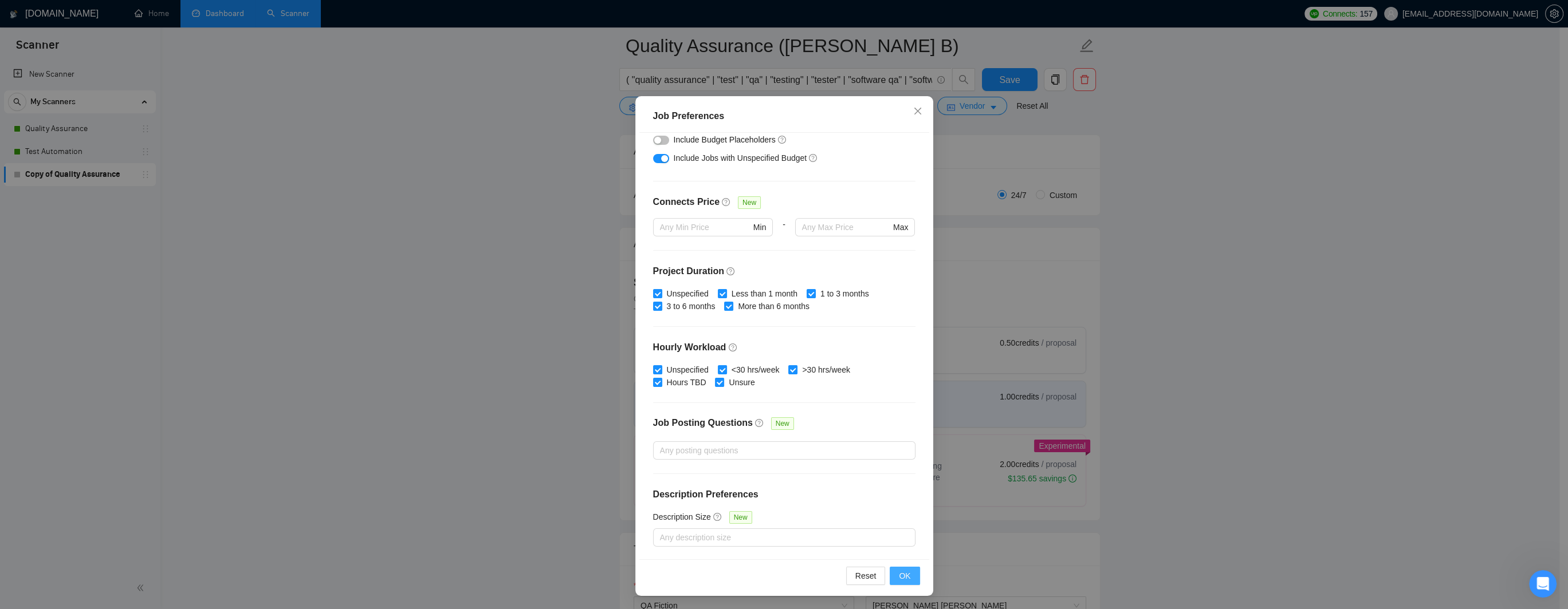
click at [888, 507] on button "OK" at bounding box center [904, 576] width 29 height 18
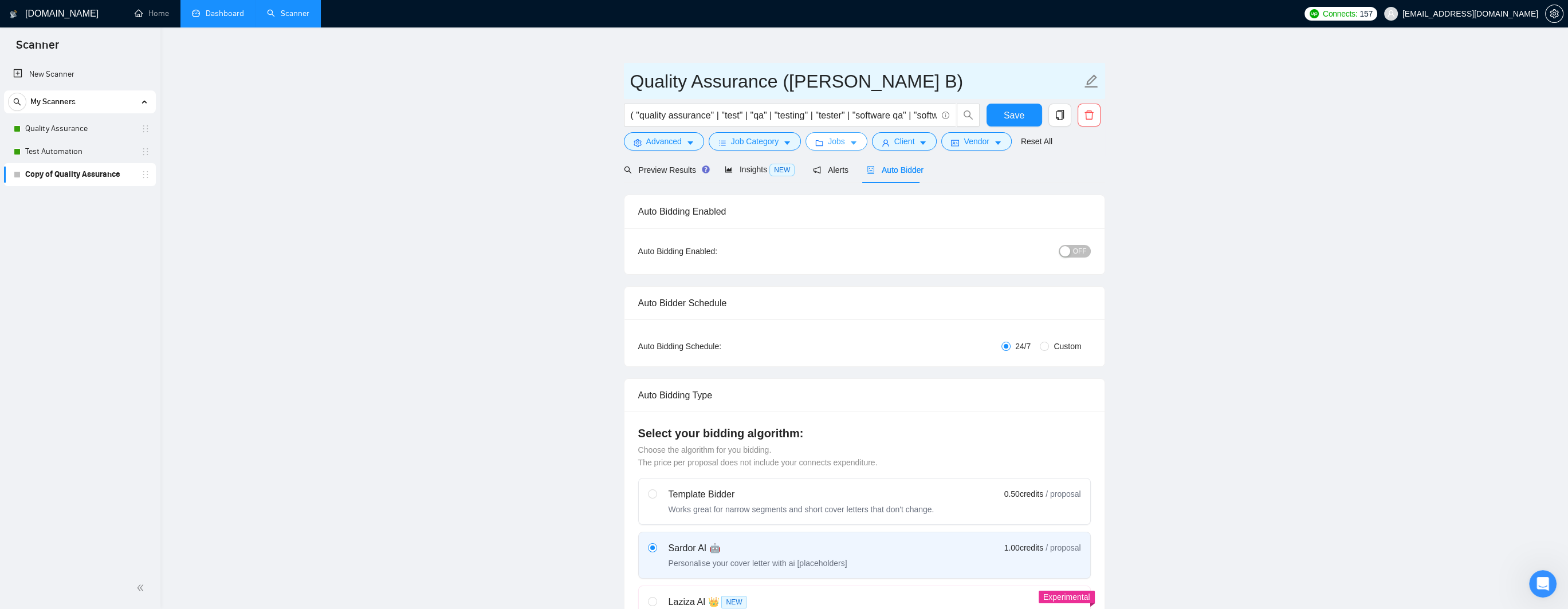
scroll to position [0, 0]
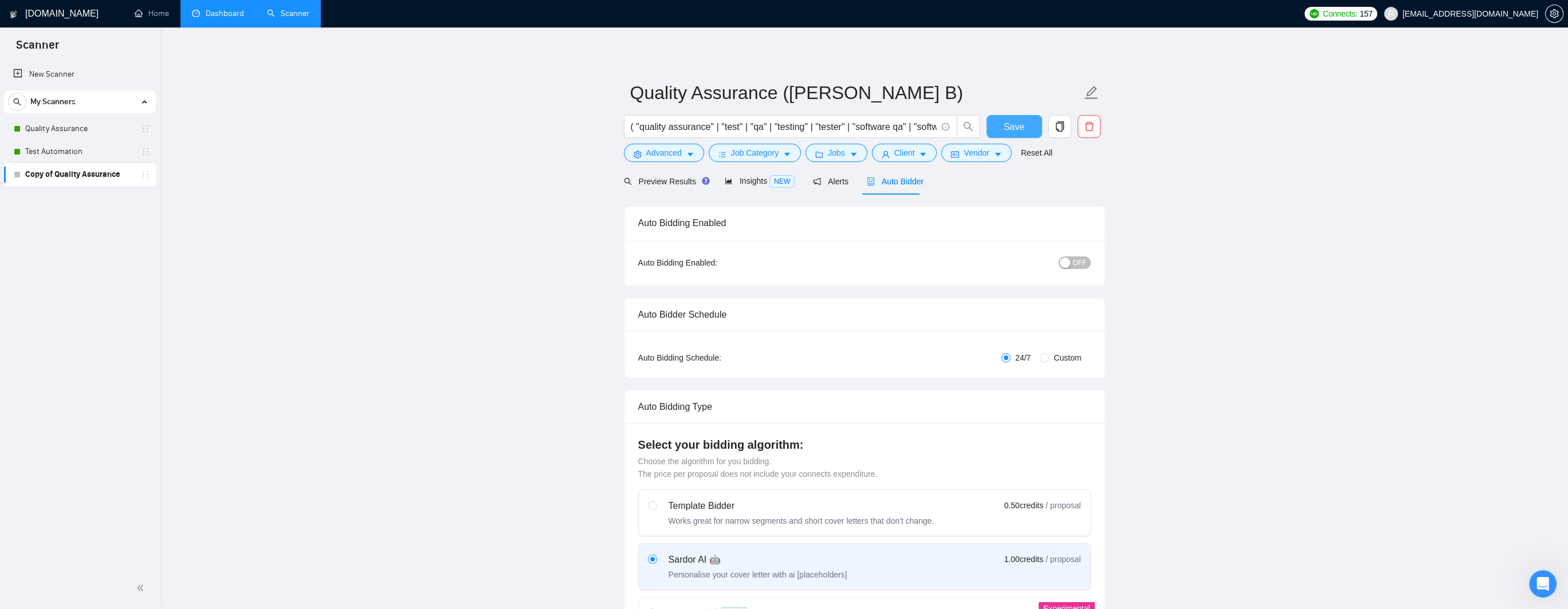
click at [888, 129] on span "Save" at bounding box center [1014, 127] width 20 height 15
click at [888, 259] on span "OFF" at bounding box center [1080, 263] width 14 height 13
drag, startPoint x: 71, startPoint y: 127, endPoint x: 967, endPoint y: 154, distance: 896.4
click at [71, 128] on link "Quality Assurance" at bounding box center [79, 129] width 108 height 23
click at [888, 127] on span "Save" at bounding box center [1014, 127] width 20 height 15
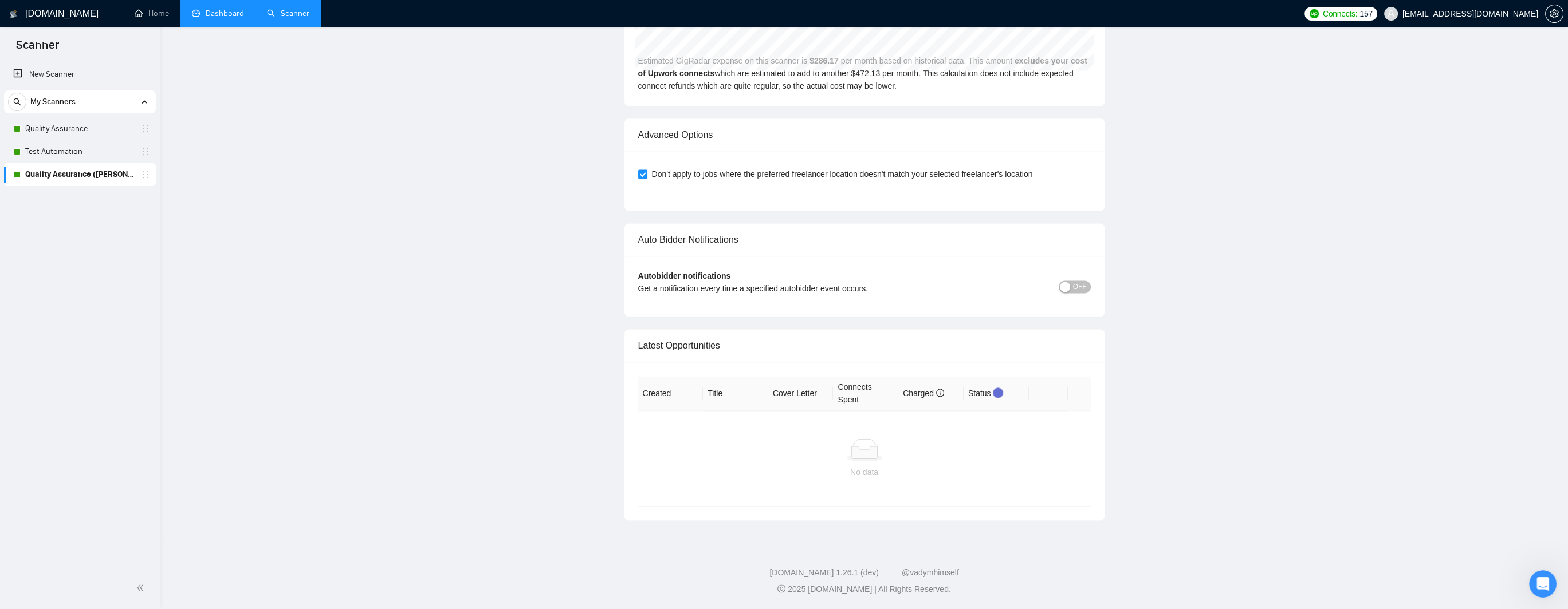
scroll to position [39, 0]
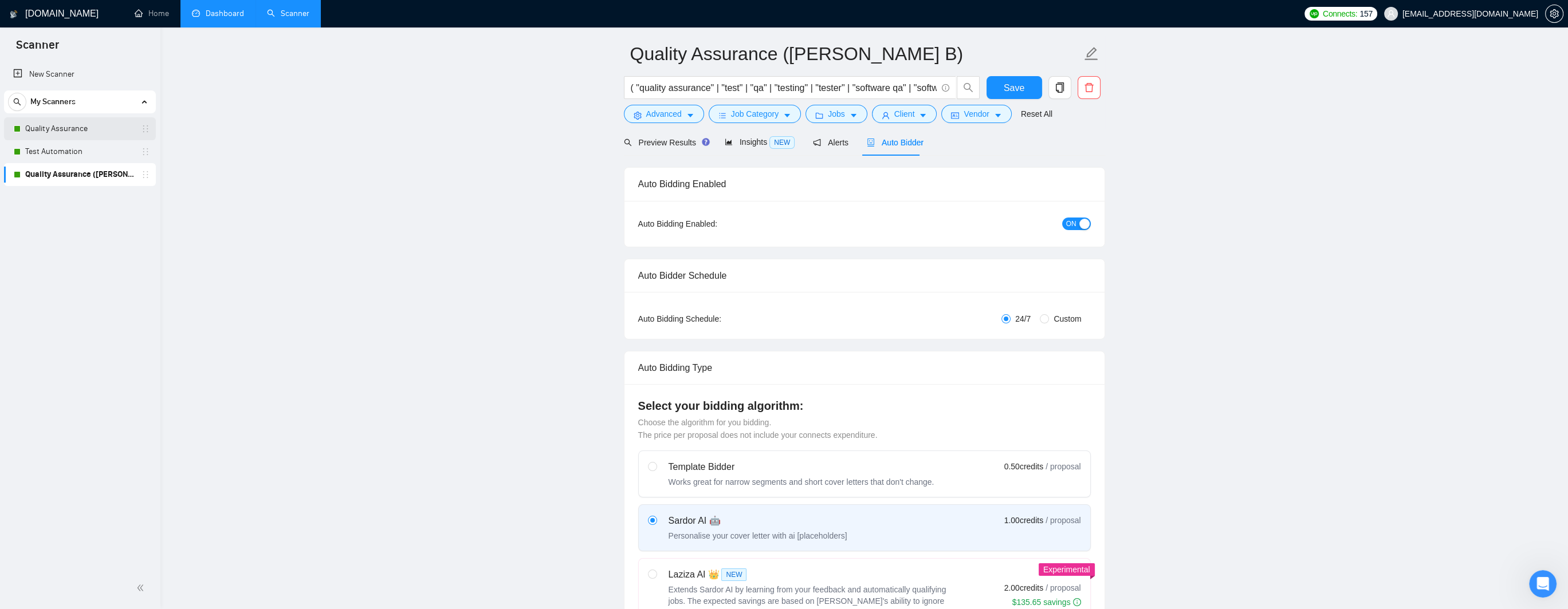
click at [74, 133] on link "Quality Assurance" at bounding box center [79, 129] width 108 height 23
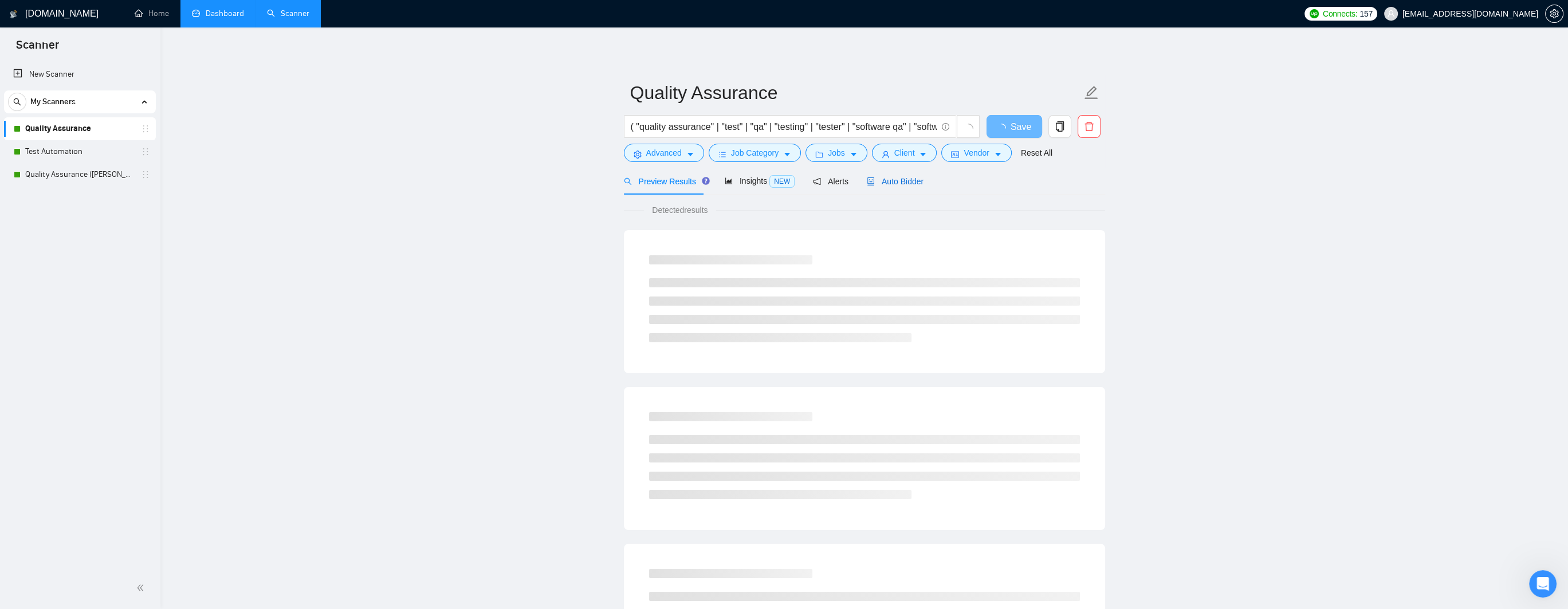
click at [888, 180] on span "Auto Bidder" at bounding box center [895, 182] width 57 height 9
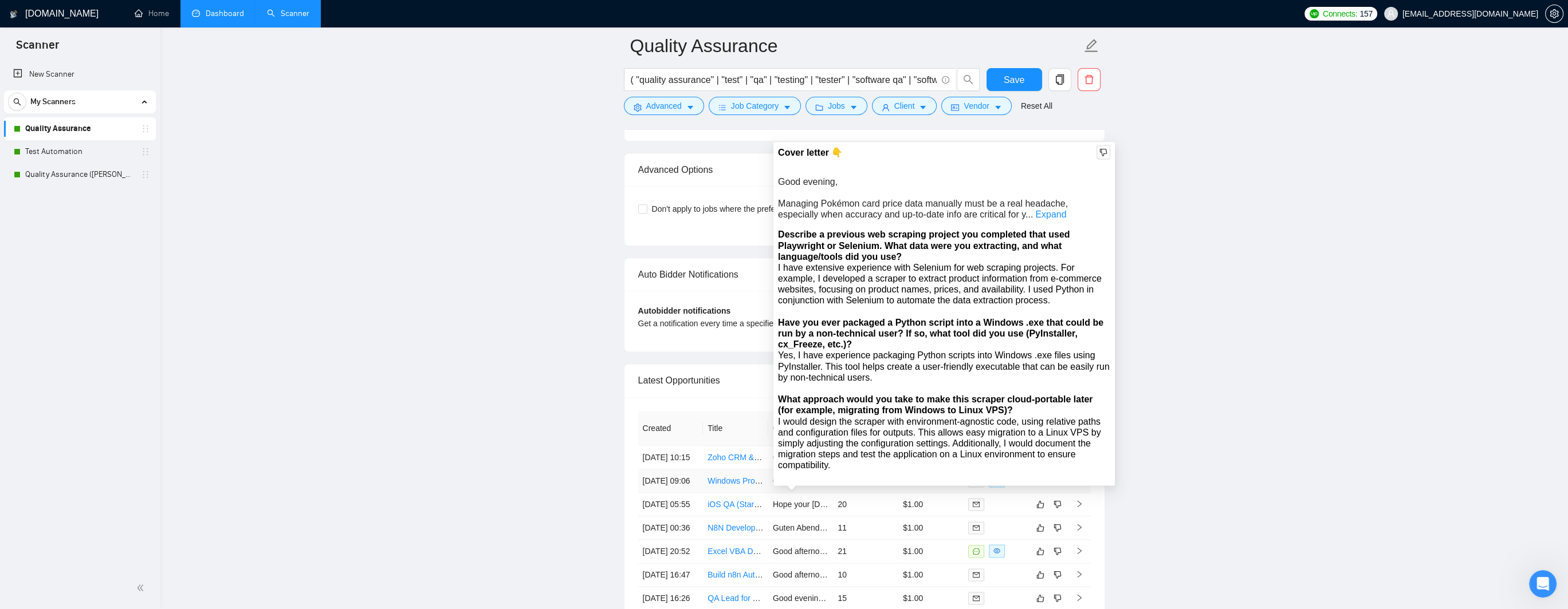
scroll to position [2582, 0]
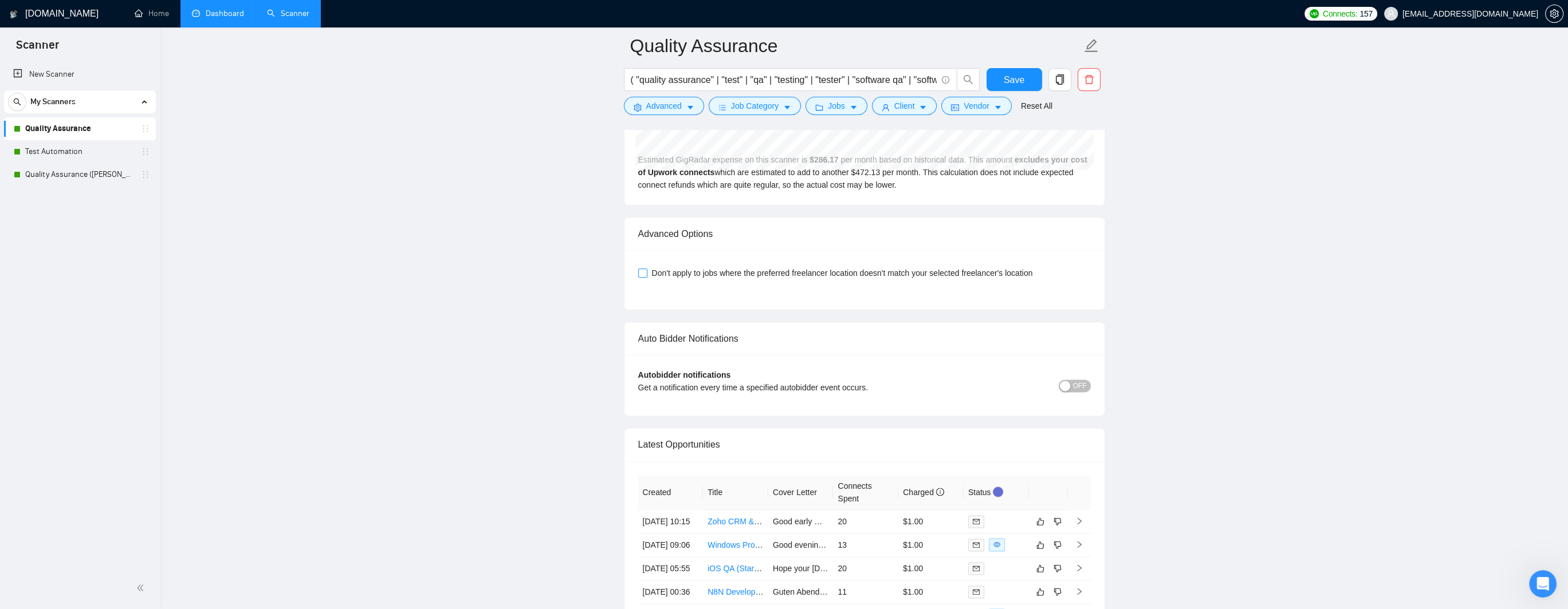
click at [643, 268] on input "Don't apply to jobs where the preferred freelancer location doesn't match your …" at bounding box center [642, 272] width 8 height 8
checkbox input "true"
click at [888, 50] on icon "edit" at bounding box center [1092, 46] width 15 height 15
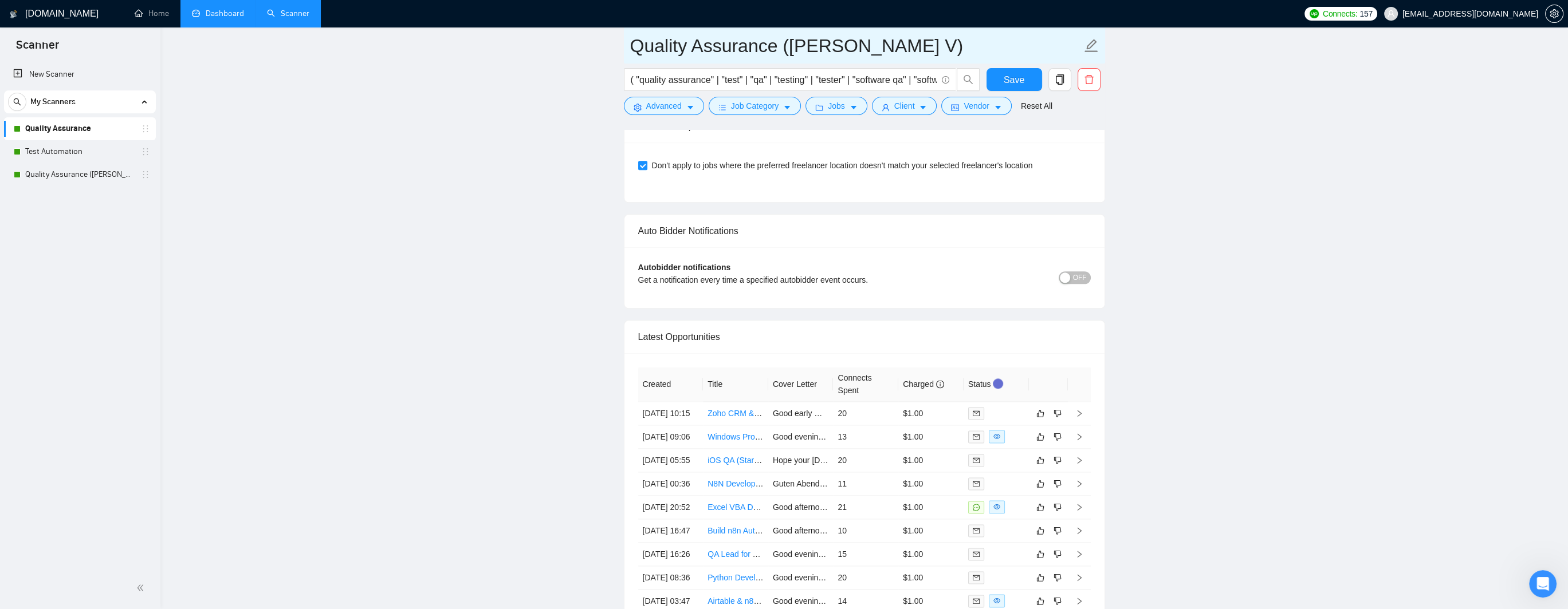
type input "Quality Assurance ([PERSON_NAME] V)"
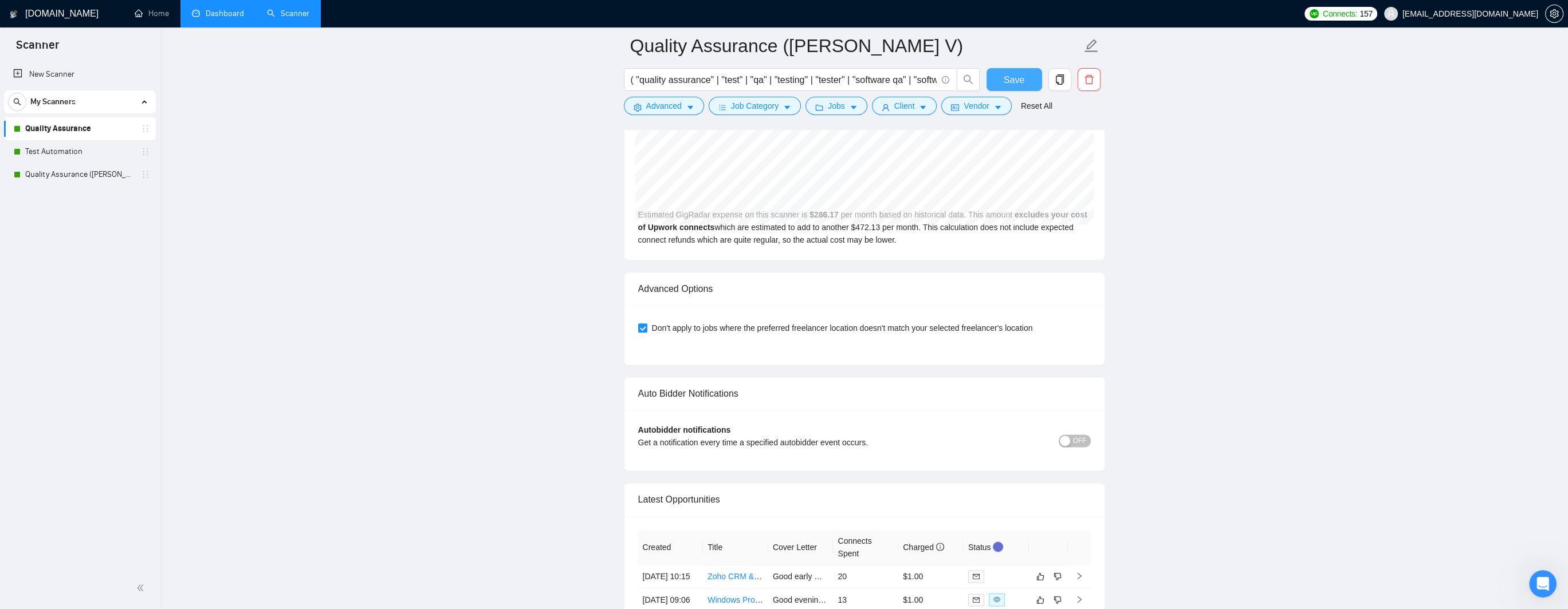
click at [888, 85] on span "Save" at bounding box center [1014, 80] width 20 height 15
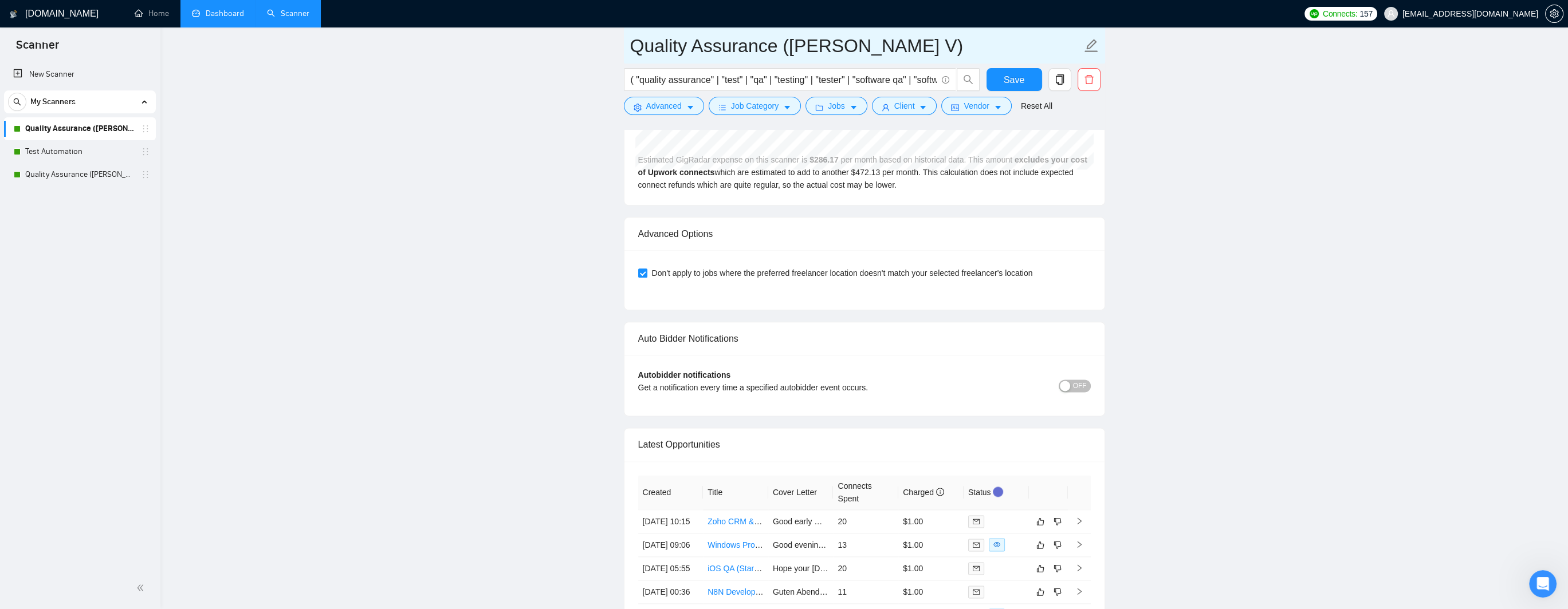
click at [888, 45] on icon "edit" at bounding box center [1092, 46] width 15 height 15
click at [776, 49] on input "Quality Assurance ([PERSON_NAME] V)" at bounding box center [856, 45] width 451 height 28
type input "Quality Assurance"
click at [888, 83] on button "Save" at bounding box center [1015, 79] width 55 height 23
click at [60, 149] on link "Test Automation" at bounding box center [79, 152] width 108 height 23
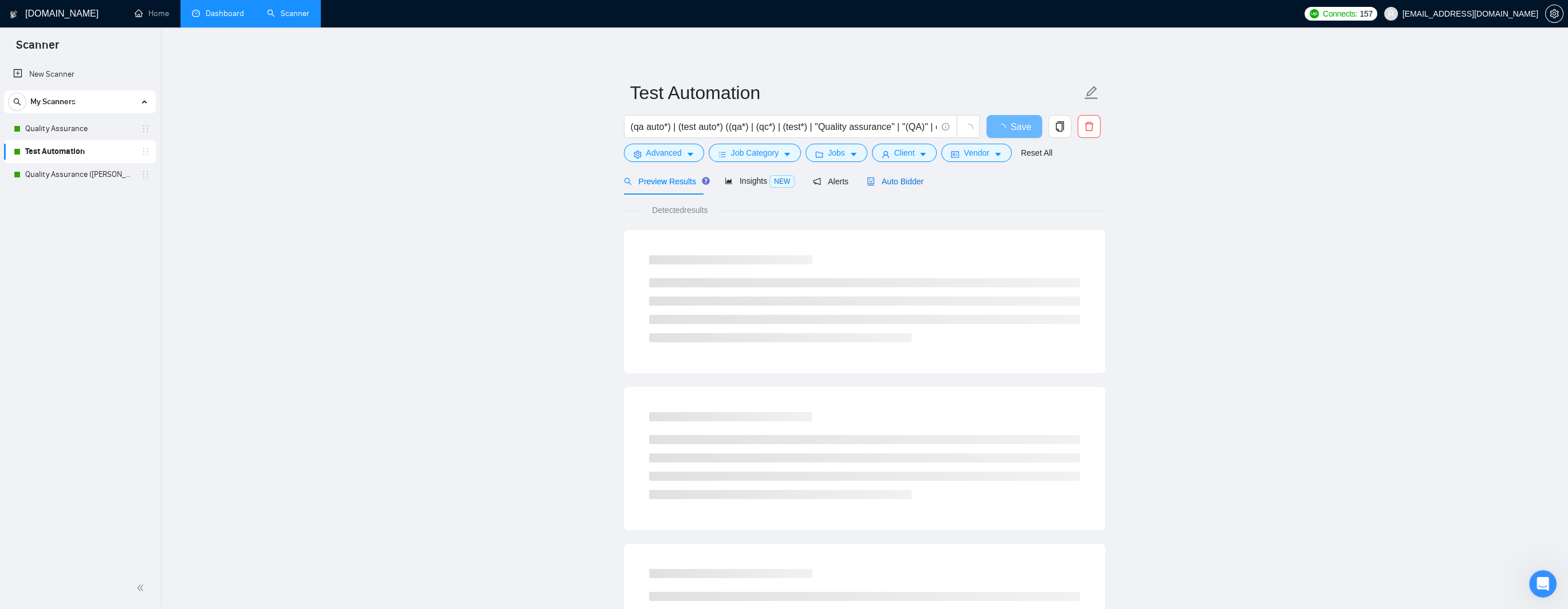
click at [888, 180] on span "Auto Bidder" at bounding box center [895, 182] width 57 height 9
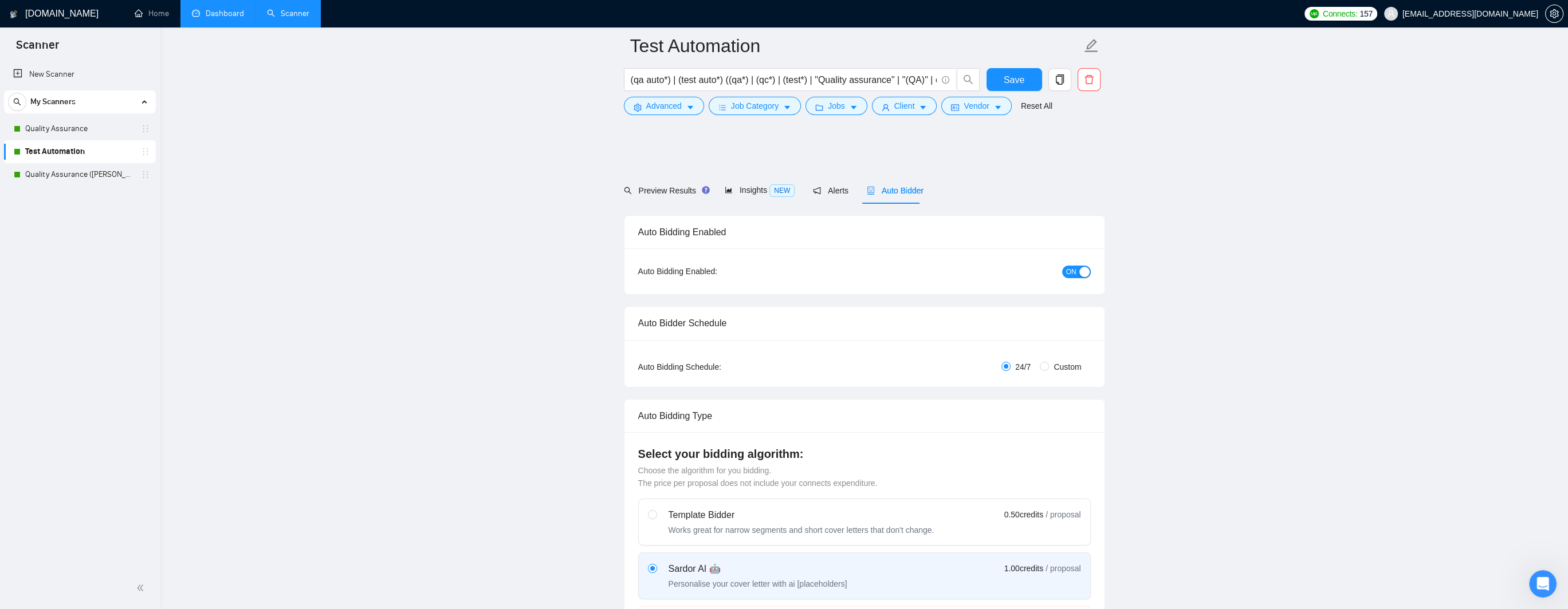
scroll to position [2463, 0]
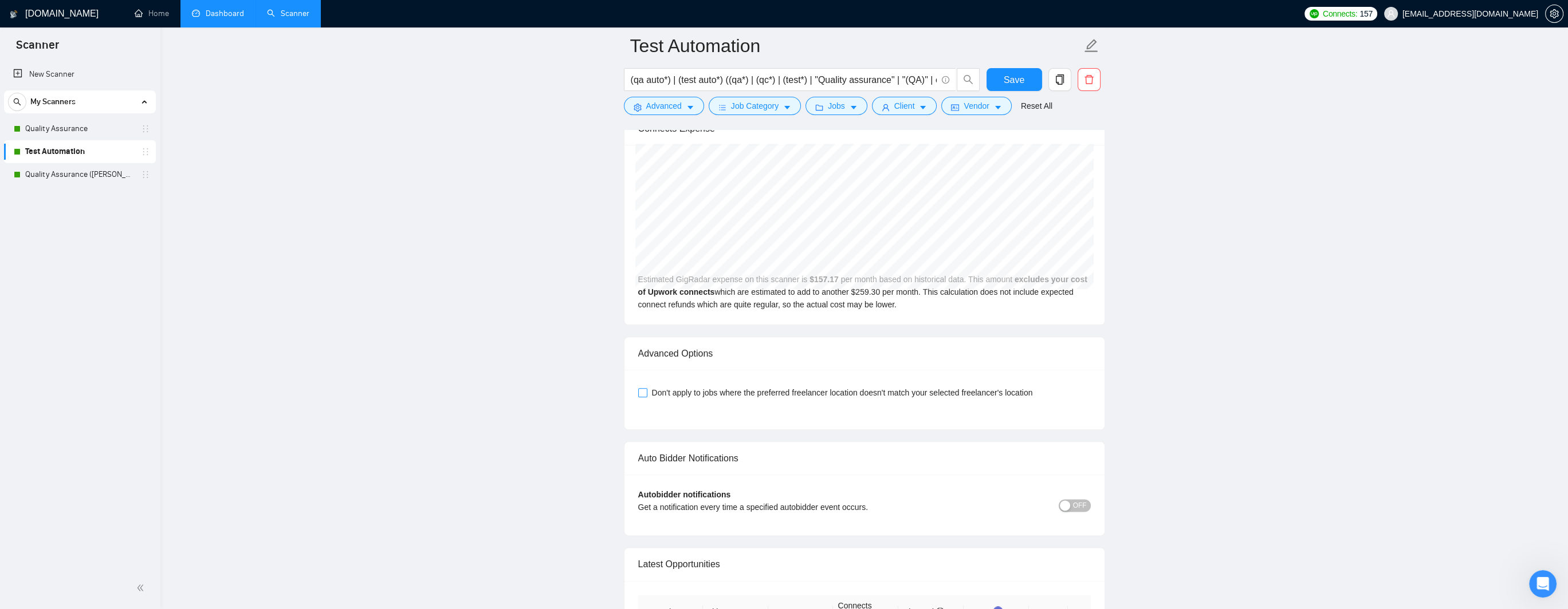
click at [642, 390] on input "Don't apply to jobs where the preferred freelancer location doesn't match your …" at bounding box center [642, 392] width 8 height 8
checkbox input "true"
click at [888, 83] on span "Save" at bounding box center [1014, 80] width 20 height 15
click at [888, 110] on button "Client" at bounding box center [904, 106] width 65 height 18
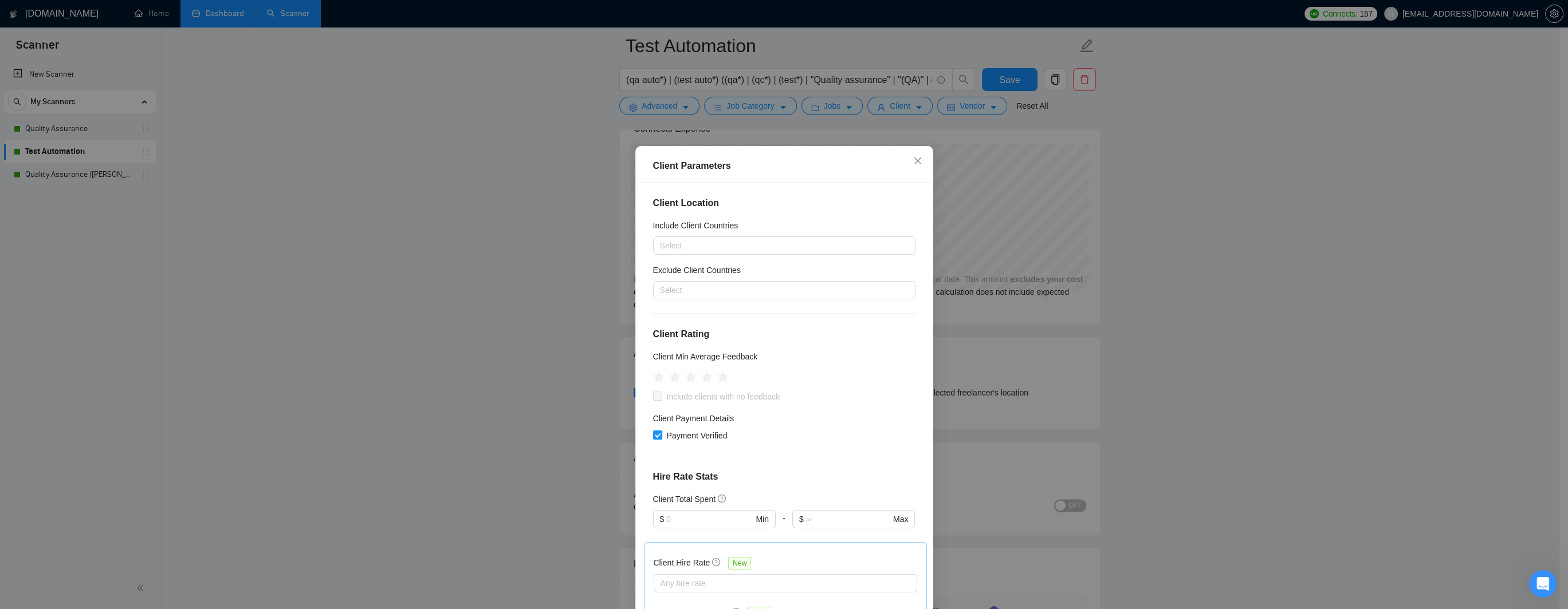
scroll to position [2406, 0]
click at [888, 164] on icon "close" at bounding box center [918, 161] width 9 height 9
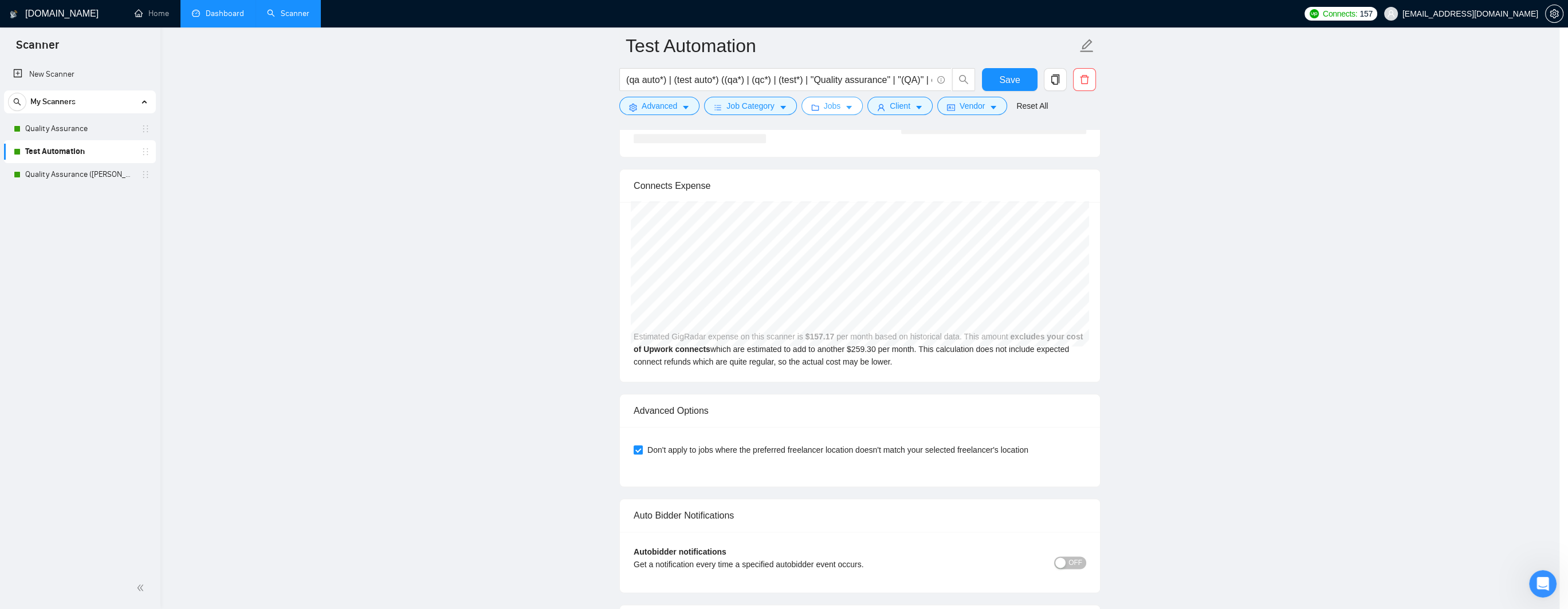
click at [778, 106] on button "Job Category" at bounding box center [755, 106] width 92 height 18
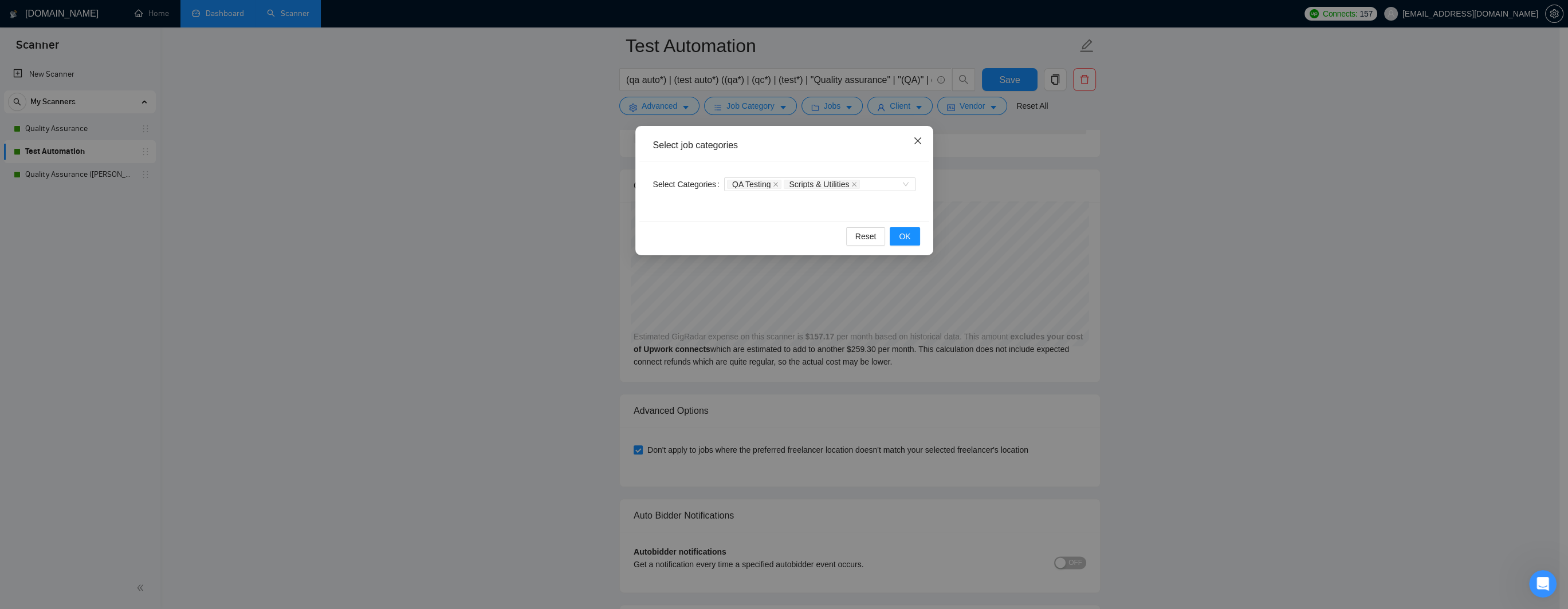
click at [888, 141] on icon "close" at bounding box center [918, 141] width 9 height 9
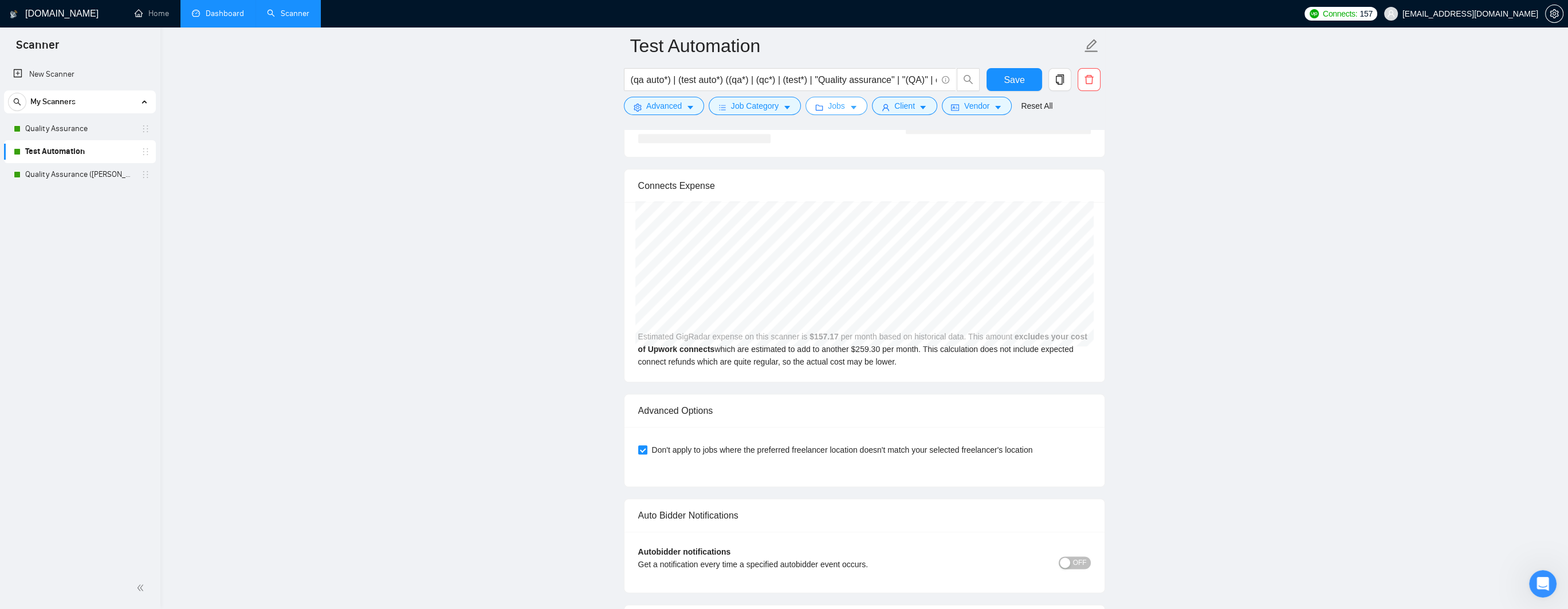
click at [839, 111] on span "Jobs" at bounding box center [836, 106] width 17 height 13
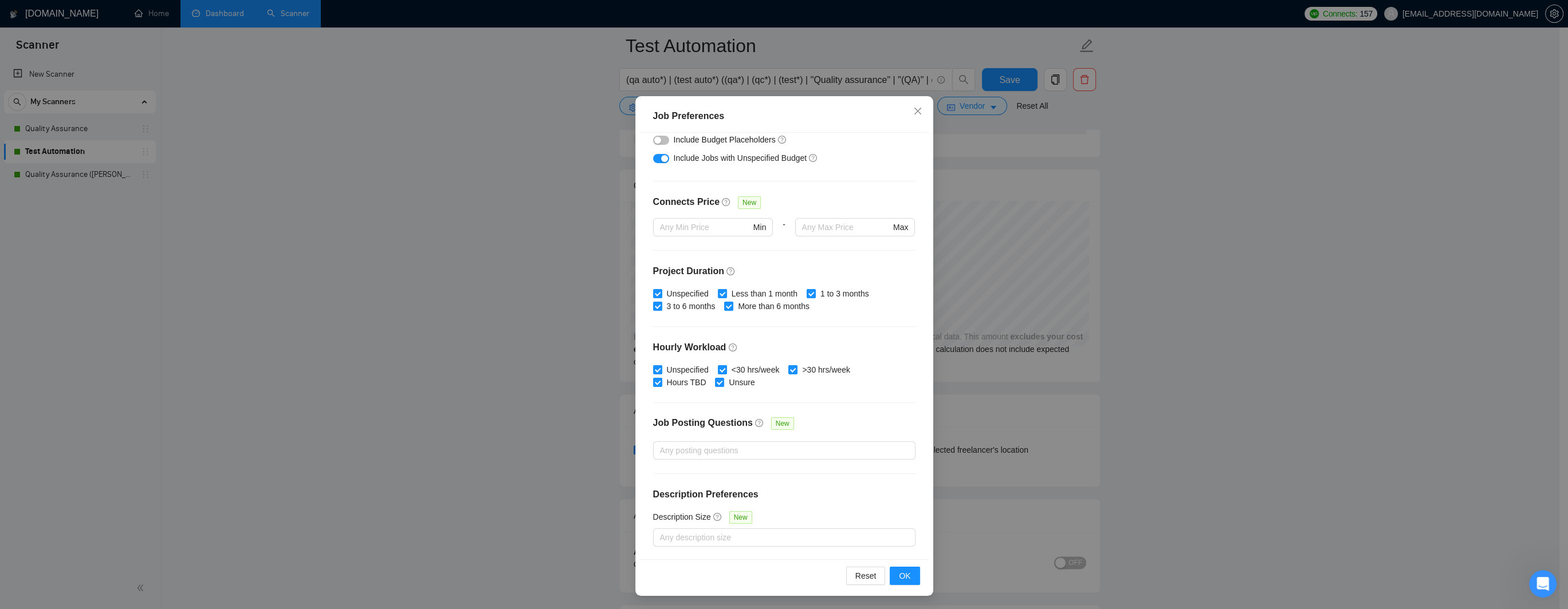
scroll to position [47, 0]
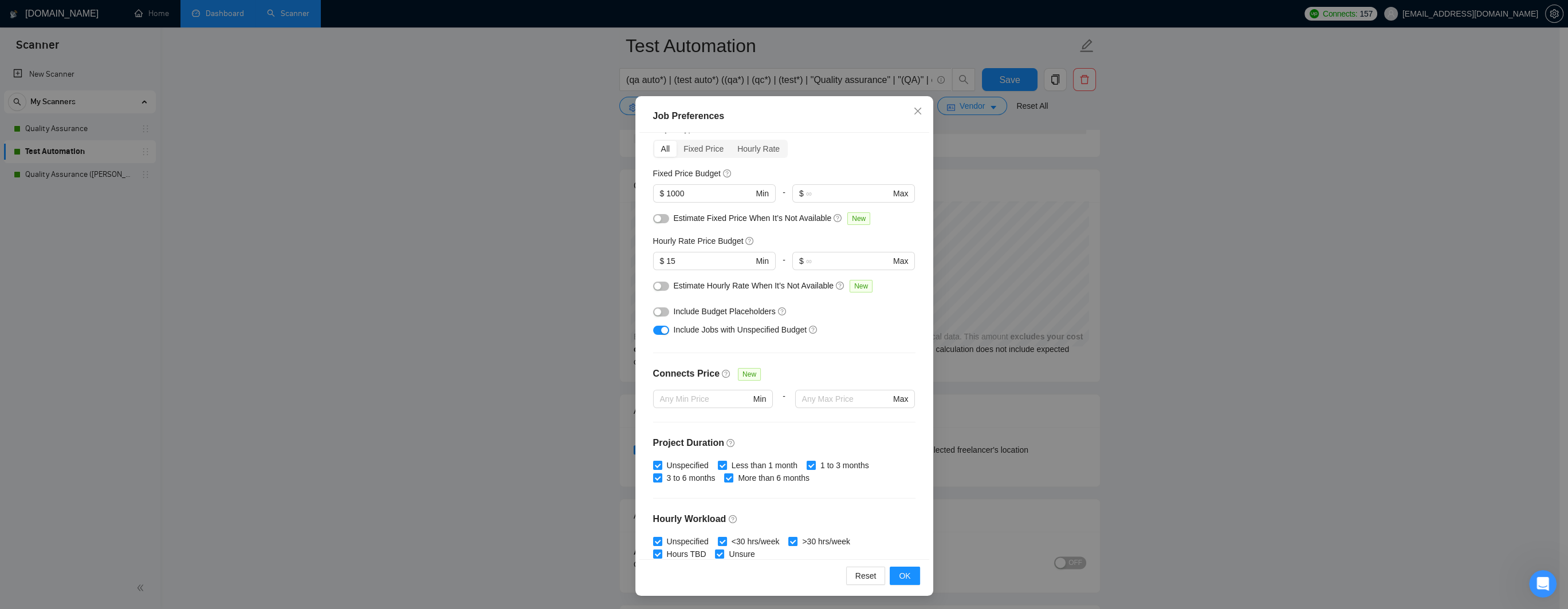
click at [663, 288] on button "button" at bounding box center [661, 287] width 16 height 9
click at [888, 507] on span "OK" at bounding box center [904, 576] width 11 height 13
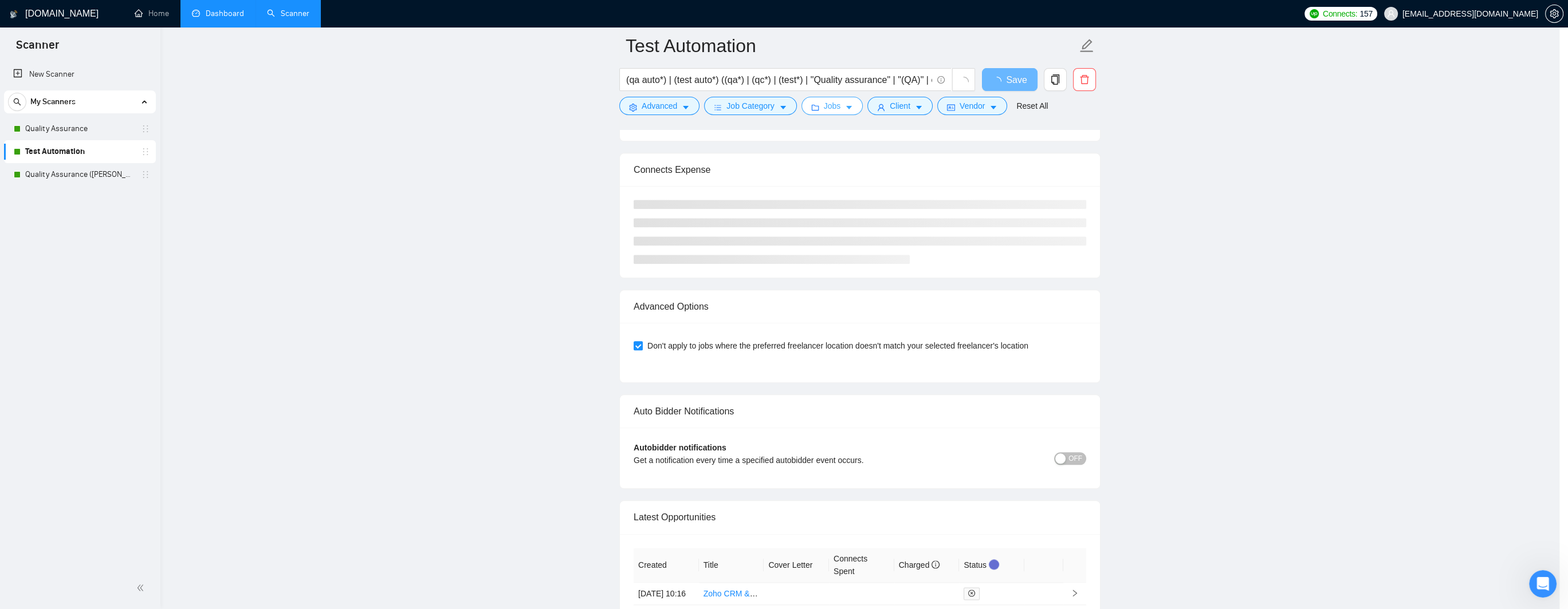
scroll to position [0, 0]
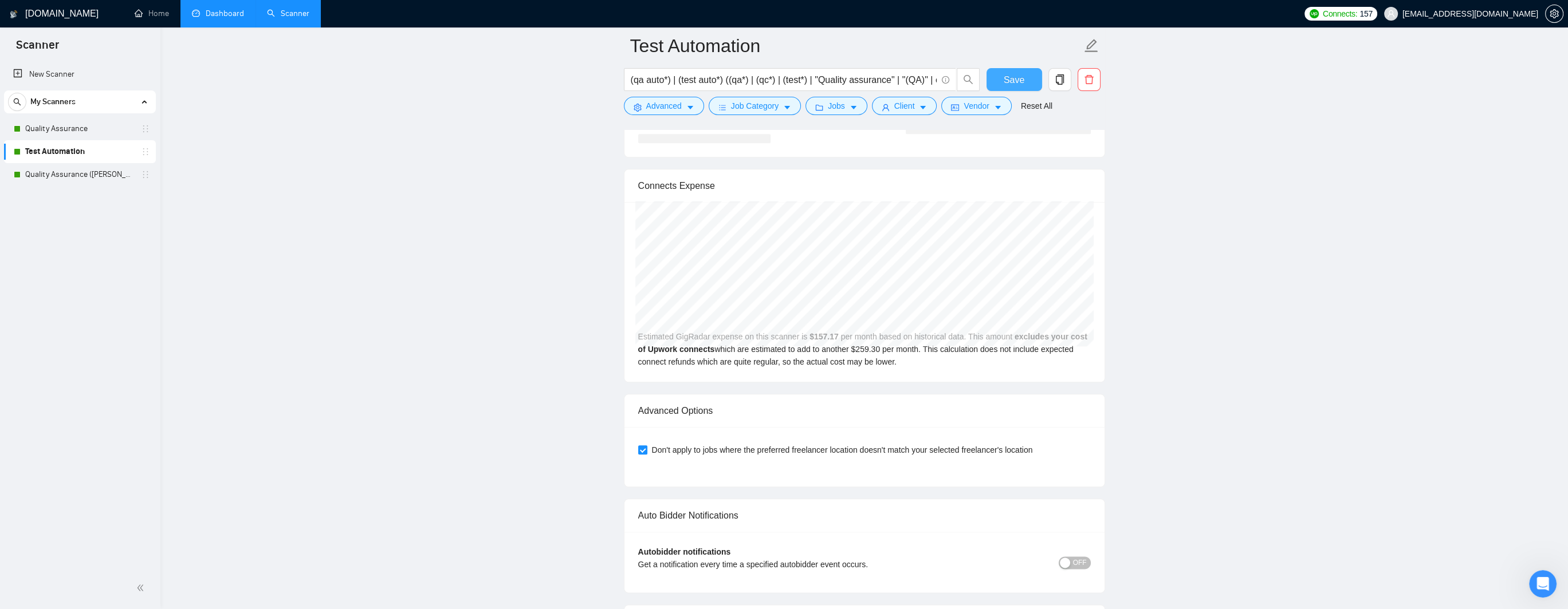
click at [888, 78] on span "Save" at bounding box center [1014, 80] width 20 height 15
click at [68, 131] on link "Quality Assurance" at bounding box center [79, 129] width 108 height 23
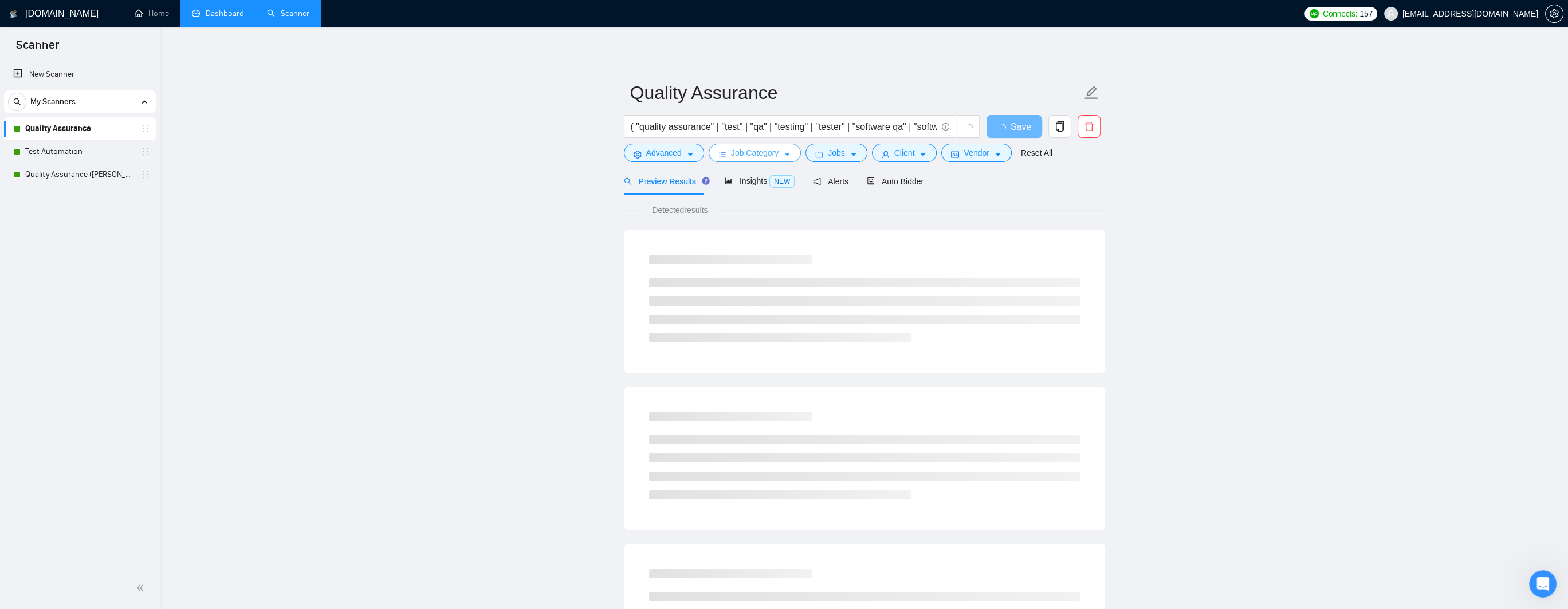
click at [779, 155] on button "Job Category" at bounding box center [755, 152] width 92 height 18
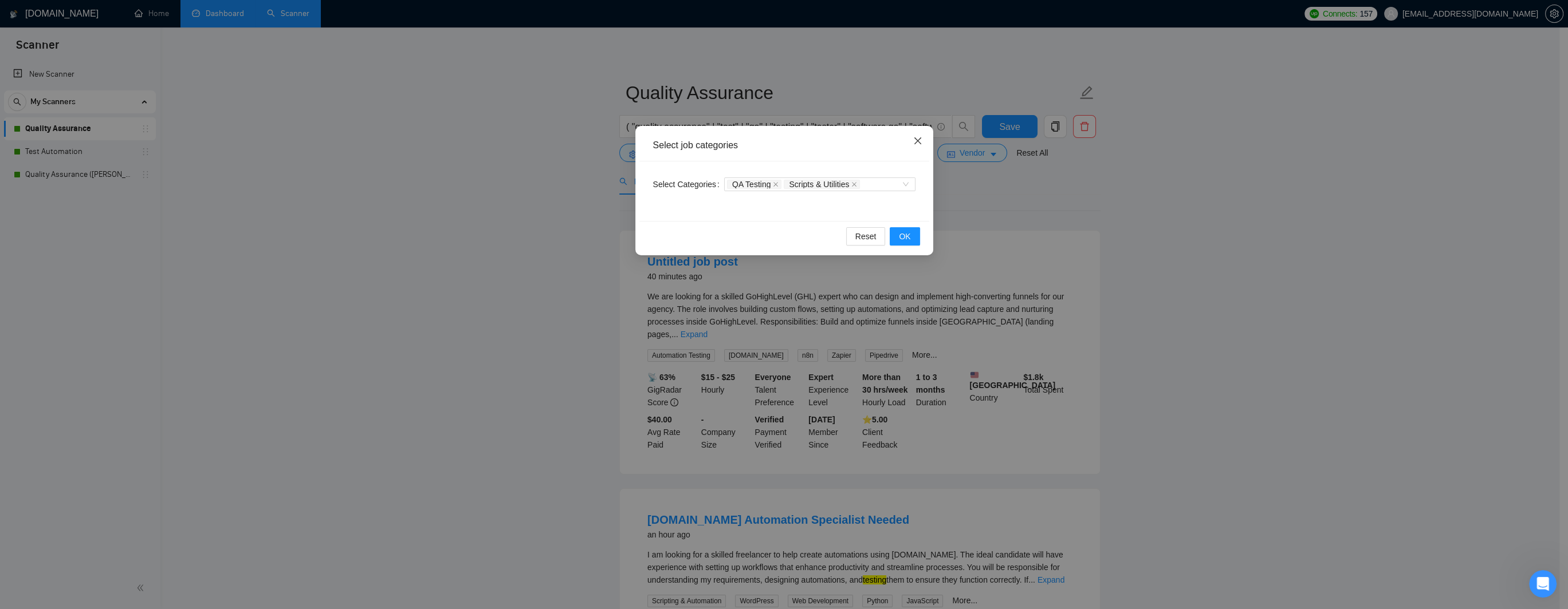
click at [888, 141] on icon "close" at bounding box center [916, 141] width 6 height 6
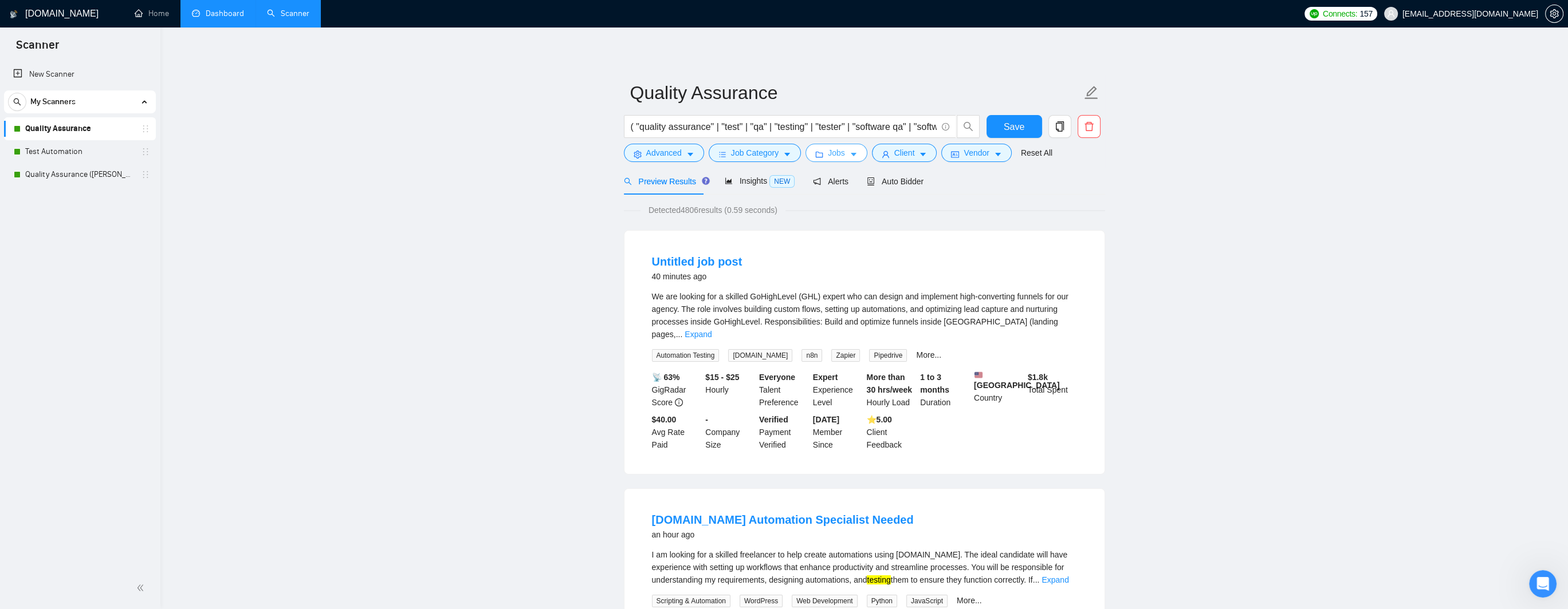
click at [832, 152] on span "Jobs" at bounding box center [836, 153] width 17 height 13
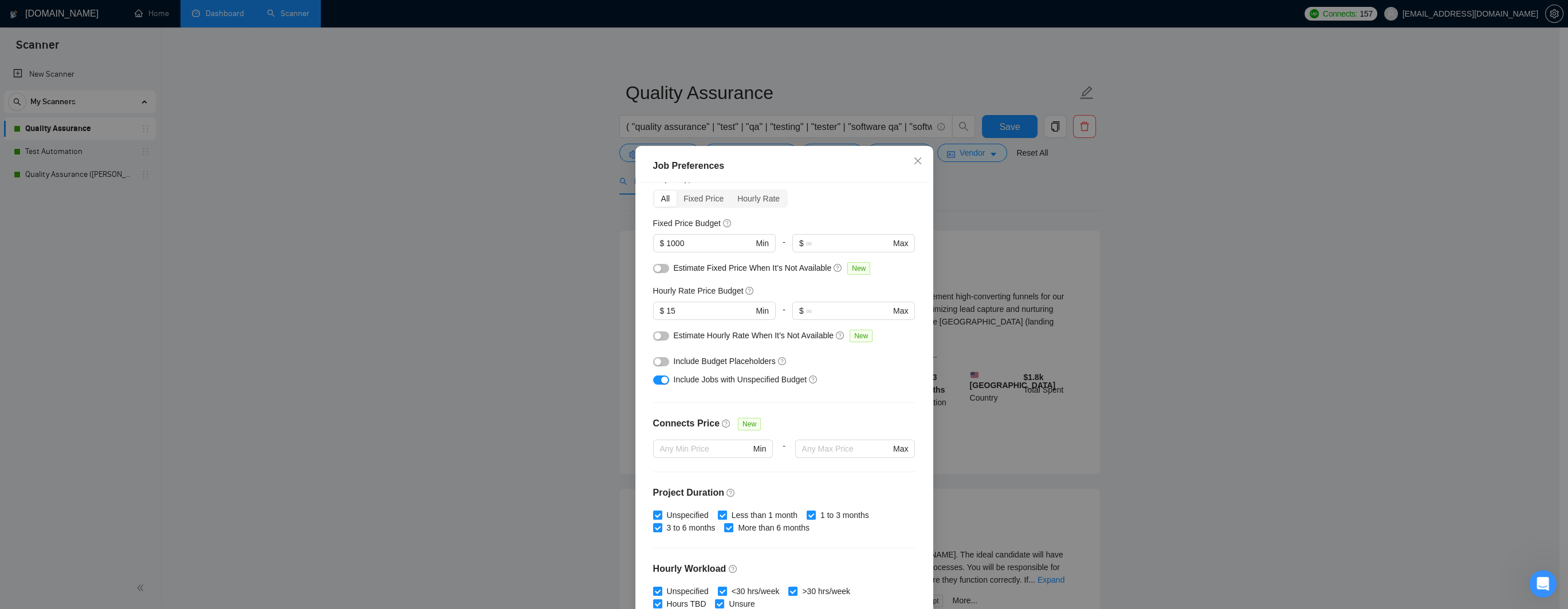
click at [662, 337] on button "button" at bounding box center [661, 336] width 16 height 9
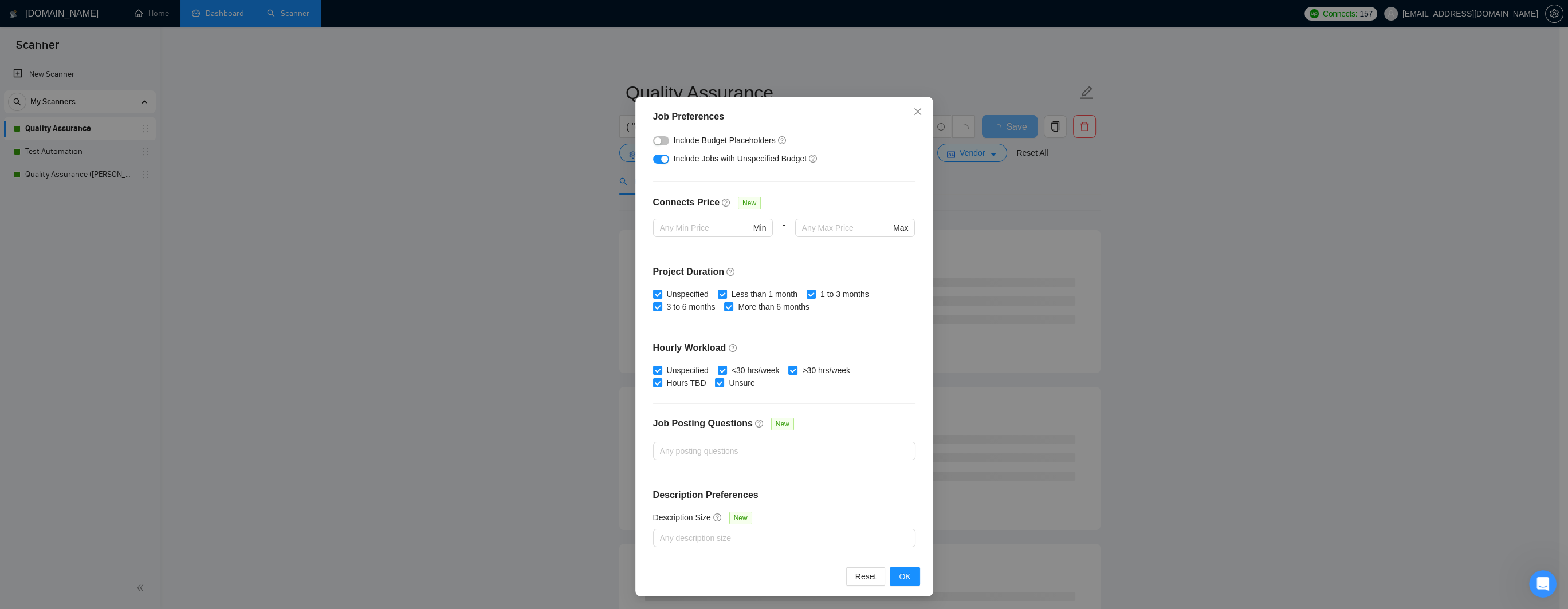
scroll to position [50, 0]
click at [888, 507] on span "OK" at bounding box center [904, 576] width 11 height 13
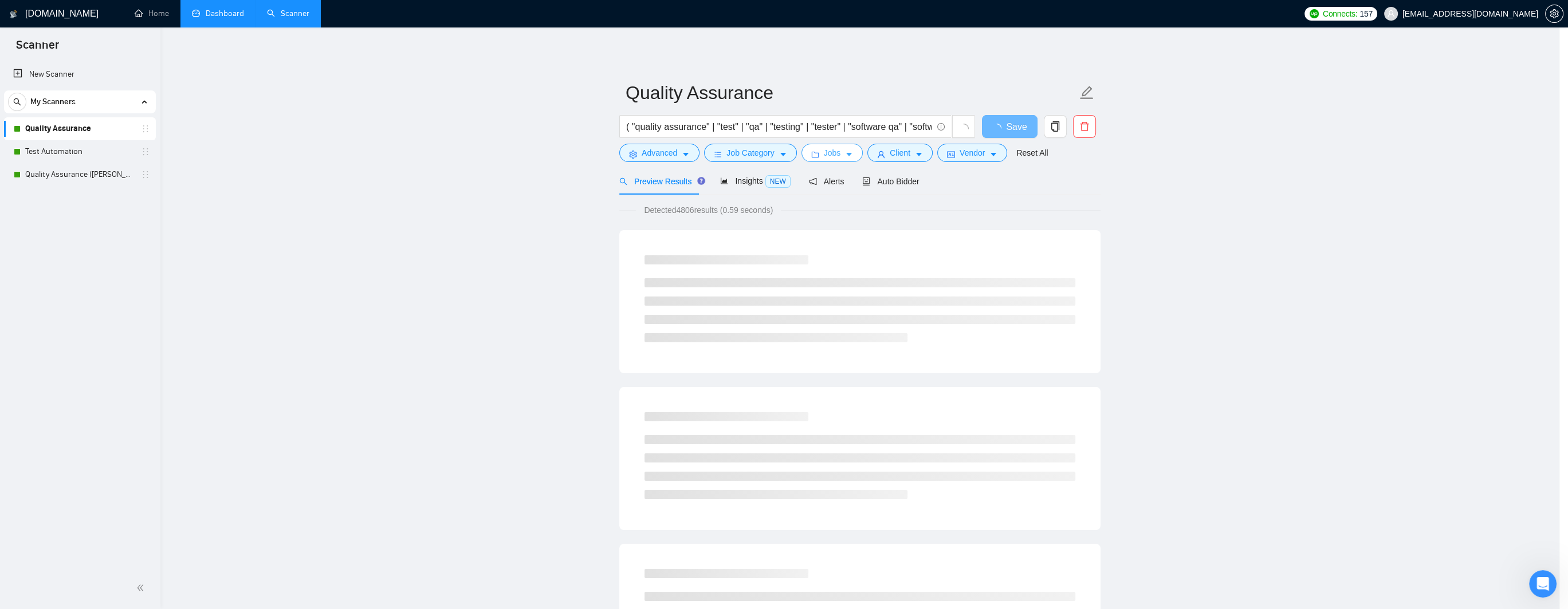
scroll to position [0, 0]
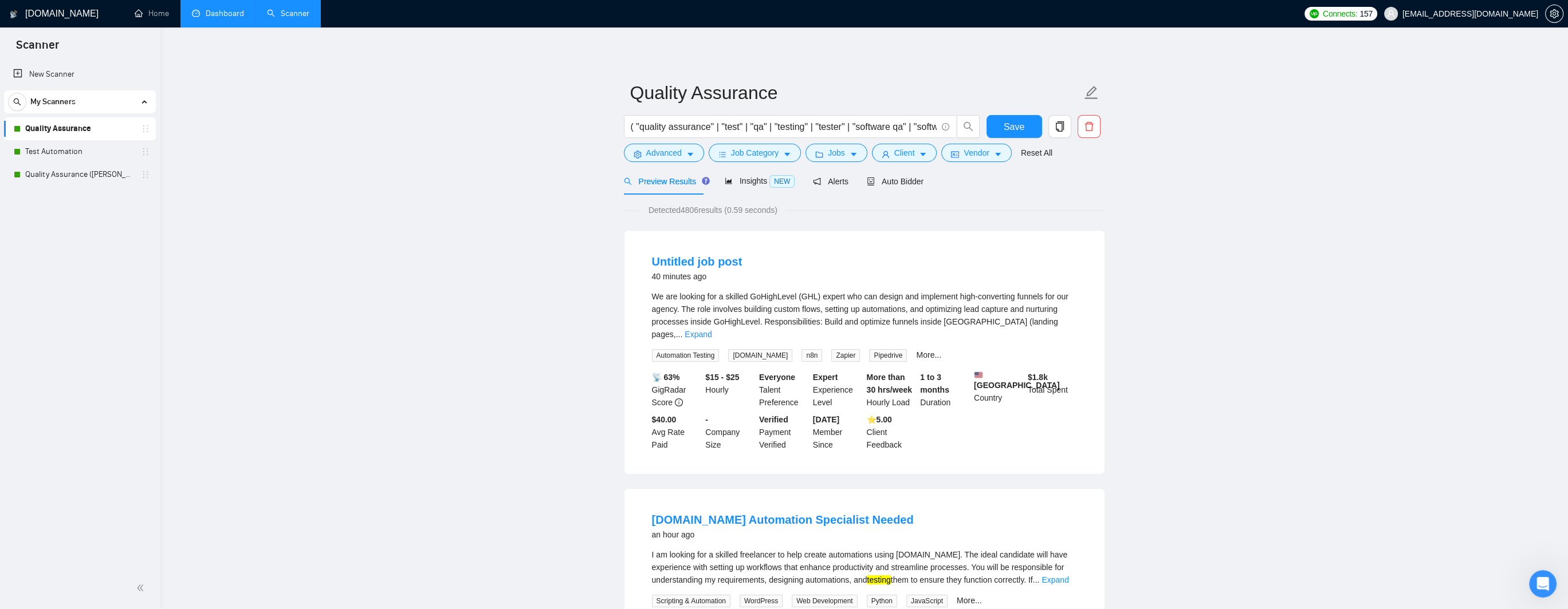
drag, startPoint x: 64, startPoint y: 175, endPoint x: 1006, endPoint y: 140, distance: 942.6
click at [64, 175] on link "Quality Assurance ([PERSON_NAME] B)" at bounding box center [79, 175] width 108 height 23
click at [888, 184] on span "Auto Bidder" at bounding box center [895, 182] width 57 height 9
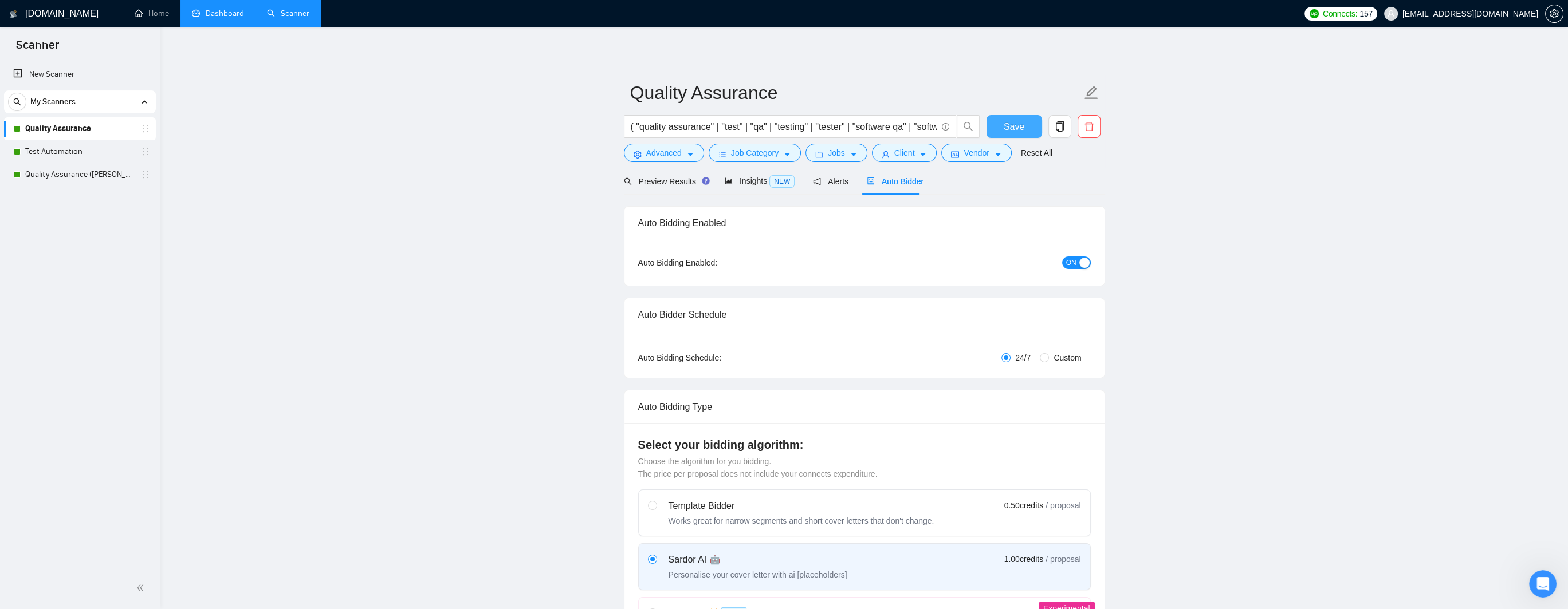
click at [888, 130] on span "Save" at bounding box center [1014, 127] width 20 height 15
click at [87, 179] on link "Quality Assurance ([PERSON_NAME] B)" at bounding box center [79, 175] width 108 height 23
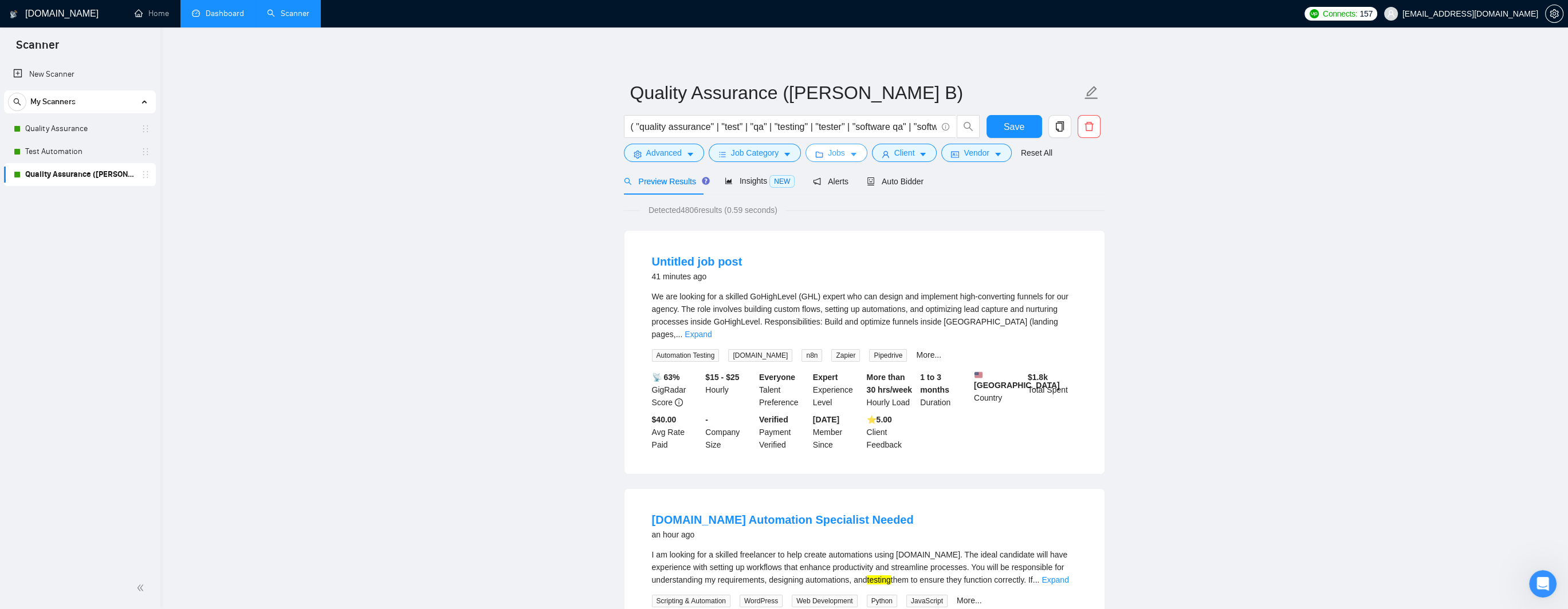
click at [835, 154] on span "Jobs" at bounding box center [836, 153] width 17 height 13
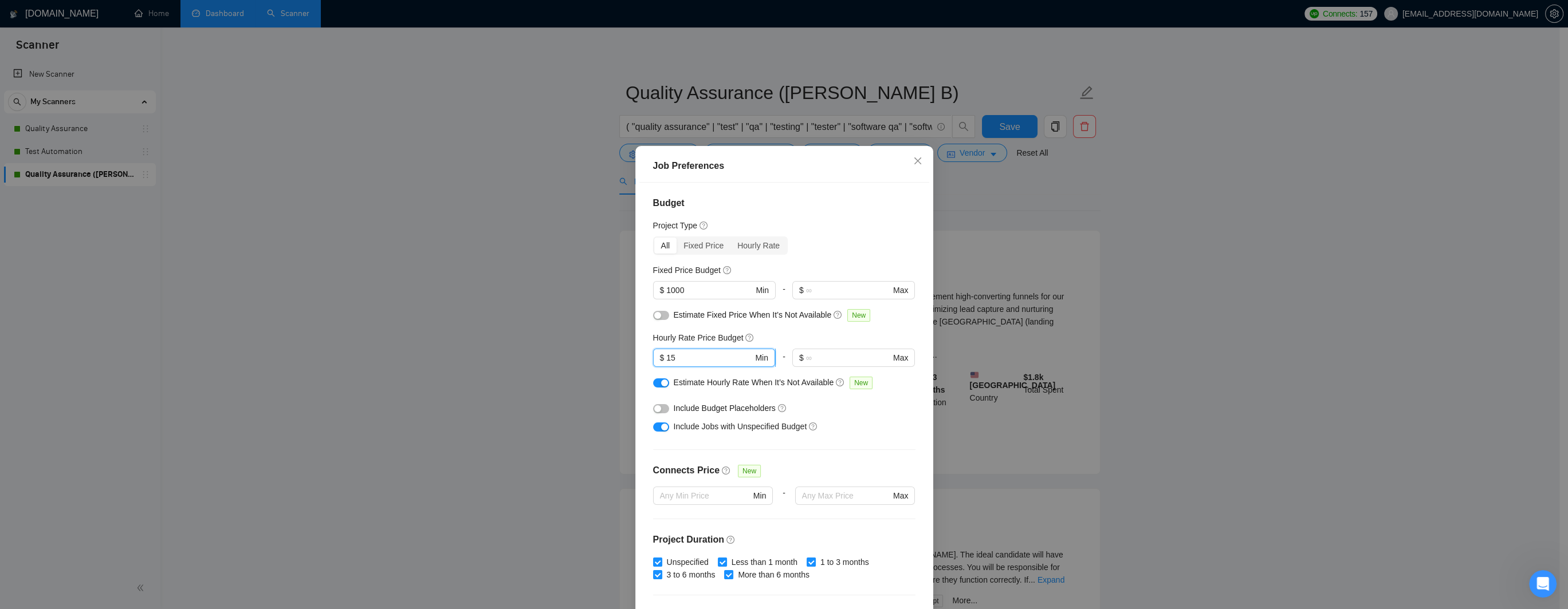
click at [678, 362] on input "15" at bounding box center [710, 358] width 86 height 13
click at [640, 371] on div "Budget Project Type All Fixed Price Hourly Rate Fixed Price Budget $ 1000 Min -…" at bounding box center [784, 396] width 290 height 426
click at [690, 362] on input "12.5" at bounding box center [710, 358] width 86 height 13
type input "12"
click at [665, 382] on div "Estimate Hourly Rate When It’s Not Available New" at bounding box center [785, 386] width 263 height 18
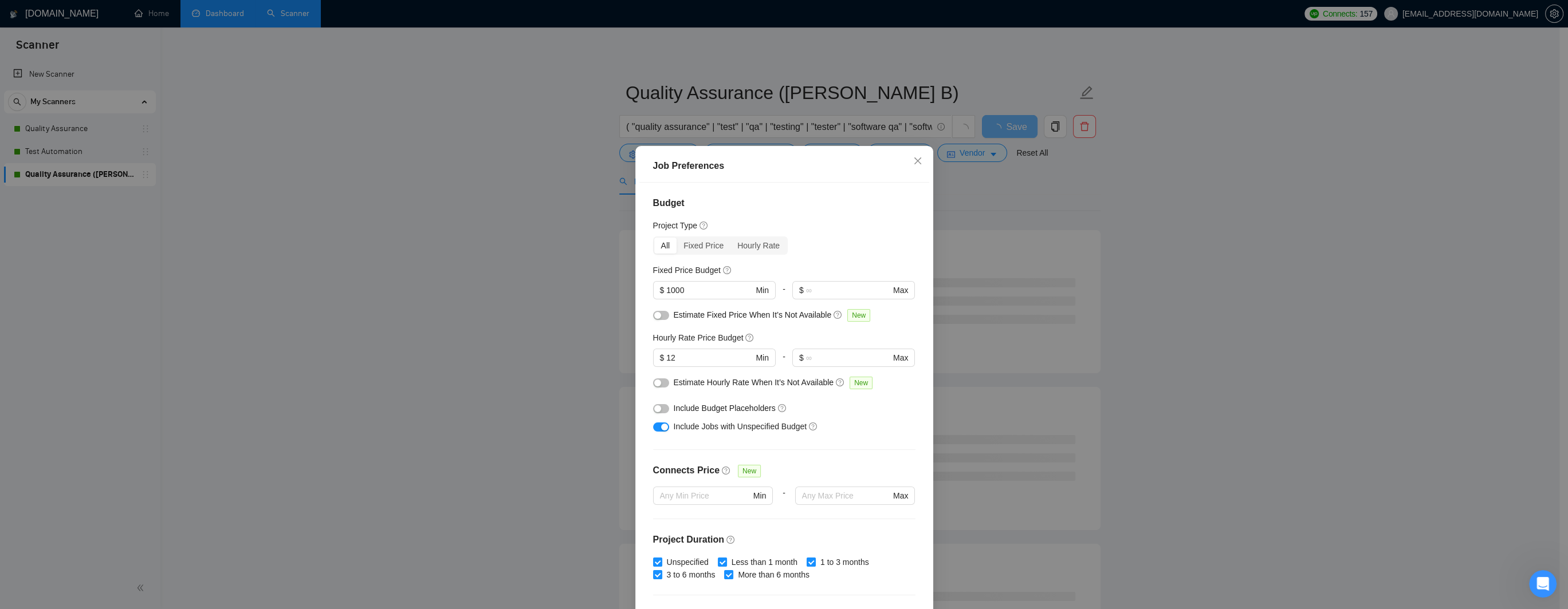
click at [661, 384] on button "button" at bounding box center [661, 383] width 16 height 9
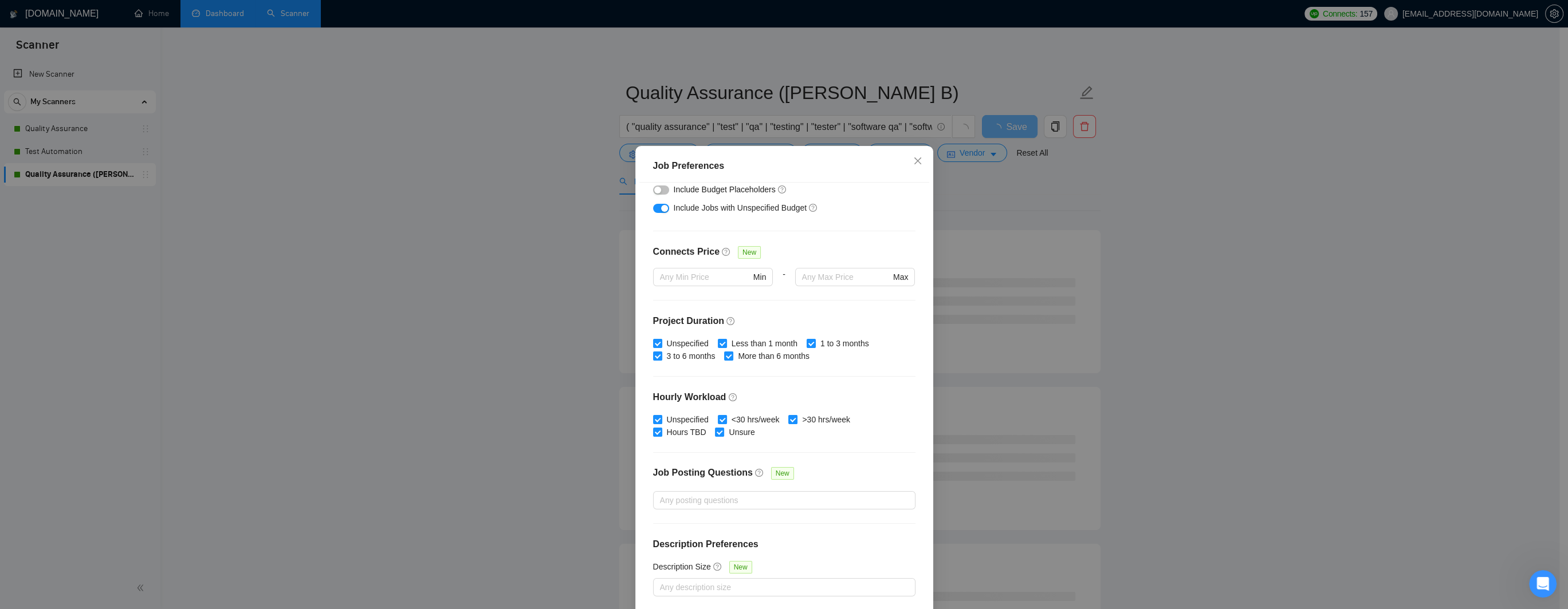
scroll to position [47, 0]
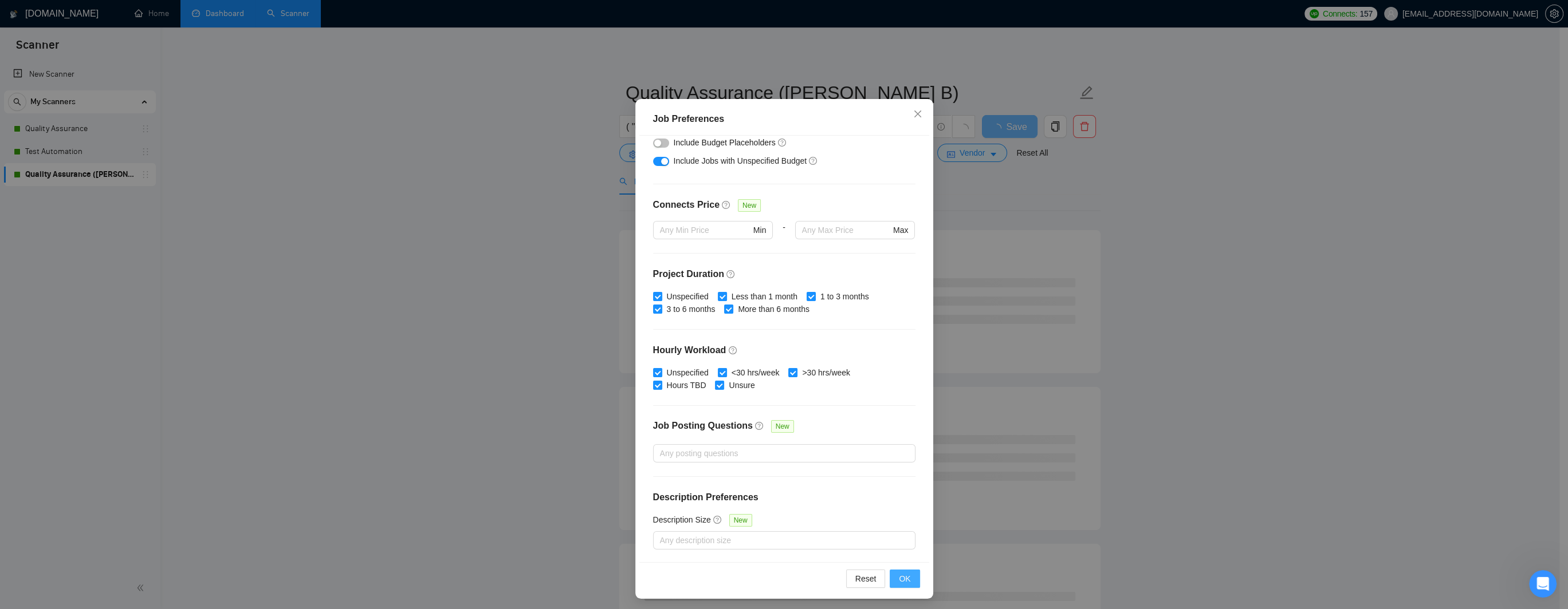
click at [888, 507] on span "OK" at bounding box center [904, 579] width 11 height 13
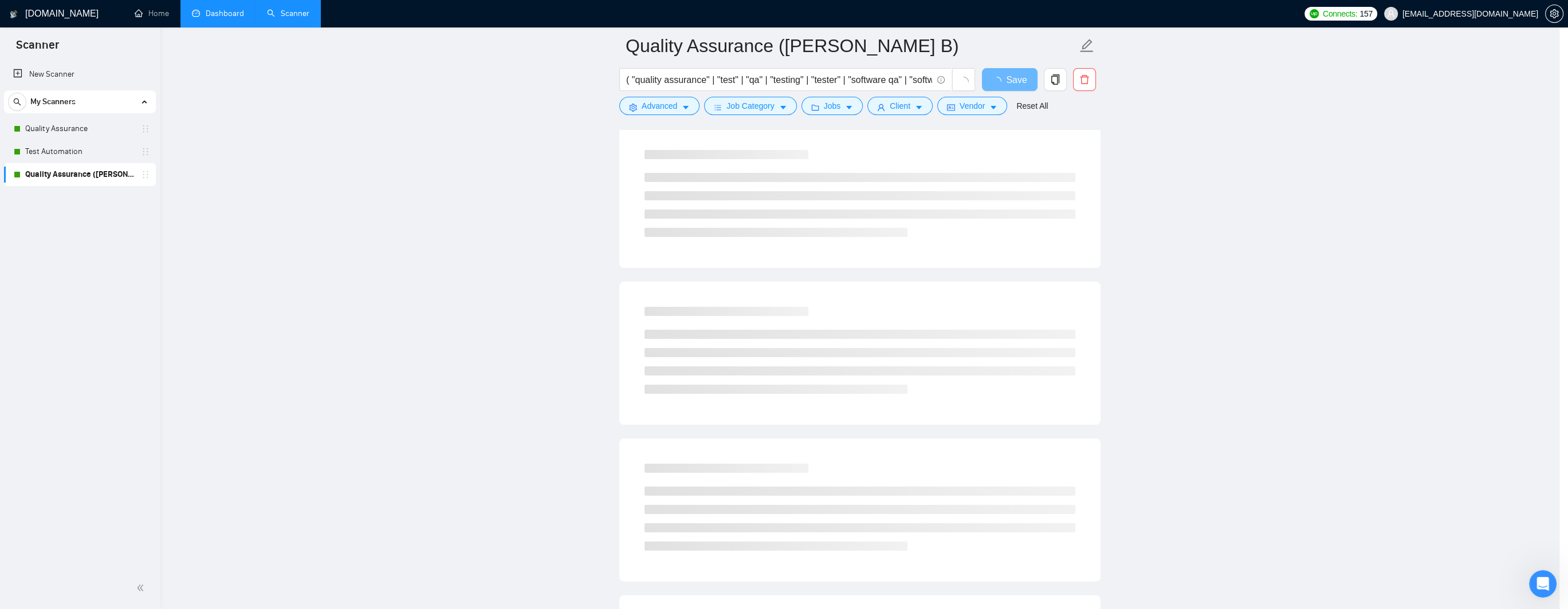
scroll to position [0, 0]
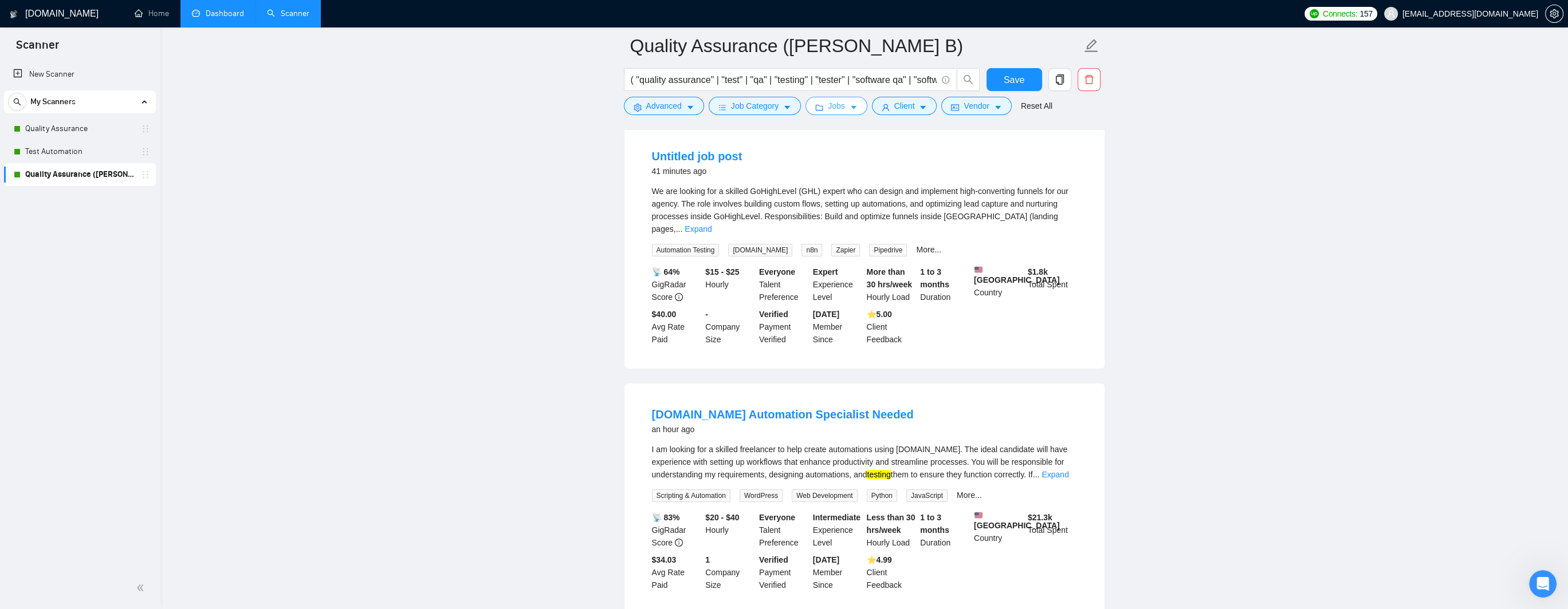
click at [844, 110] on button "Jobs" at bounding box center [836, 106] width 62 height 18
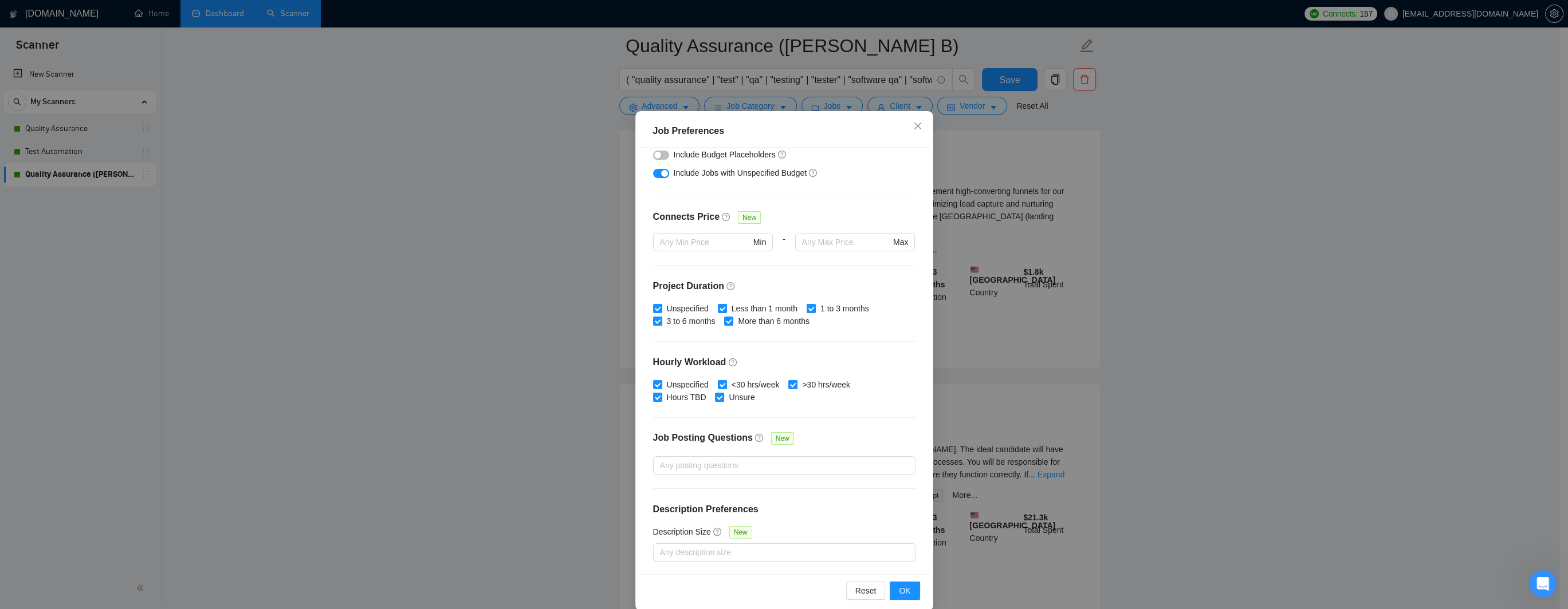
scroll to position [50, 0]
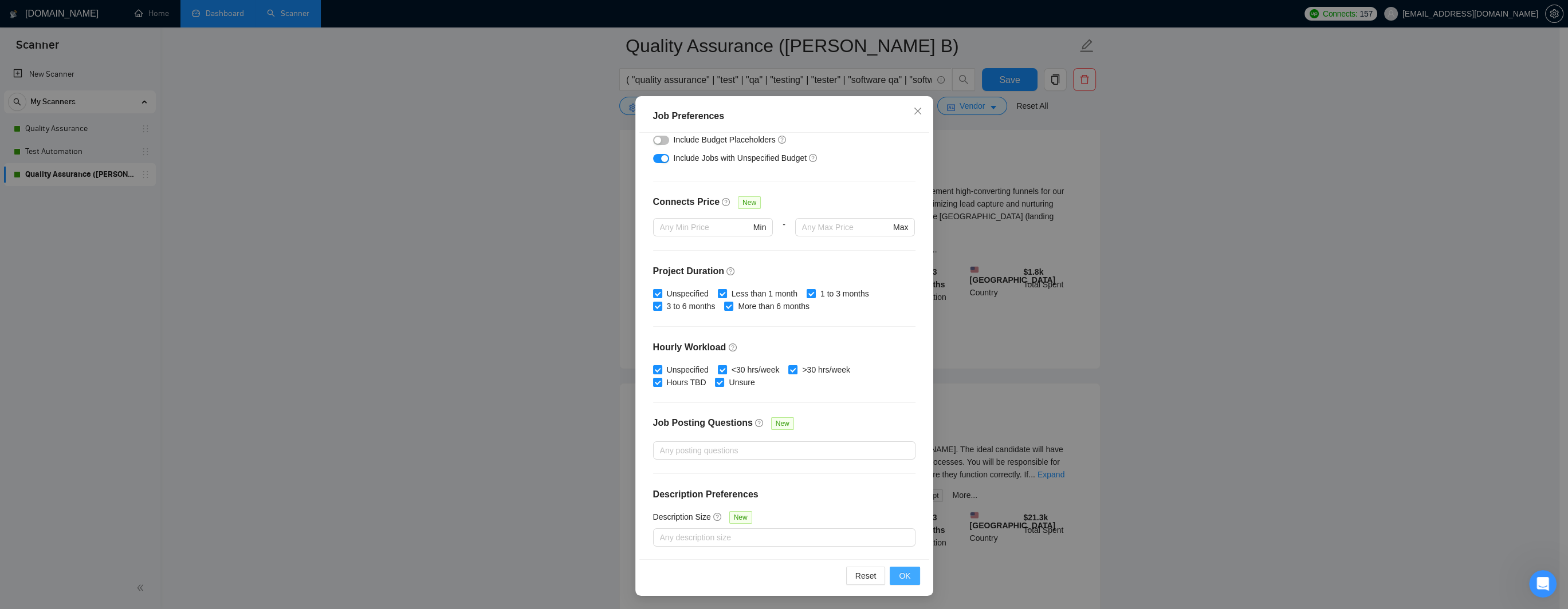
click at [888, 507] on span "OK" at bounding box center [904, 576] width 11 height 13
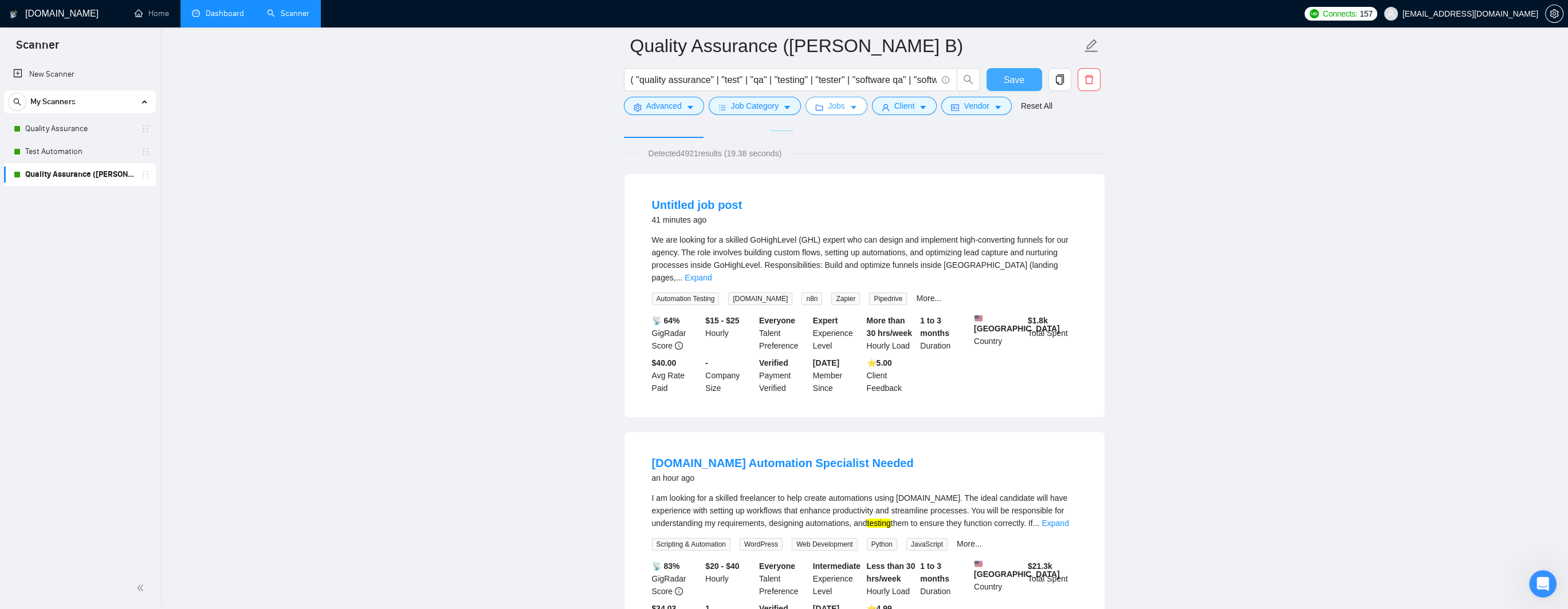
scroll to position [57, 0]
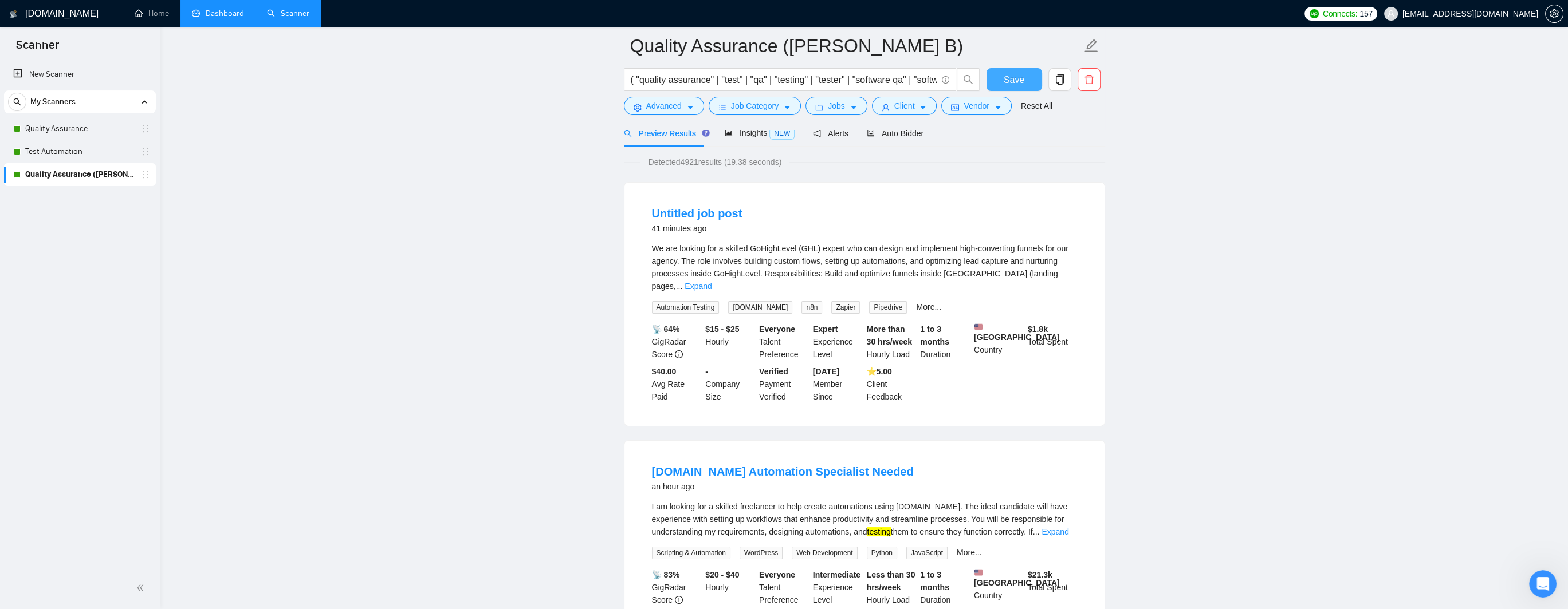
click at [888, 78] on span "Save" at bounding box center [1014, 80] width 20 height 15
click at [225, 18] on link "Dashboard" at bounding box center [218, 13] width 52 height 10
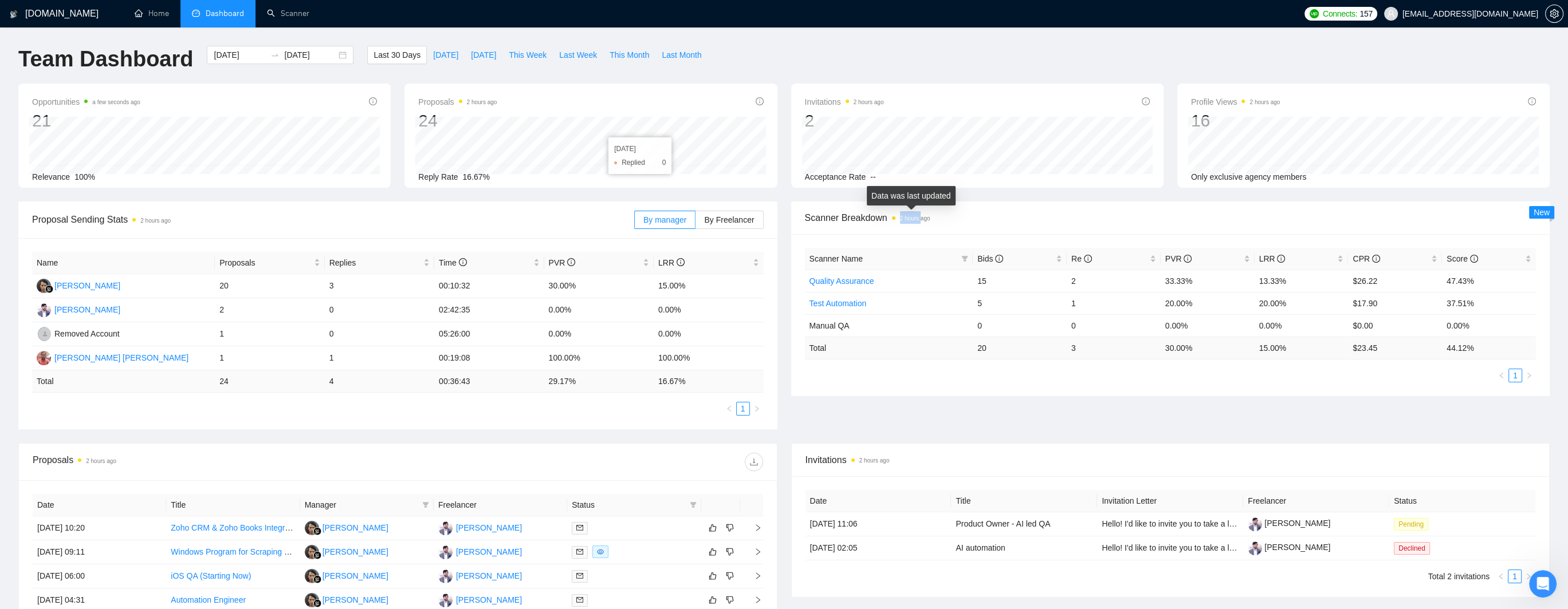
drag, startPoint x: 901, startPoint y: 220, endPoint x: 922, endPoint y: 222, distance: 21.1
click at [888, 221] on time "2 hours ago" at bounding box center [915, 218] width 30 height 6
click at [888, 215] on span "Scanner Breakdown 2 hours ago" at bounding box center [1171, 218] width 732 height 15
click at [888, 507] on icon "Open Intercom Messenger" at bounding box center [1541, 582] width 8 height 9
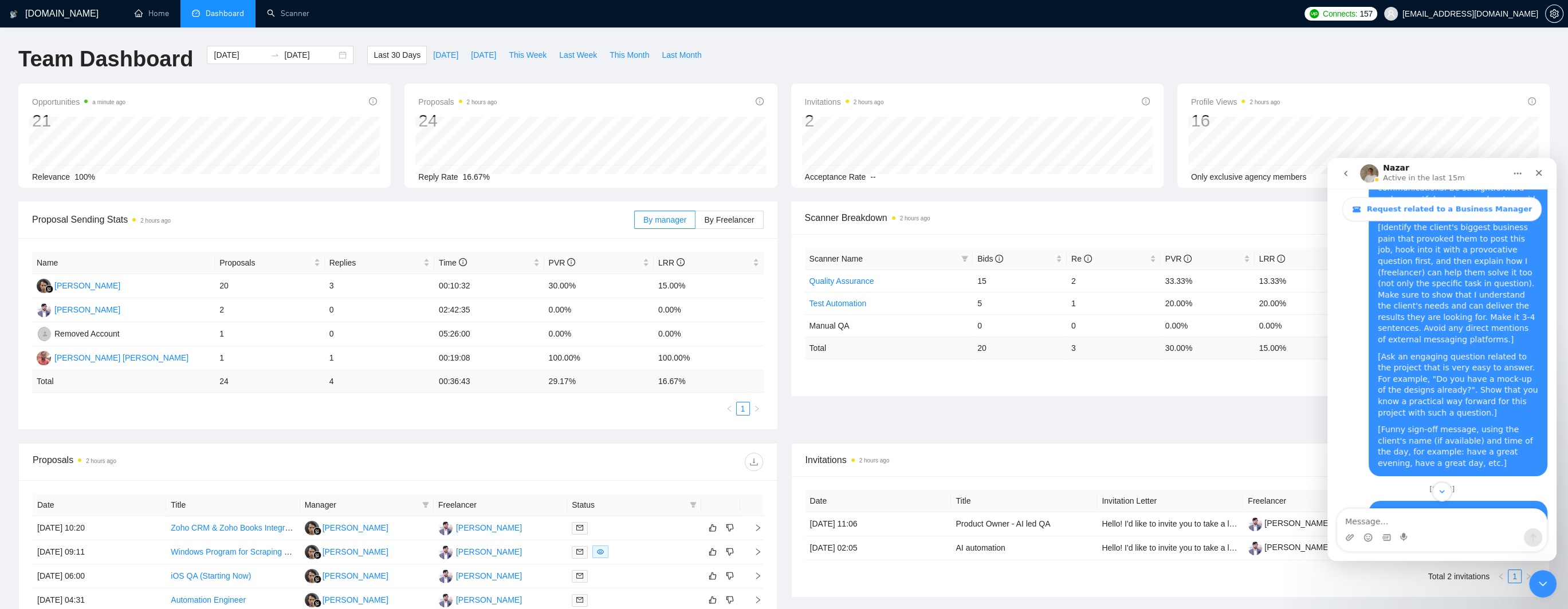
scroll to position [3169, 0]
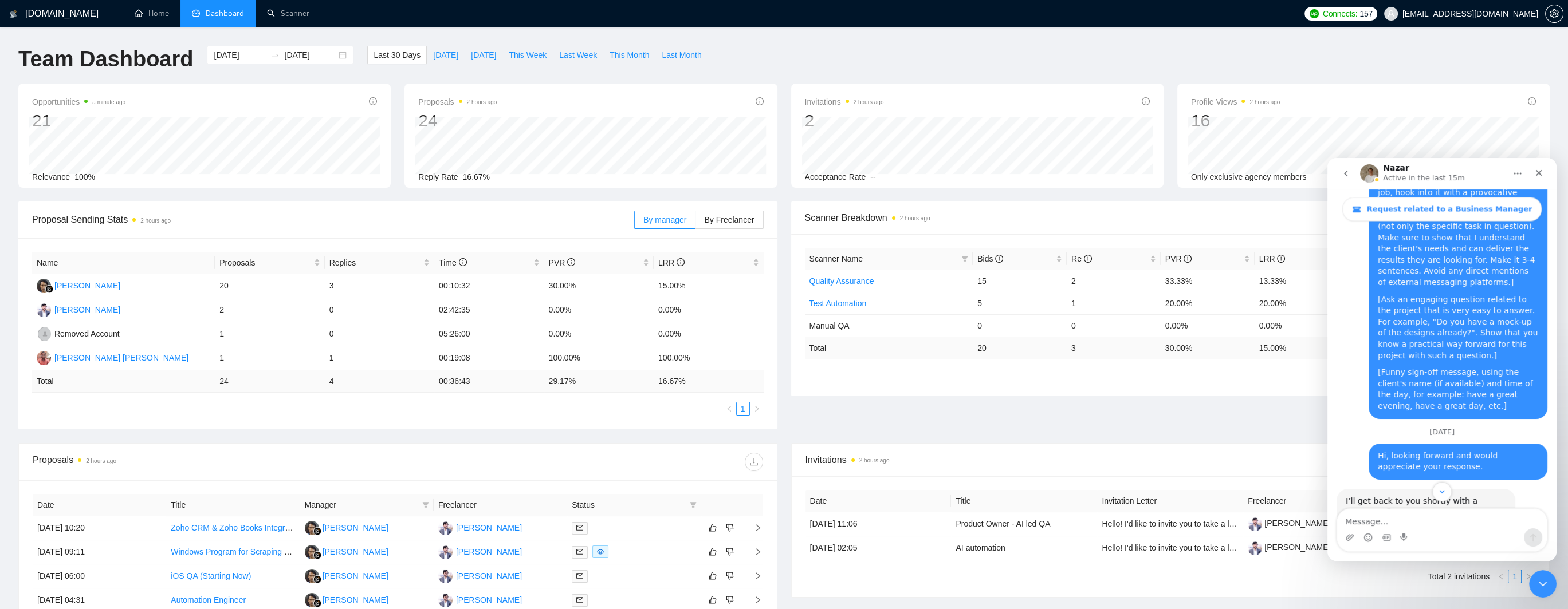
drag, startPoint x: 1368, startPoint y: 351, endPoint x: 1470, endPoint y: 346, distance: 102.1
drag, startPoint x: 1376, startPoint y: 362, endPoint x: 1479, endPoint y: 357, distance: 103.1
drag, startPoint x: 1358, startPoint y: 371, endPoint x: 1396, endPoint y: 369, distance: 38.1
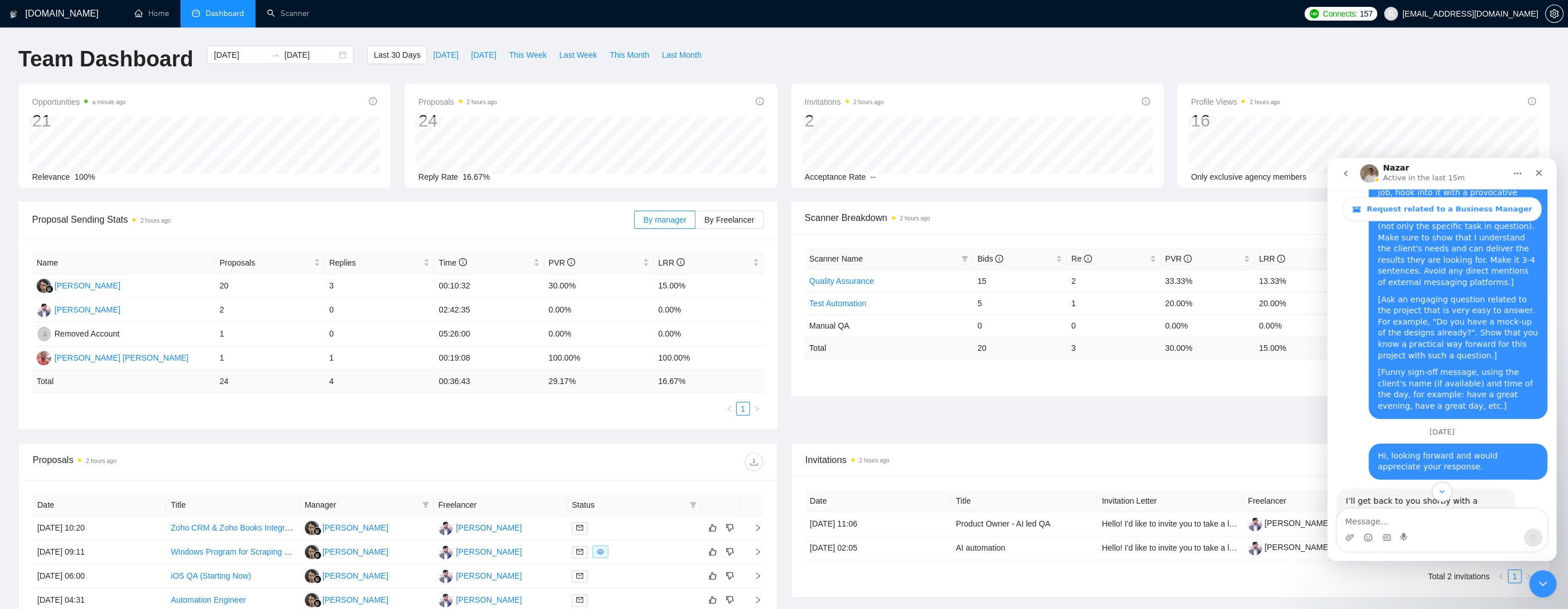
drag, startPoint x: 1535, startPoint y: 171, endPoint x: 2563, endPoint y: 349, distance: 1043.3
click at [888, 171] on icon "Close" at bounding box center [1540, 173] width 9 height 9
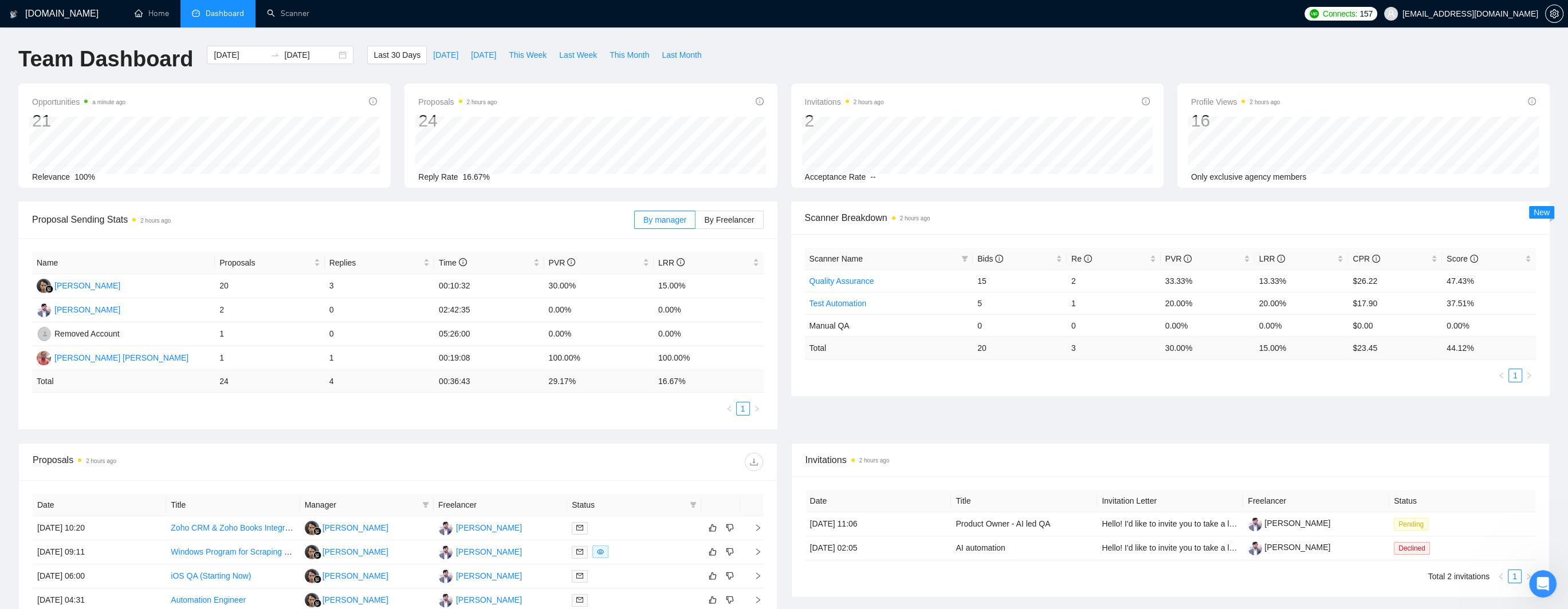
click at [888, 43] on div "[DOMAIN_NAME] Home Dashboard Scanner Connects: 157 [EMAIL_ADDRESS][DOMAIN_NAME]…" at bounding box center [784, 448] width 1568 height 897
drag, startPoint x: 1165, startPoint y: 281, endPoint x: 1196, endPoint y: 277, distance: 31.3
click at [888, 277] on td "33.33%" at bounding box center [1208, 281] width 94 height 22
drag, startPoint x: 1261, startPoint y: 305, endPoint x: 1291, endPoint y: 307, distance: 30.1
click at [888, 307] on td "20.00%" at bounding box center [1301, 303] width 94 height 22
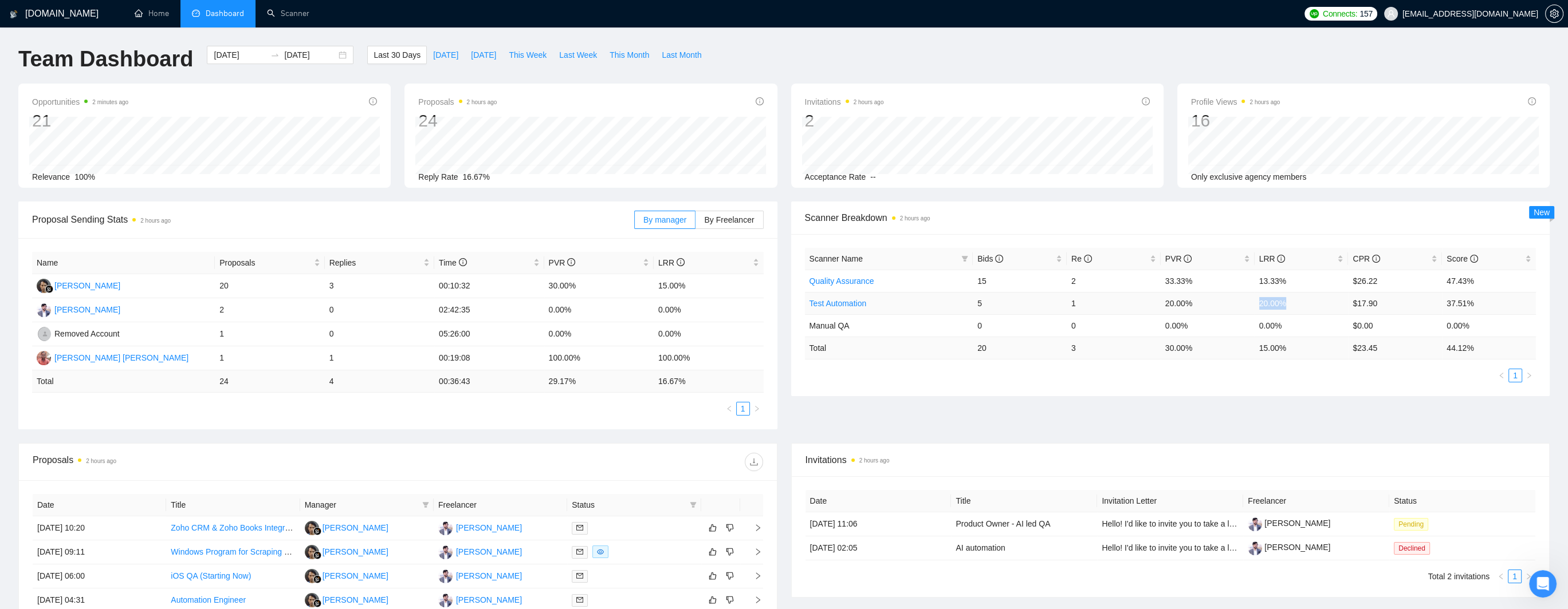
click at [888, 307] on td "20.00%" at bounding box center [1301, 303] width 94 height 22
drag, startPoint x: 1166, startPoint y: 305, endPoint x: 1197, endPoint y: 302, distance: 31.1
click at [888, 302] on td "20.00%" at bounding box center [1208, 303] width 94 height 22
click at [888, 304] on td "1" at bounding box center [1114, 303] width 94 height 22
drag, startPoint x: 1256, startPoint y: 304, endPoint x: 1294, endPoint y: 305, distance: 38.0
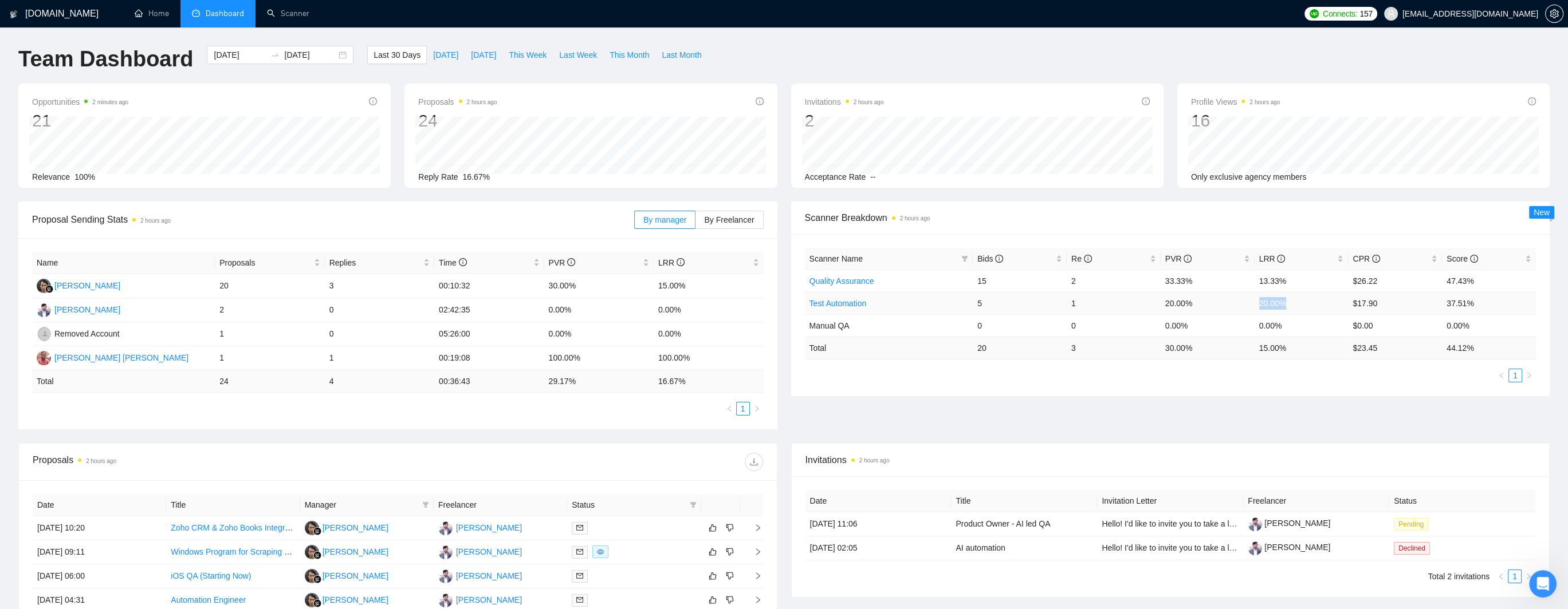
click at [888, 305] on td "20.00%" at bounding box center [1301, 303] width 94 height 22
click at [888, 307] on td "5" at bounding box center [1020, 303] width 94 height 22
drag, startPoint x: 1165, startPoint y: 304, endPoint x: 1194, endPoint y: 304, distance: 29.0
click at [888, 304] on td "20.00%" at bounding box center [1208, 303] width 94 height 22
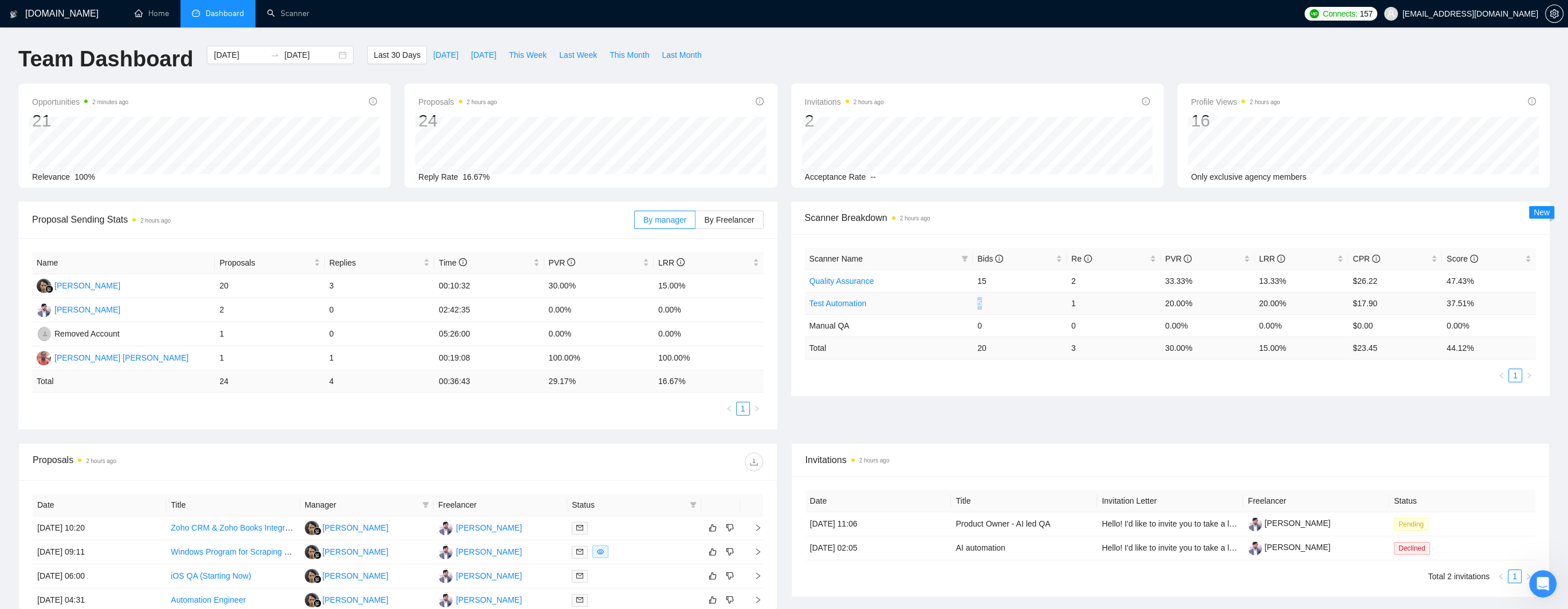
click at [888, 305] on td "5" at bounding box center [1020, 303] width 94 height 22
click at [888, 303] on td "1" at bounding box center [1114, 303] width 94 height 22
click at [888, 307] on td "20.00%" at bounding box center [1208, 303] width 94 height 22
drag, startPoint x: 1166, startPoint y: 304, endPoint x: 1195, endPoint y: 303, distance: 29.0
click at [888, 303] on td "20.00%" at bounding box center [1208, 303] width 94 height 22
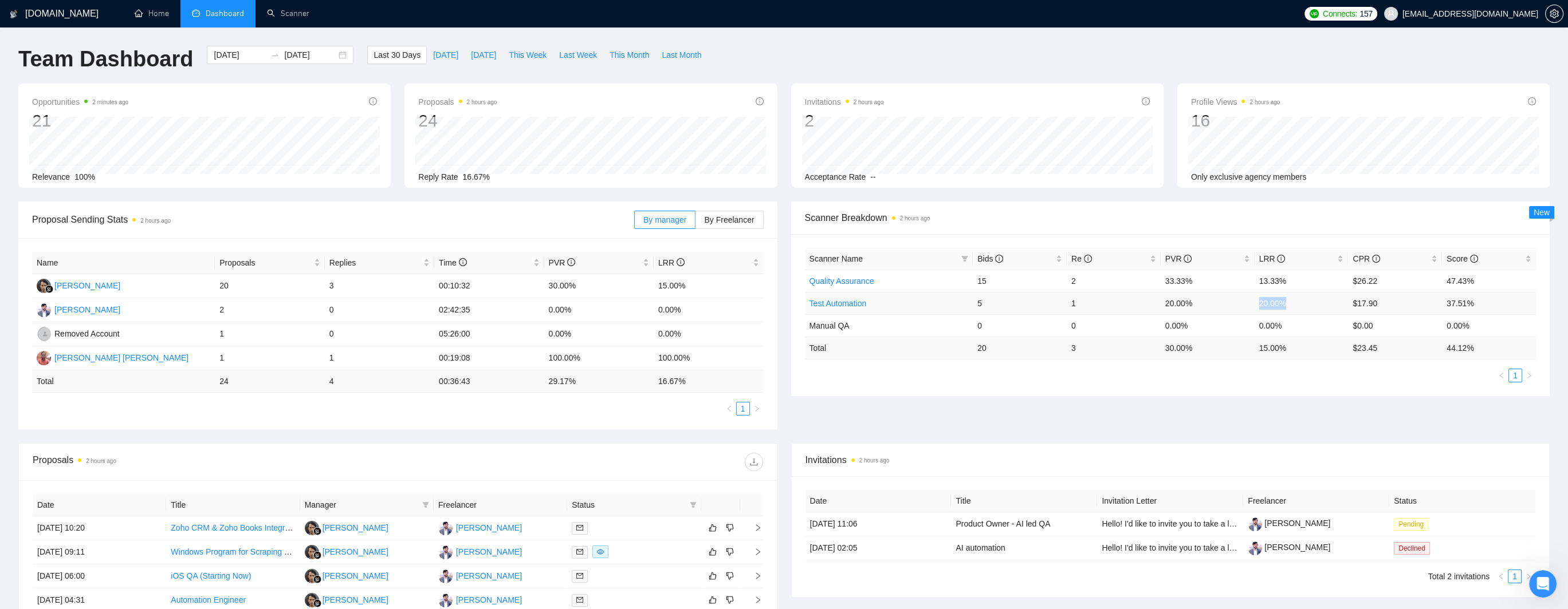
drag, startPoint x: 1259, startPoint y: 305, endPoint x: 1289, endPoint y: 305, distance: 30.0
click at [888, 305] on td "20.00%" at bounding box center [1301, 303] width 94 height 22
drag, startPoint x: 807, startPoint y: 326, endPoint x: 870, endPoint y: 324, distance: 63.0
click at [870, 324] on td "Manual QA" at bounding box center [889, 325] width 168 height 22
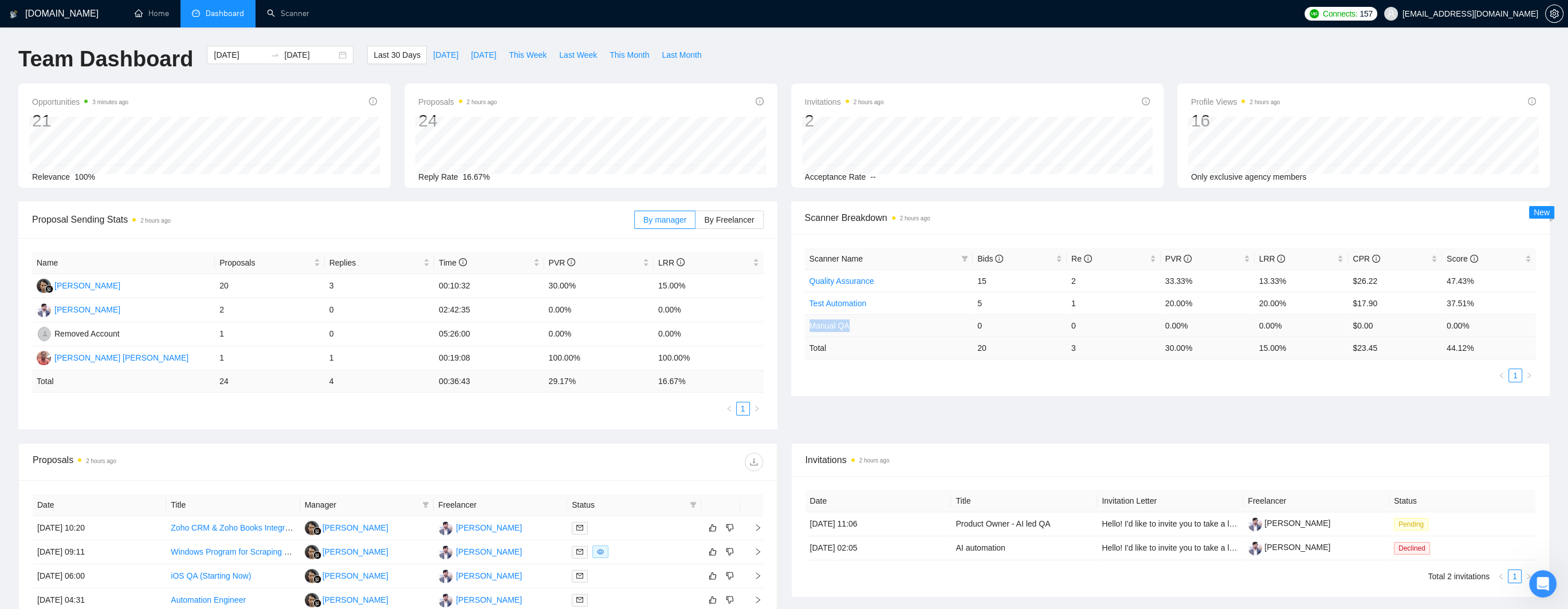
click at [830, 328] on span "Manual QA" at bounding box center [830, 326] width 40 height 9
drag, startPoint x: 812, startPoint y: 326, endPoint x: 850, endPoint y: 325, distance: 38.0
click at [850, 325] on td "Manual QA" at bounding box center [889, 325] width 168 height 22
click at [848, 327] on td "Manual QA" at bounding box center [889, 325] width 168 height 22
drag, startPoint x: 1166, startPoint y: 281, endPoint x: 1191, endPoint y: 281, distance: 25.0
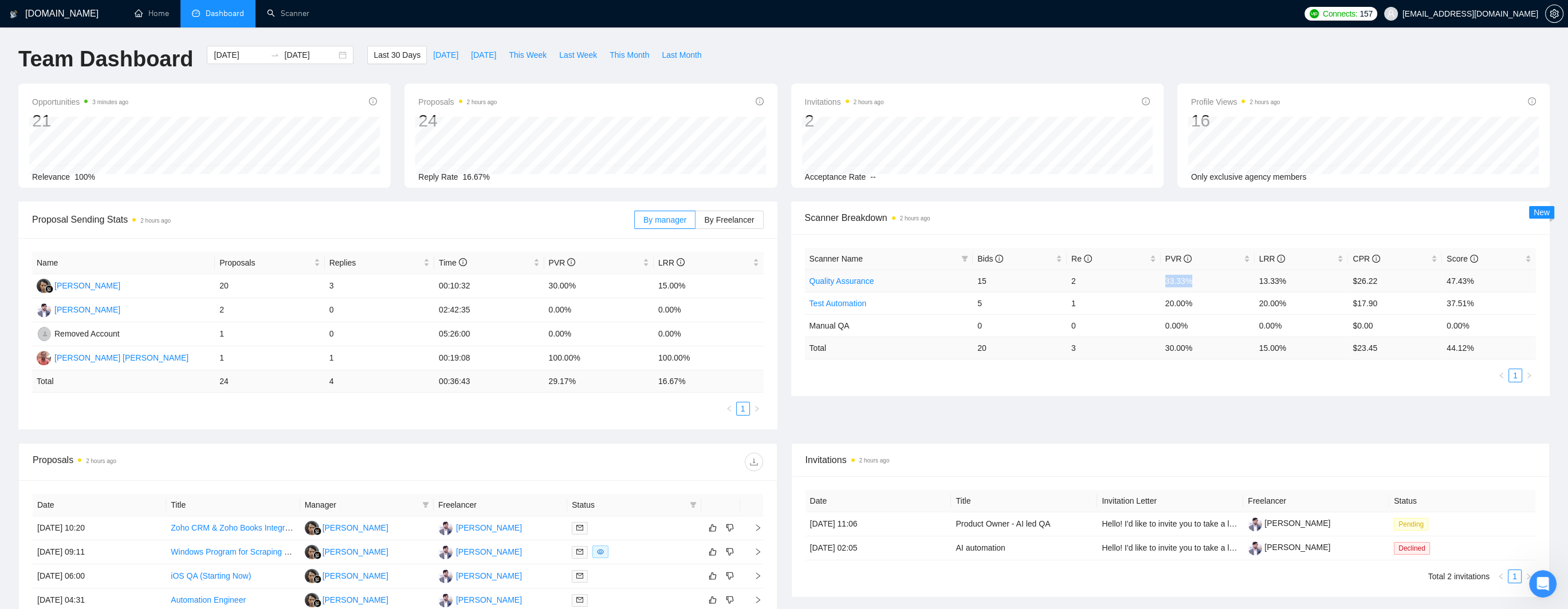
click at [888, 281] on td "33.33%" at bounding box center [1208, 281] width 94 height 22
drag, startPoint x: 1259, startPoint y: 284, endPoint x: 1290, endPoint y: 282, distance: 31.1
click at [888, 282] on td "13.33%" at bounding box center [1301, 281] width 94 height 22
drag, startPoint x: 1260, startPoint y: 303, endPoint x: 1287, endPoint y: 300, distance: 27.2
click at [888, 300] on td "20.00%" at bounding box center [1301, 303] width 94 height 22
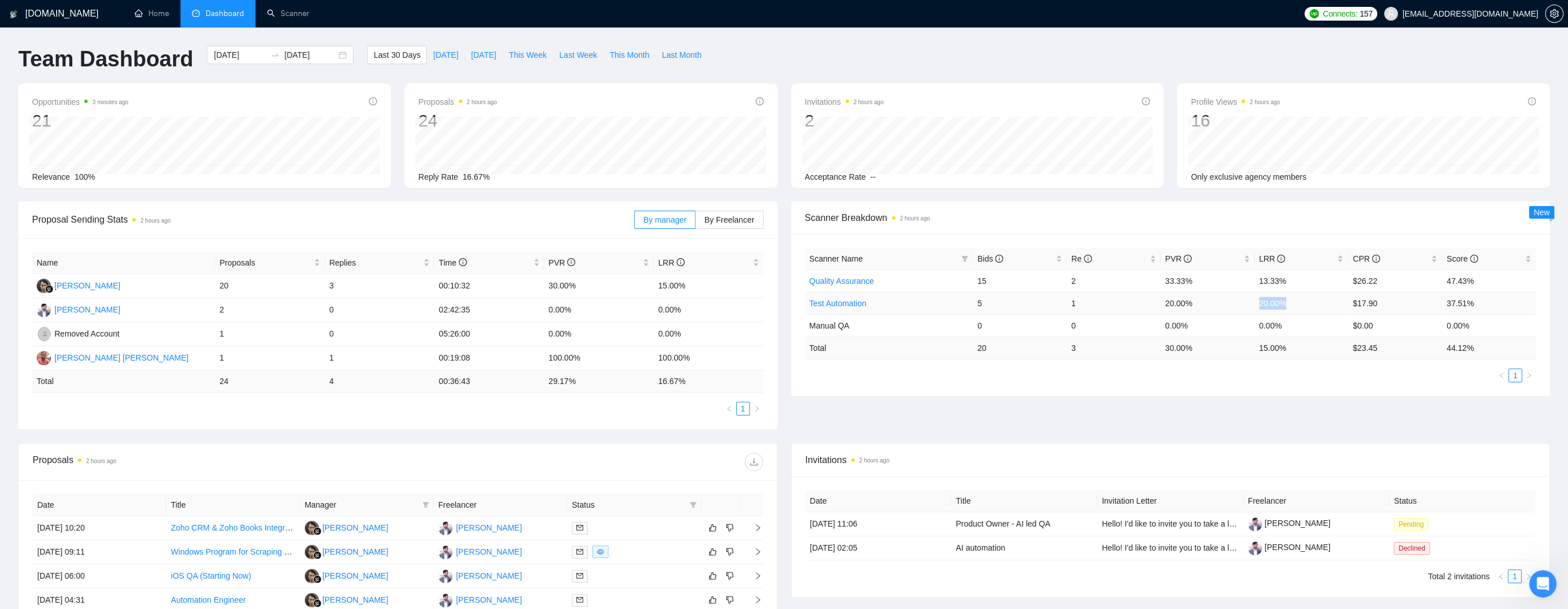
click at [888, 300] on td "20.00%" at bounding box center [1301, 303] width 94 height 22
drag, startPoint x: 1260, startPoint y: 280, endPoint x: 1287, endPoint y: 277, distance: 27.2
click at [888, 277] on td "13.33%" at bounding box center [1301, 281] width 94 height 22
click at [888, 279] on td "15" at bounding box center [1020, 281] width 94 height 22
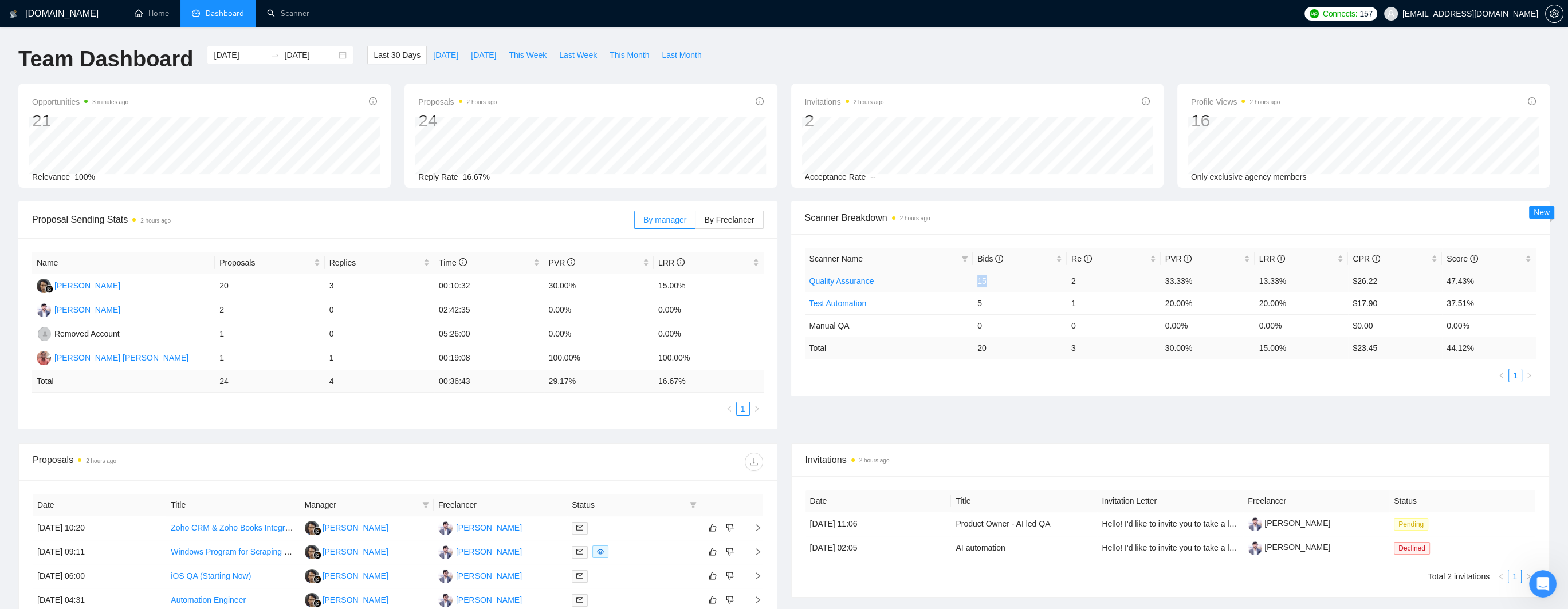
click at [888, 281] on td "15" at bounding box center [1020, 281] width 94 height 22
click at [888, 278] on td "2" at bounding box center [1114, 281] width 94 height 22
click at [888, 282] on td "2" at bounding box center [1114, 281] width 94 height 22
drag, startPoint x: 1353, startPoint y: 282, endPoint x: 1378, endPoint y: 280, distance: 25.1
click at [888, 280] on td "$26.22" at bounding box center [1395, 281] width 94 height 22
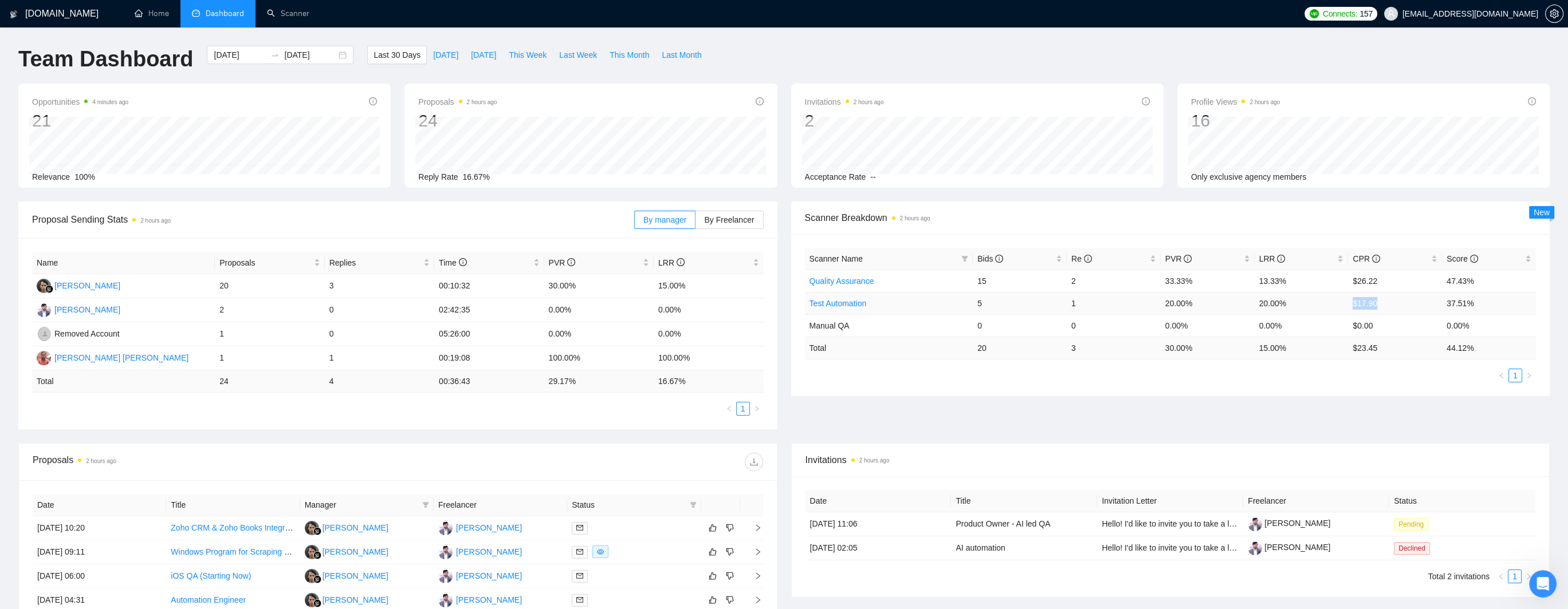
drag, startPoint x: 1352, startPoint y: 303, endPoint x: 1384, endPoint y: 304, distance: 32.0
click at [888, 304] on td "$17.90" at bounding box center [1395, 303] width 94 height 22
drag, startPoint x: 1354, startPoint y: 349, endPoint x: 1377, endPoint y: 349, distance: 23.0
click at [888, 349] on td "$ 23.45" at bounding box center [1395, 348] width 94 height 22
click at [888, 354] on td "$ 23.45" at bounding box center [1395, 348] width 94 height 22
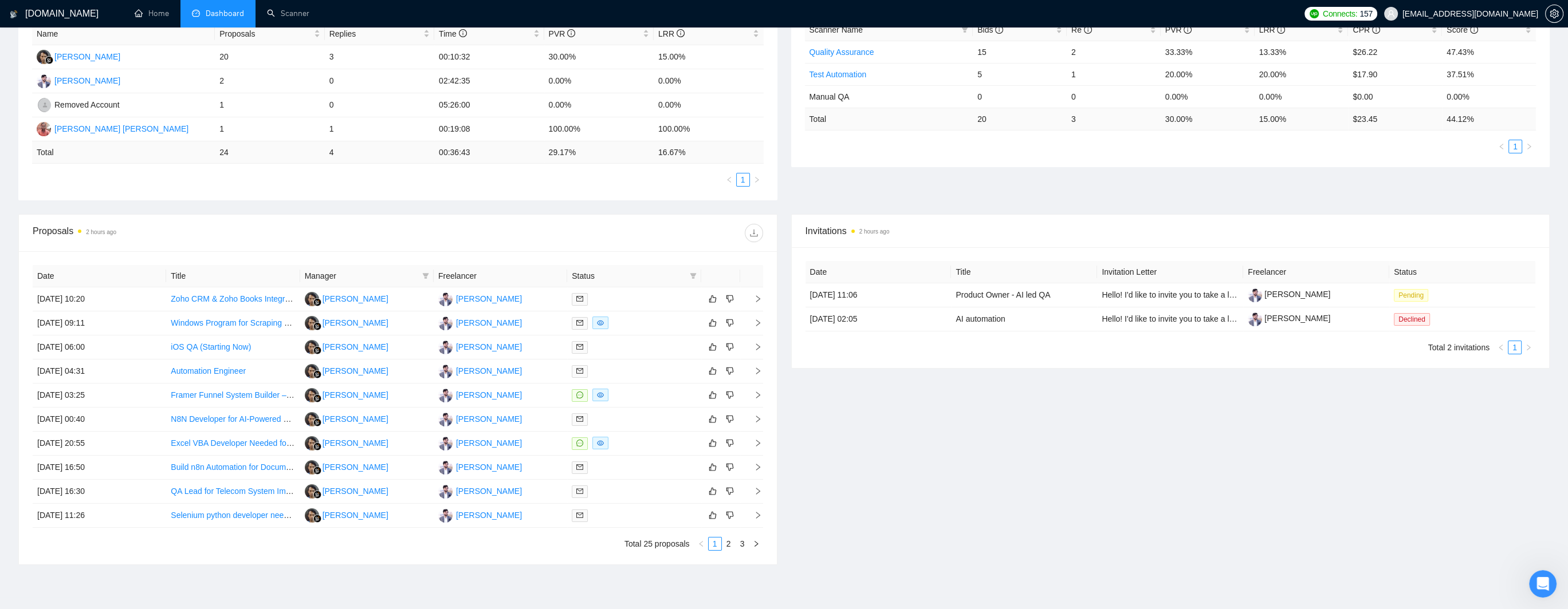
scroll to position [0, 0]
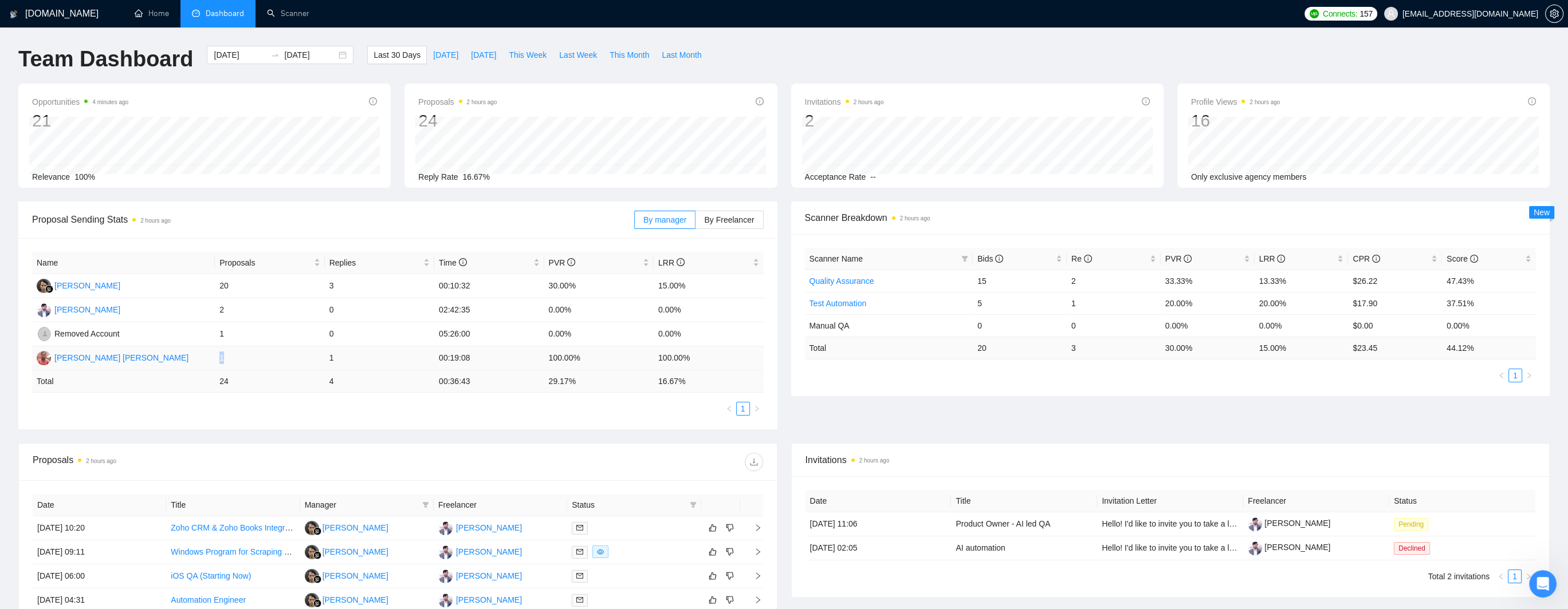
drag, startPoint x: 215, startPoint y: 358, endPoint x: 224, endPoint y: 360, distance: 9.2
click at [224, 360] on td "1" at bounding box center [269, 358] width 109 height 24
click at [250, 360] on td "1" at bounding box center [269, 358] width 109 height 24
click at [284, 15] on link "Scanner" at bounding box center [289, 13] width 42 height 10
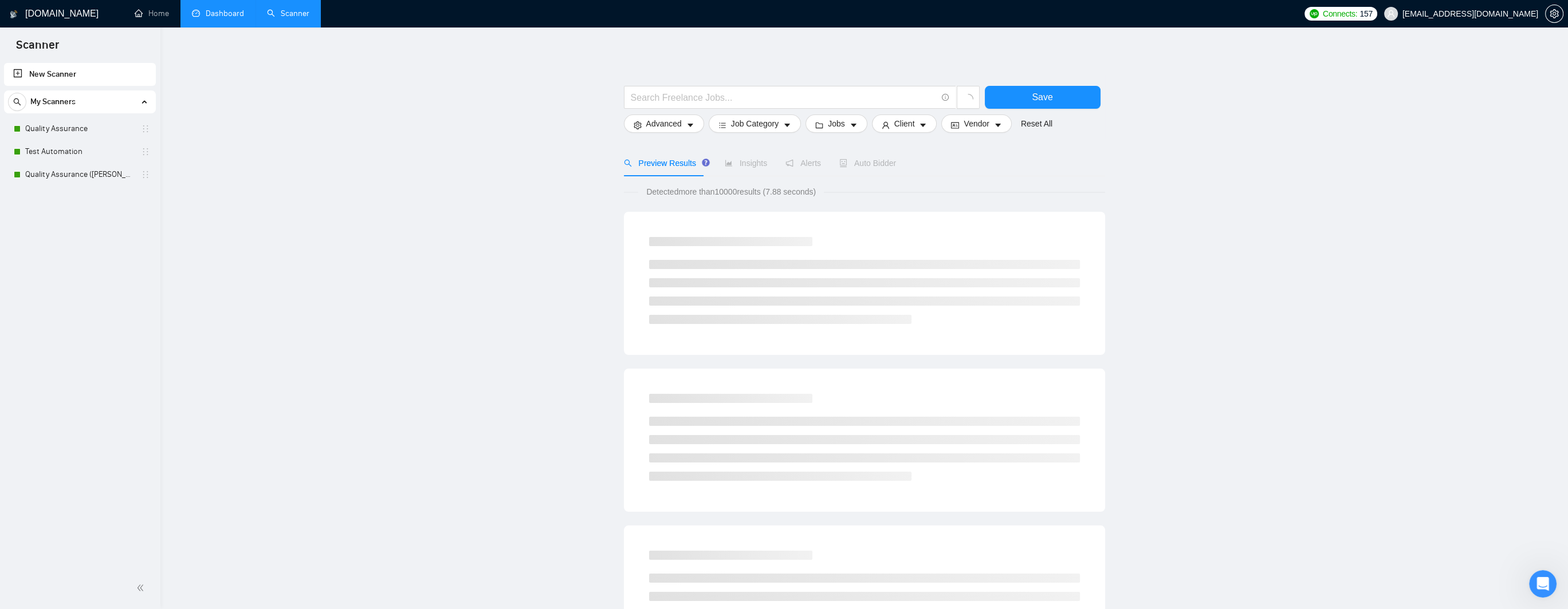
click at [353, 208] on main "Save Advanced Job Category Jobs Client Vendor Reset All Preview Results Insight…" at bounding box center [865, 528] width 1371 height 964
